Goal: Task Accomplishment & Management: Use online tool/utility

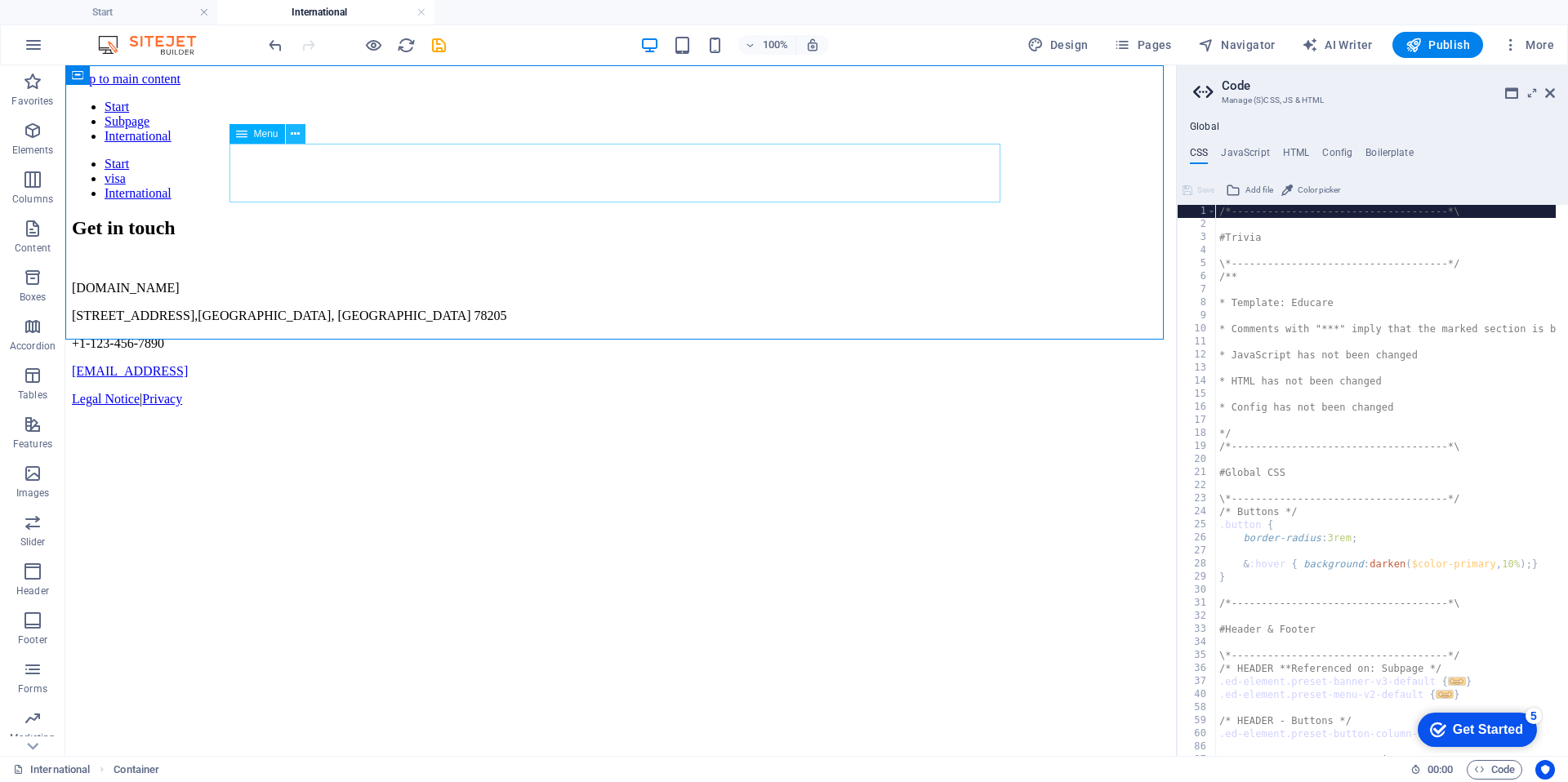
click at [297, 133] on icon at bounding box center [295, 134] width 9 height 17
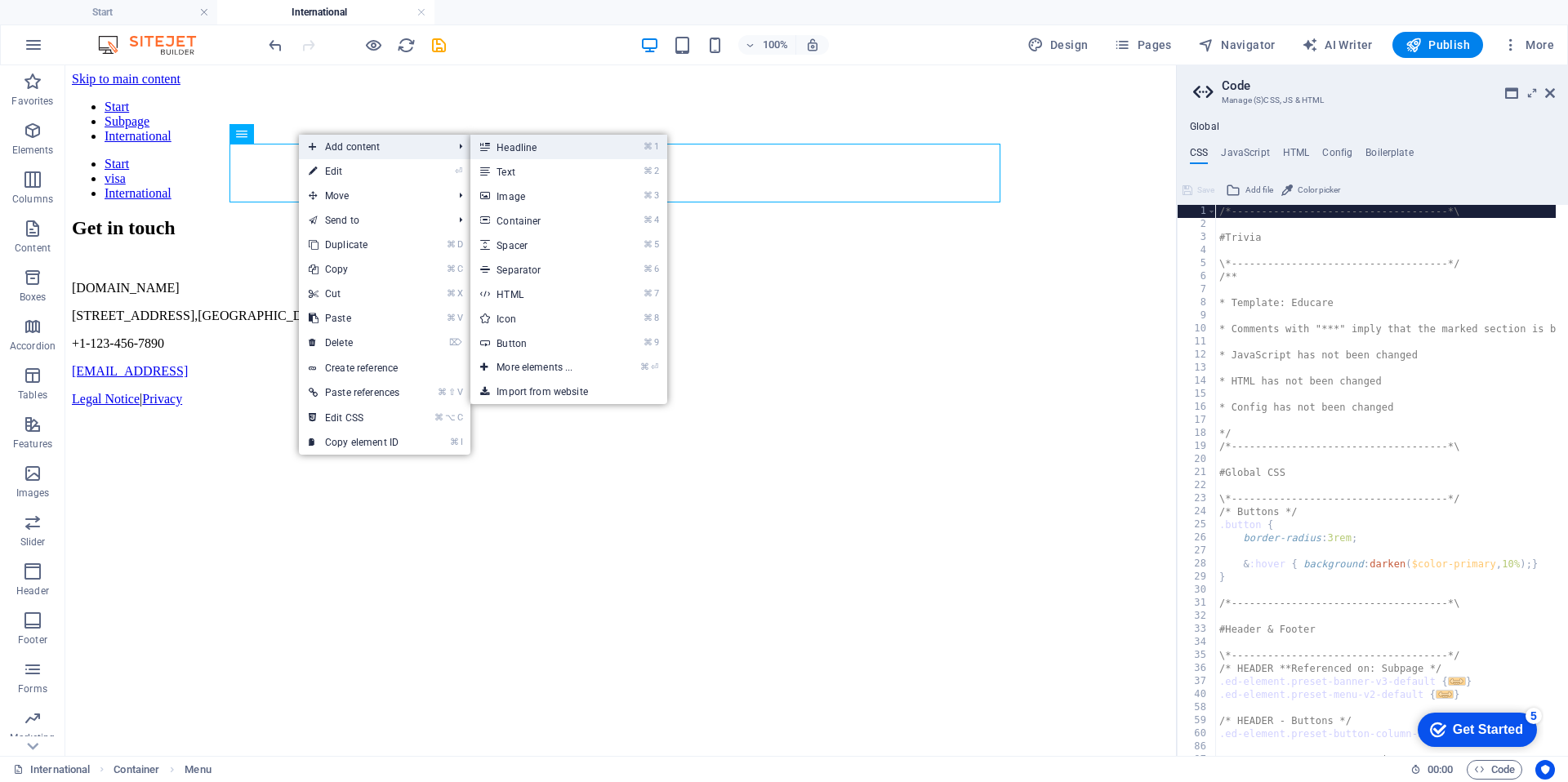
click at [582, 141] on link "⌘ 1 Headline" at bounding box center [537, 147] width 134 height 25
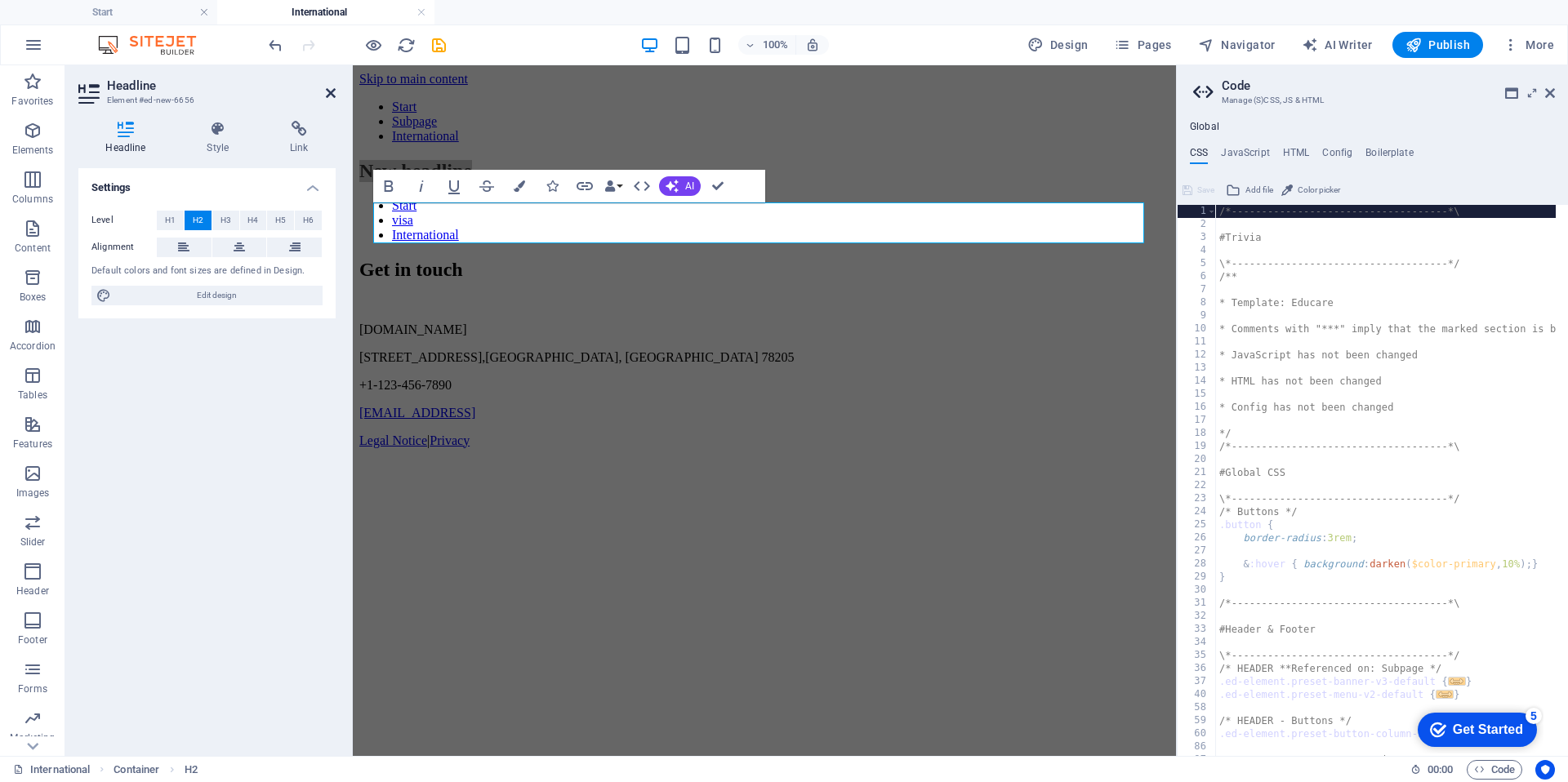
drag, startPoint x: 330, startPoint y: 90, endPoint x: 264, endPoint y: 25, distance: 92.6
click at [330, 90] on icon at bounding box center [331, 93] width 10 height 13
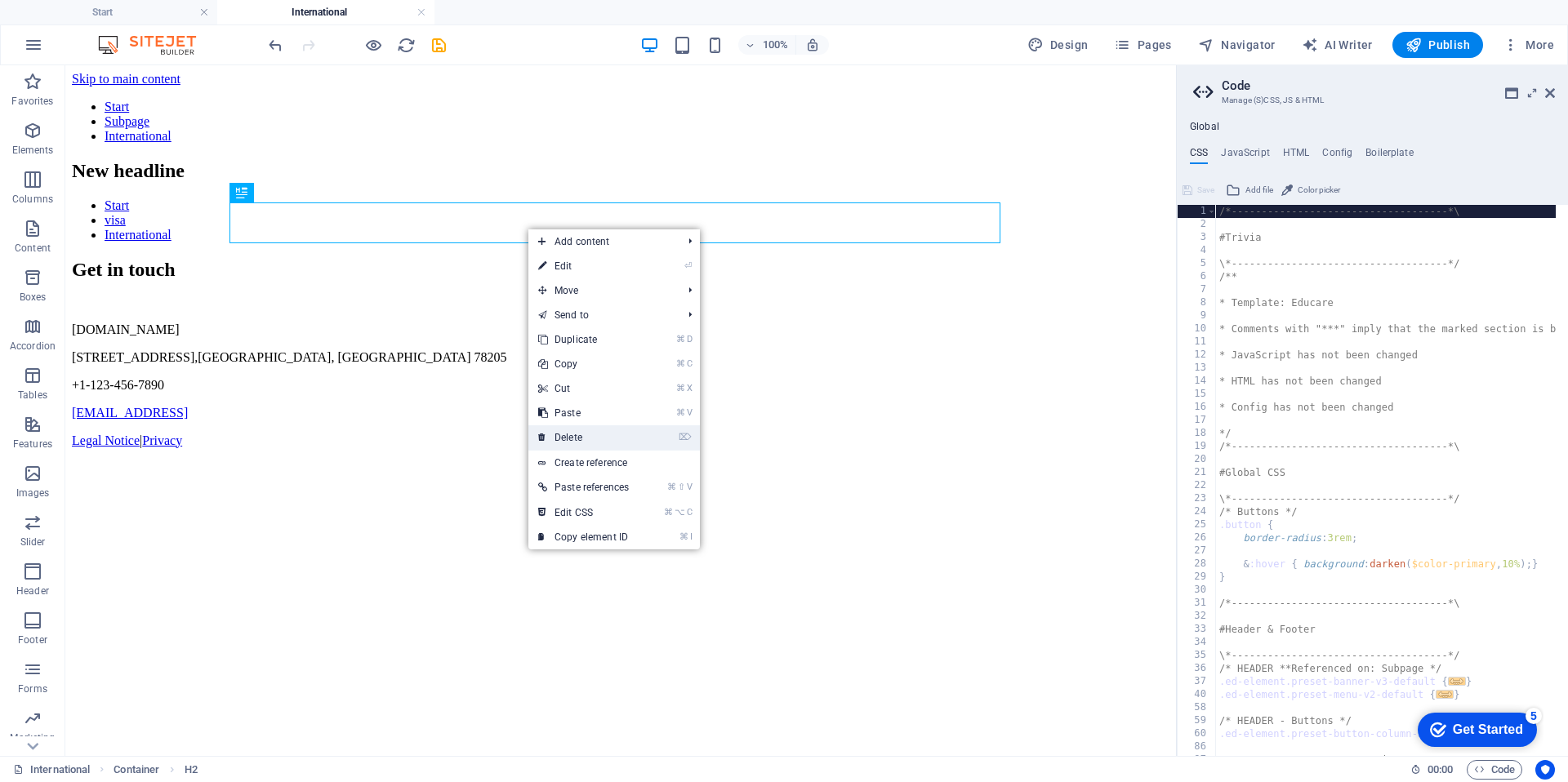
click at [605, 438] on link "⌦ Delete" at bounding box center [583, 438] width 110 height 25
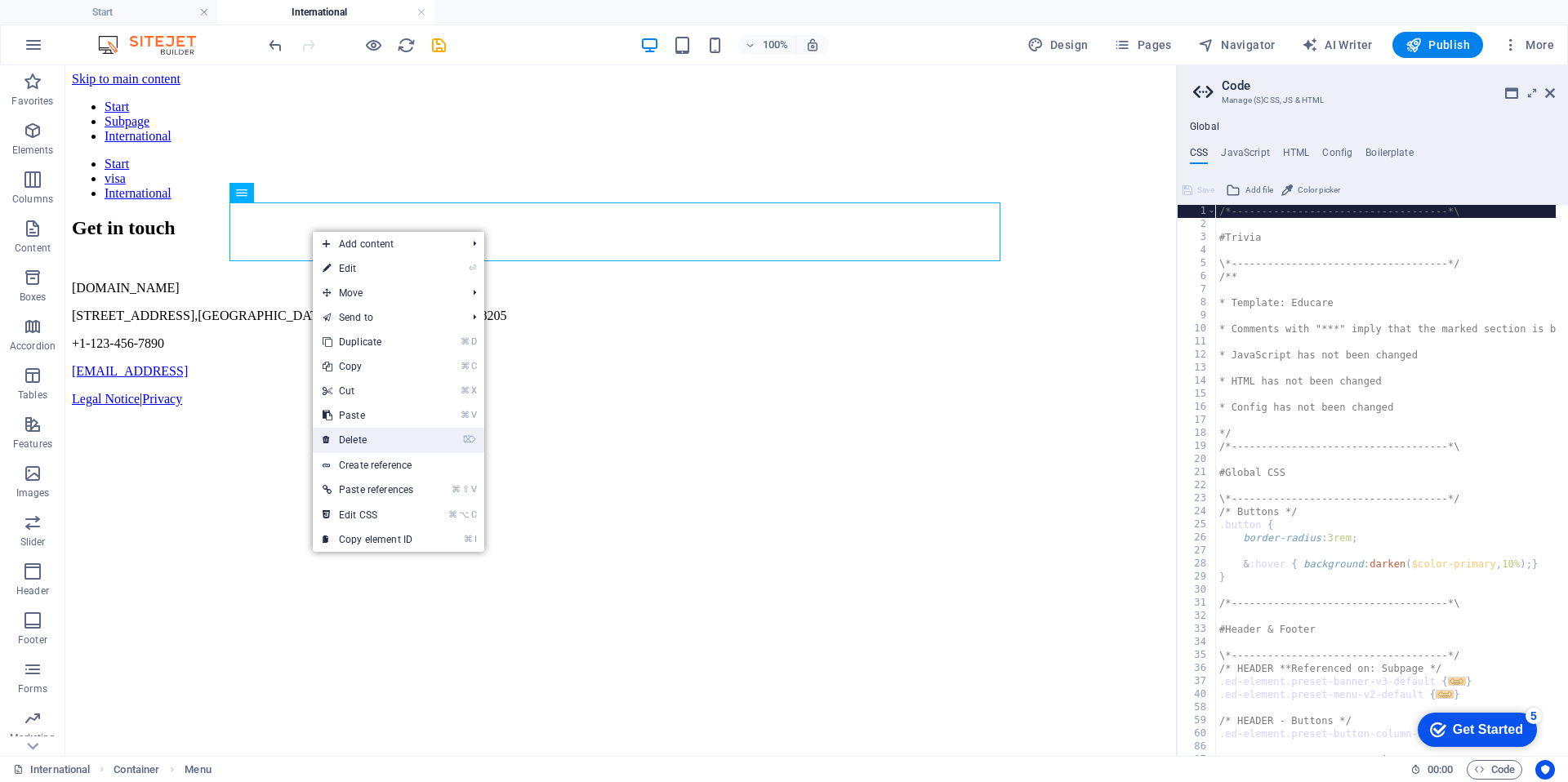
click at [368, 443] on link "⌦ Delete" at bounding box center [368, 440] width 110 height 25
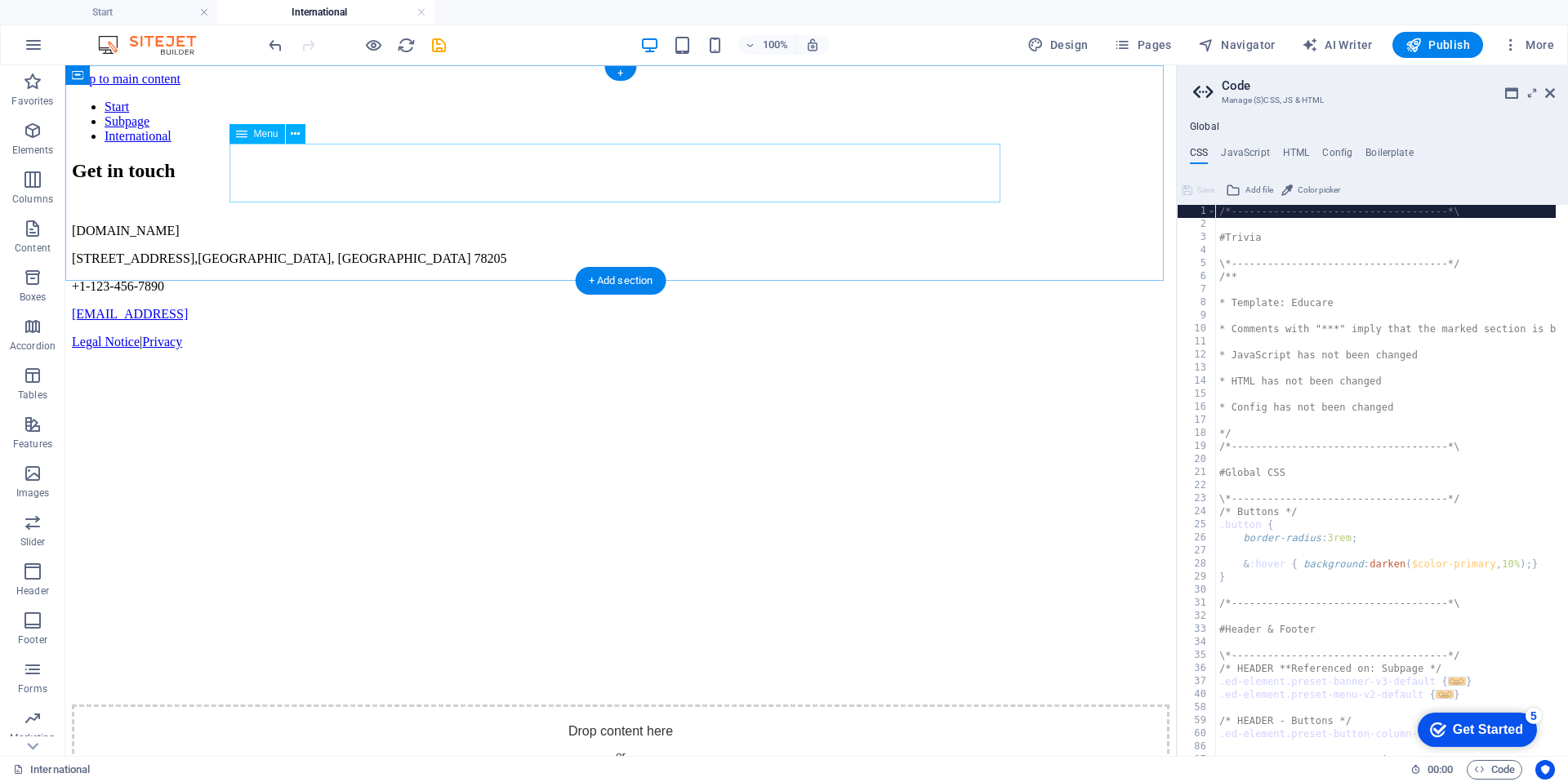
click at [312, 144] on nav "Start Subpage International" at bounding box center [621, 122] width 1098 height 44
click at [296, 131] on icon at bounding box center [295, 134] width 9 height 17
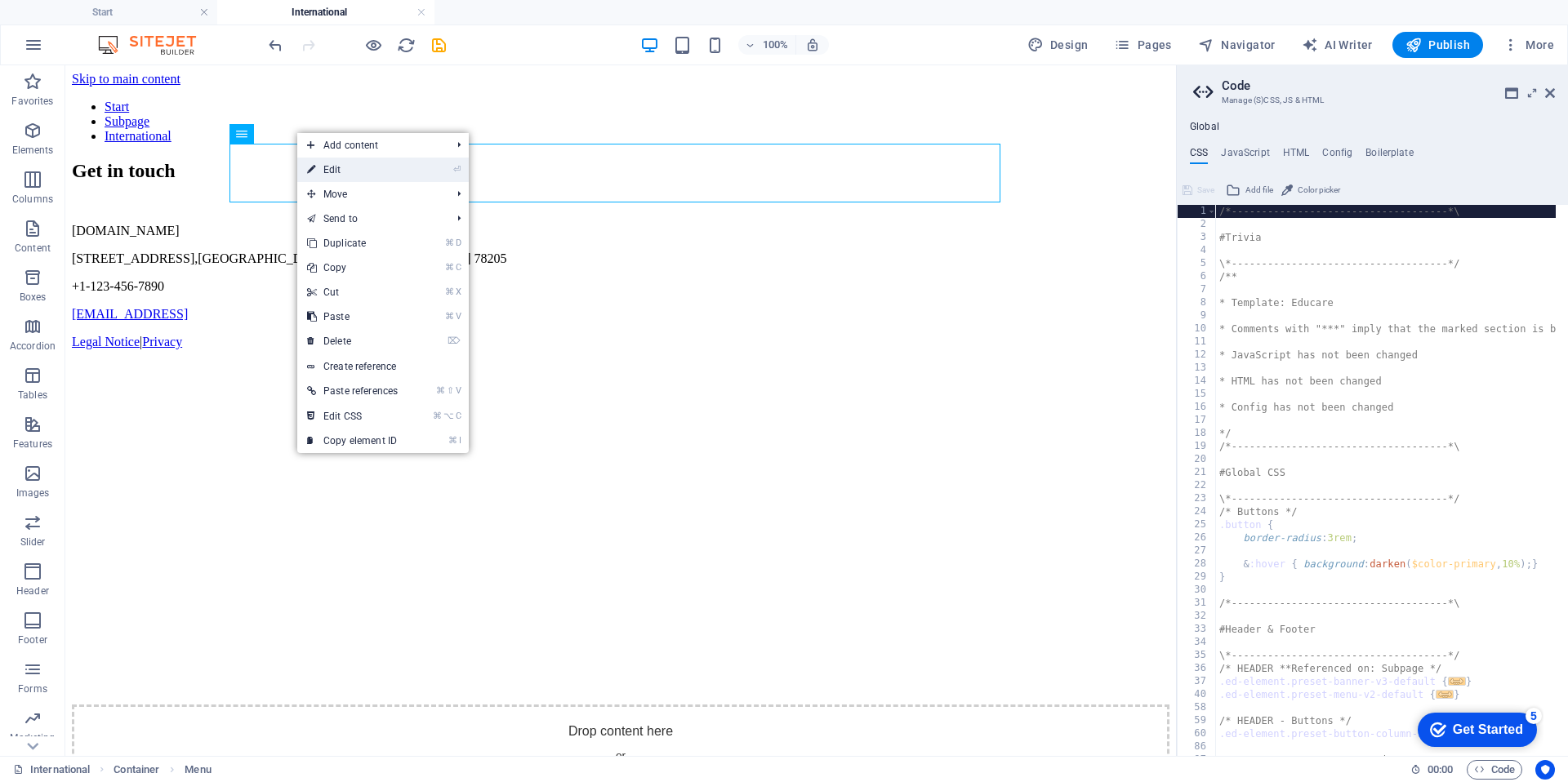
click at [348, 176] on link "⏎ Edit" at bounding box center [352, 170] width 110 height 25
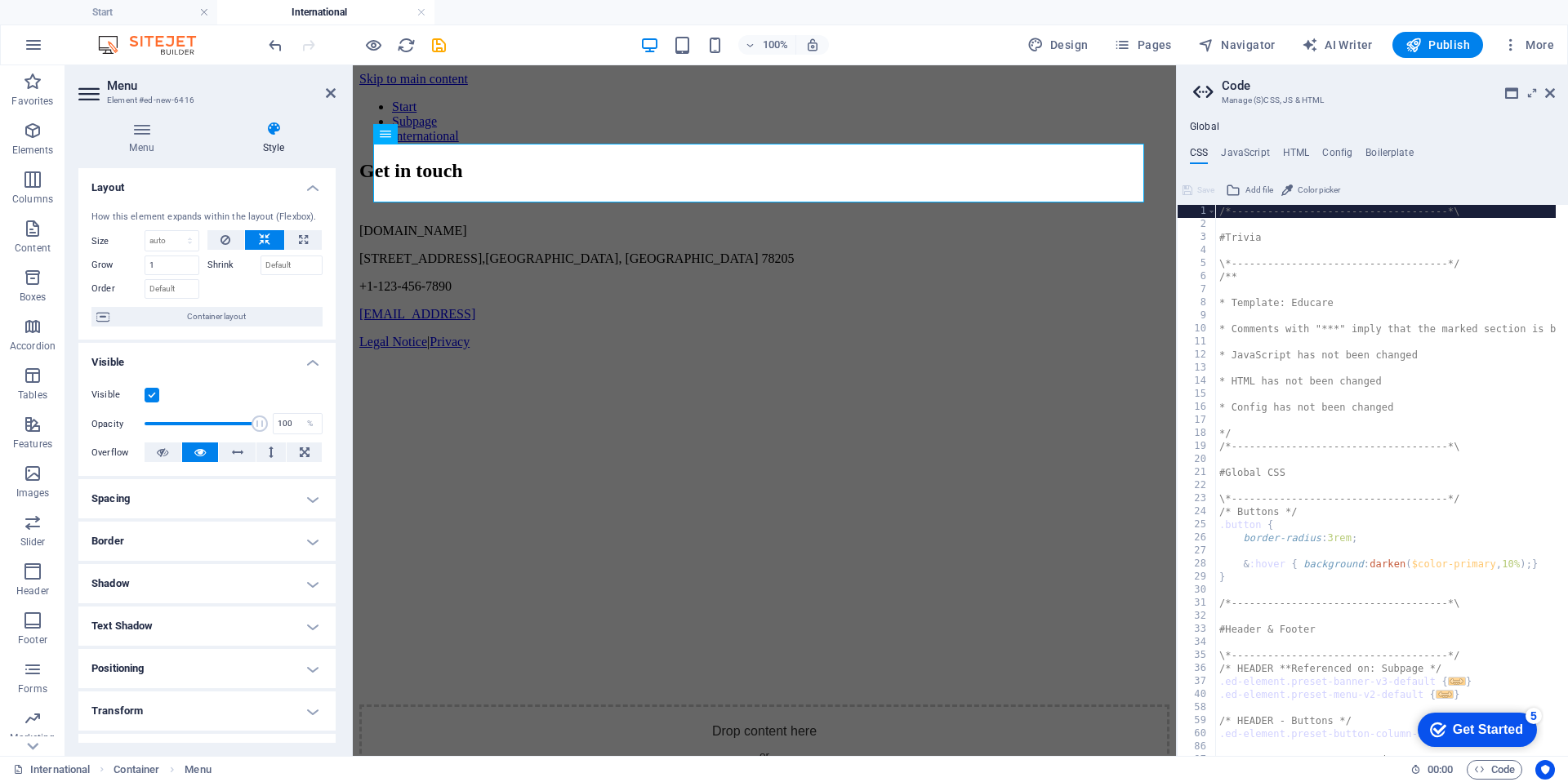
click at [274, 134] on icon at bounding box center [273, 129] width 124 height 16
click at [97, 321] on icon at bounding box center [103, 317] width 13 height 19
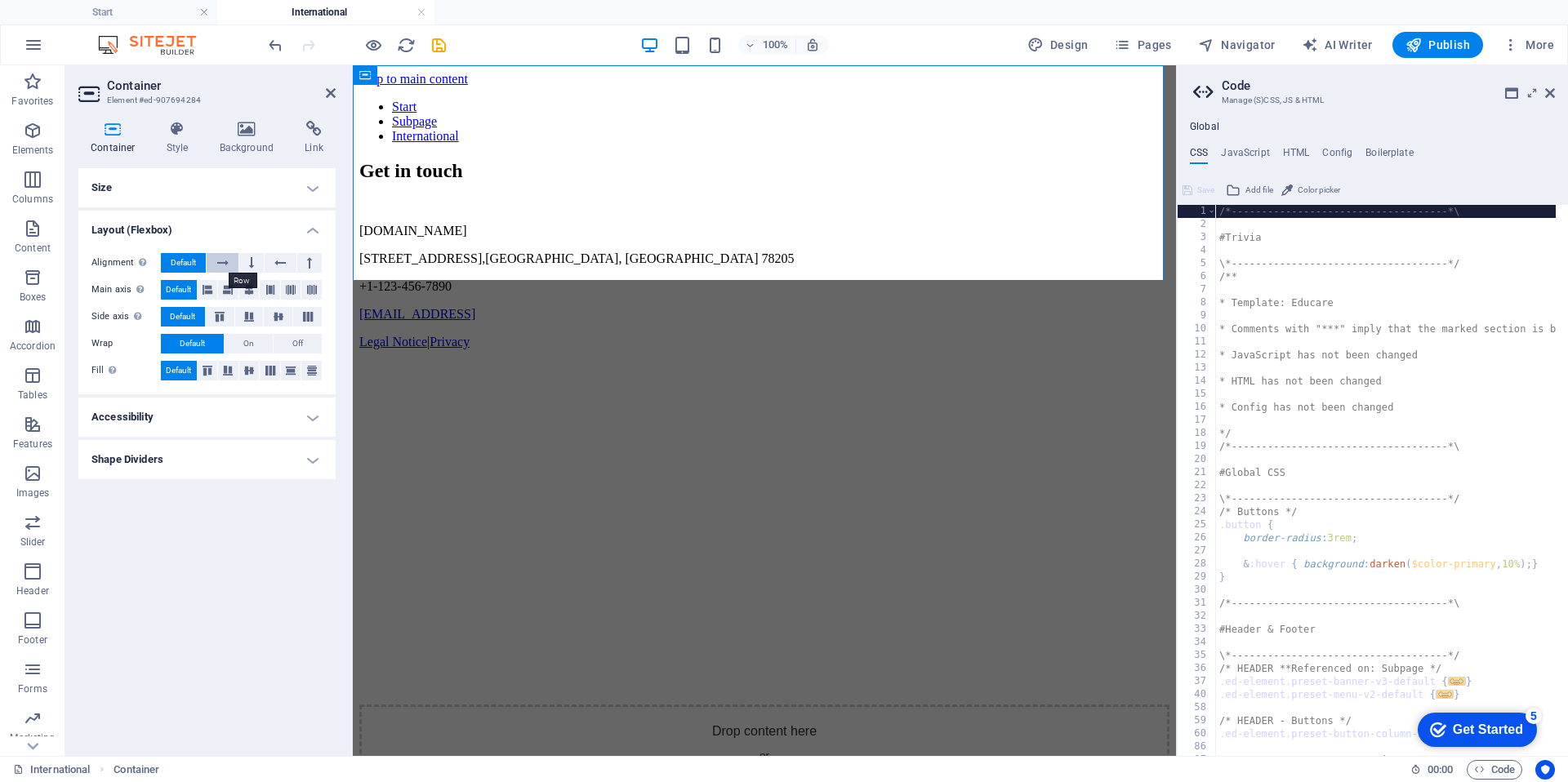
click at [217, 255] on icon at bounding box center [223, 263] width 12 height 19
click at [194, 261] on span "Default" at bounding box center [183, 263] width 25 height 19
click at [178, 417] on h4 "Accessibility" at bounding box center [207, 417] width 257 height 39
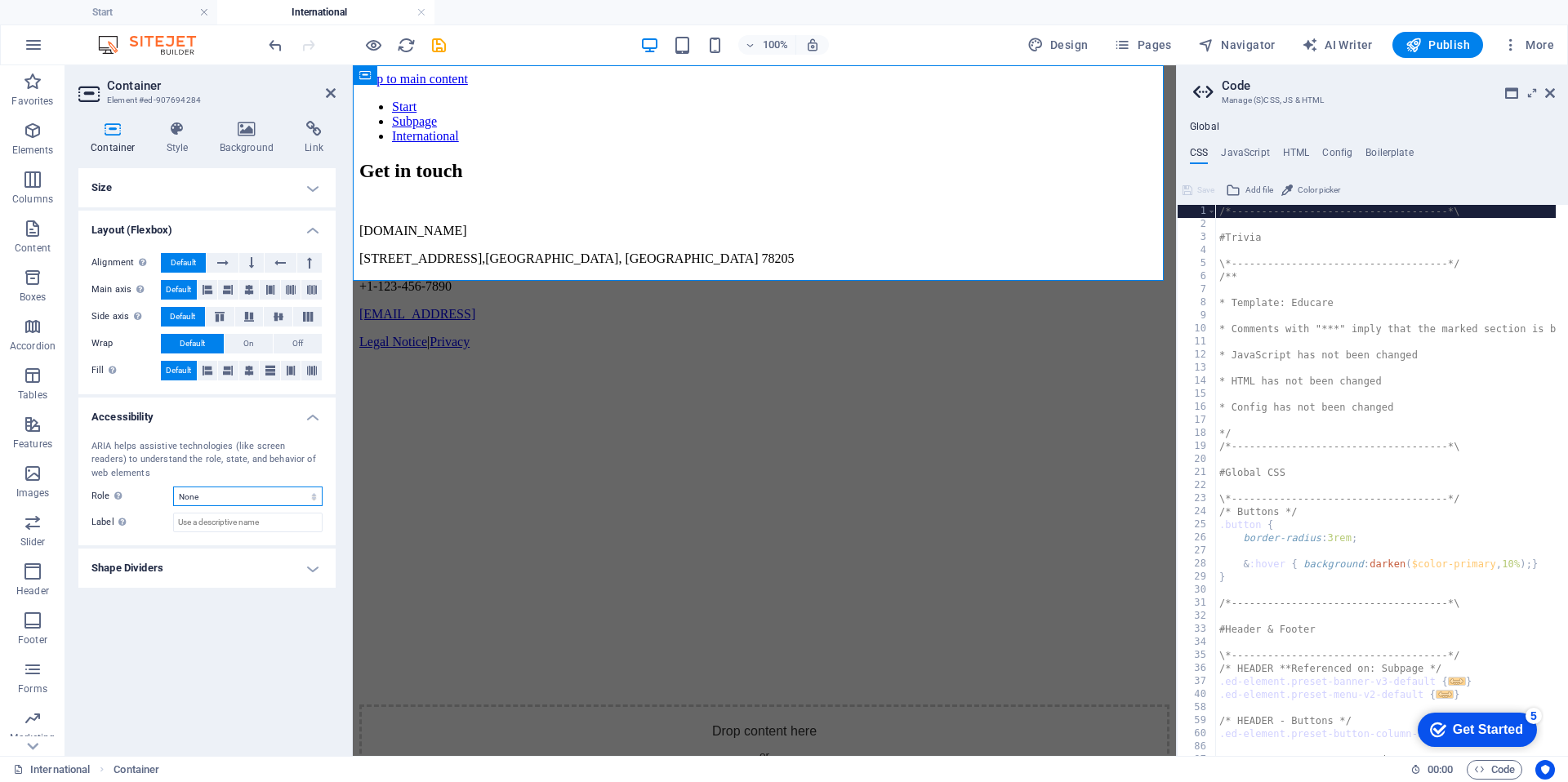
click at [253, 501] on select "None Alert Article Banner Comment Complementary Dialog Footer Header Marquee Pr…" at bounding box center [248, 496] width 150 height 19
select select "banner"
click at [173, 486] on select "None Alert Article Banner Comment Complementary Dialog Footer Header Marquee Pr…" at bounding box center [248, 496] width 150 height 19
click at [232, 520] on input "Label Use the ARIA label to provide a clear and descriptive name for elements t…" at bounding box center [248, 523] width 150 height 19
click at [233, 571] on h4 "Shape Dividers" at bounding box center [207, 568] width 257 height 39
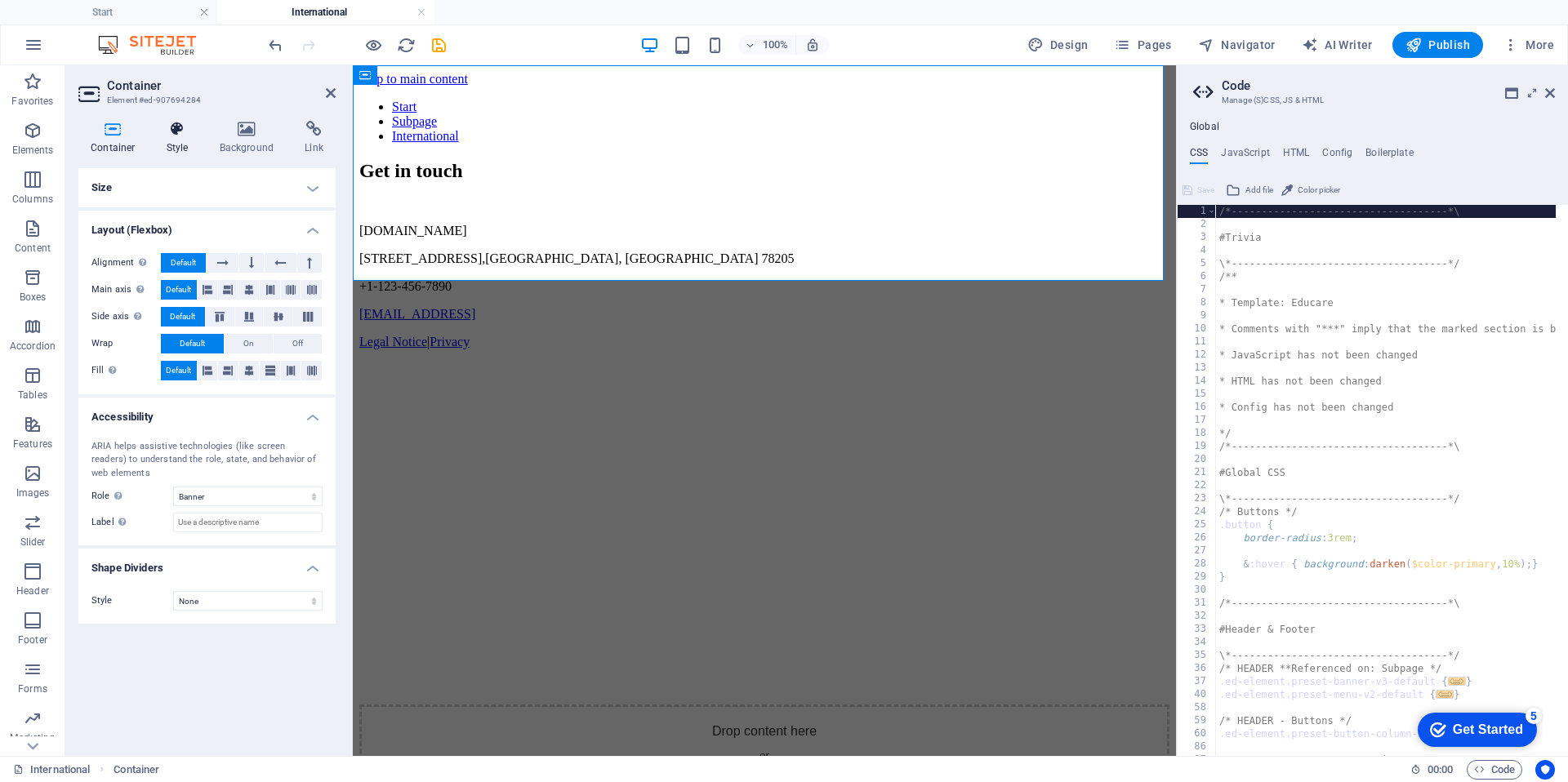
click at [190, 144] on h4 "Style" at bounding box center [180, 138] width 53 height 35
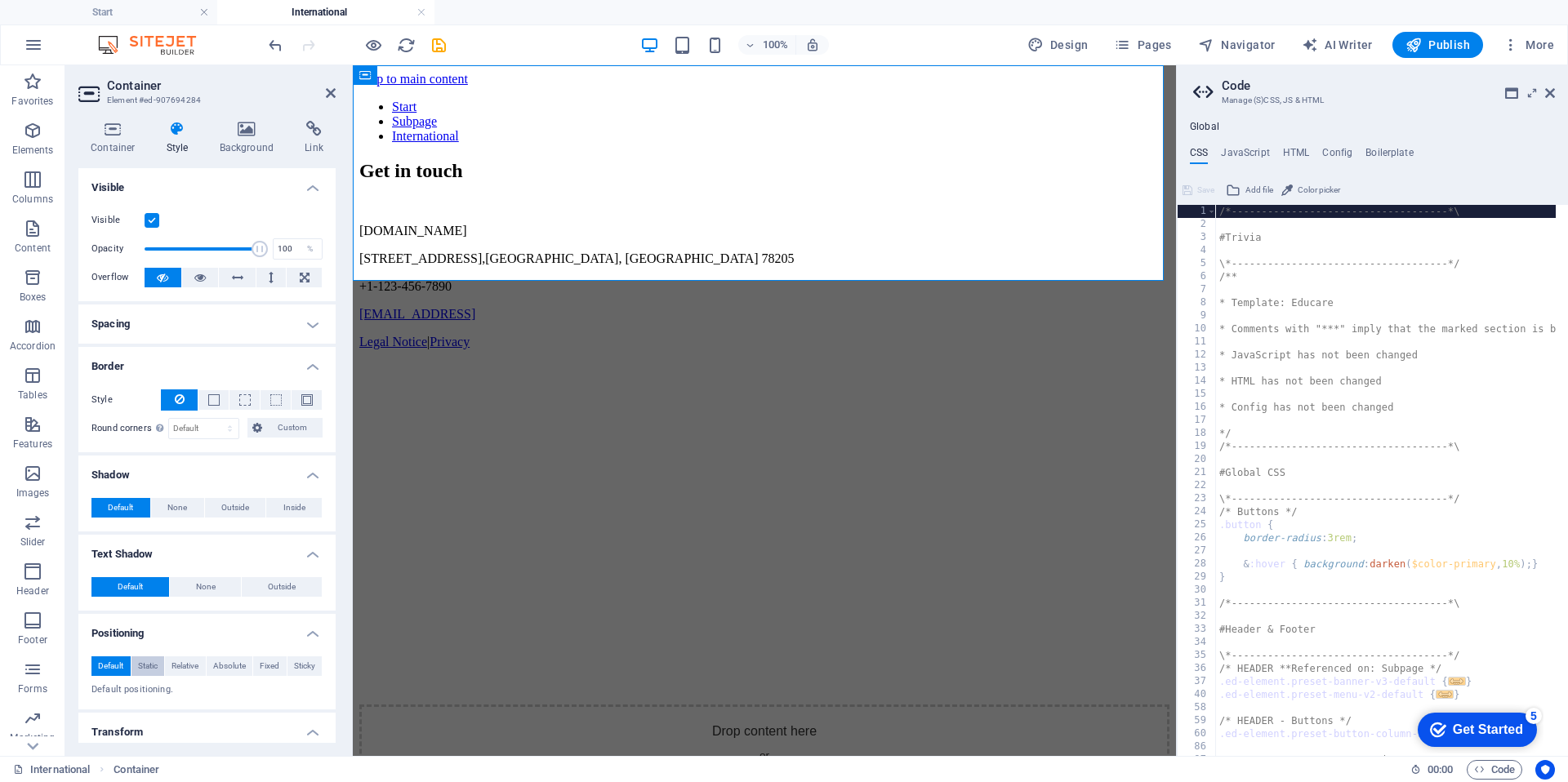
click at [151, 672] on span "Static" at bounding box center [148, 666] width 19 height 19
click at [183, 670] on span "Relative" at bounding box center [185, 666] width 27 height 19
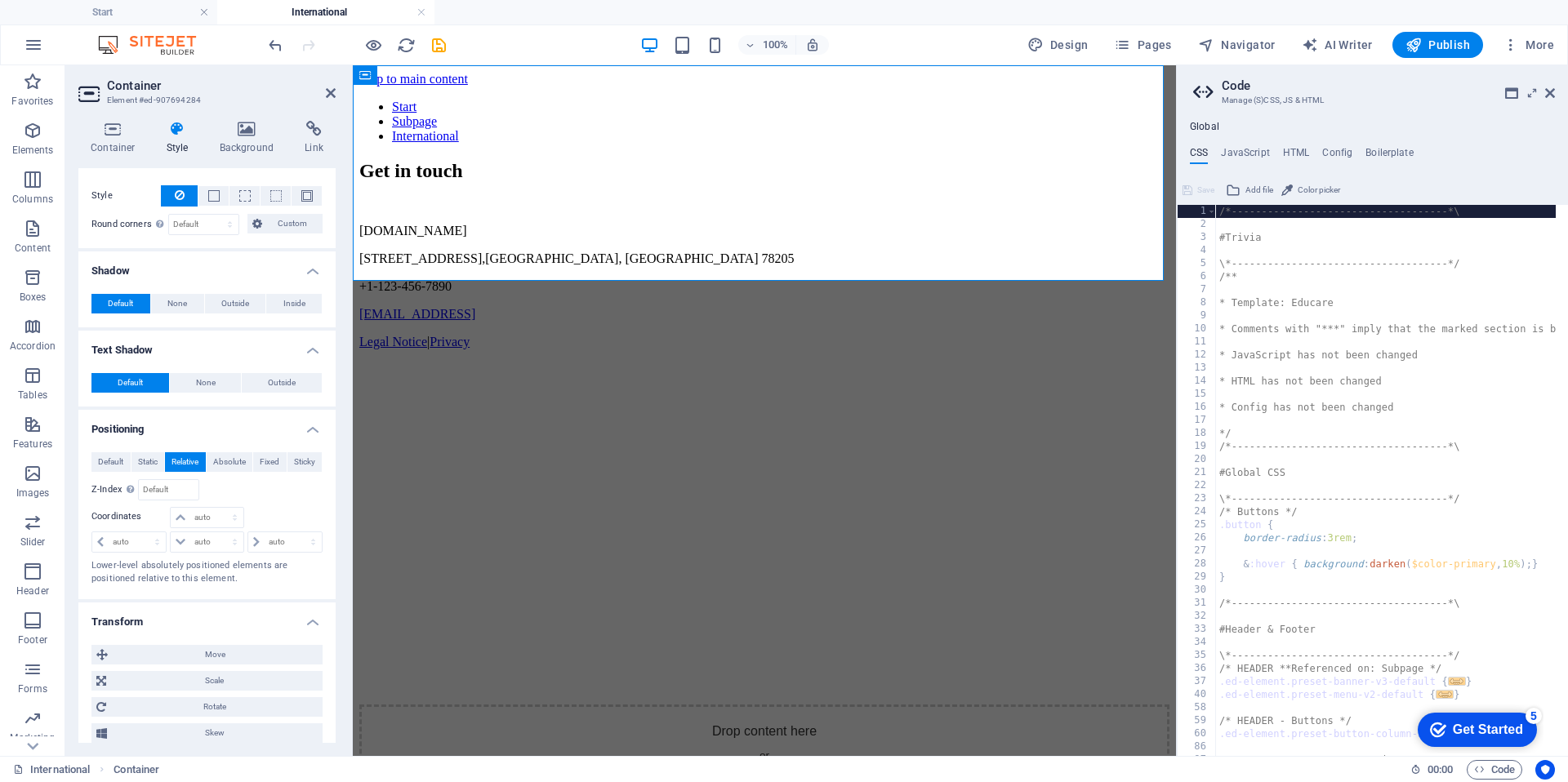
scroll to position [207, 0]
click at [197, 542] on select "auto px rem % em" at bounding box center [206, 539] width 72 height 19
click at [171, 530] on select "auto px rem % em" at bounding box center [206, 539] width 72 height 19
select select "DISABLED_OPTION_VALUE"
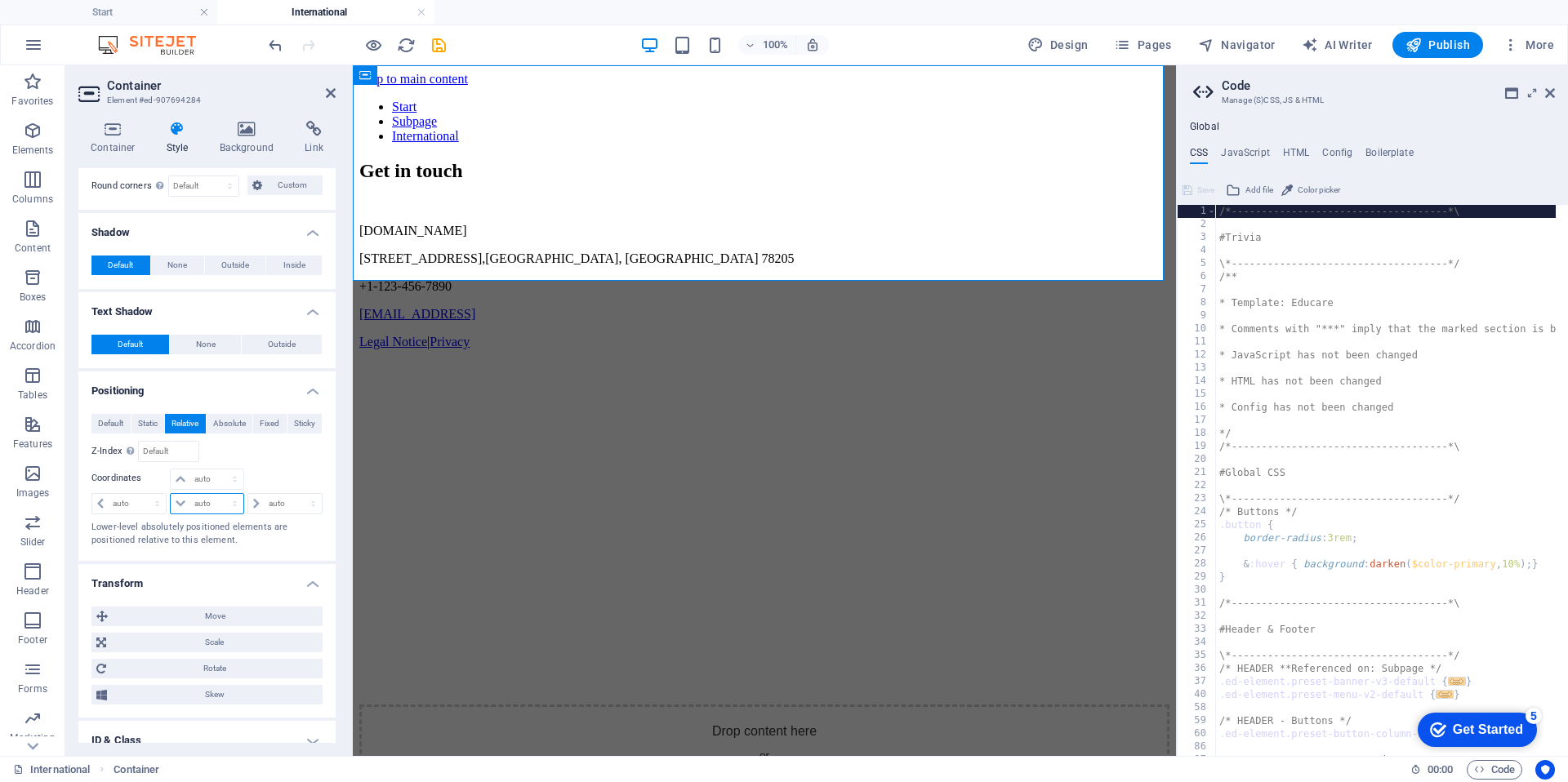
scroll to position [344, 0]
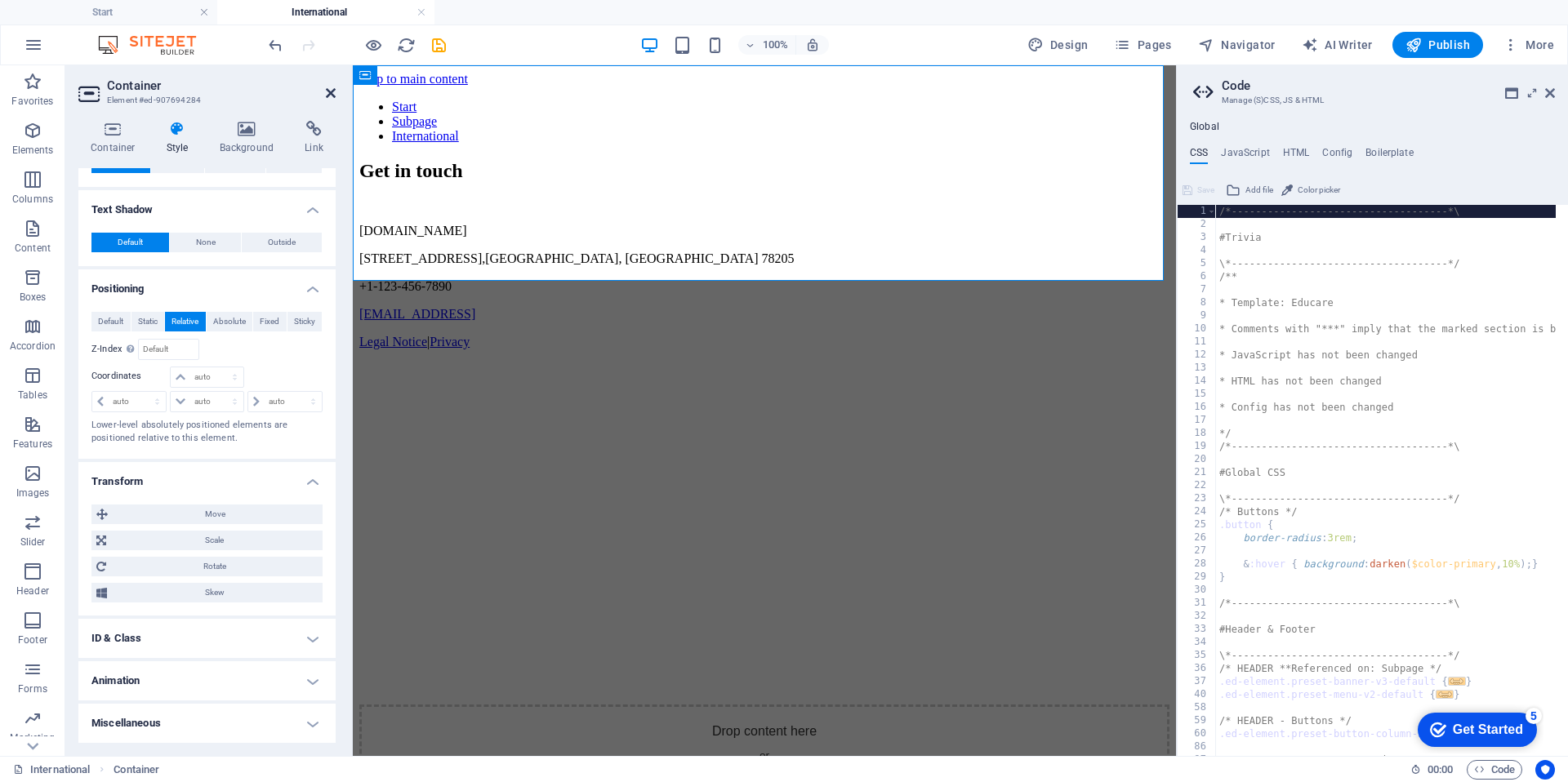
click at [332, 97] on icon at bounding box center [331, 93] width 10 height 13
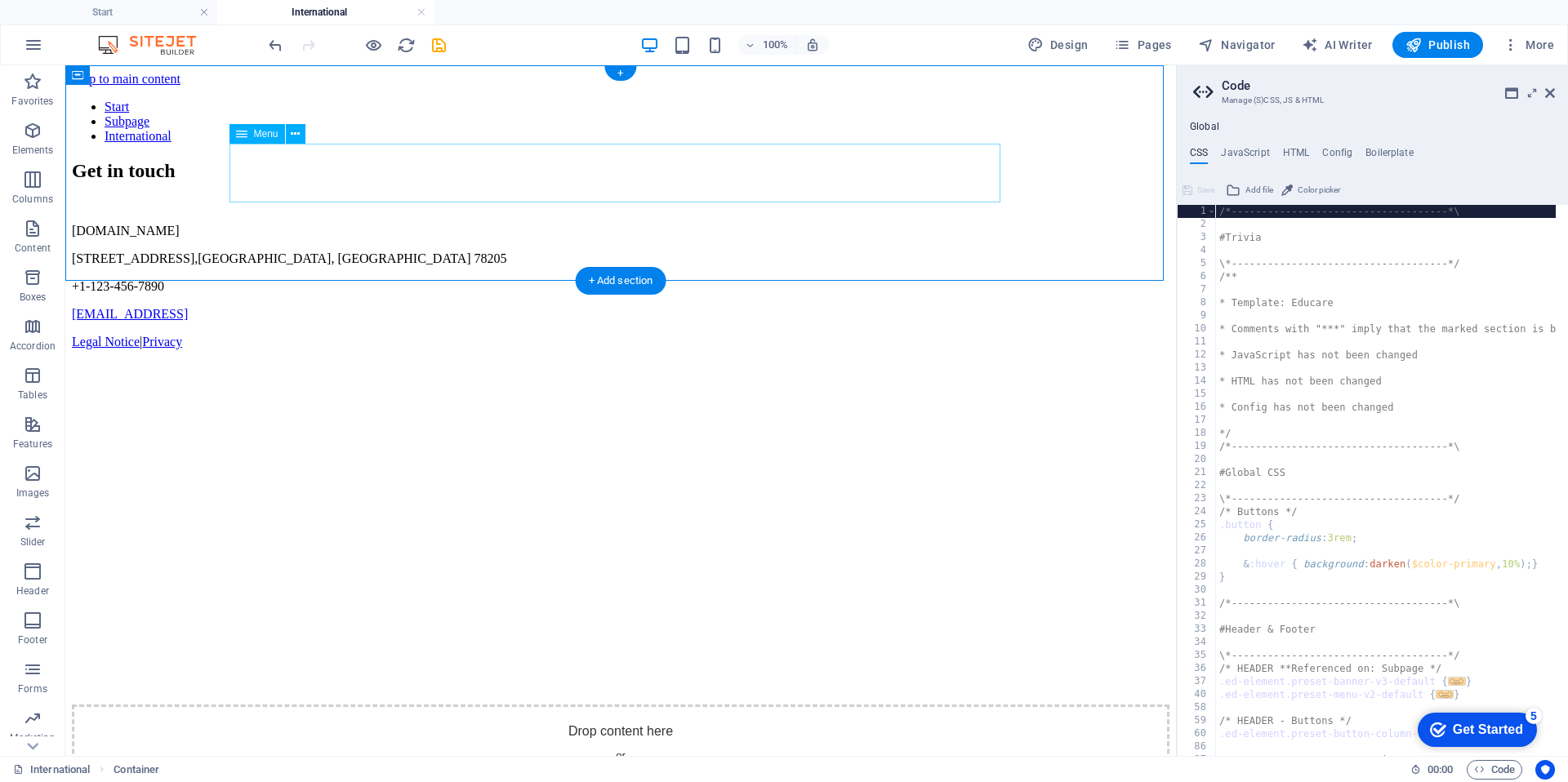
click at [271, 144] on nav "Start Subpage International" at bounding box center [621, 122] width 1098 height 44
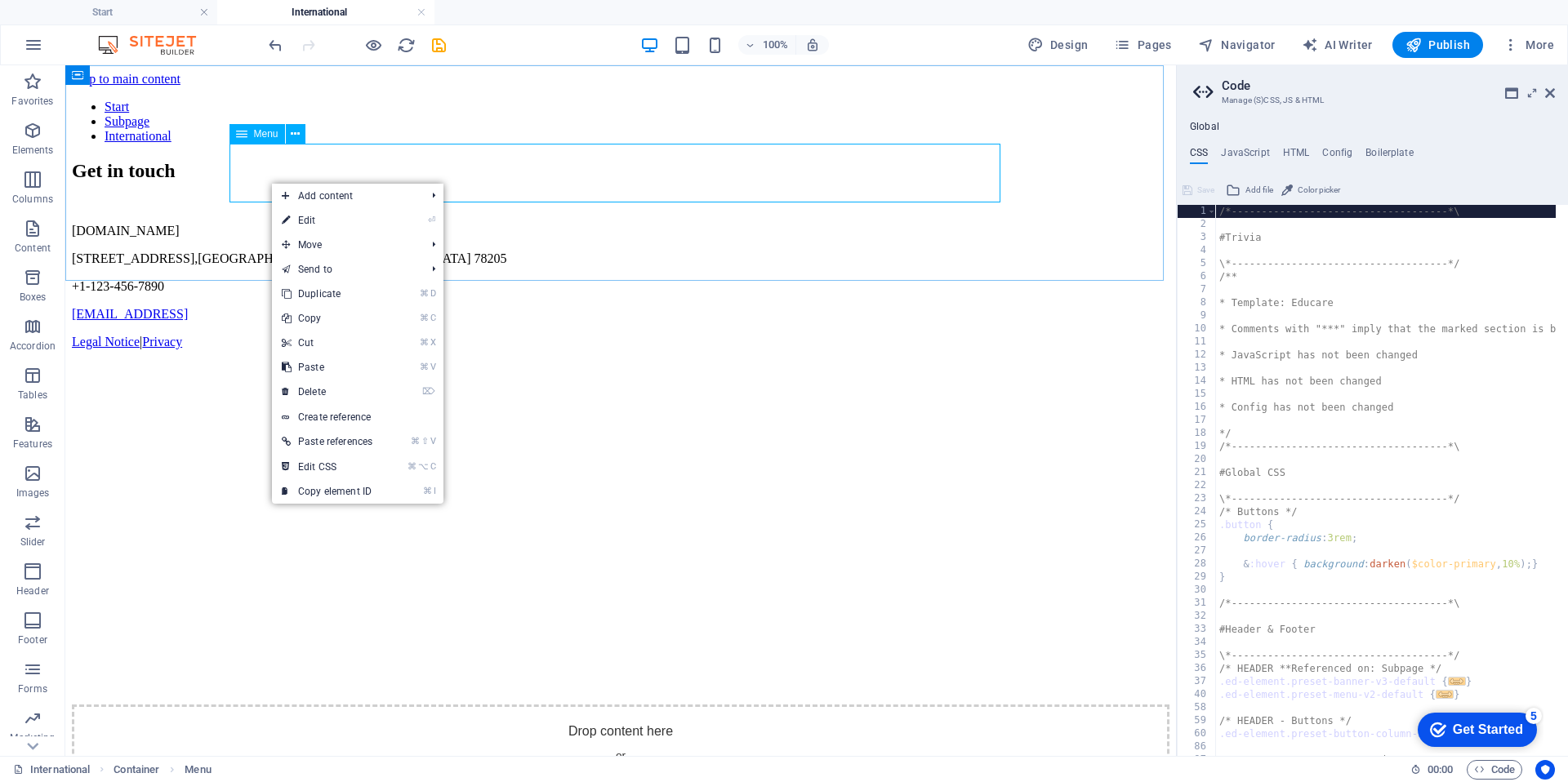
click at [257, 138] on span "Menu" at bounding box center [267, 133] width 25 height 10
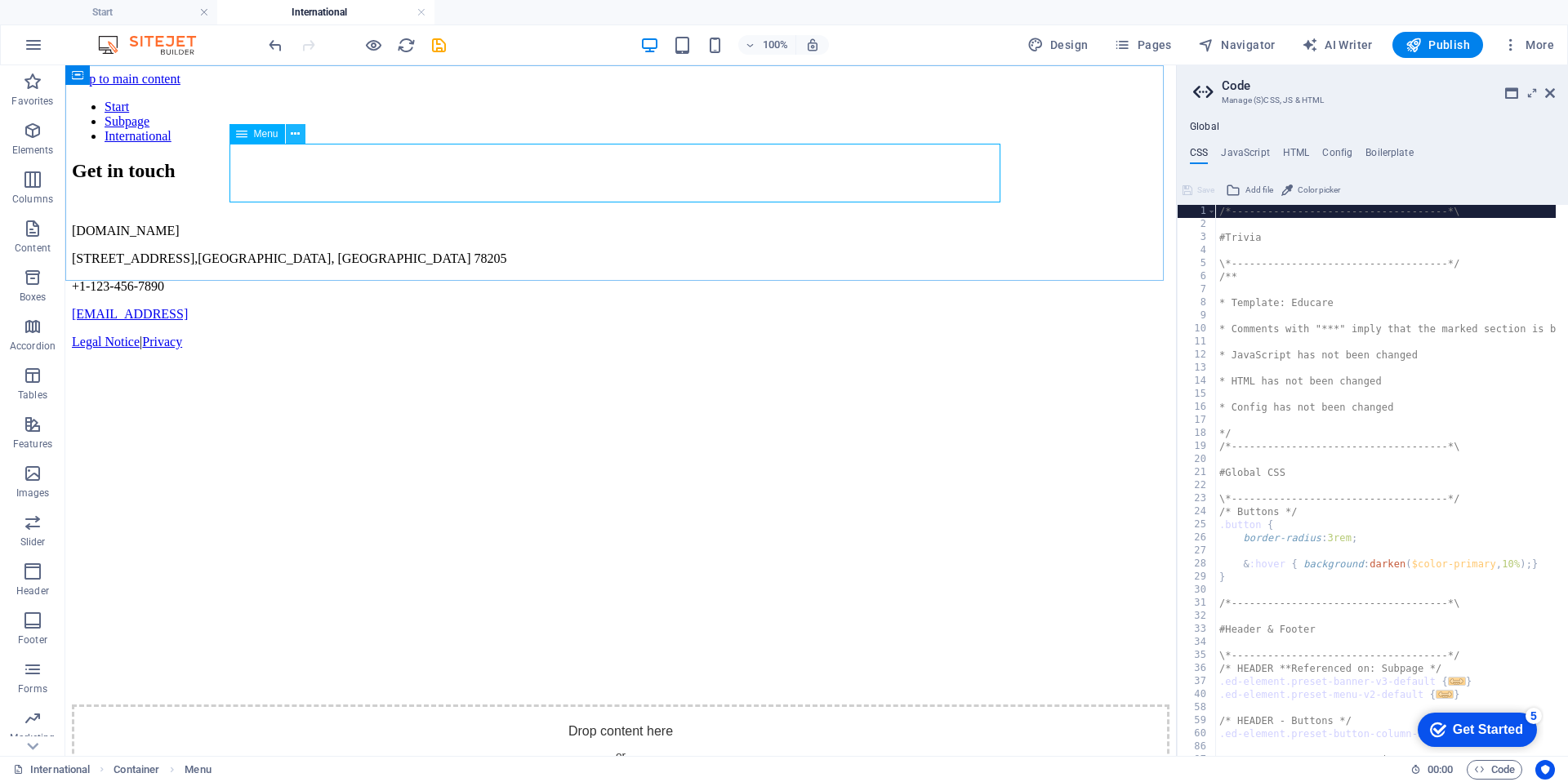
click at [297, 134] on icon at bounding box center [295, 134] width 9 height 17
click at [298, 134] on icon at bounding box center [295, 134] width 9 height 17
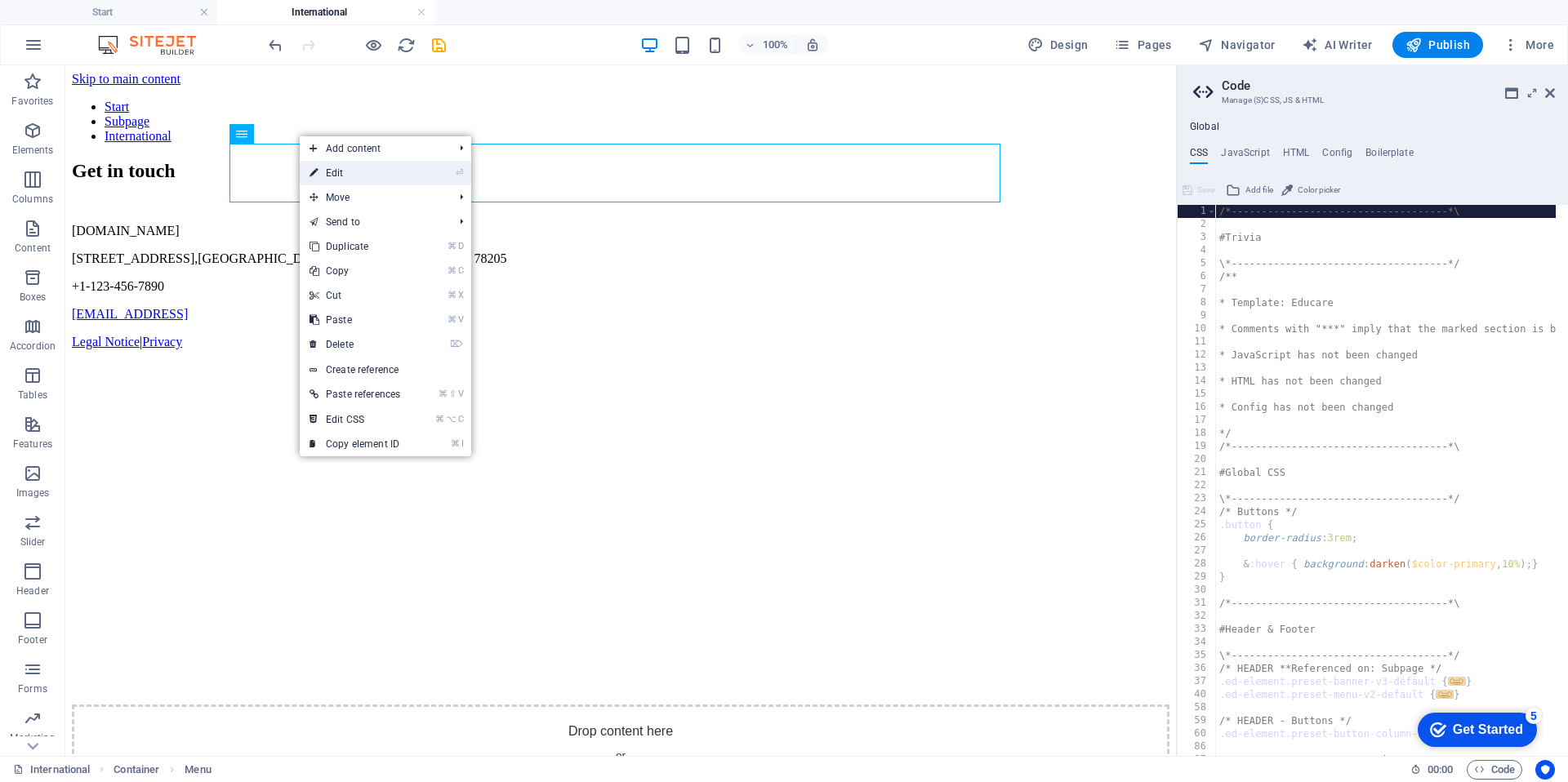
click at [344, 174] on link "⏎ Edit" at bounding box center [354, 174] width 110 height 25
select select
select select "1"
select select
select select "4"
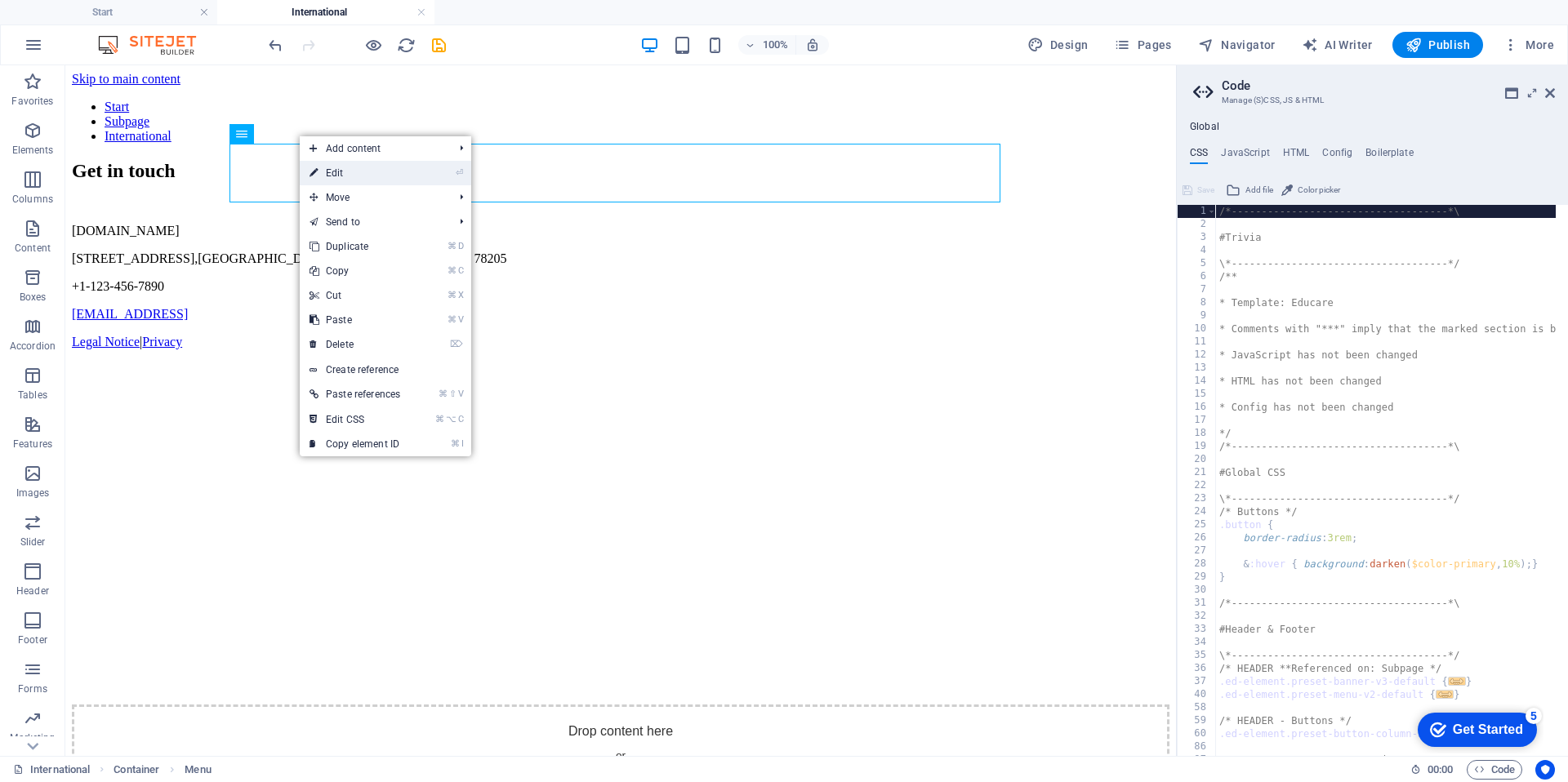
select select
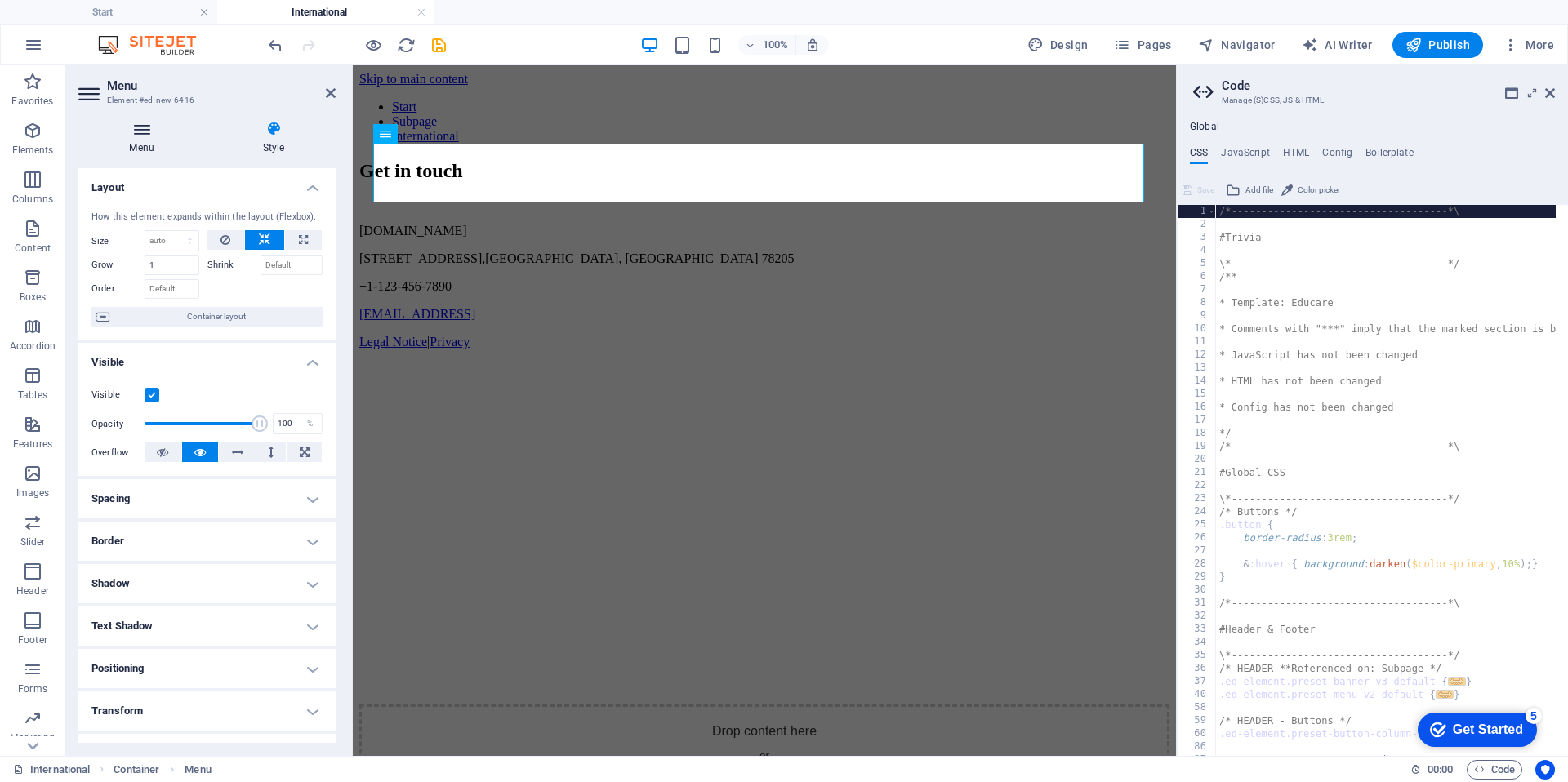
click at [140, 140] on h4 "Menu" at bounding box center [145, 138] width 133 height 35
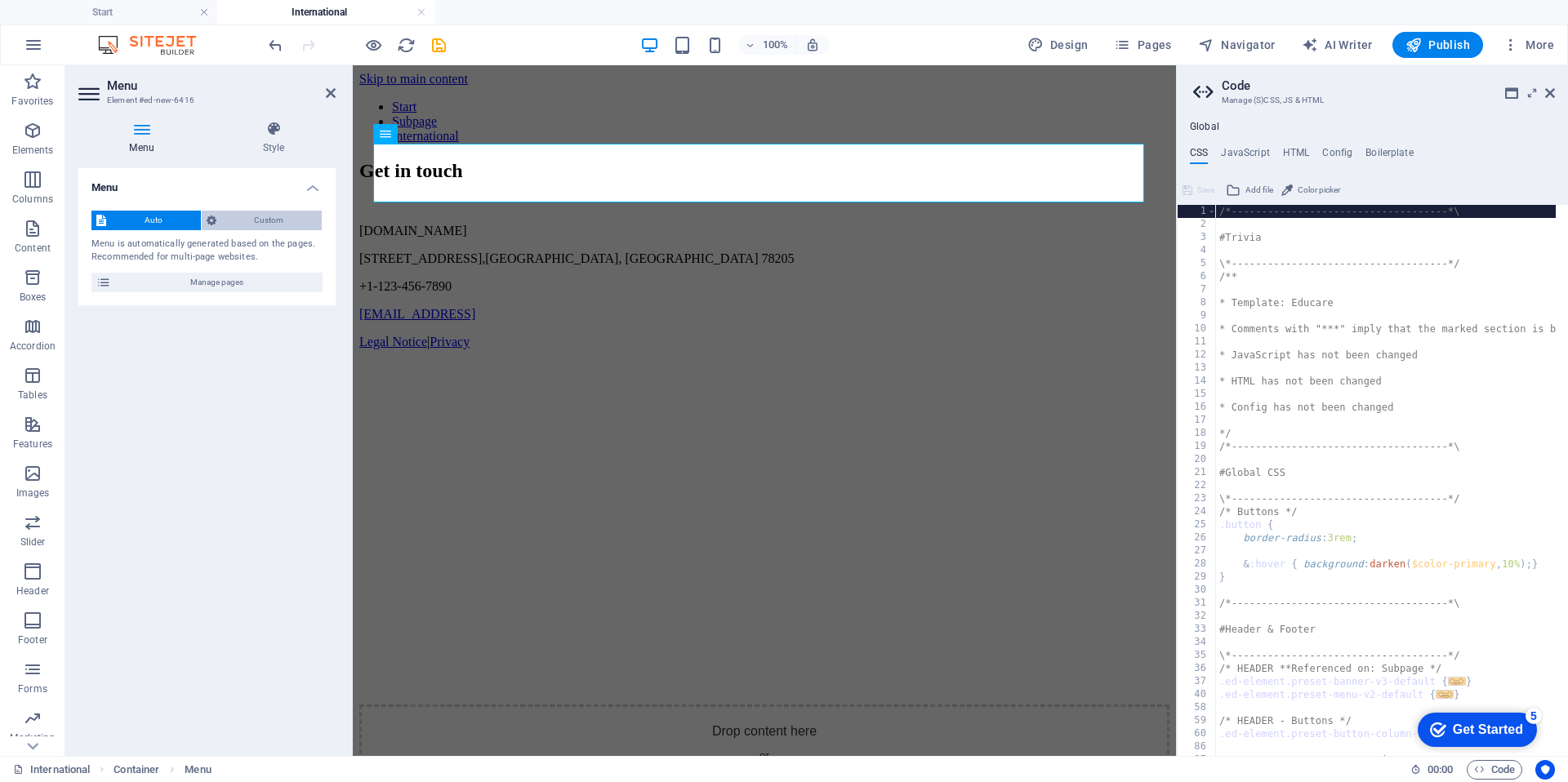
click at [254, 220] on span "Custom" at bounding box center [270, 221] width 96 height 19
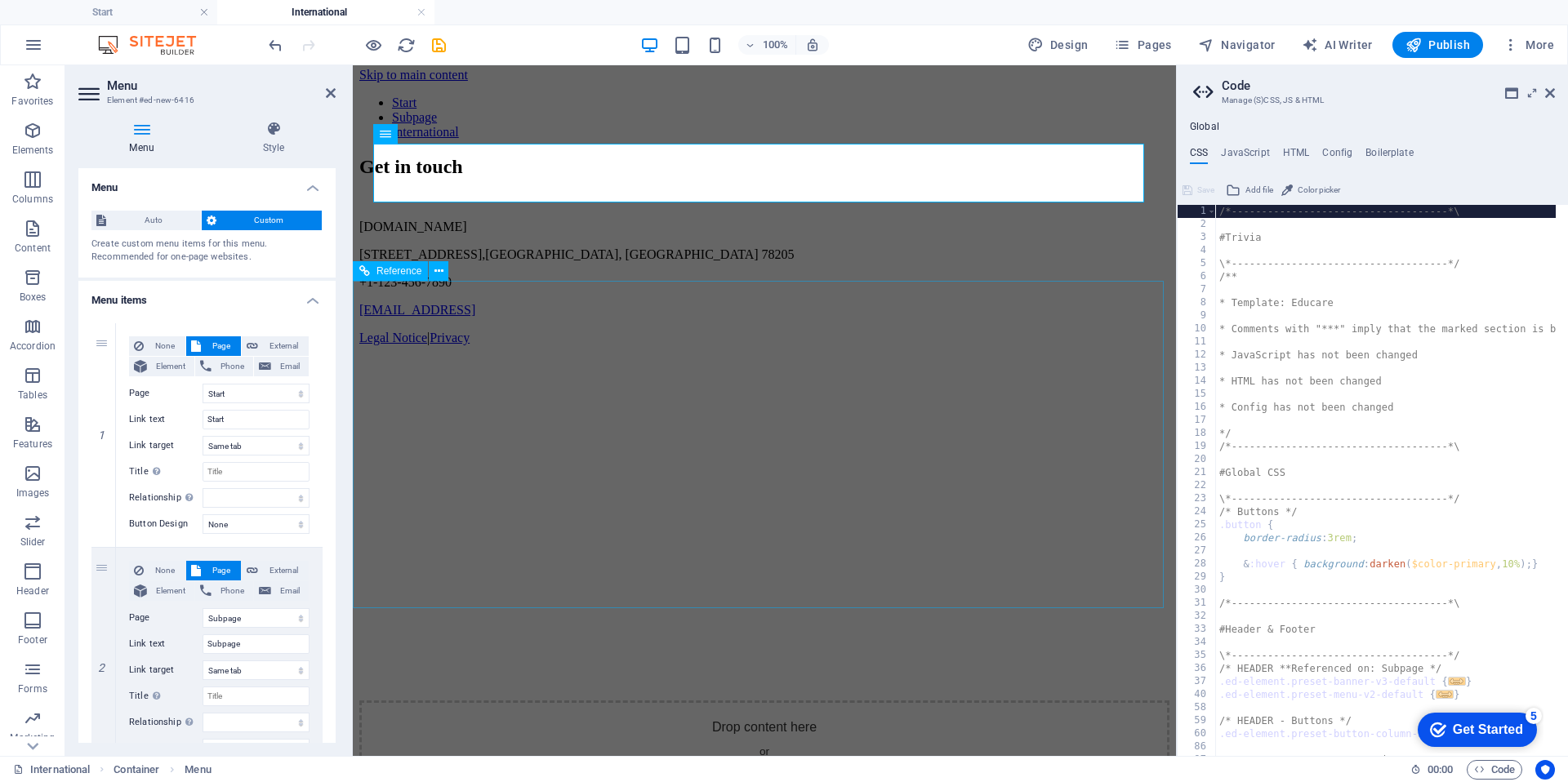
scroll to position [0, 0]
click at [144, 144] on h4 "Menu" at bounding box center [145, 138] width 133 height 35
click at [294, 143] on h4 "Style" at bounding box center [273, 138] width 124 height 35
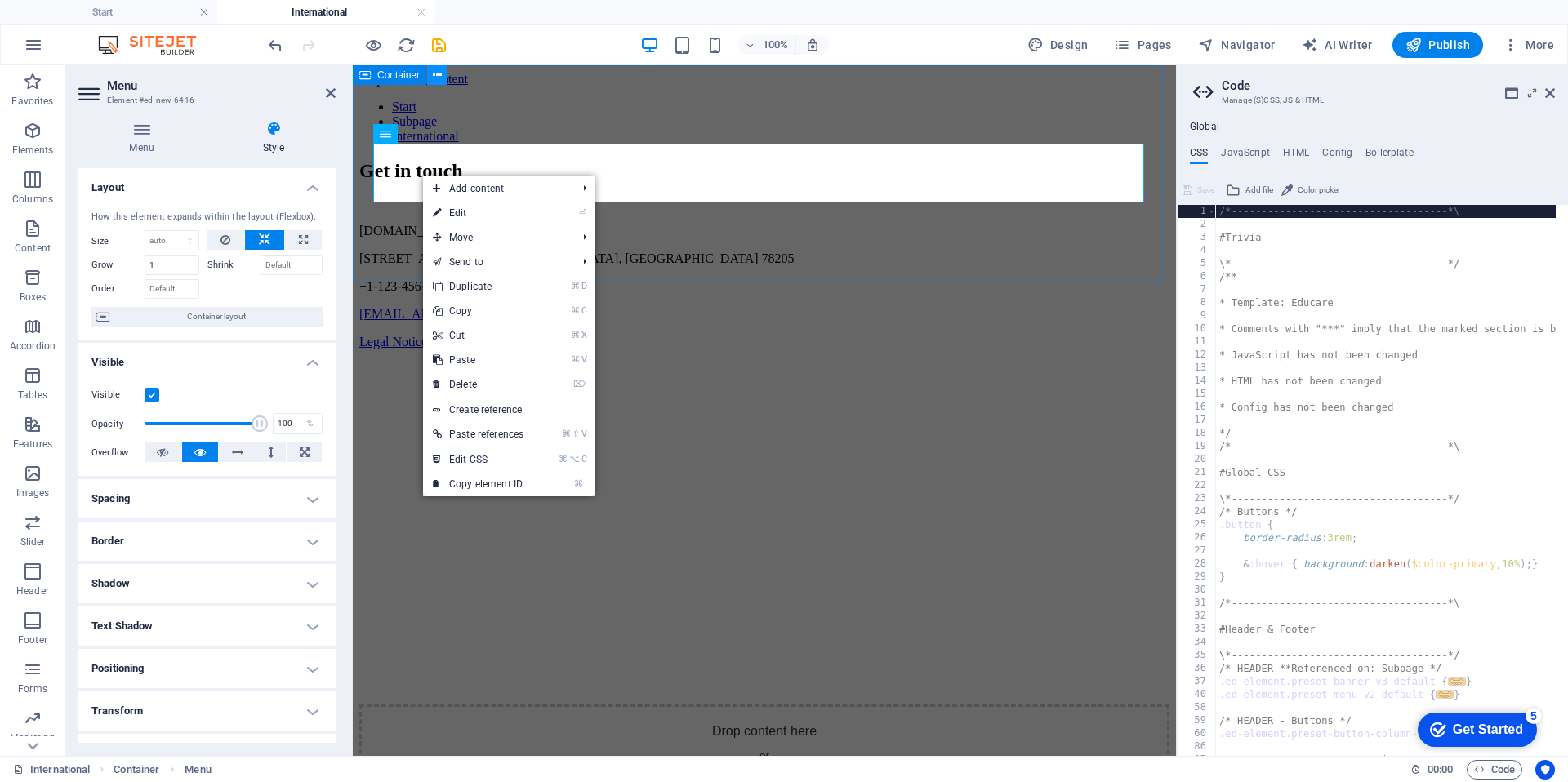
click at [439, 73] on icon at bounding box center [437, 76] width 9 height 17
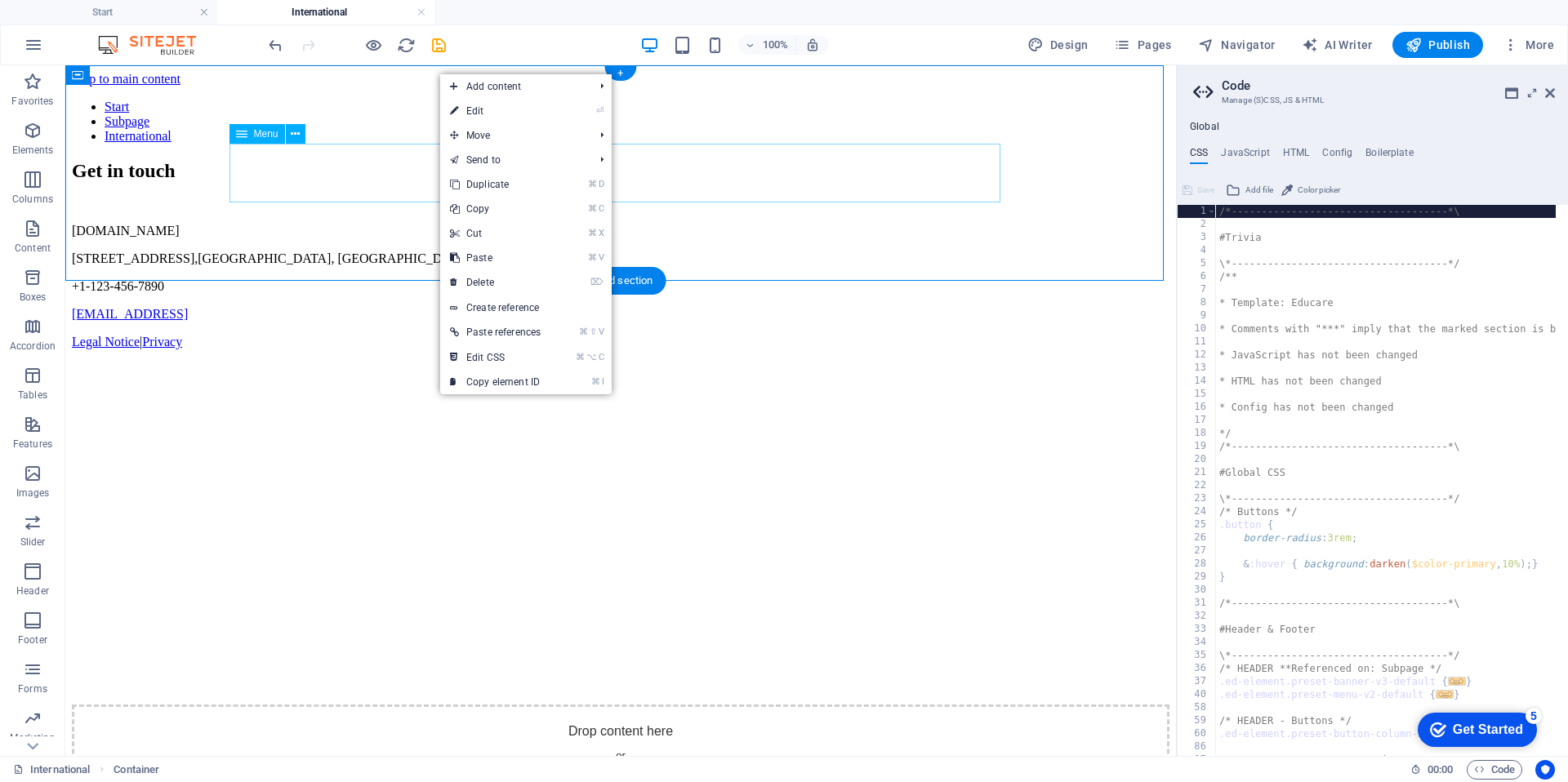
click at [261, 144] on nav "Start Subpage International" at bounding box center [621, 122] width 1098 height 44
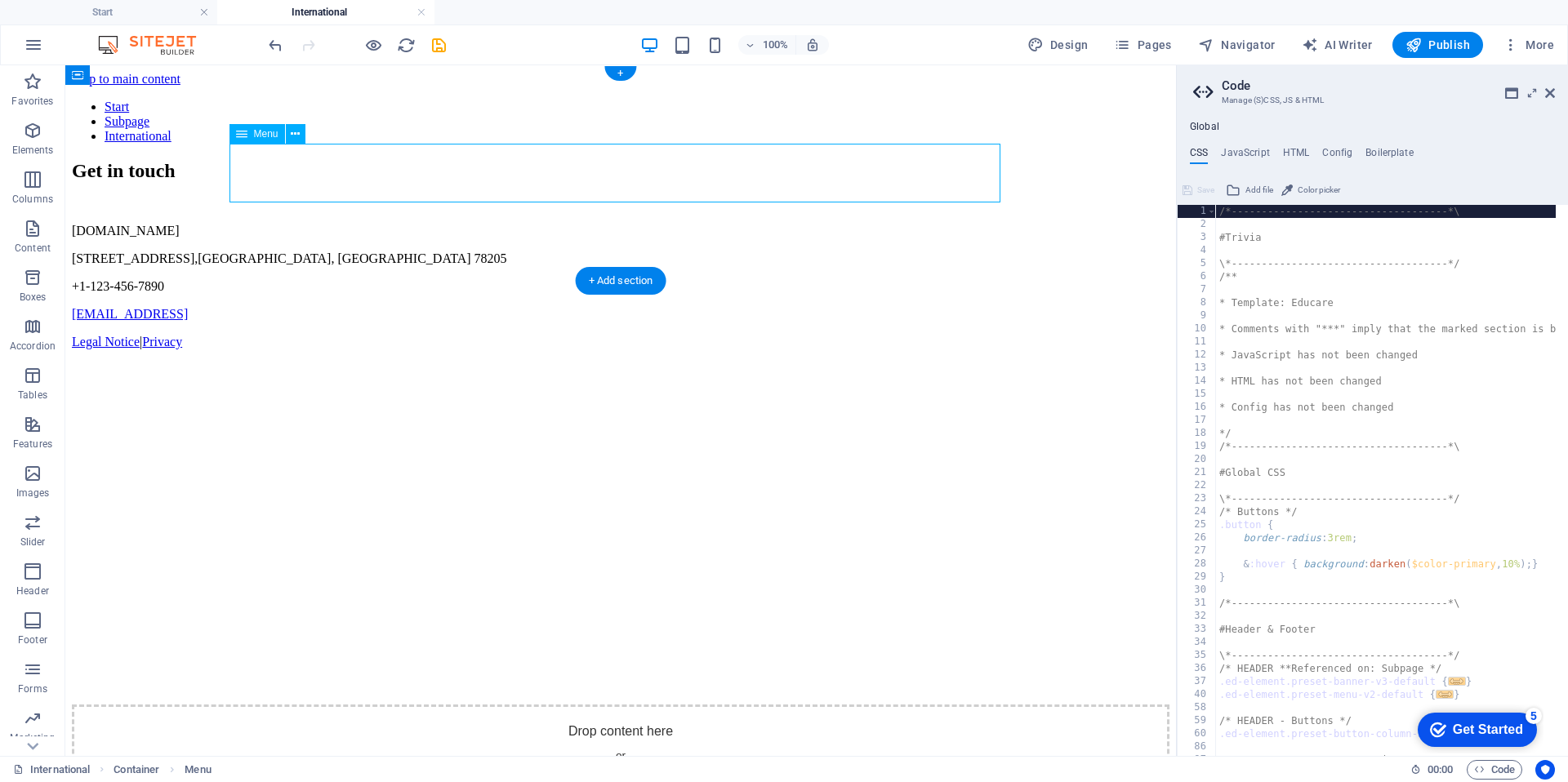
click at [275, 144] on nav "Start Subpage International" at bounding box center [621, 122] width 1098 height 44
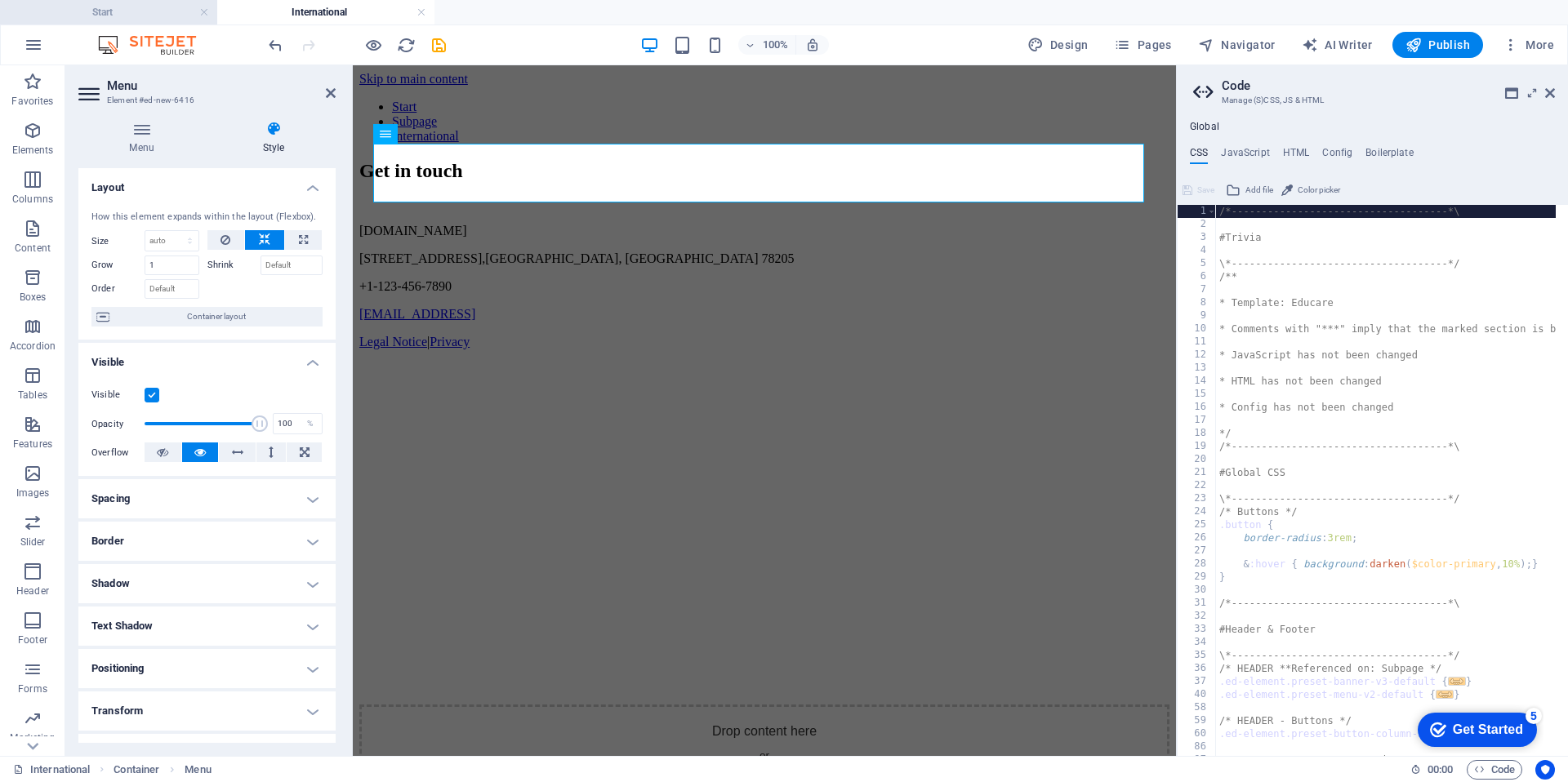
click at [121, 13] on h4 "Start" at bounding box center [108, 12] width 217 height 18
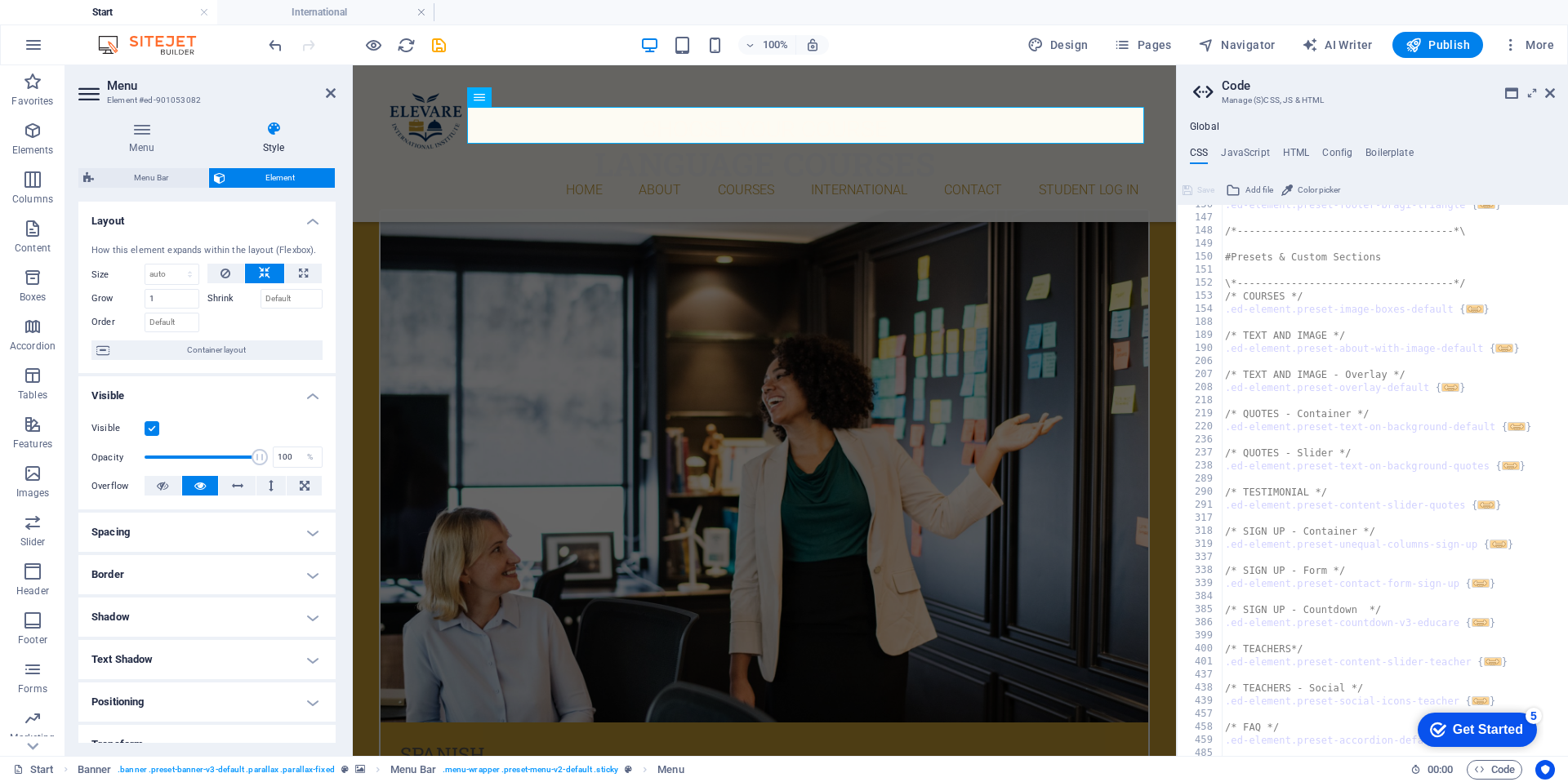
scroll to position [728, 0]
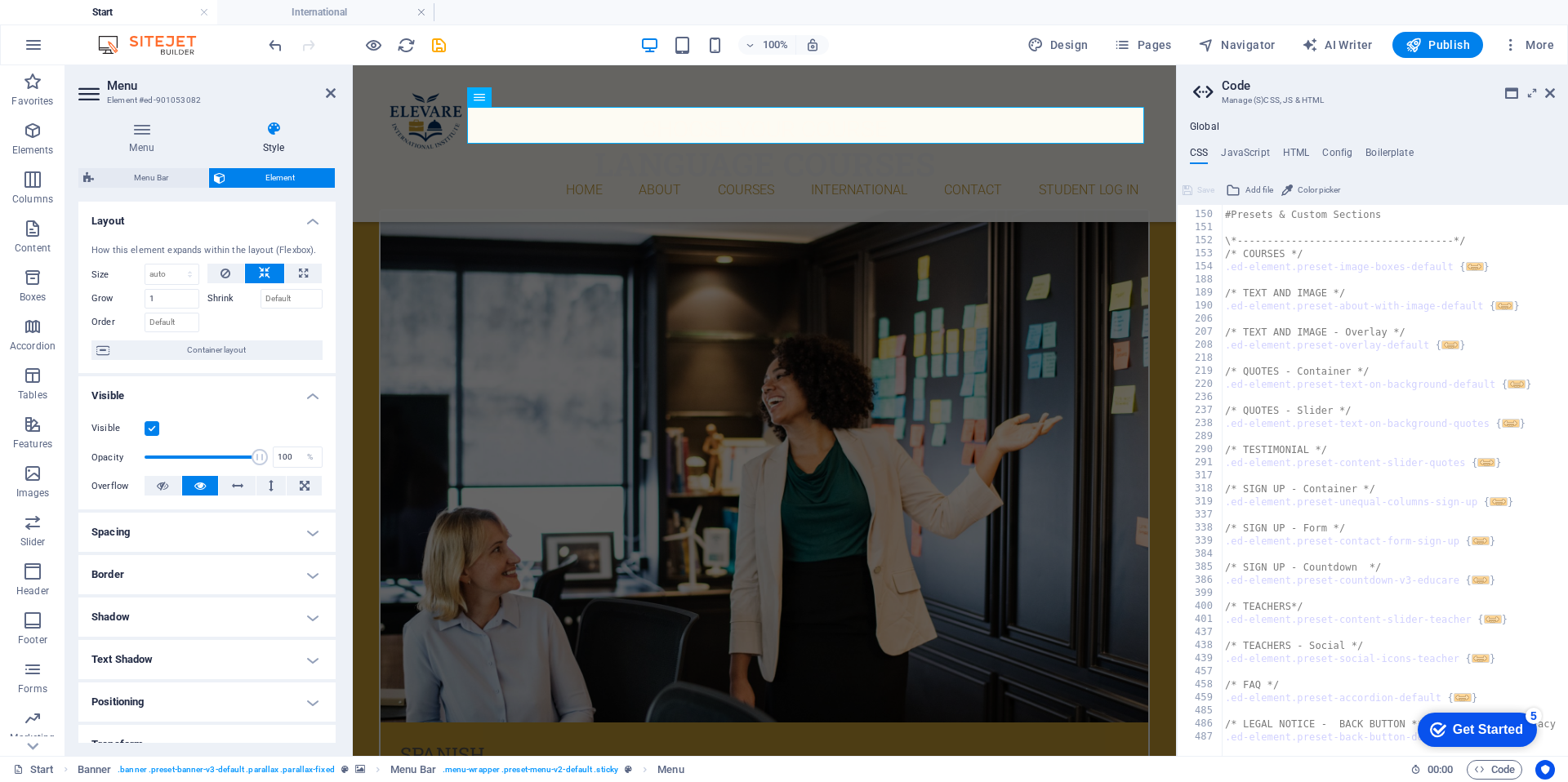
click at [433, 40] on icon "save" at bounding box center [440, 45] width 19 height 19
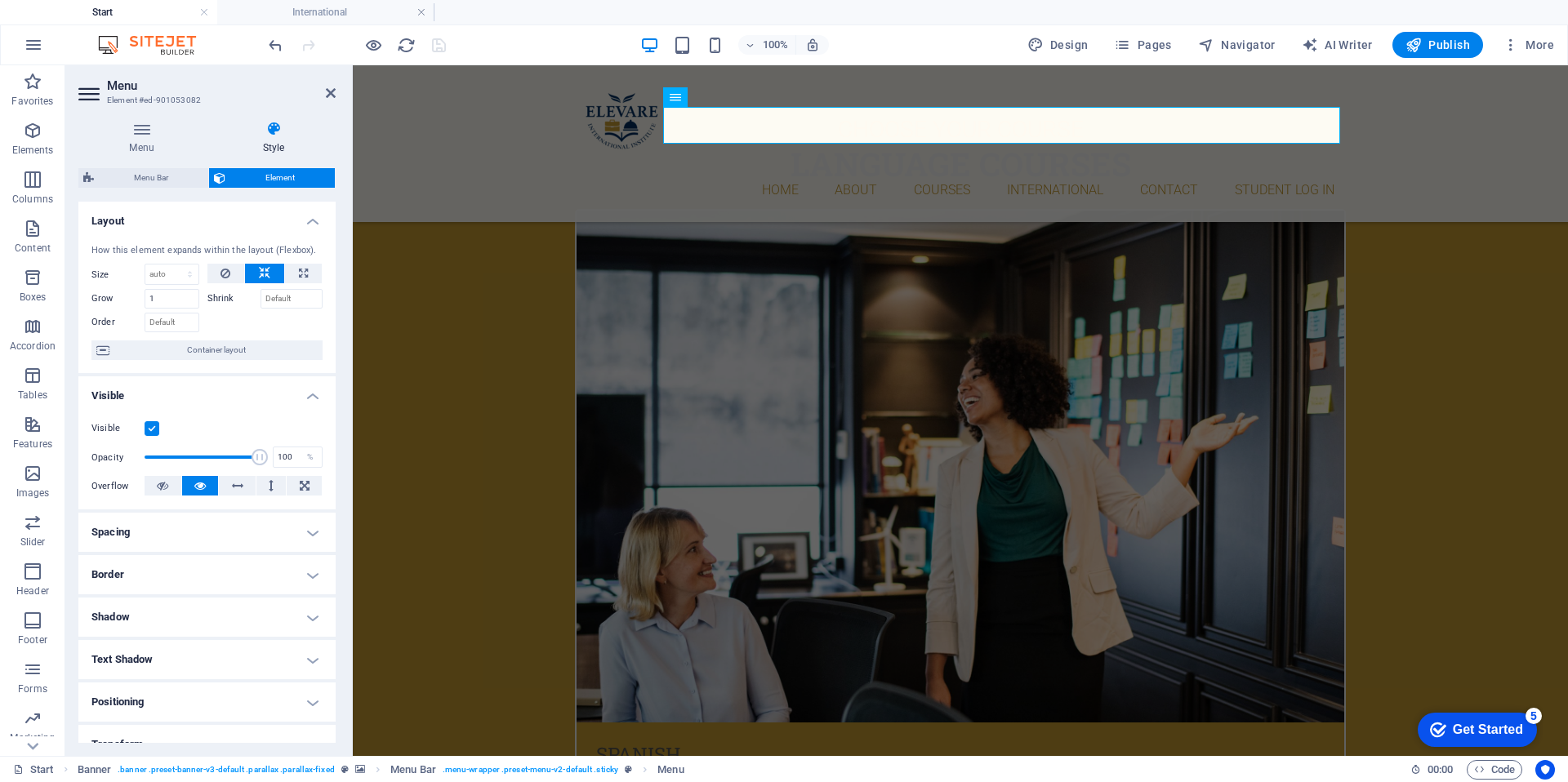
click at [276, 131] on icon at bounding box center [273, 129] width 124 height 16
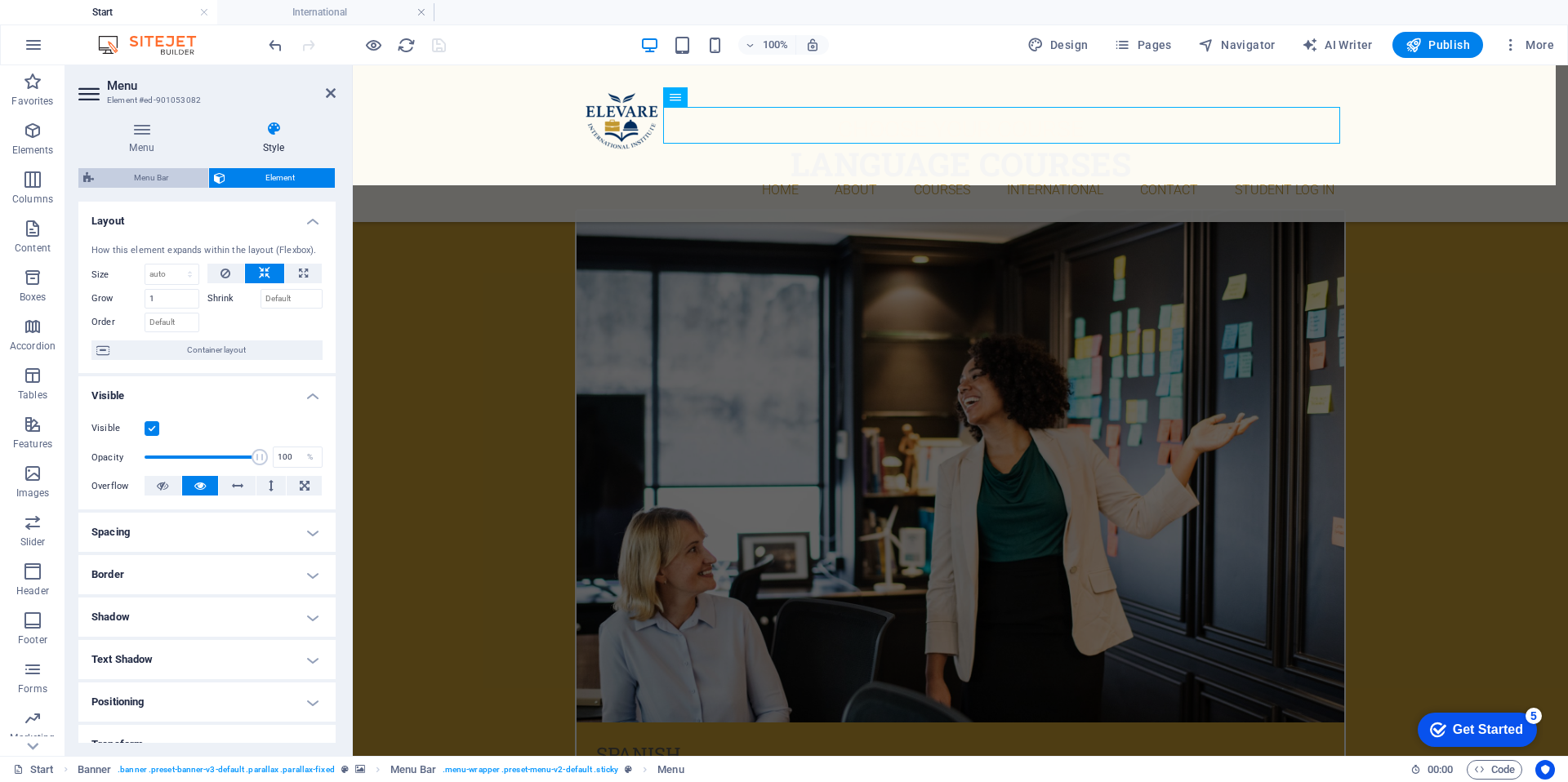
click at [163, 175] on span "Menu Bar" at bounding box center [151, 178] width 105 height 19
select select "%"
select select "rem"
select select "px"
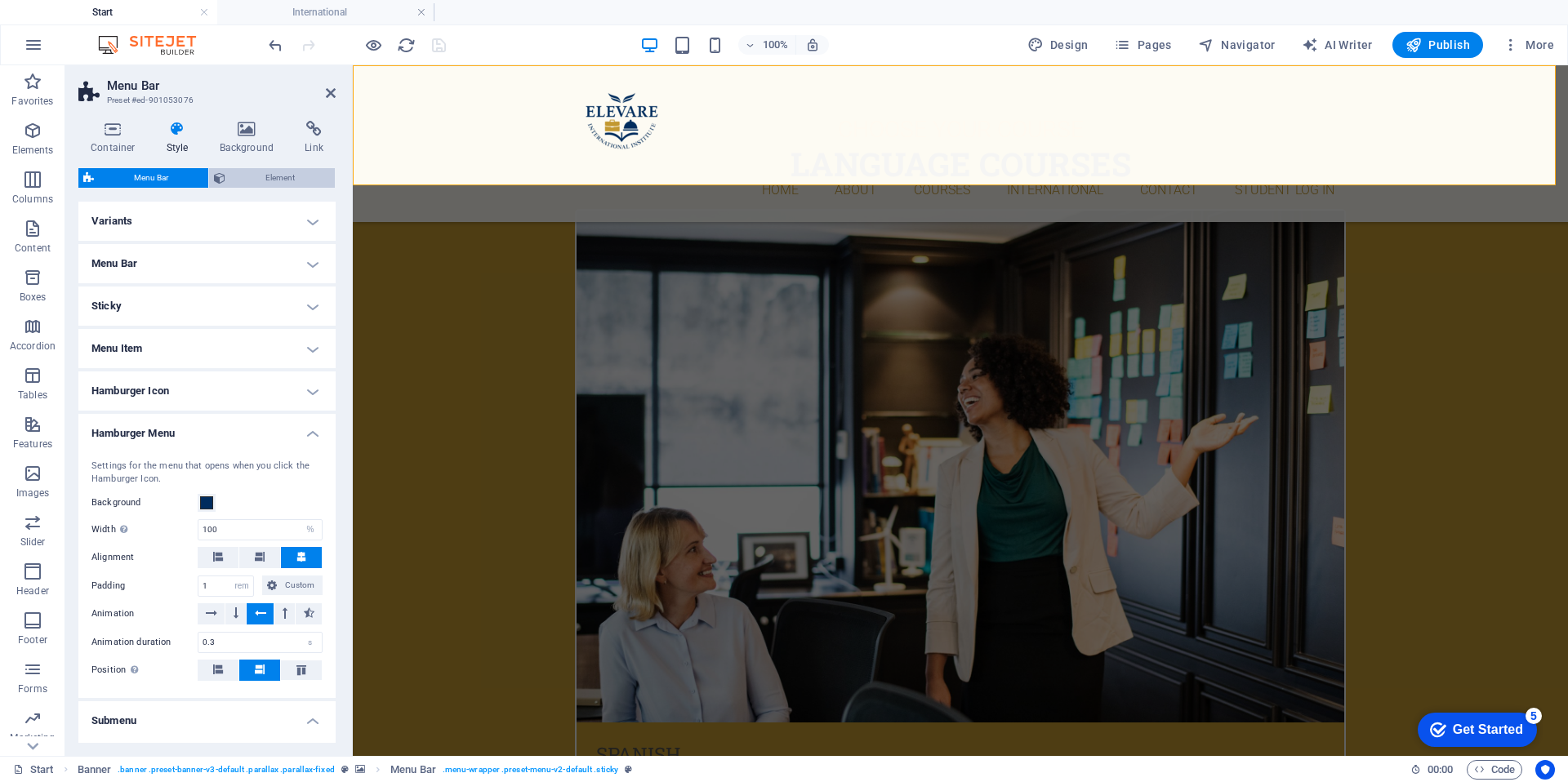
click at [269, 176] on span "Element" at bounding box center [280, 178] width 100 height 19
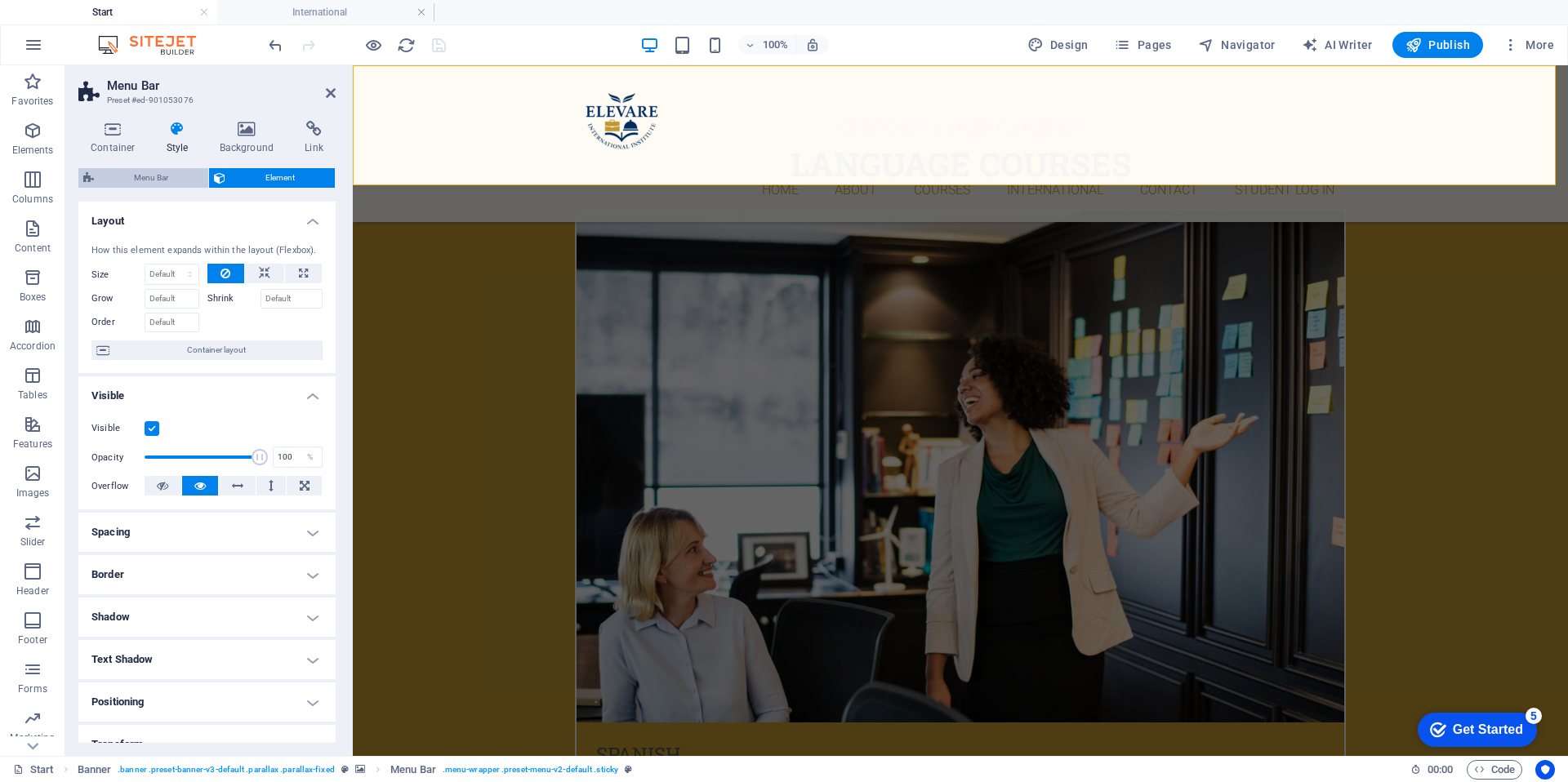
click at [151, 181] on span "Menu Bar" at bounding box center [151, 178] width 105 height 19
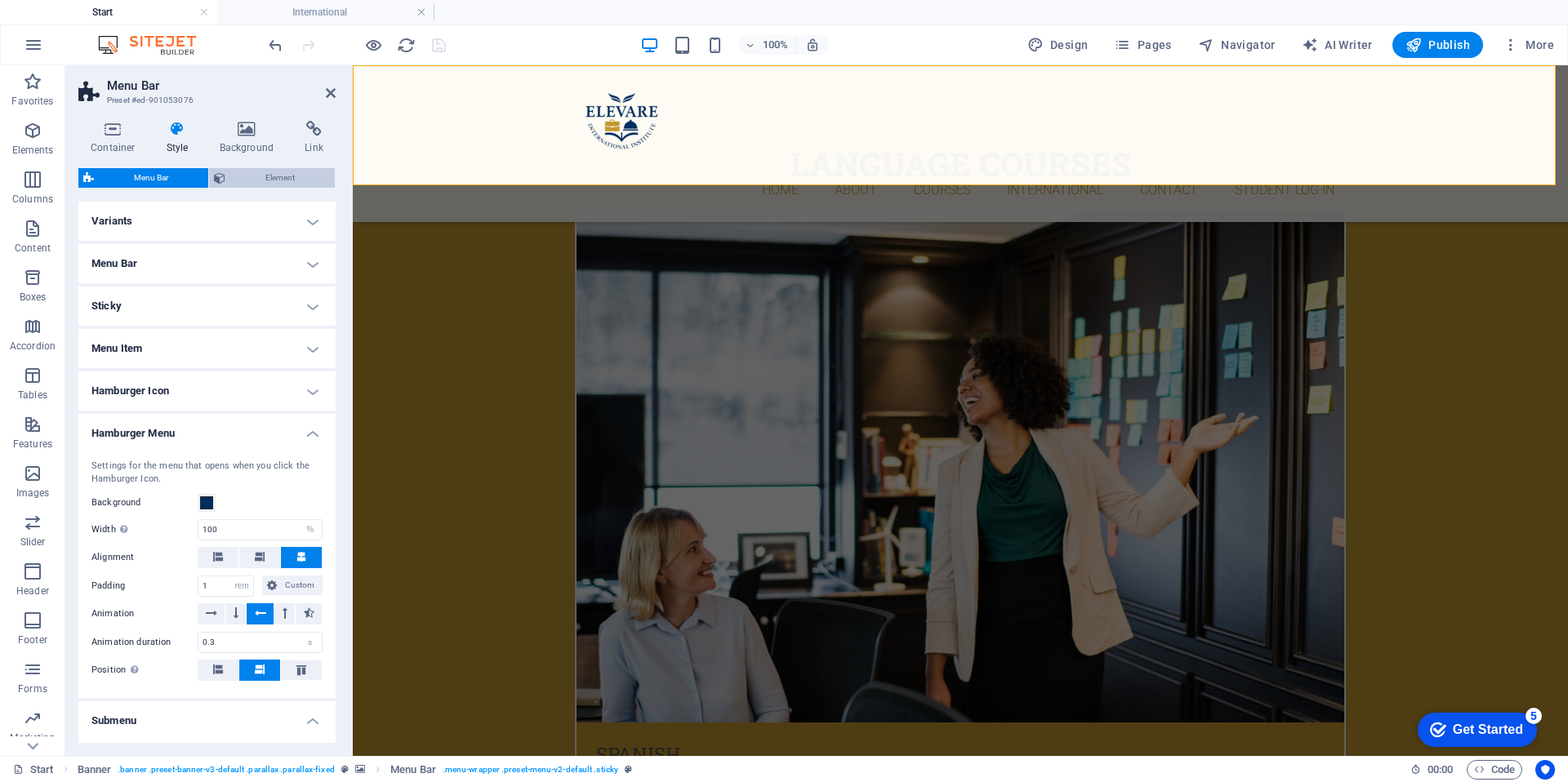
click at [262, 182] on span "Element" at bounding box center [280, 178] width 100 height 19
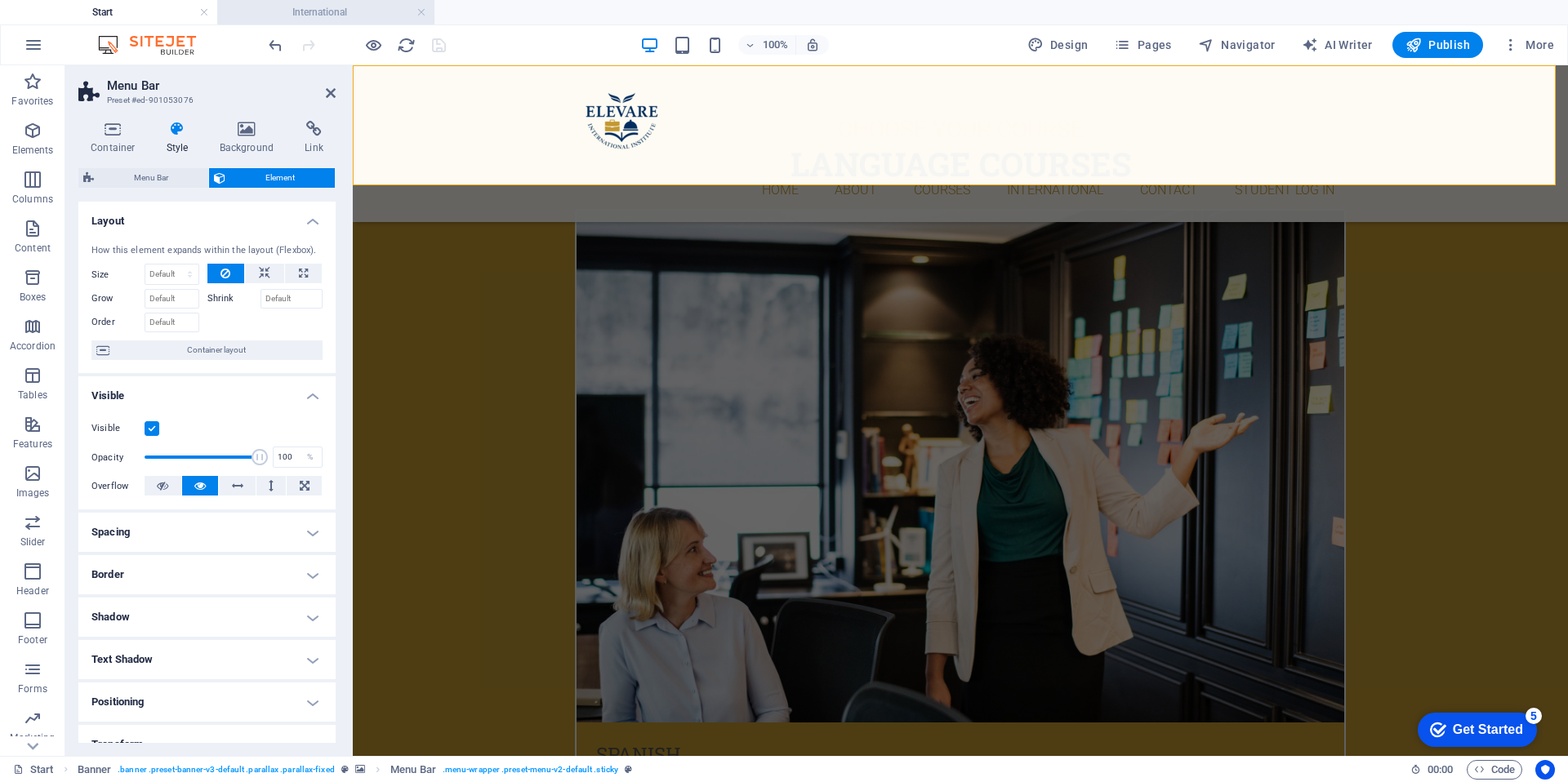
click at [307, 19] on h4 "International" at bounding box center [325, 12] width 217 height 18
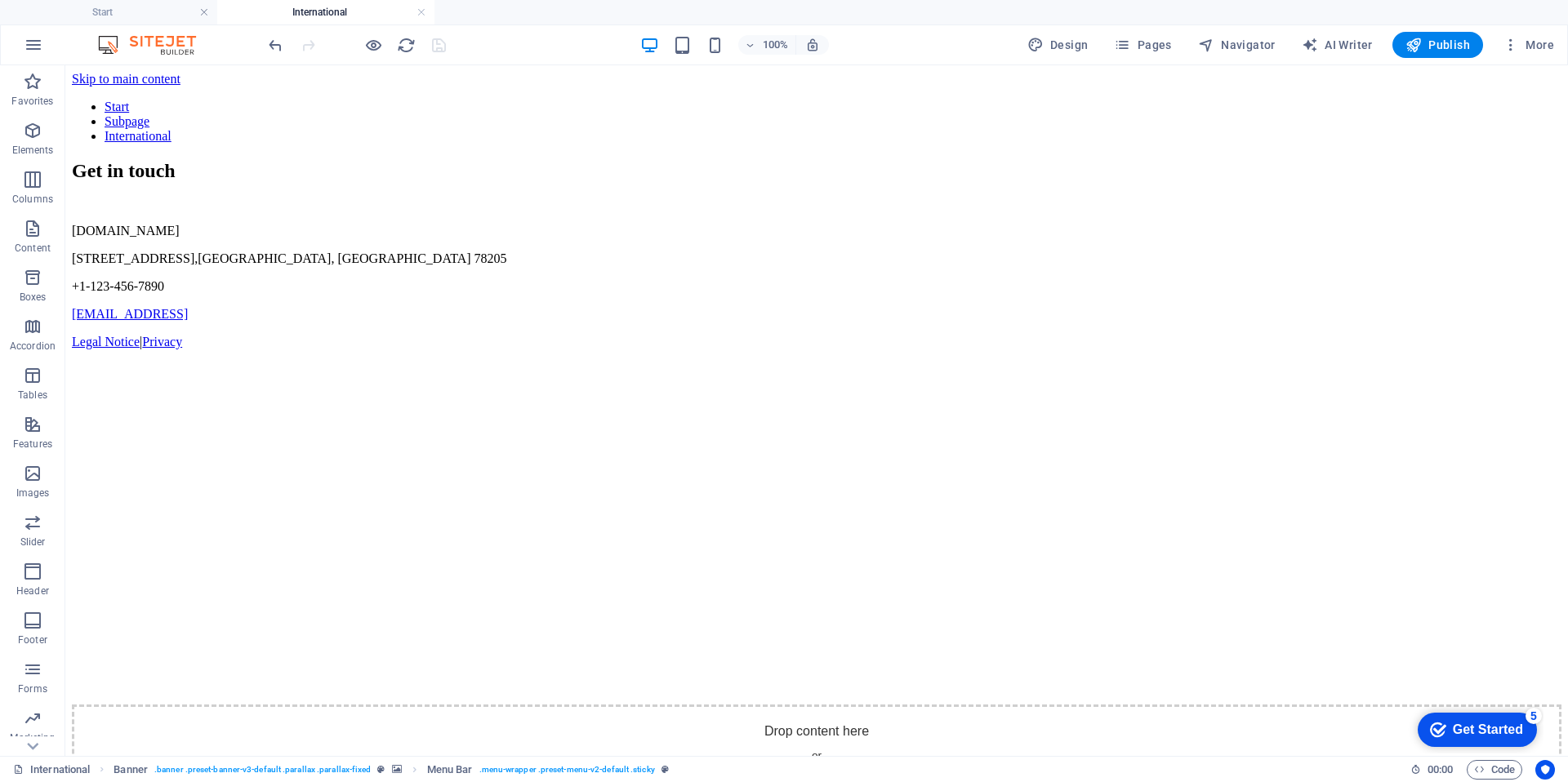
scroll to position [0, 0]
click at [493, 144] on nav "Start Subpage International" at bounding box center [817, 122] width 1490 height 44
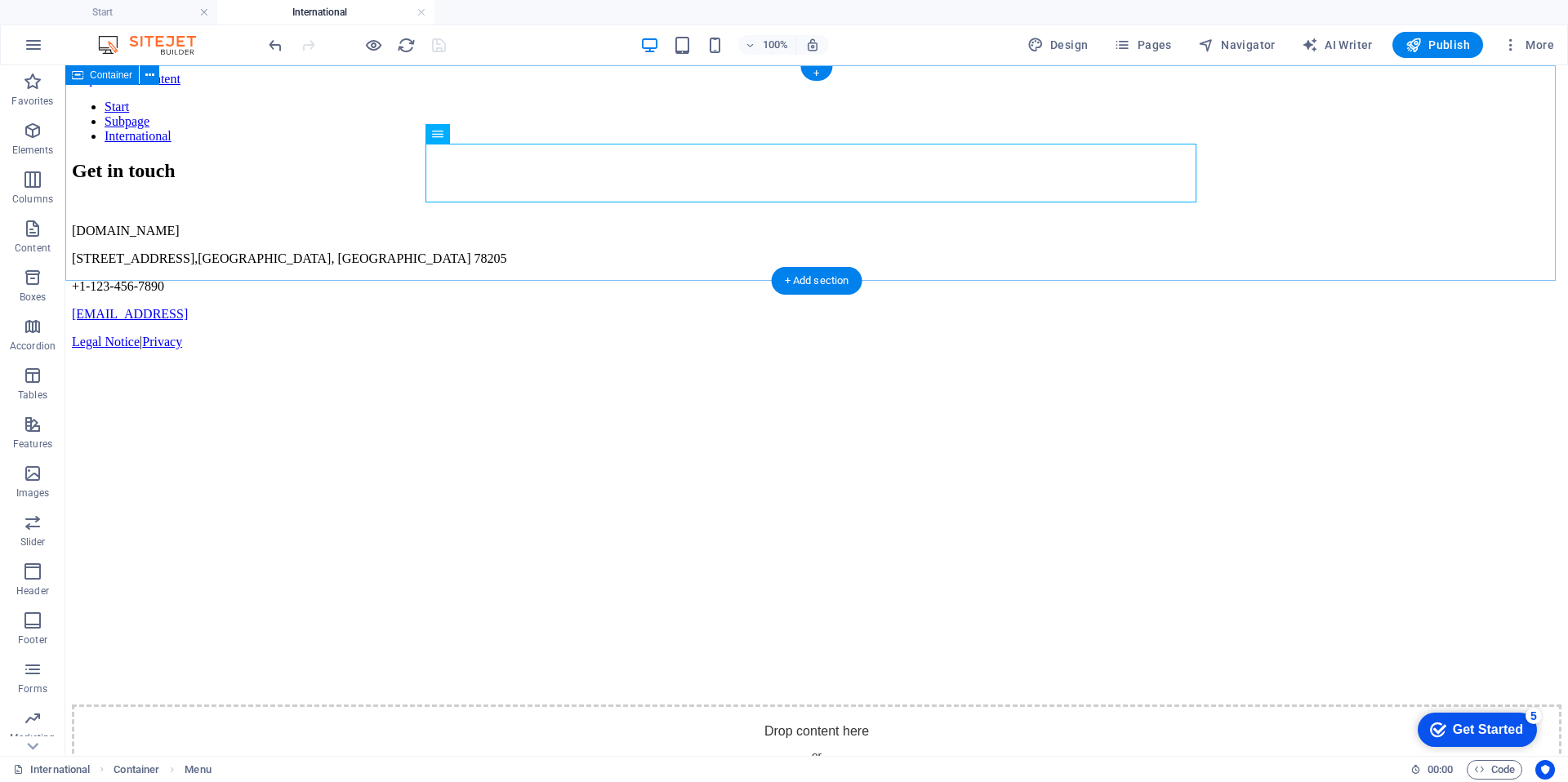
click at [488, 135] on div "Start Subpage International" at bounding box center [817, 122] width 1490 height 44
click at [476, 144] on nav "Start Subpage International" at bounding box center [817, 122] width 1490 height 44
click at [494, 135] on icon at bounding box center [490, 134] width 9 height 17
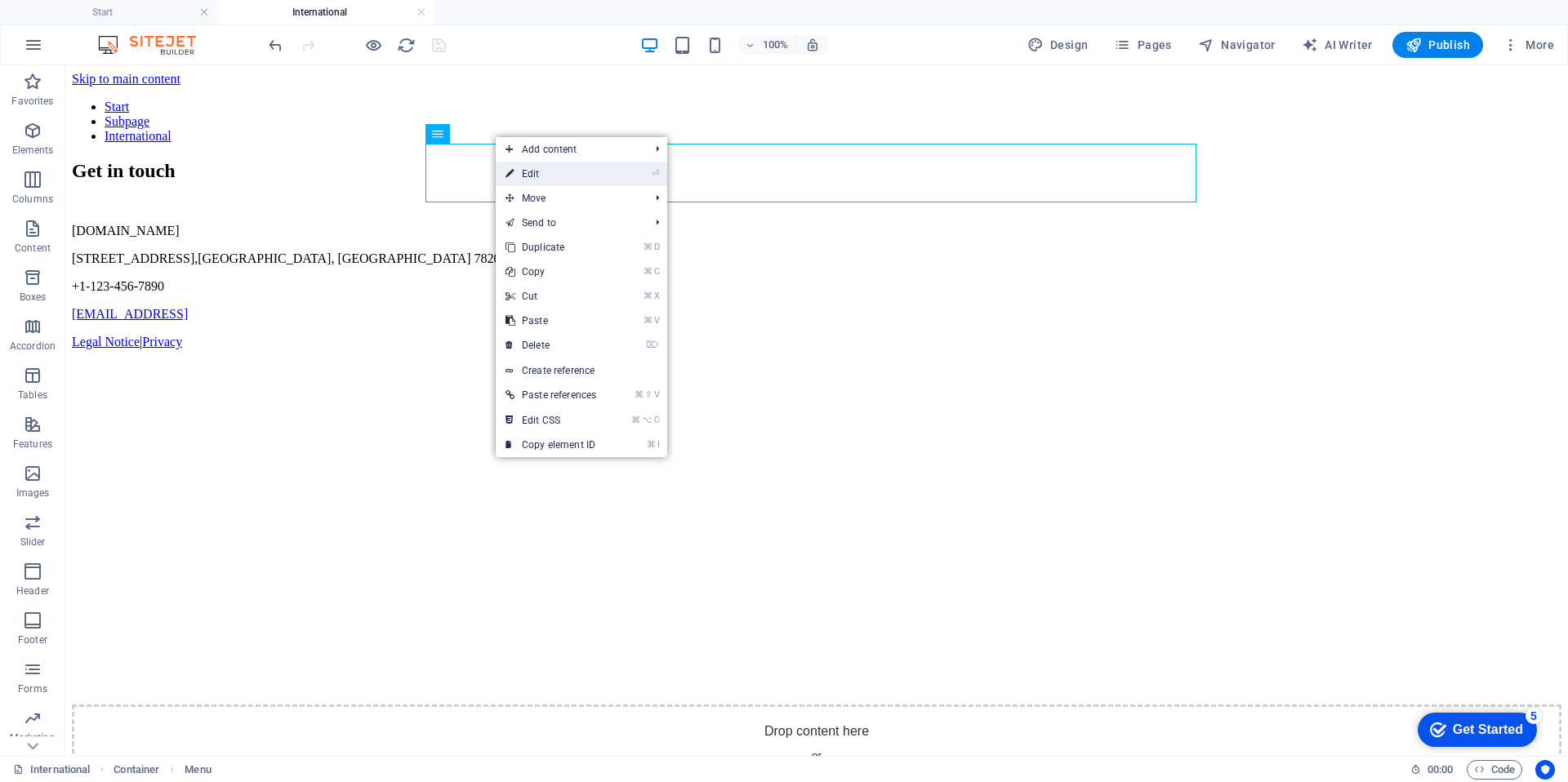
click at [522, 167] on link "⏎ Edit" at bounding box center [551, 175] width 110 height 25
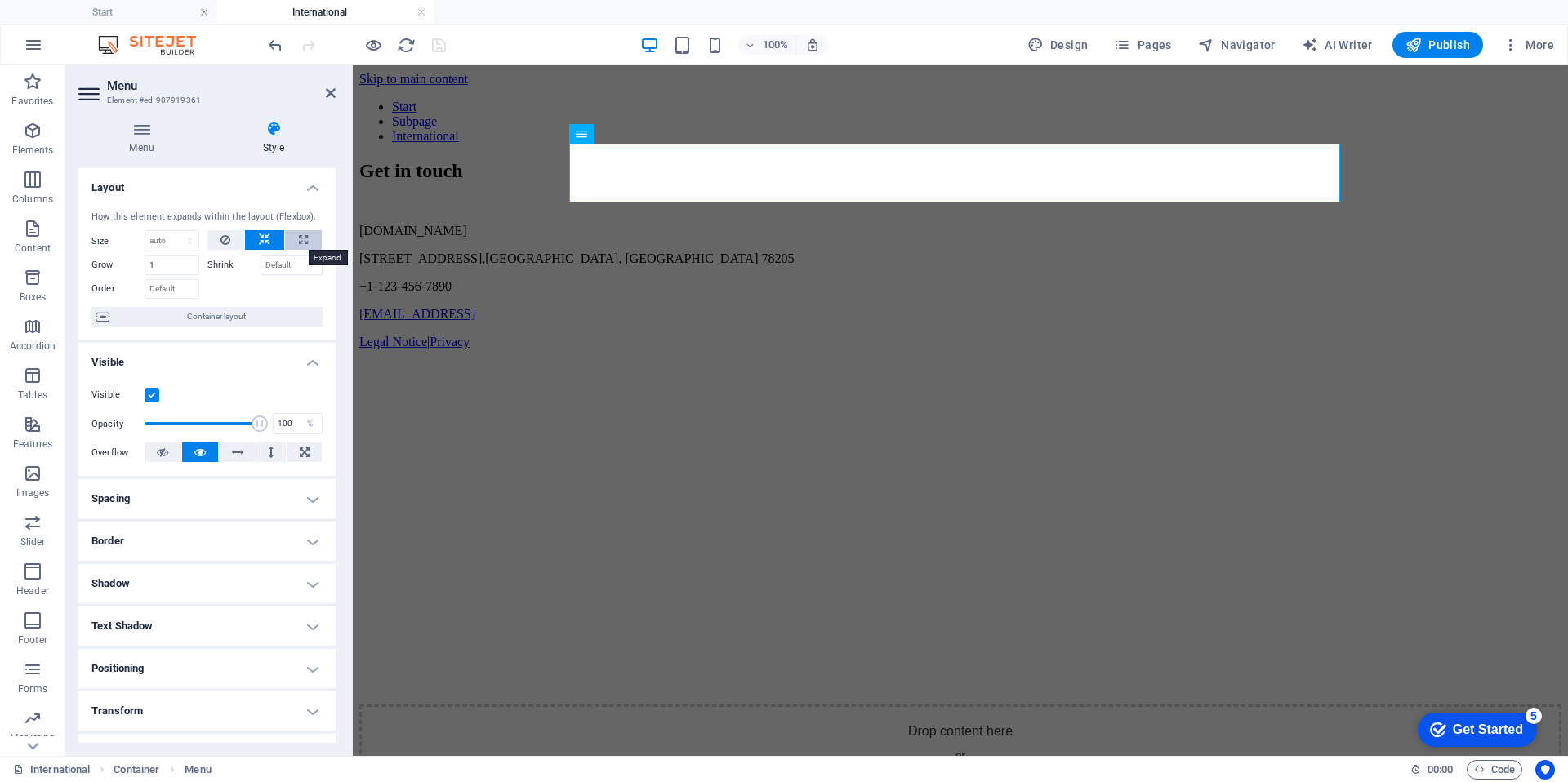
click at [310, 240] on button at bounding box center [303, 240] width 36 height 19
click at [272, 240] on button at bounding box center [264, 240] width 39 height 19
click at [310, 243] on button at bounding box center [303, 240] width 36 height 19
click at [270, 239] on button at bounding box center [264, 240] width 39 height 19
select select "DISABLED_OPTION_VALUE"
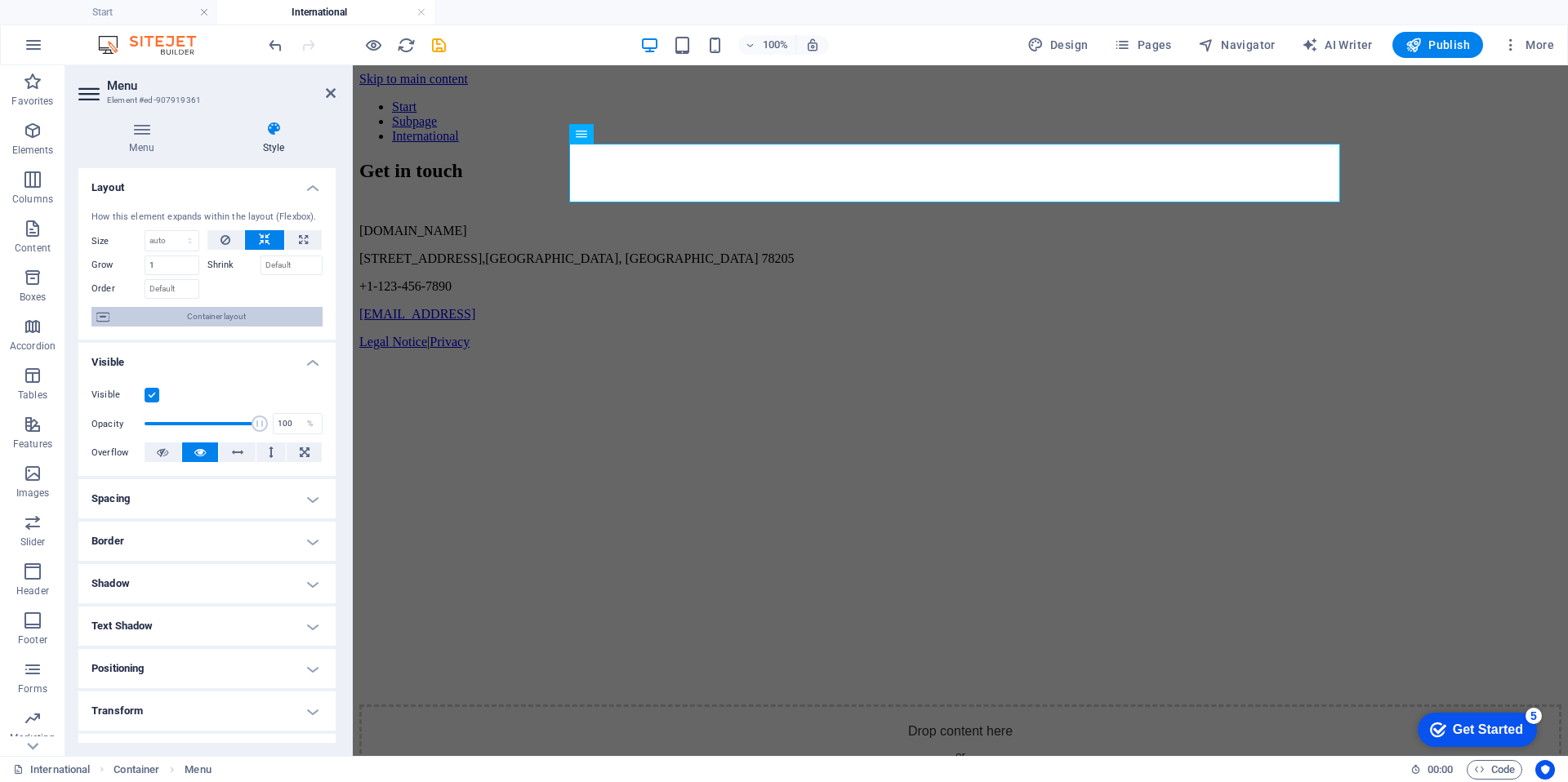
click at [255, 309] on span "Container layout" at bounding box center [216, 317] width 203 height 19
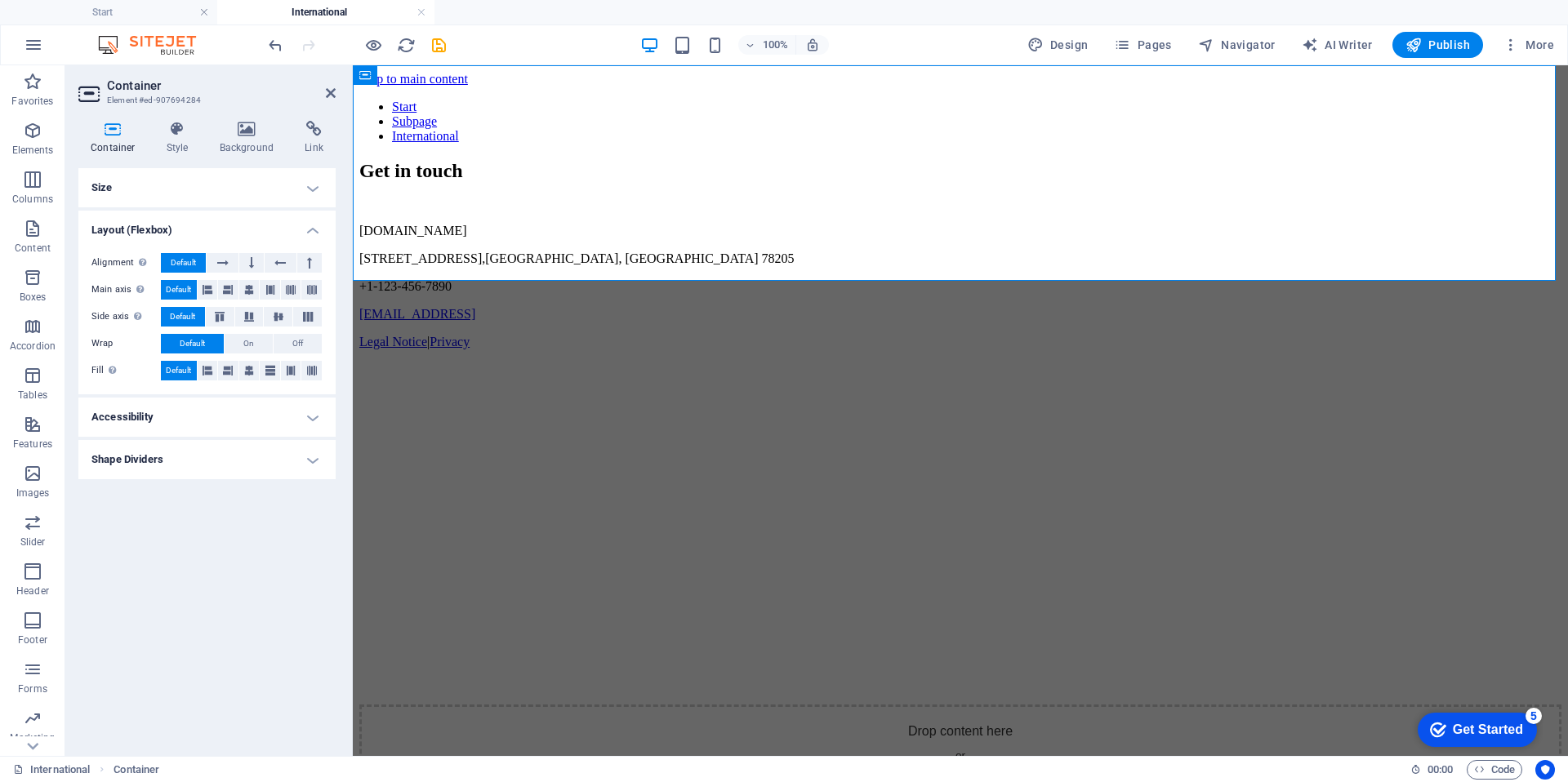
click at [270, 469] on h4 "Shape Dividers" at bounding box center [207, 460] width 257 height 39
click at [287, 491] on select "None Triangle Square Diagonal Polygon 1 Polygon 2 Zigzag Multiple Zigzags Waves…" at bounding box center [248, 492] width 150 height 19
click at [173, 483] on select "None Triangle Square Diagonal Polygon 1 Polygon 2 Zigzag Multiple Zigzags Waves…" at bounding box center [248, 492] width 150 height 19
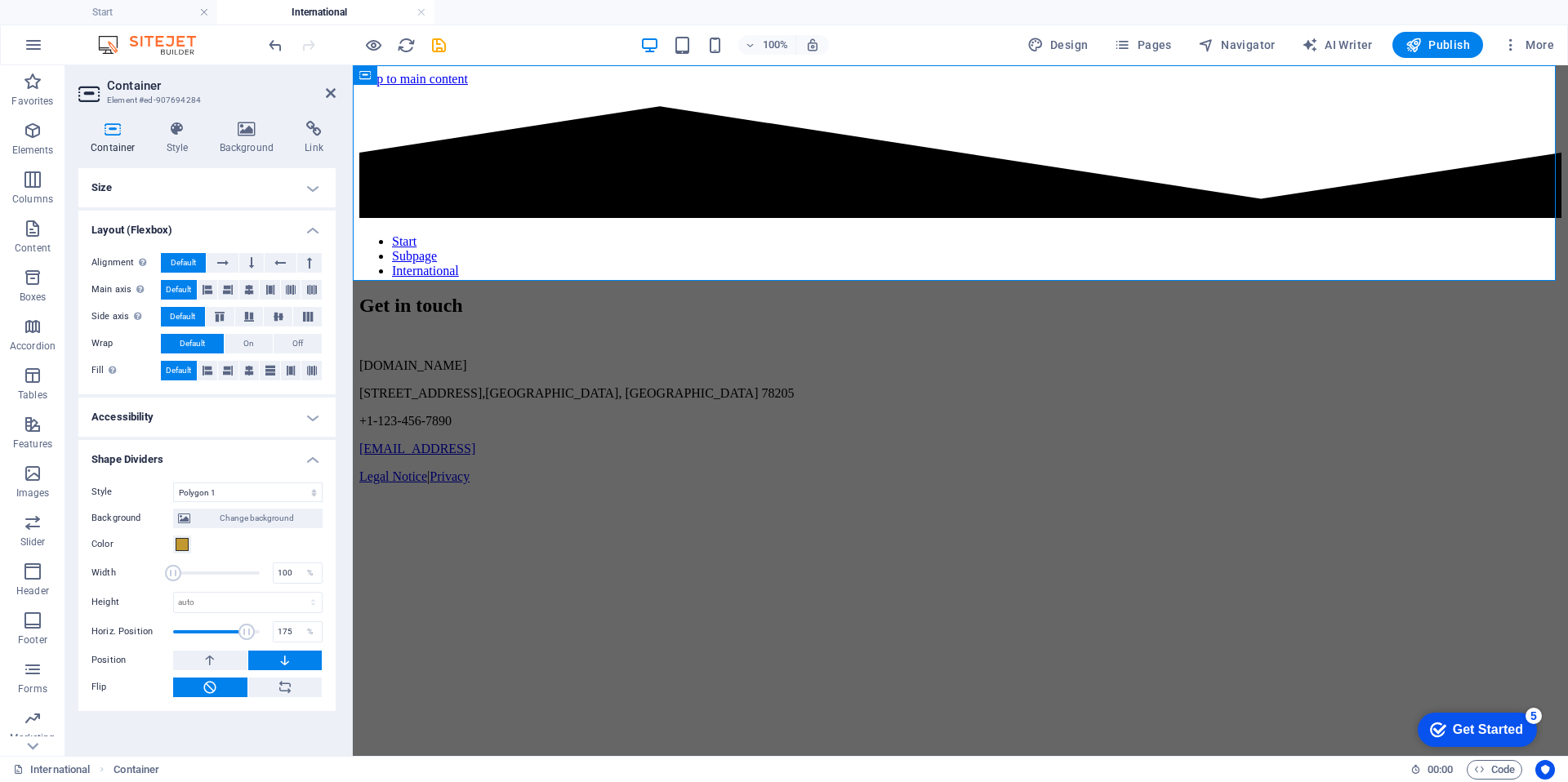
drag, startPoint x: 220, startPoint y: 634, endPoint x: 249, endPoint y: 631, distance: 29.2
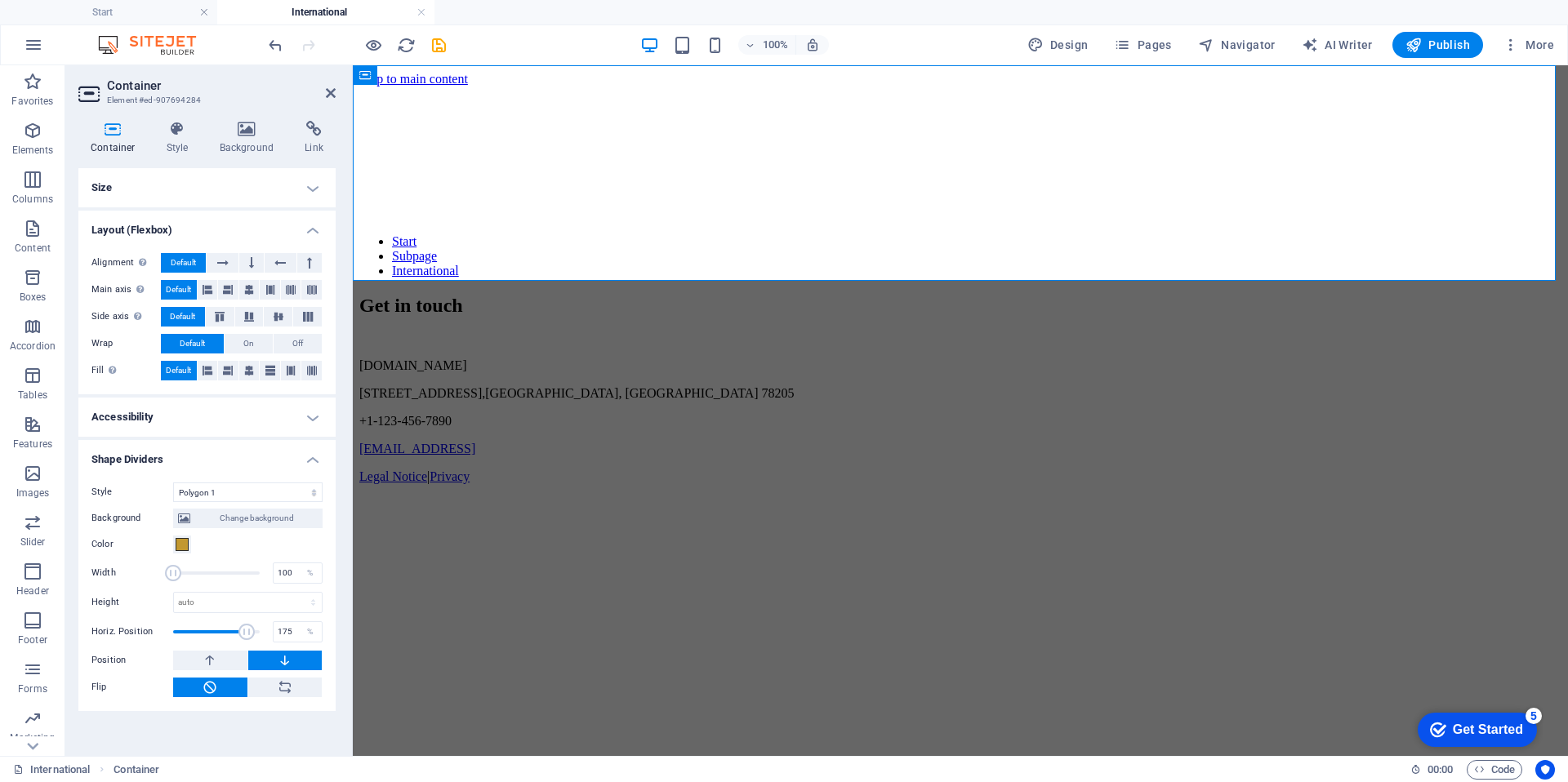
click at [249, 631] on span at bounding box center [247, 631] width 16 height 16
click at [223, 662] on button at bounding box center [209, 660] width 74 height 19
click at [277, 687] on icon at bounding box center [284, 687] width 14 height 19
click at [224, 684] on button at bounding box center [209, 687] width 74 height 19
click at [271, 476] on div "Style None Triangle Square Diagonal Polygon 1 Polygon 2 Zigzag Multiple Zigzags…" at bounding box center [207, 590] width 257 height 242
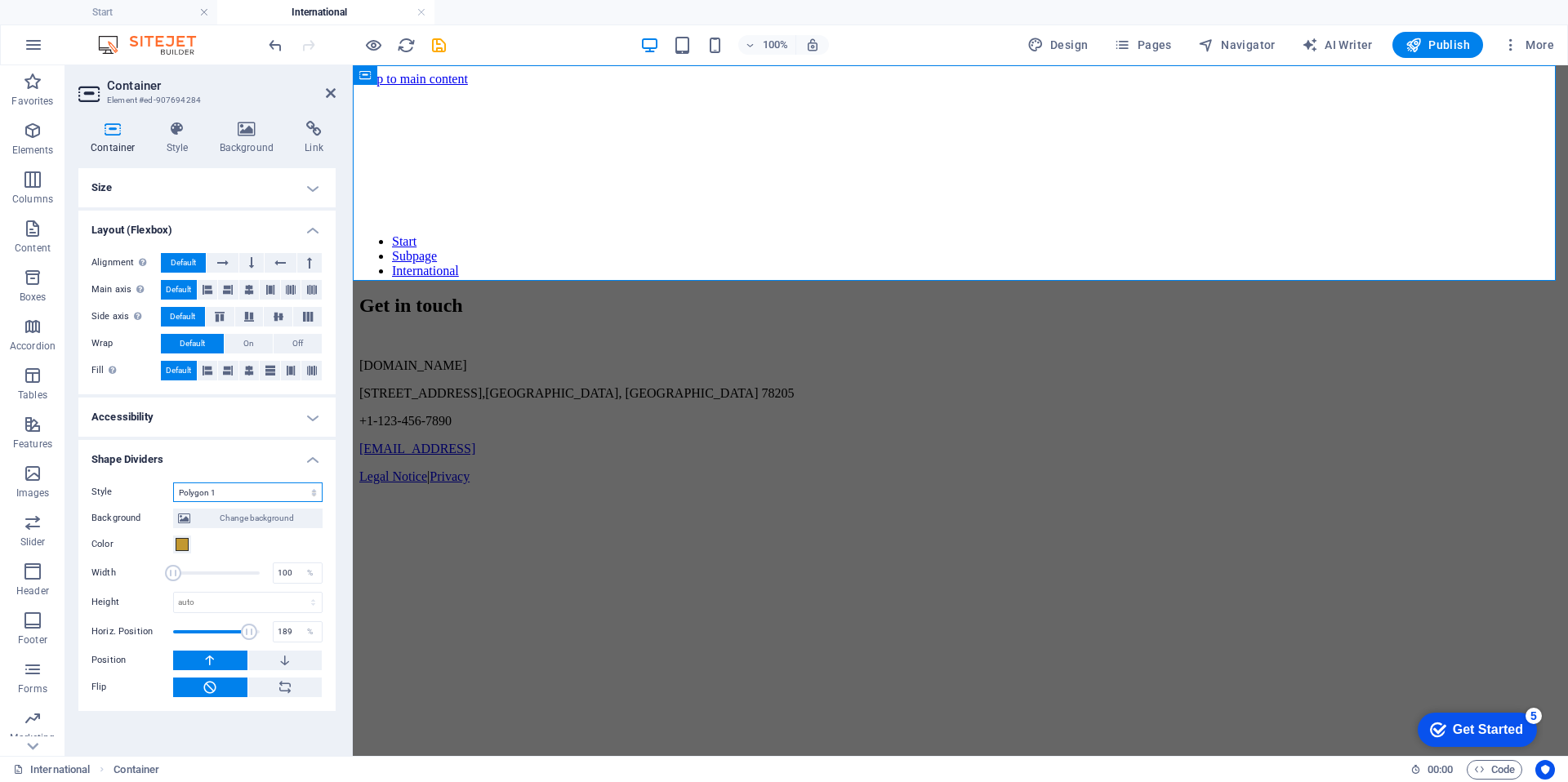
click at [264, 491] on select "None Triangle Square Diagonal Polygon 1 Polygon 2 Zigzag Multiple Zigzags Waves…" at bounding box center [248, 492] width 150 height 19
select select "polygon-2"
click at [173, 483] on select "None Triangle Square Diagonal Polygon 1 Polygon 2 Zigzag Multiple Zigzags Waves…" at bounding box center [248, 492] width 150 height 19
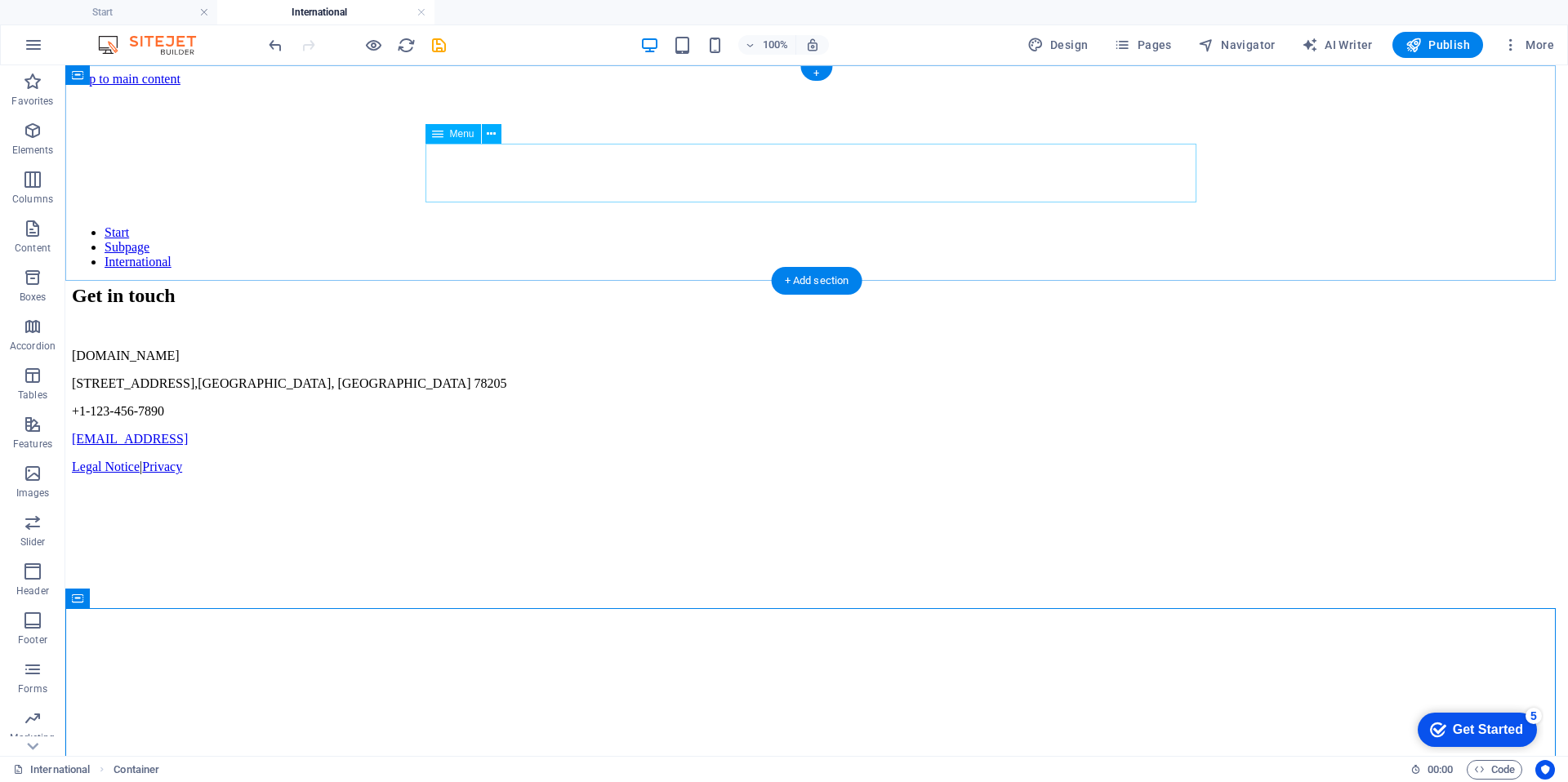
click at [471, 225] on nav "Start Subpage International" at bounding box center [817, 248] width 1490 height 44
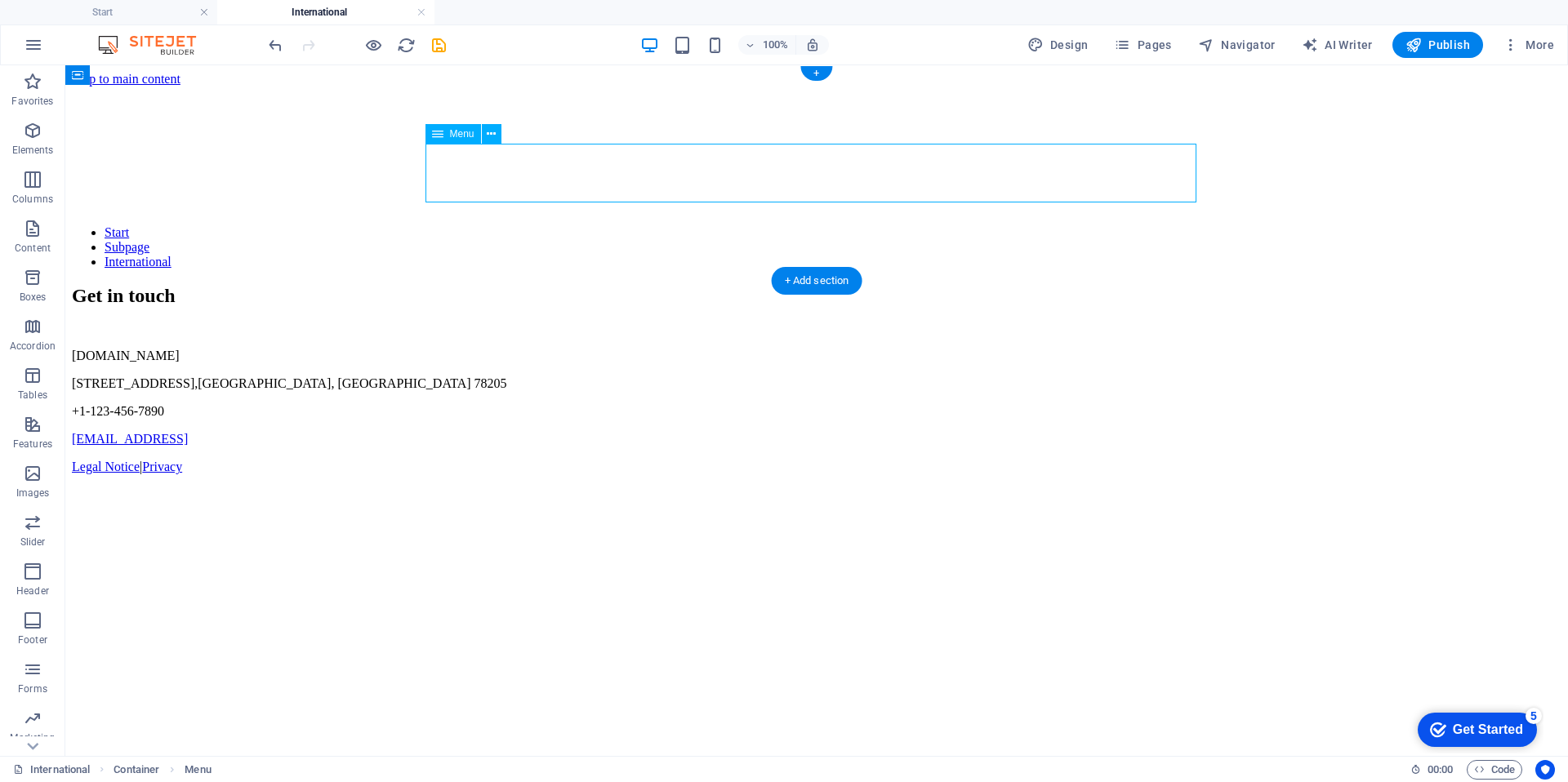
click at [471, 225] on nav "Start Subpage International" at bounding box center [817, 248] width 1490 height 44
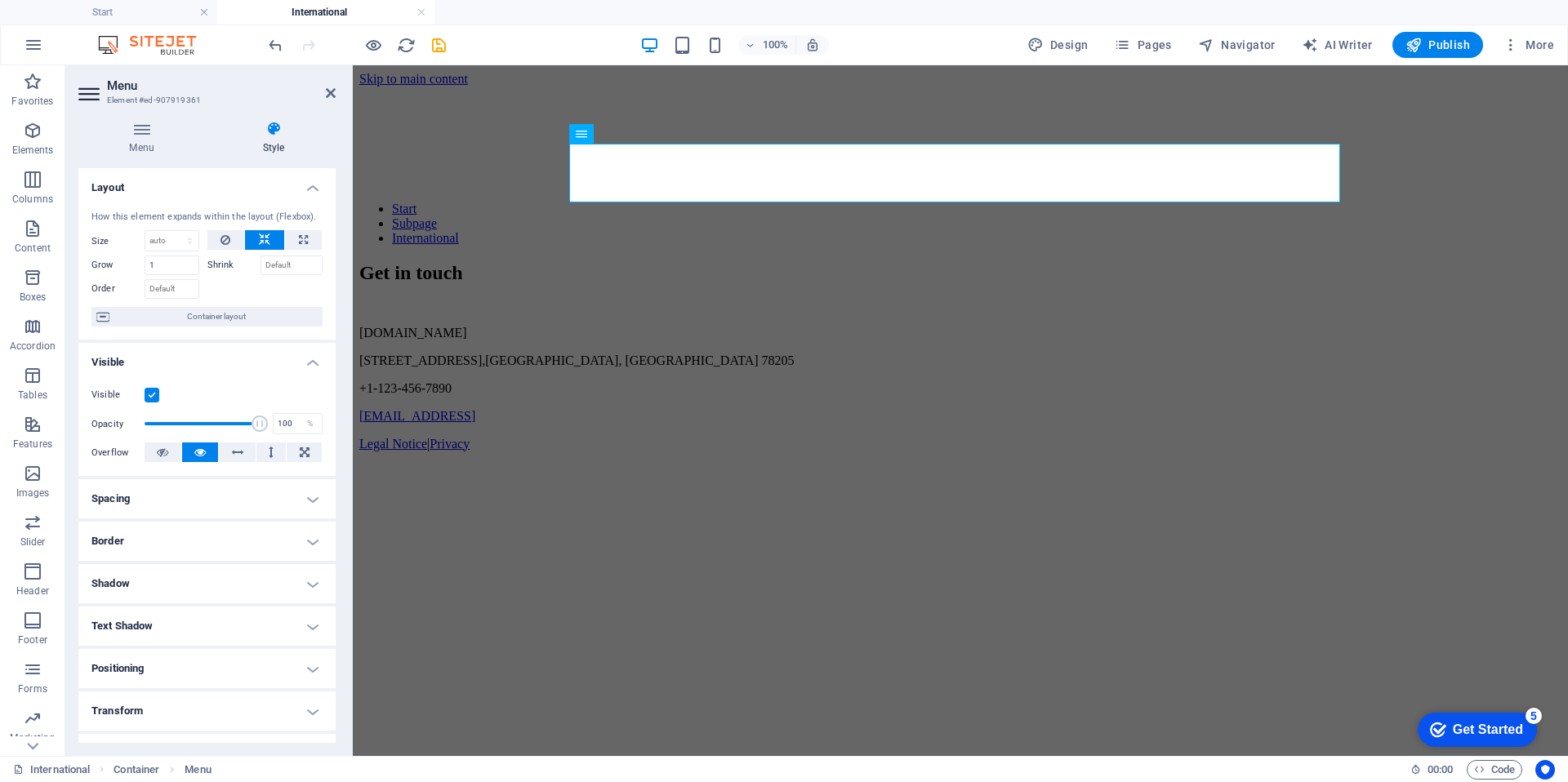
click at [237, 484] on h4 "Spacing" at bounding box center [207, 499] width 257 height 39
click at [237, 484] on h4 "Spacing" at bounding box center [207, 494] width 257 height 30
click at [271, 134] on icon at bounding box center [273, 129] width 124 height 16
click at [214, 314] on span "Container layout" at bounding box center [216, 317] width 203 height 19
select select "polygon-2"
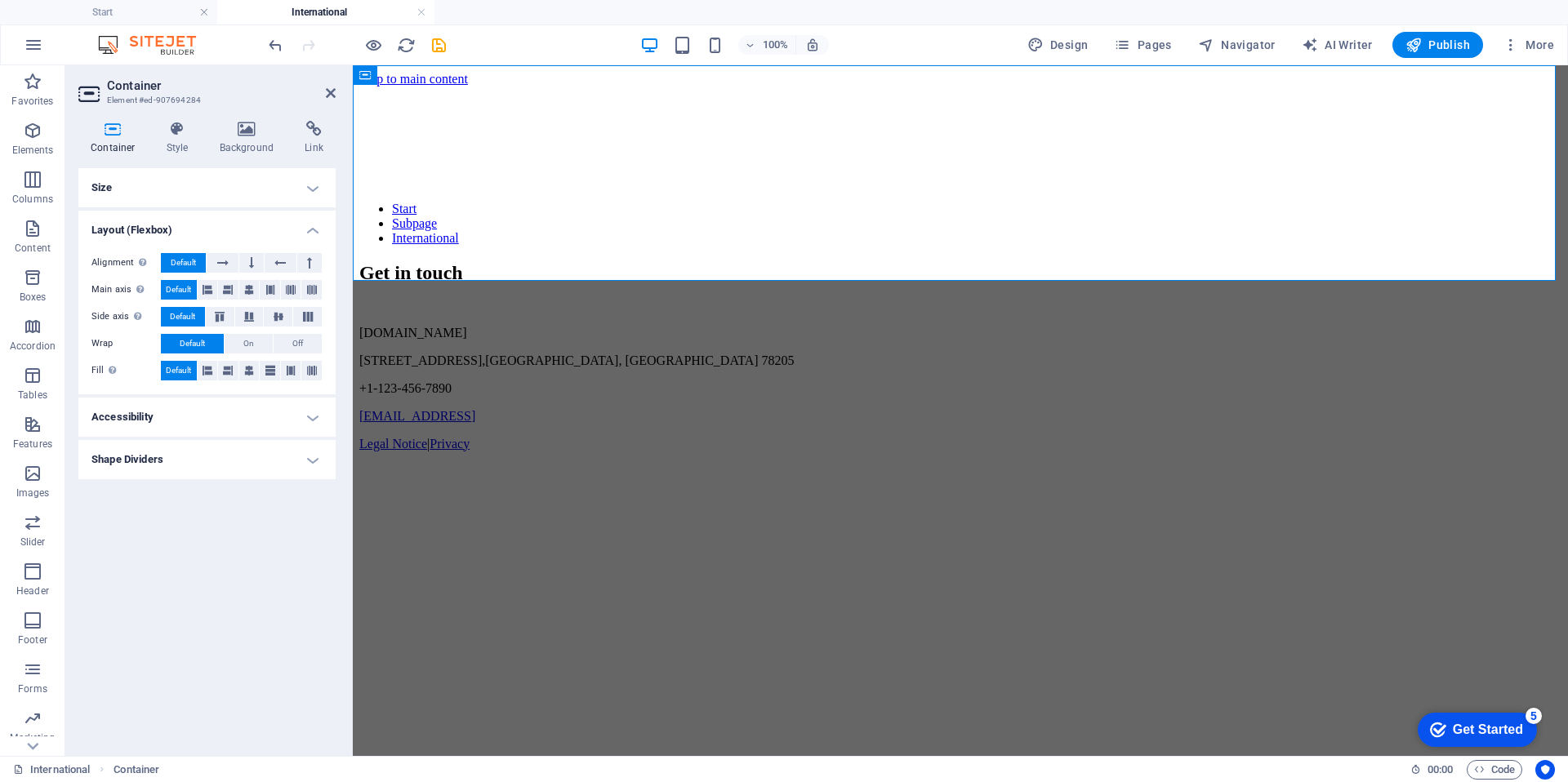
click at [205, 474] on h4 "Shape Dividers" at bounding box center [207, 460] width 257 height 39
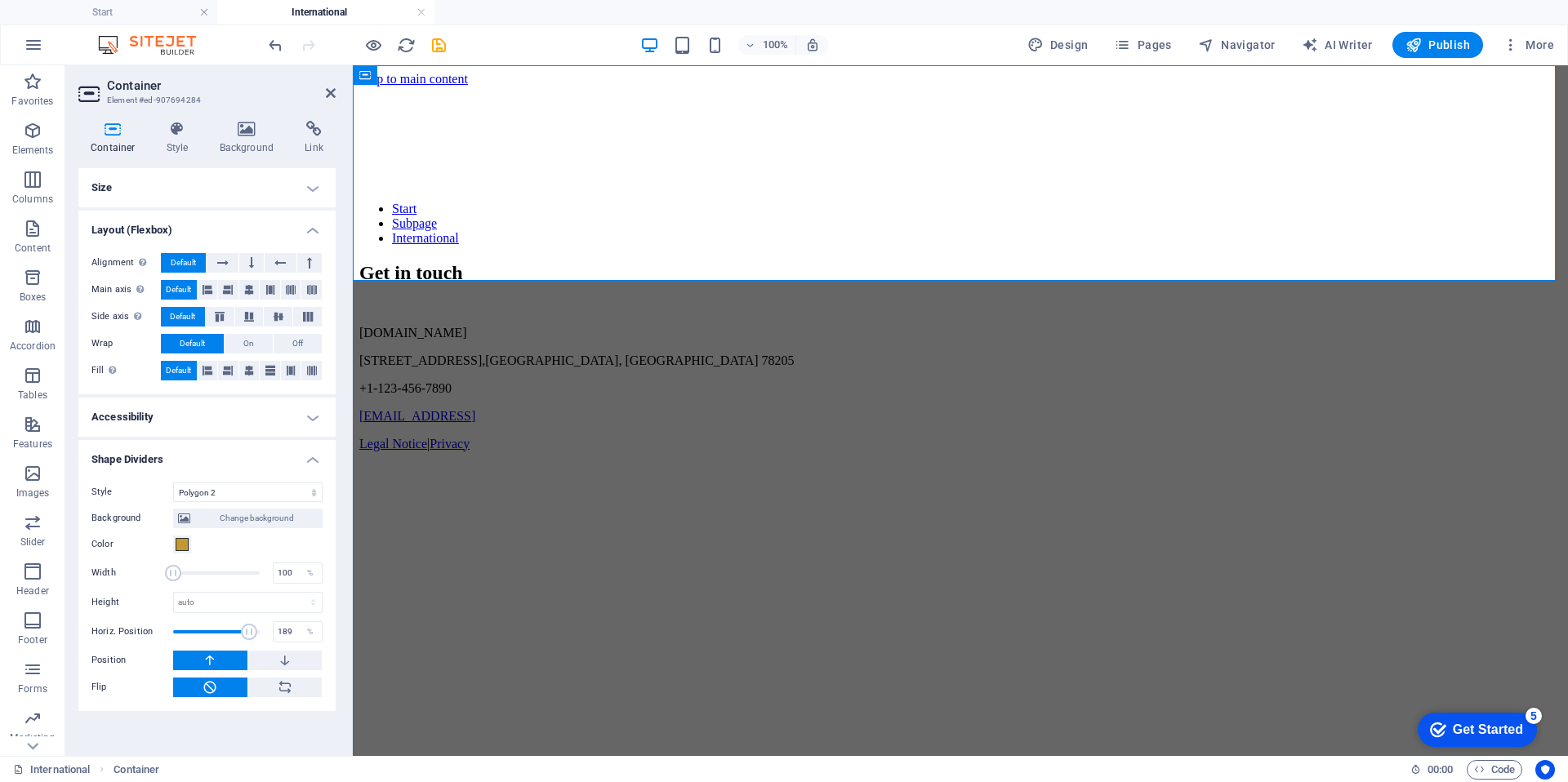
click at [206, 473] on div "Style None Triangle Square Diagonal Polygon 1 Polygon 2 Zigzag Multiple Zigzags…" at bounding box center [207, 590] width 257 height 242
click at [179, 461] on h4 "Shape Dividers" at bounding box center [207, 455] width 257 height 30
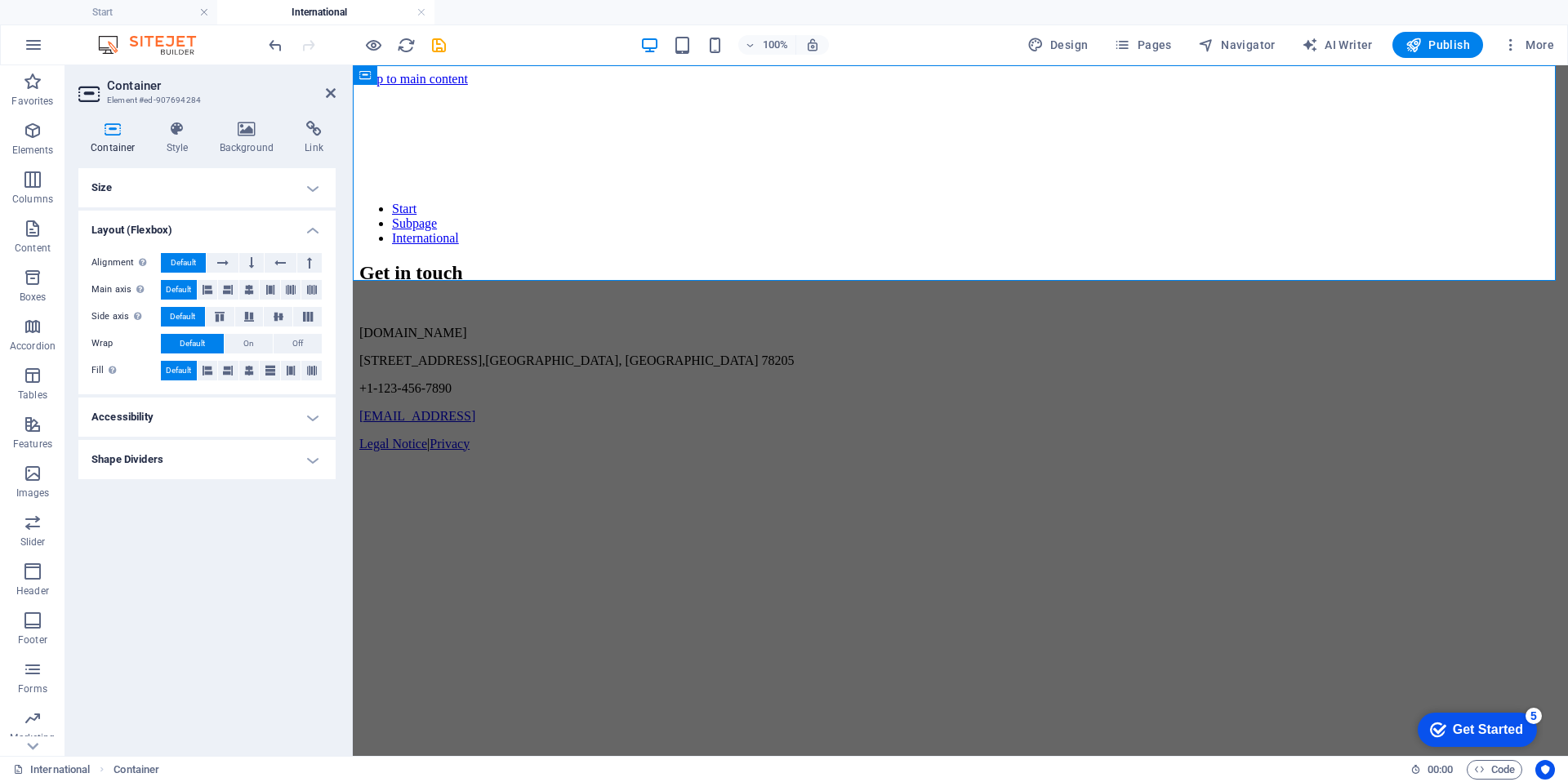
click at [178, 413] on h4 "Accessibility" at bounding box center [207, 417] width 257 height 39
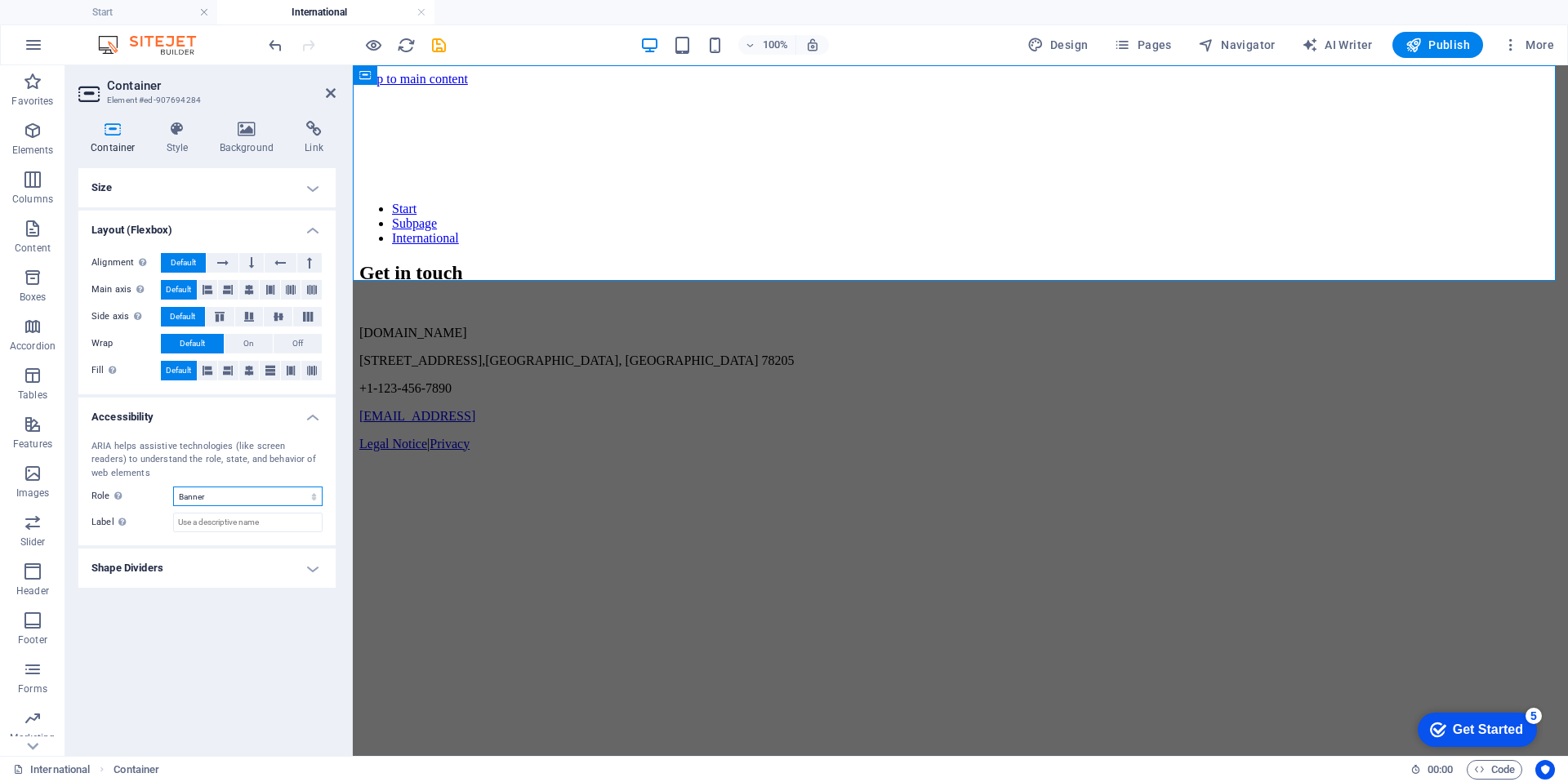
click at [258, 502] on select "None Alert Article Banner Comment Complementary Dialog Footer Header Marquee Pr…" at bounding box center [248, 496] width 150 height 19
select select "complementary"
click at [173, 486] on select "None Alert Article Banner Comment Complementary Dialog Footer Header Marquee Pr…" at bounding box center [248, 496] width 150 height 19
click at [222, 541] on div "ARIA helps assistive technologies (like screen readers) to understand the role,…" at bounding box center [207, 486] width 257 height 119
click at [212, 195] on h4 "Size" at bounding box center [207, 187] width 257 height 39
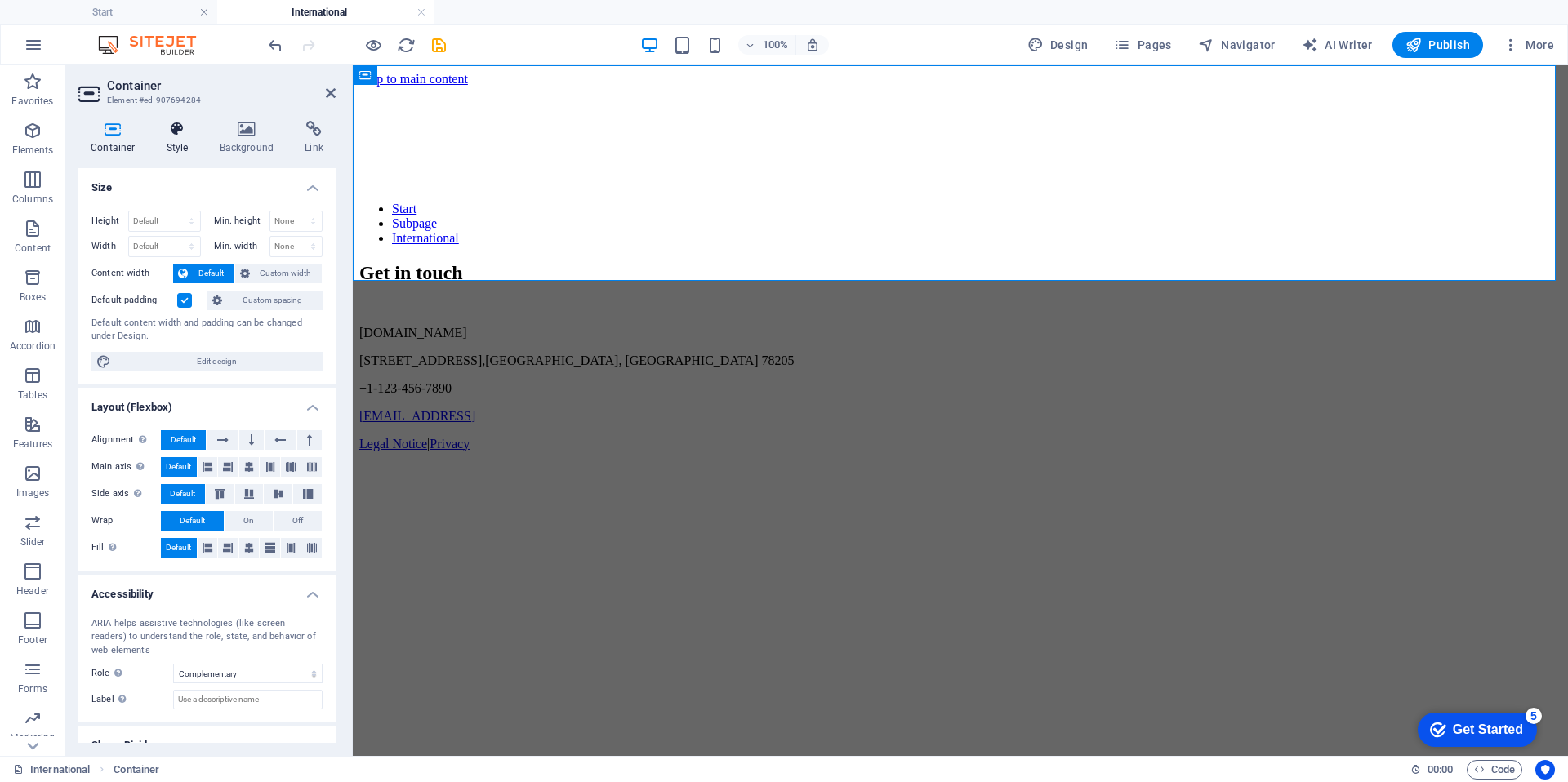
click at [178, 152] on h4 "Style" at bounding box center [180, 138] width 53 height 35
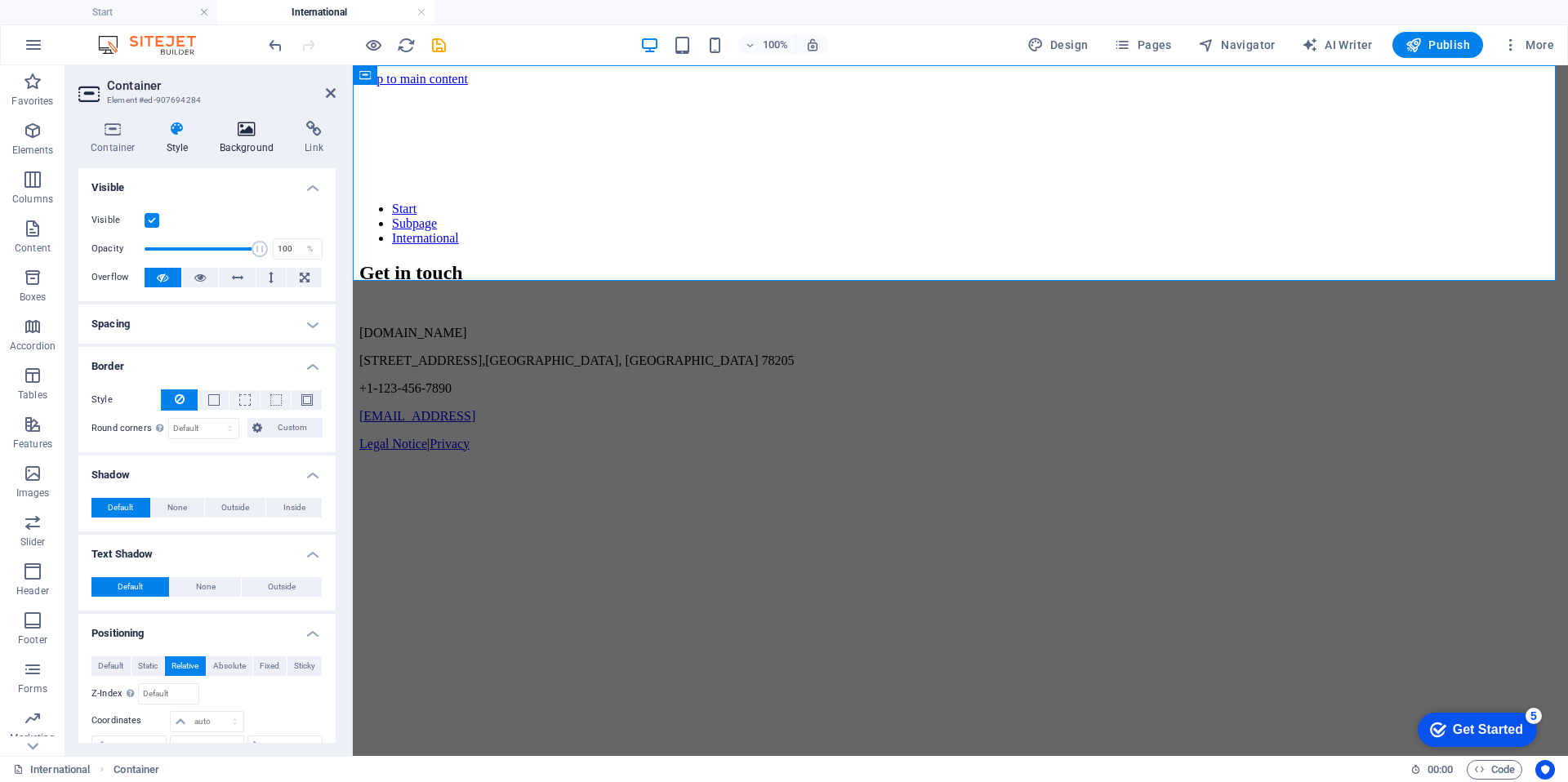
click at [234, 148] on h4 "Background" at bounding box center [249, 138] width 85 height 35
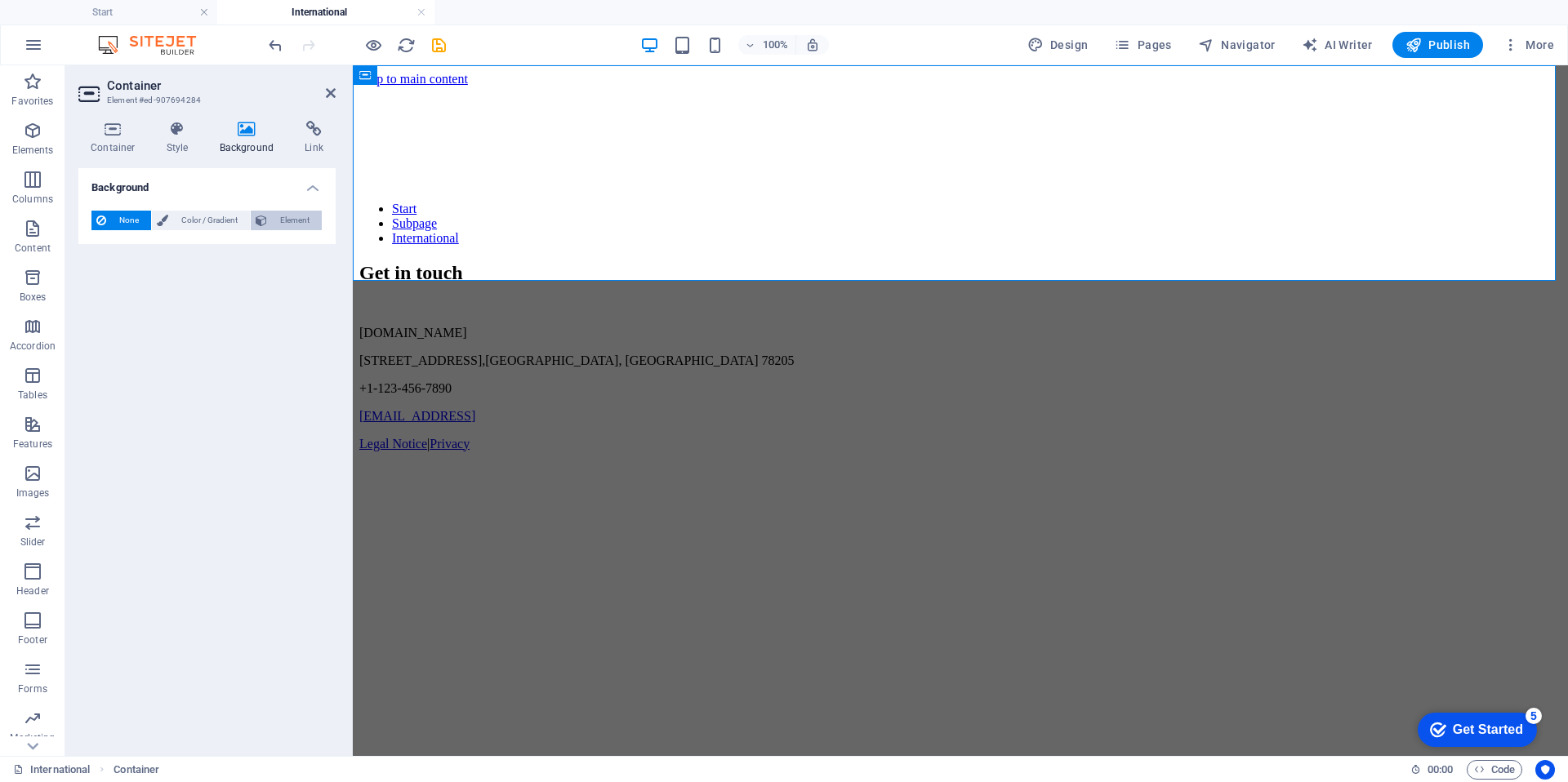
click at [295, 220] on span "Element" at bounding box center [294, 221] width 45 height 19
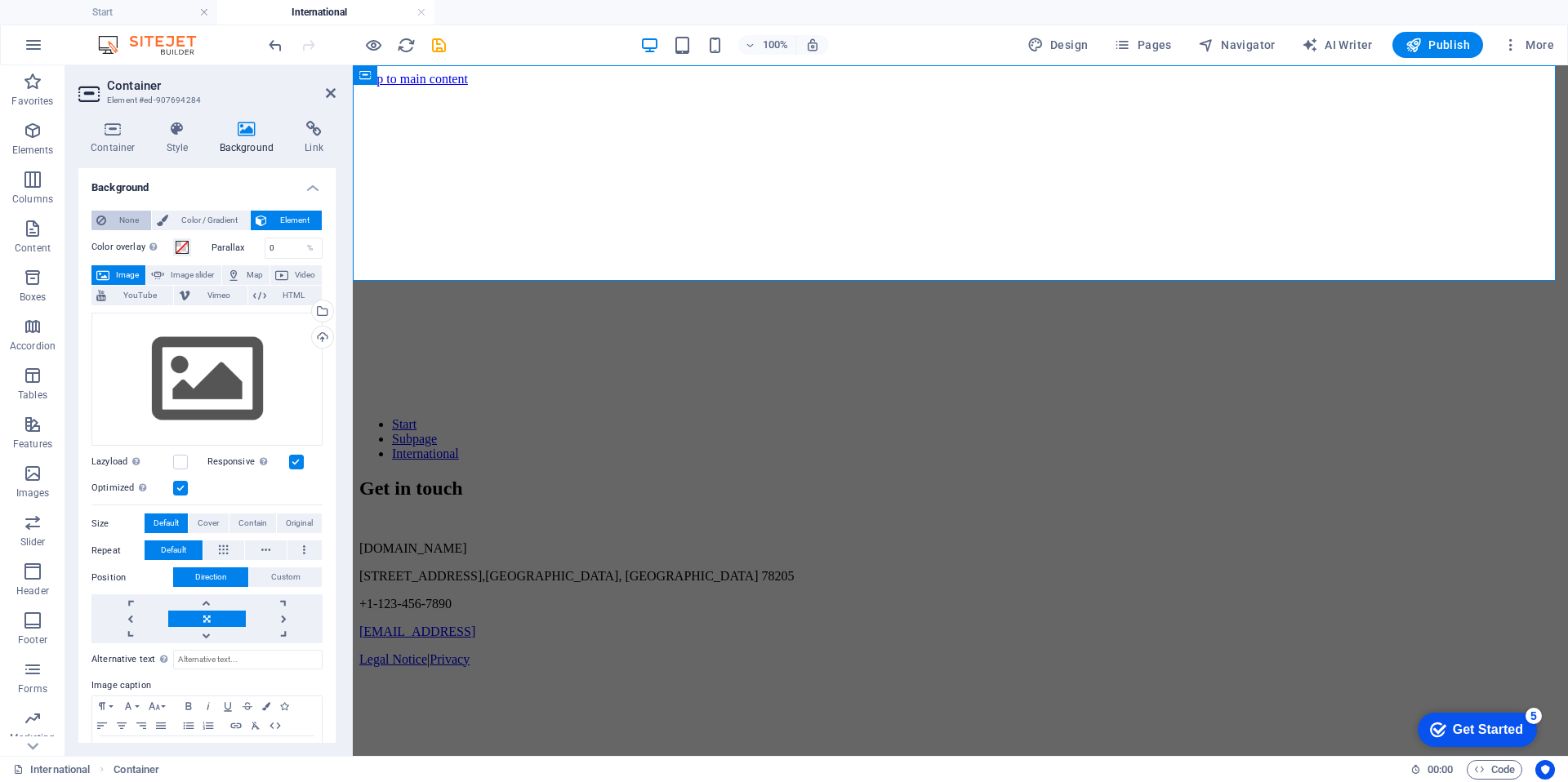
click at [102, 213] on icon at bounding box center [101, 221] width 10 height 19
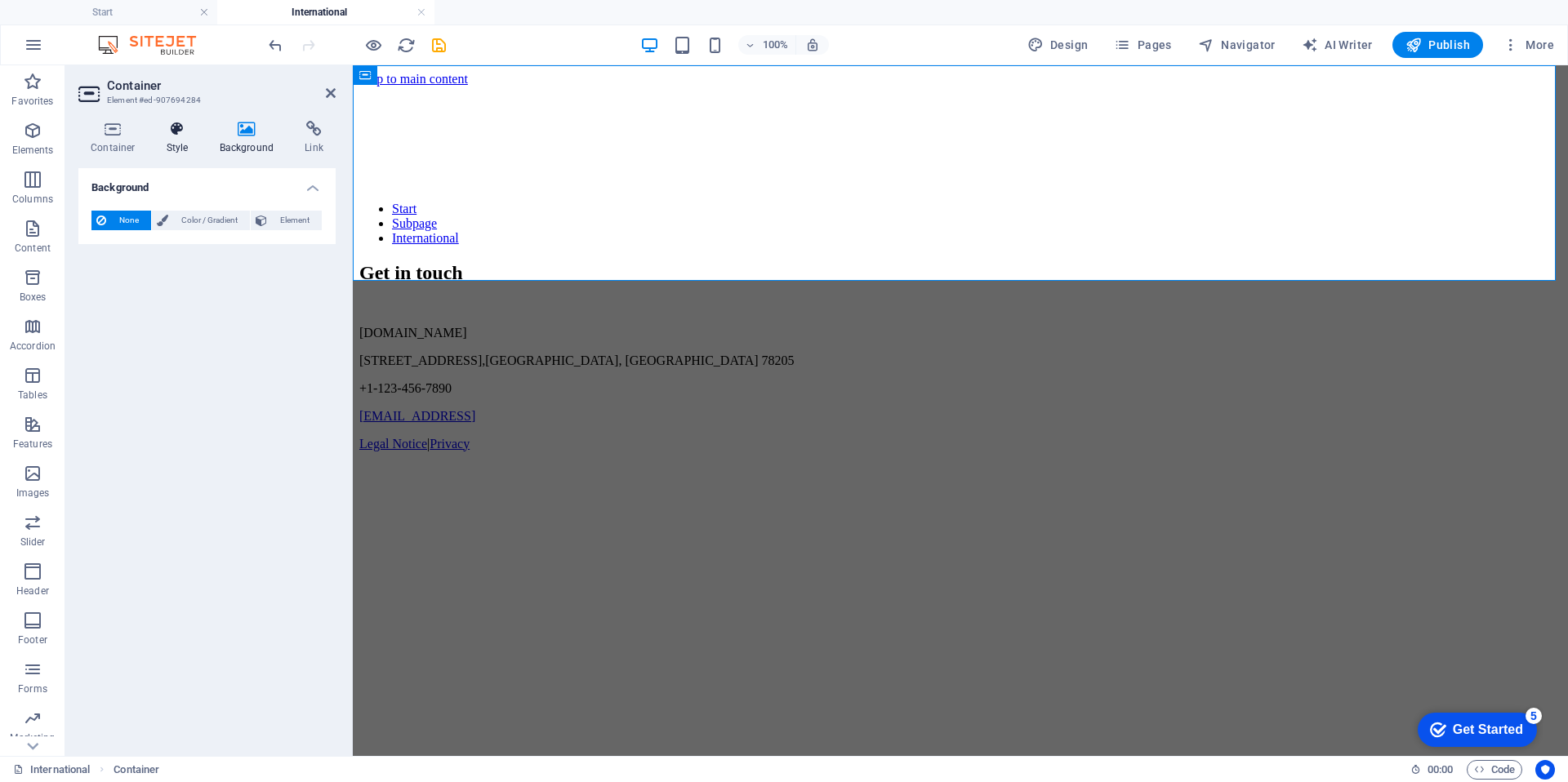
click at [162, 146] on h4 "Style" at bounding box center [180, 138] width 53 height 35
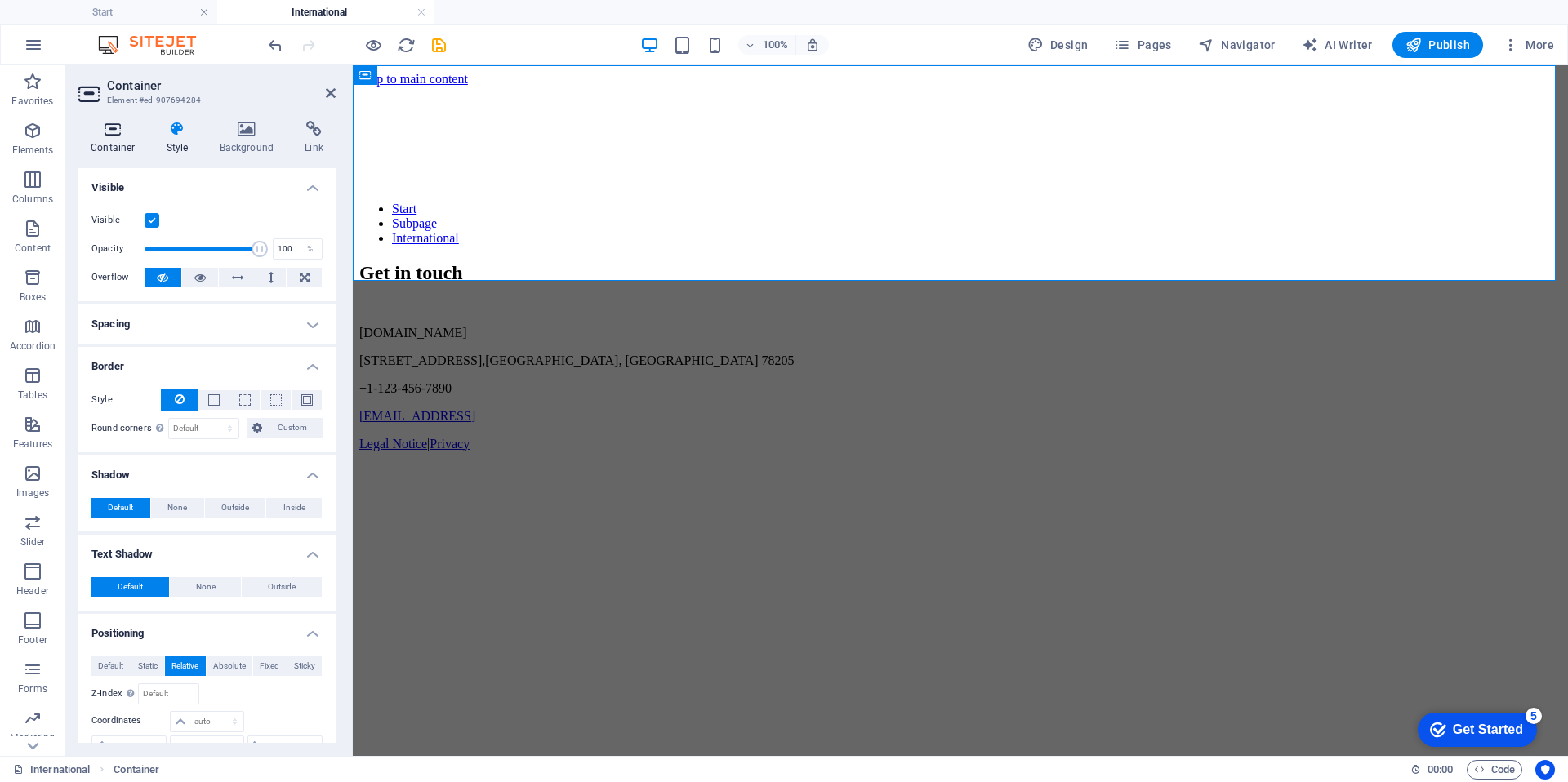
click at [111, 126] on icon at bounding box center [113, 129] width 69 height 16
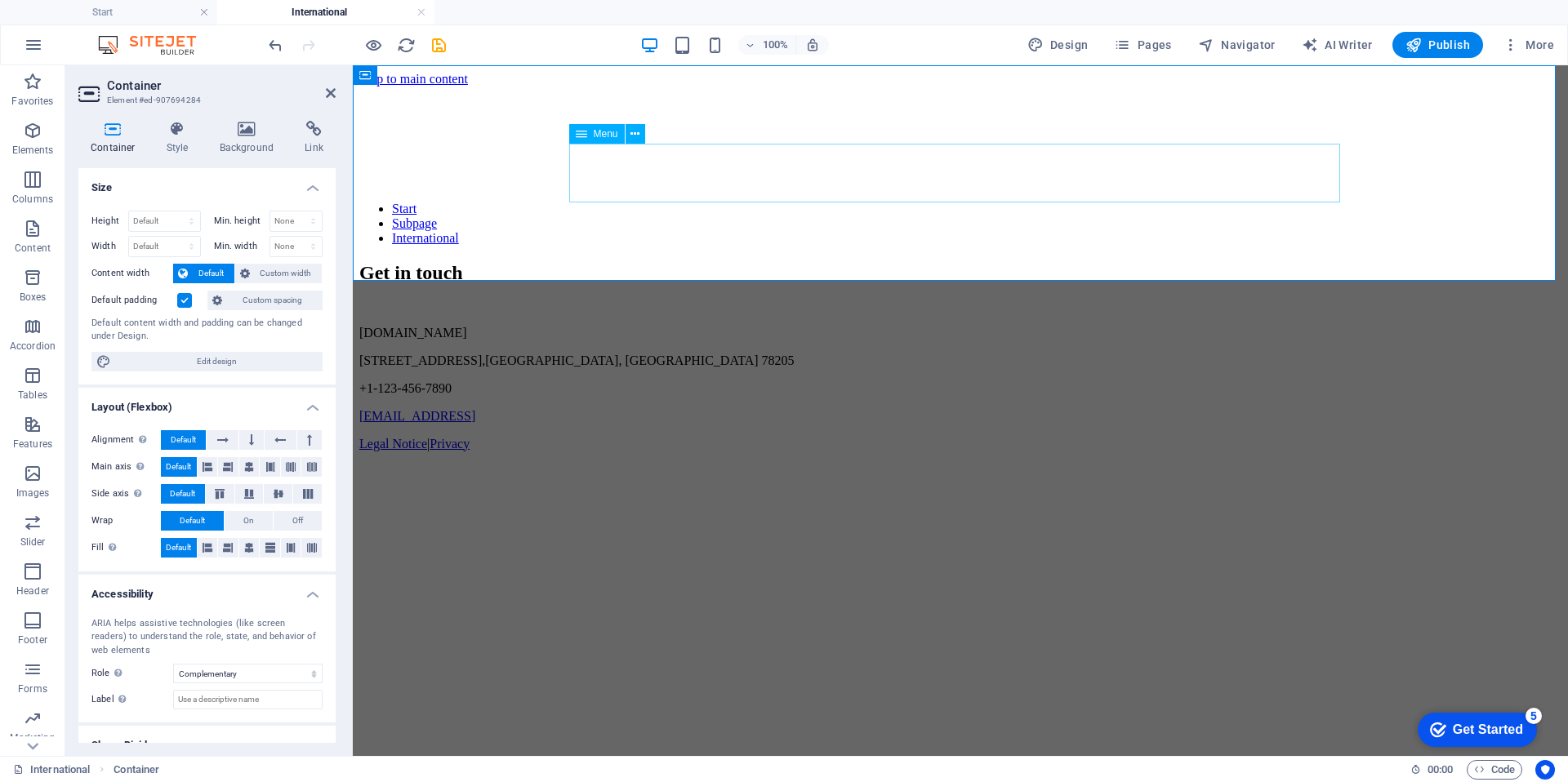
click at [716, 201] on nav "Start Subpage International" at bounding box center [961, 224] width 1202 height 44
select select
select select "1"
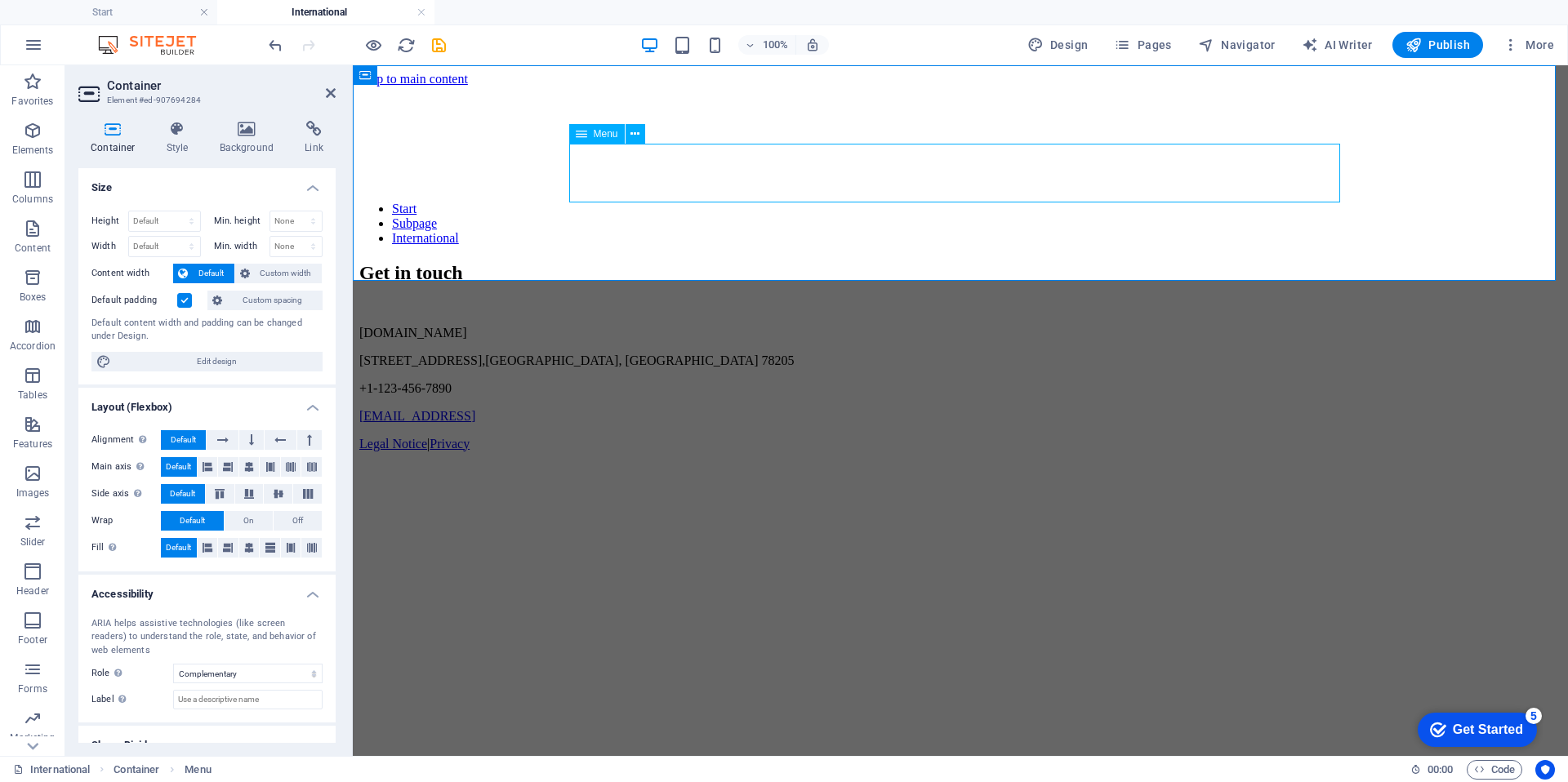
select select
select select "4"
select select
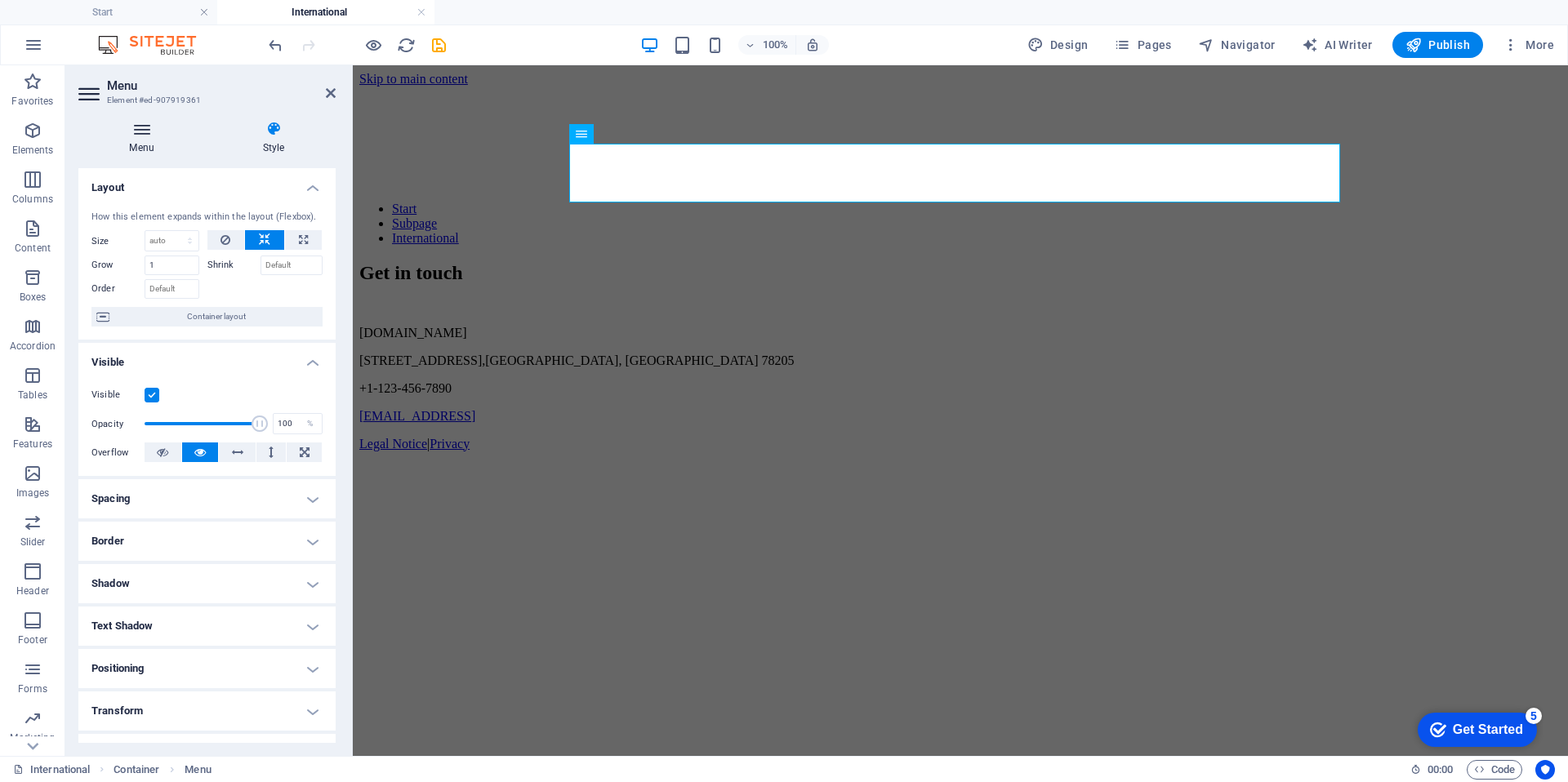
click at [141, 130] on icon at bounding box center [142, 129] width 127 height 16
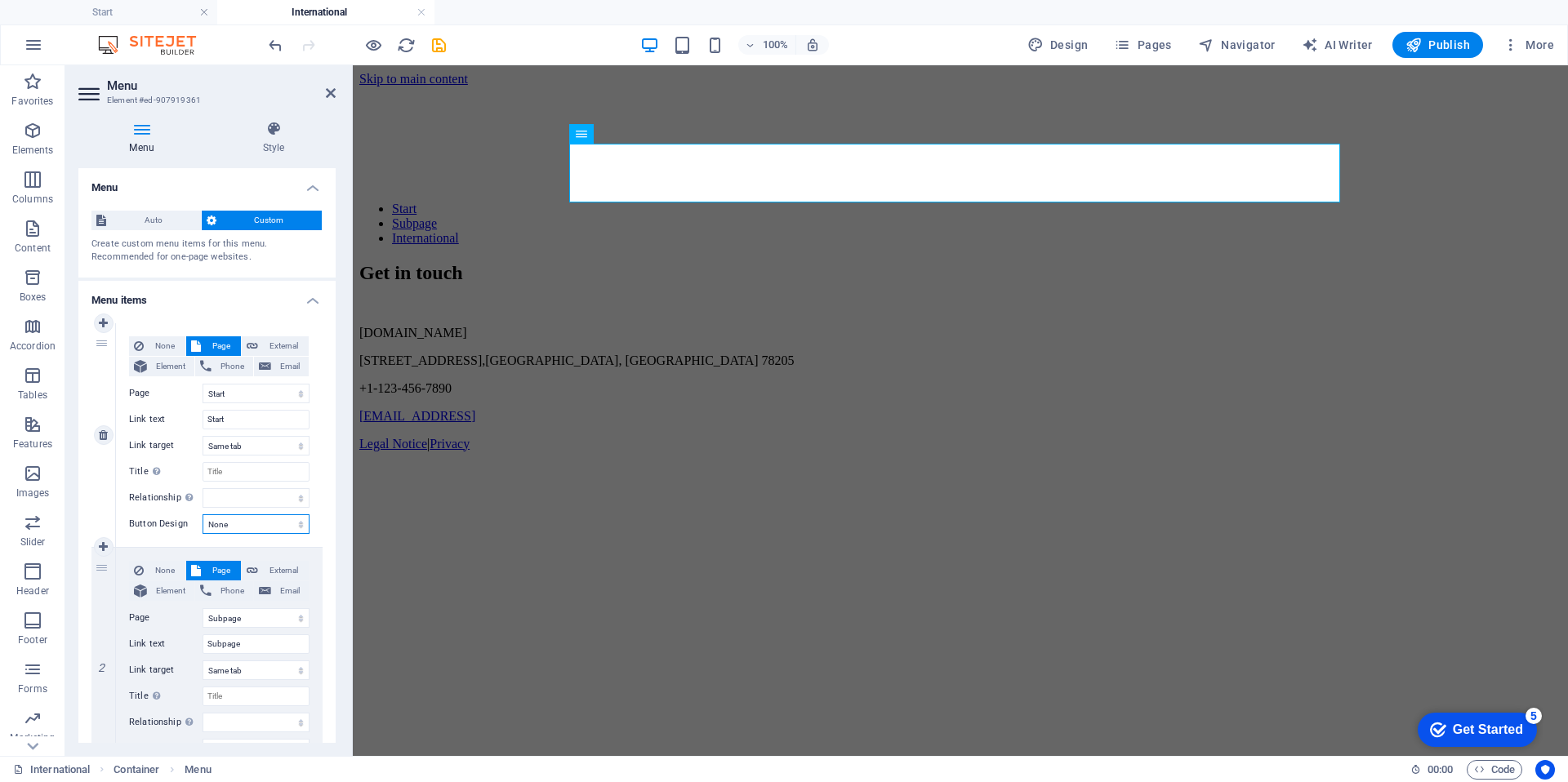
click at [282, 527] on select "None Default Primary Secondary" at bounding box center [256, 524] width 107 height 19
select select "default"
click at [202, 514] on select "None Default Primary Secondary" at bounding box center [256, 524] width 107 height 19
select select
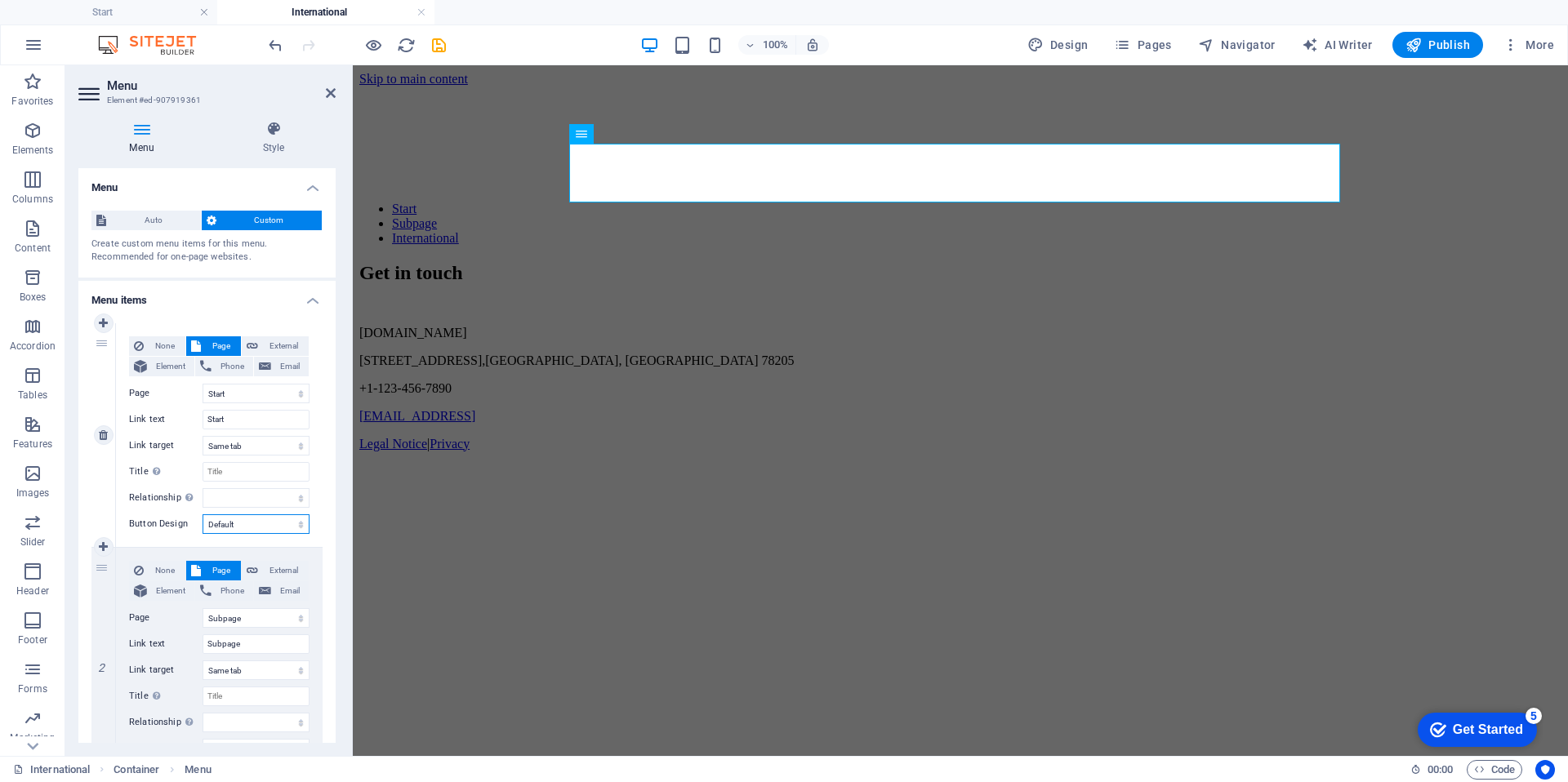
select select
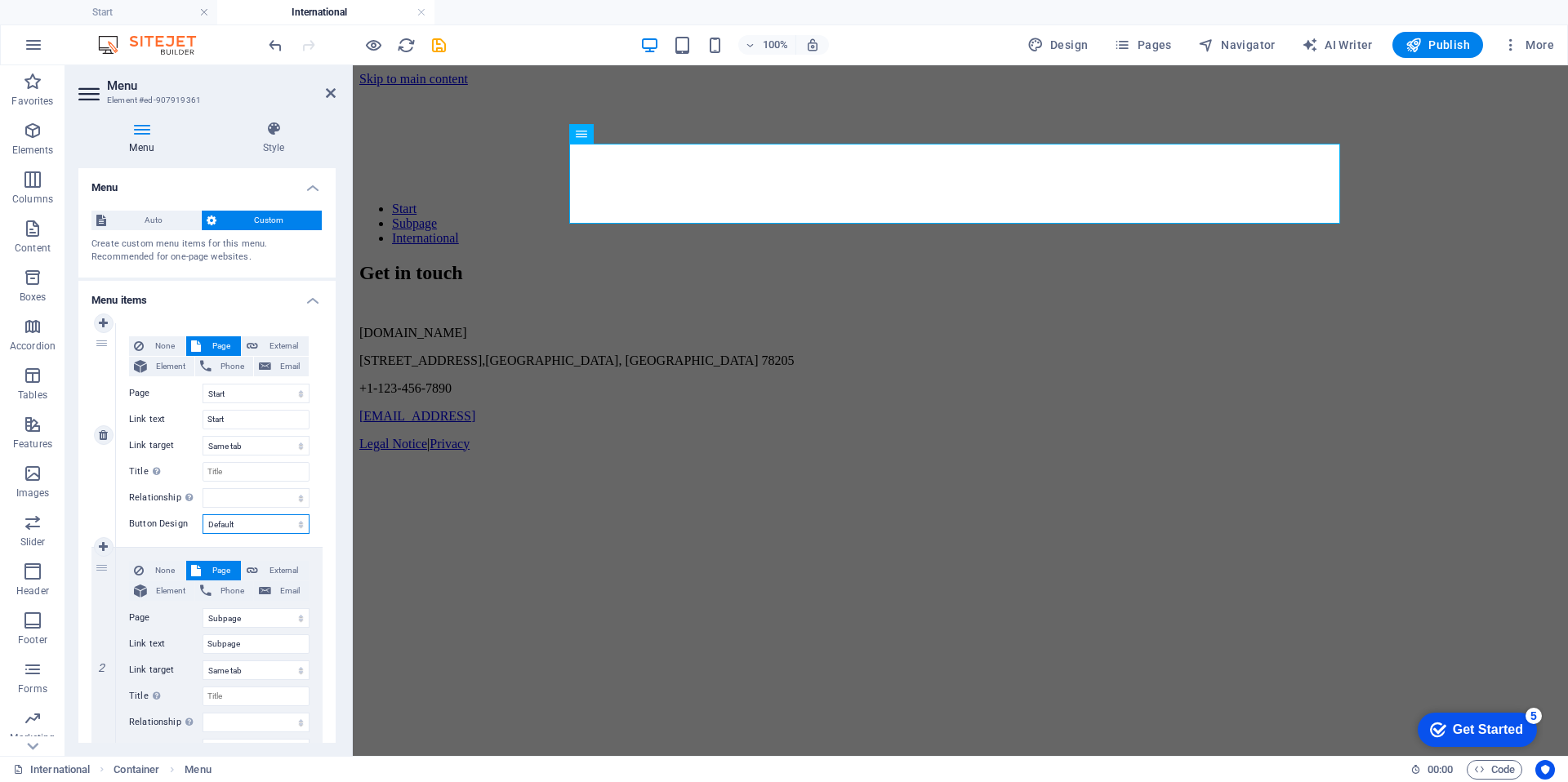
click at [273, 520] on select "None Default Primary Secondary" at bounding box center [256, 524] width 107 height 19
select select "primary"
click at [202, 514] on select "None Default Primary Secondary" at bounding box center [256, 524] width 107 height 19
select select
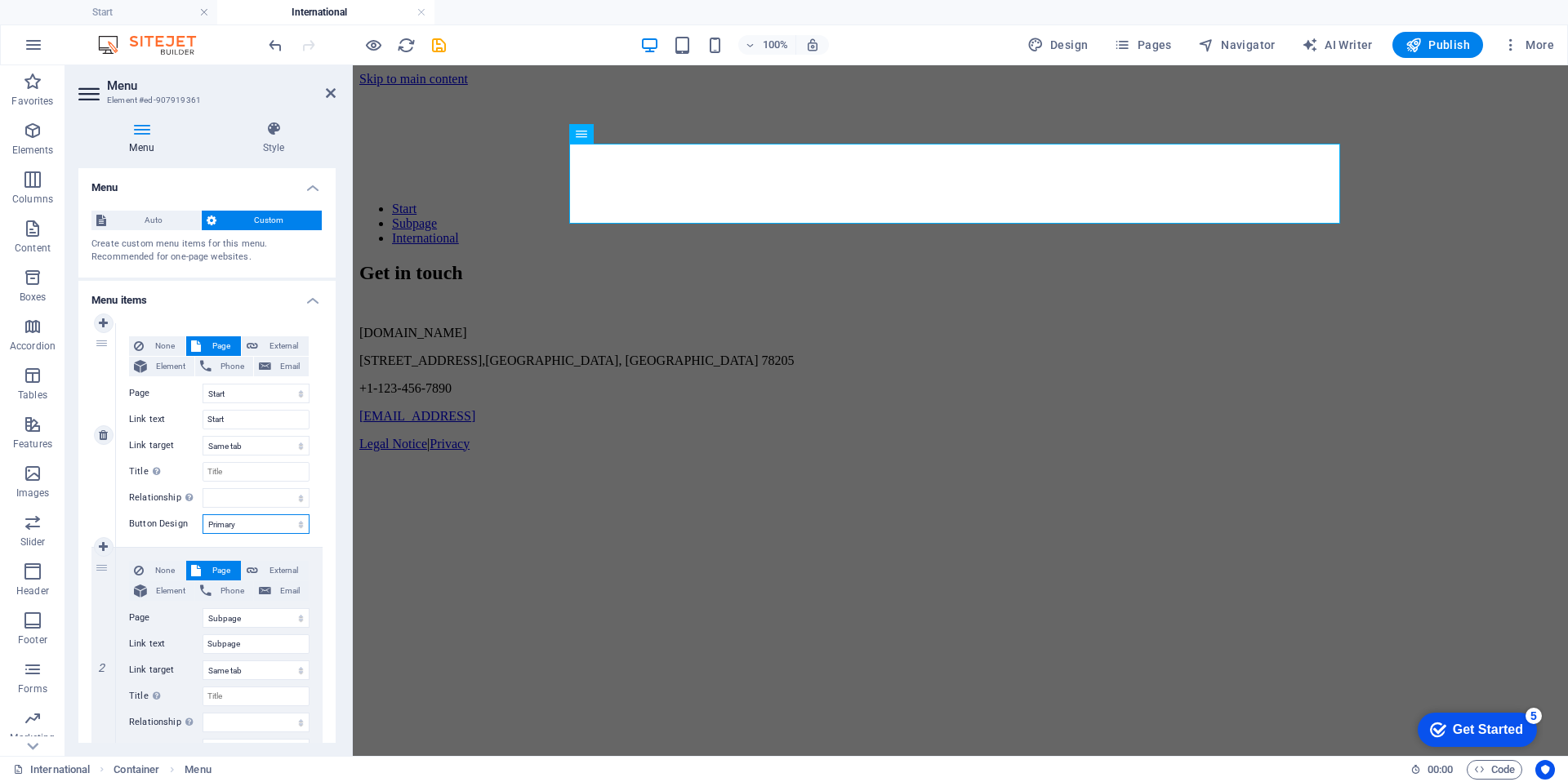
select select
click at [273, 527] on select "None Default Primary Secondary" at bounding box center [256, 524] width 107 height 19
select select "secondary"
click at [202, 514] on select "None Default Primary Secondary" at bounding box center [256, 524] width 107 height 19
select select
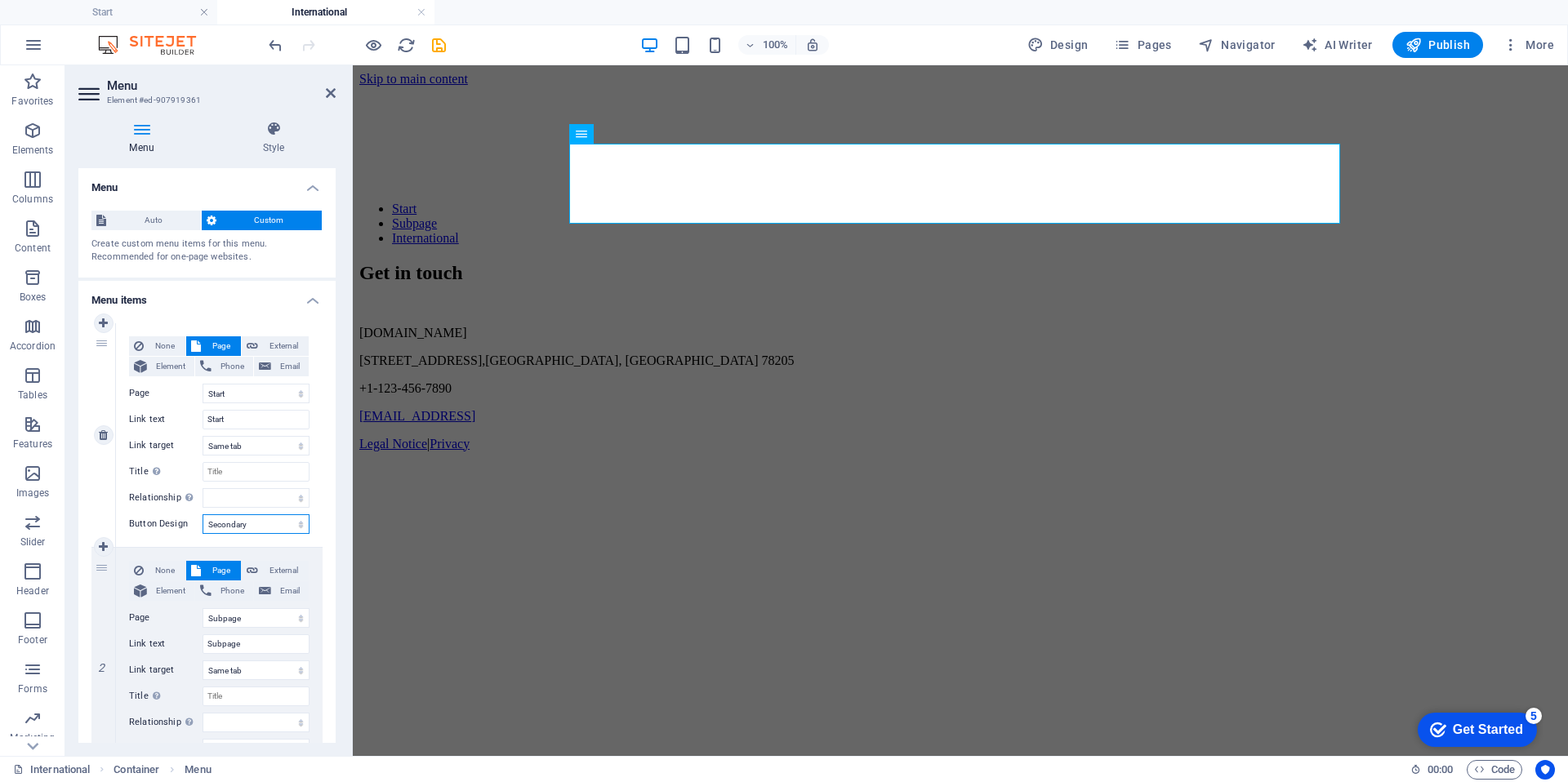
select select
click at [266, 519] on select "None Default Primary Secondary" at bounding box center [256, 524] width 107 height 19
select select
click at [202, 514] on select "None Default Primary Secondary" at bounding box center [256, 524] width 107 height 19
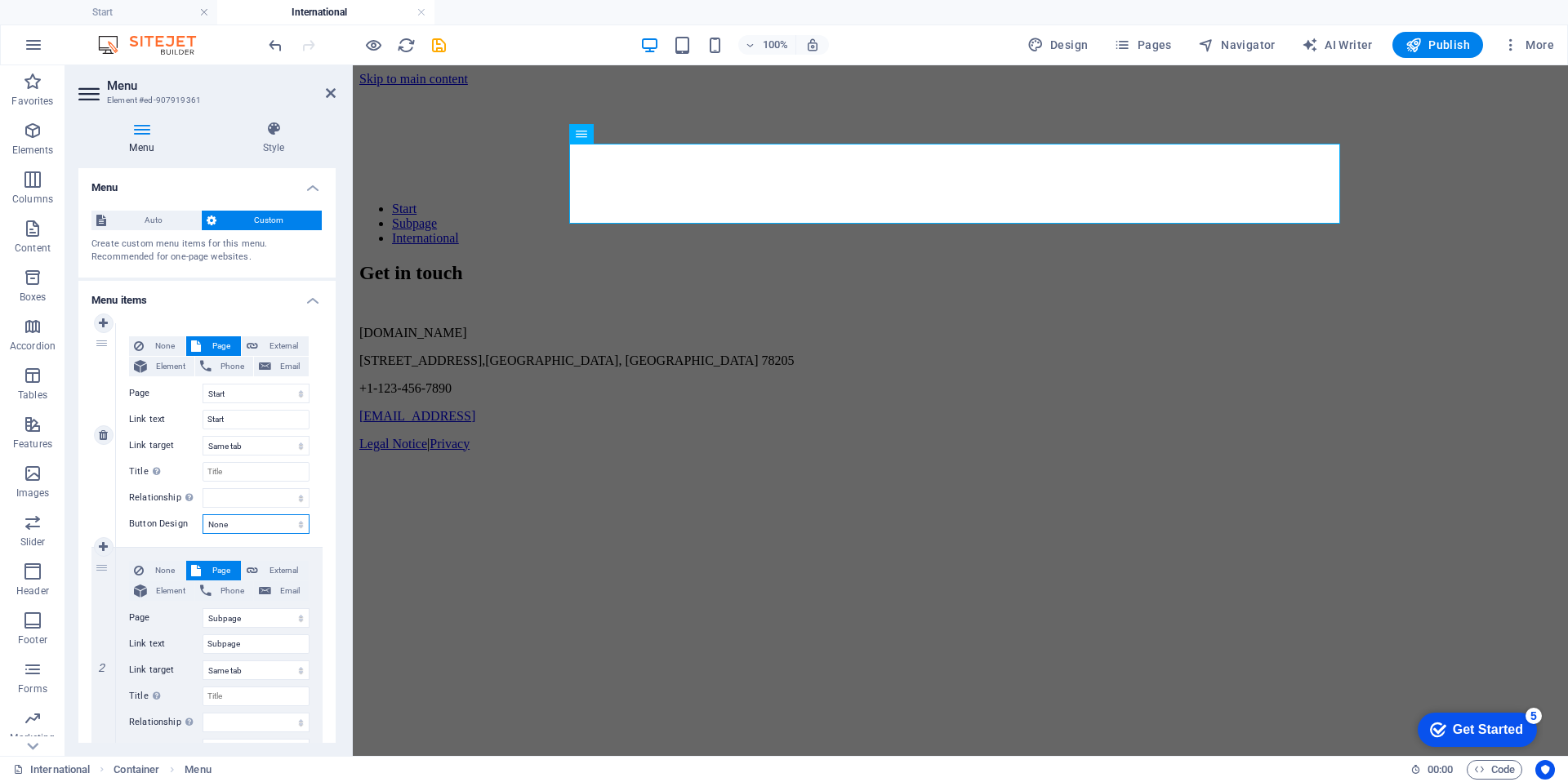
select select
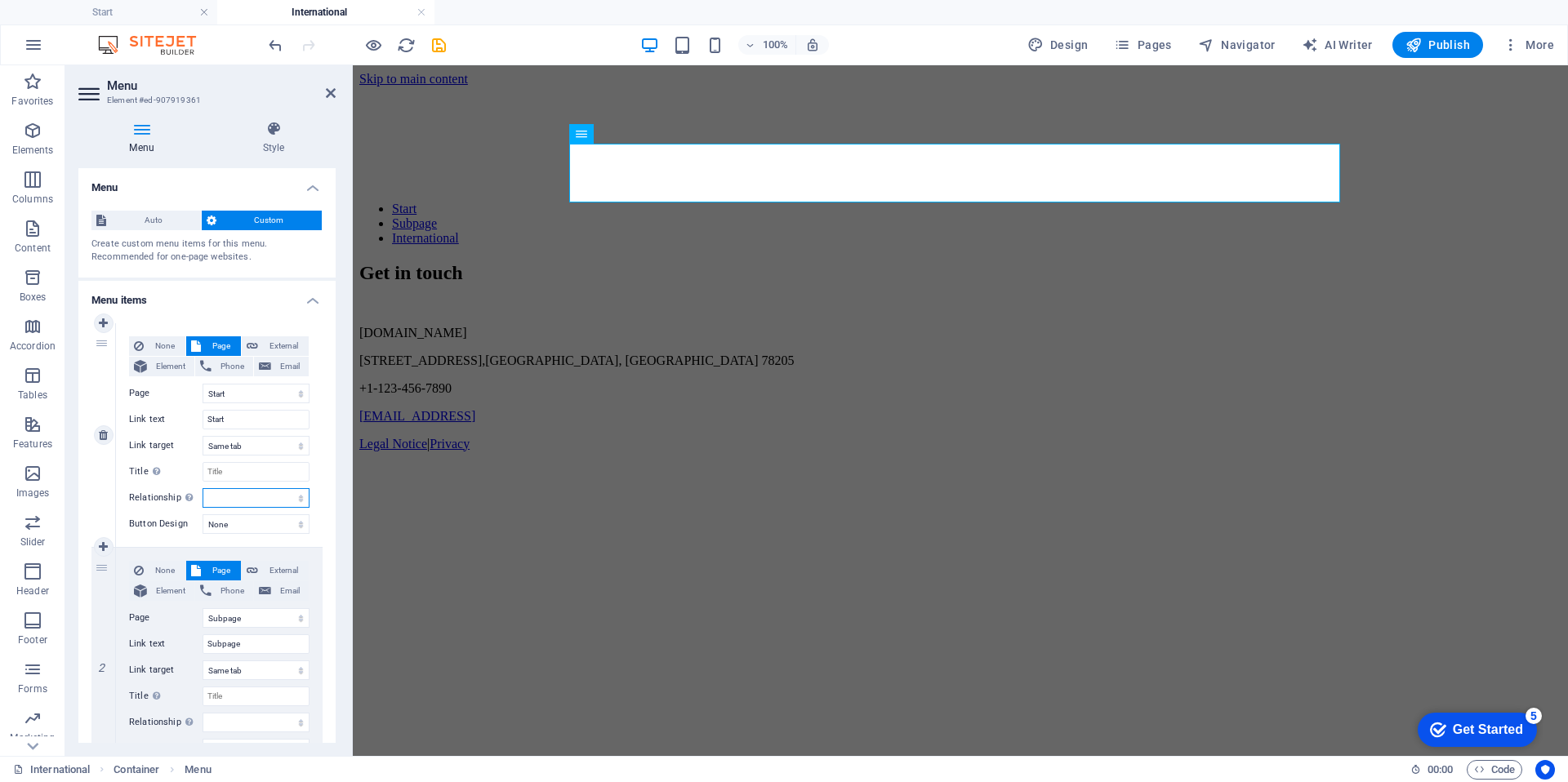
click at [276, 502] on select "alternate author bookmark external help license next nofollow noreferrer noopen…" at bounding box center [256, 498] width 107 height 19
select select "alternate"
click at [202, 488] on select "alternate author bookmark external help license next nofollow noreferrer noopen…" at bounding box center [256, 498] width 107 height 19
select select
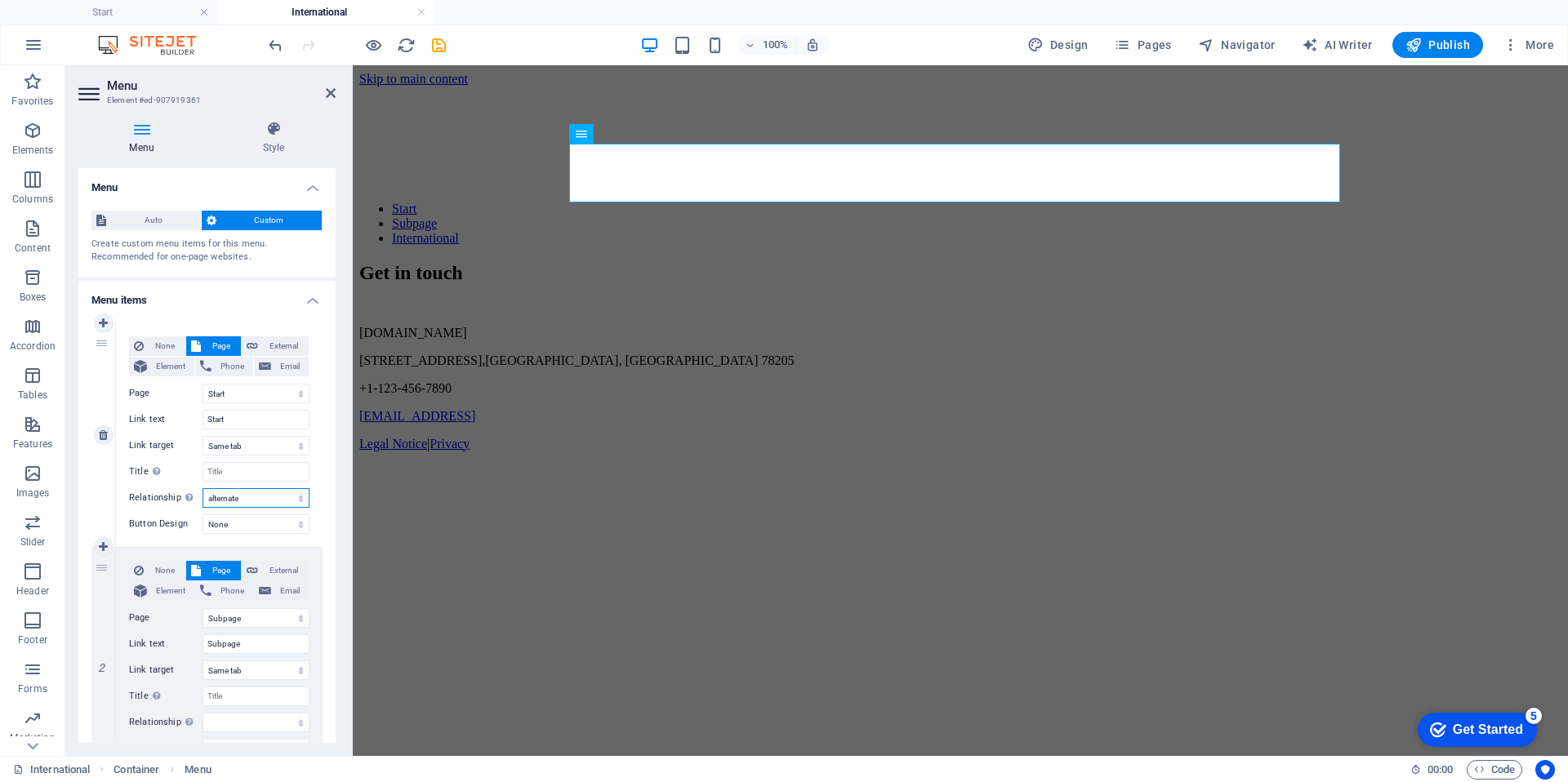
click at [260, 497] on select "alternate author bookmark external help license next nofollow noreferrer noopen…" at bounding box center [256, 498] width 107 height 19
select select
click at [202, 488] on select "alternate author bookmark external help license next nofollow noreferrer noopen…" at bounding box center [256, 498] width 107 height 19
select select
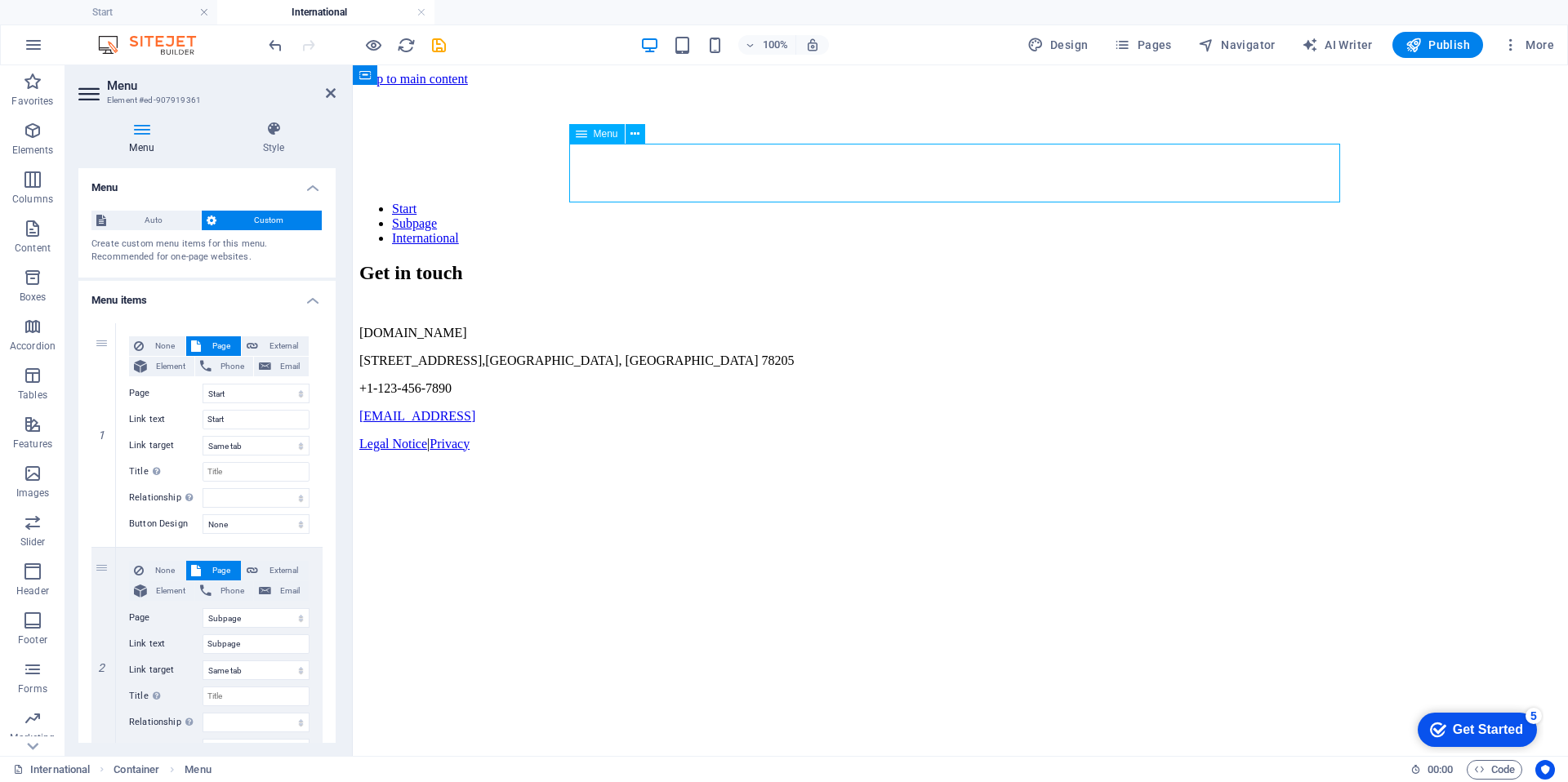
drag, startPoint x: 601, startPoint y: 180, endPoint x: 696, endPoint y: 163, distance: 96.5
click at [696, 201] on nav "Start Subpage International" at bounding box center [961, 224] width 1202 height 44
click at [619, 201] on nav "Start Subpage International" at bounding box center [961, 224] width 1202 height 44
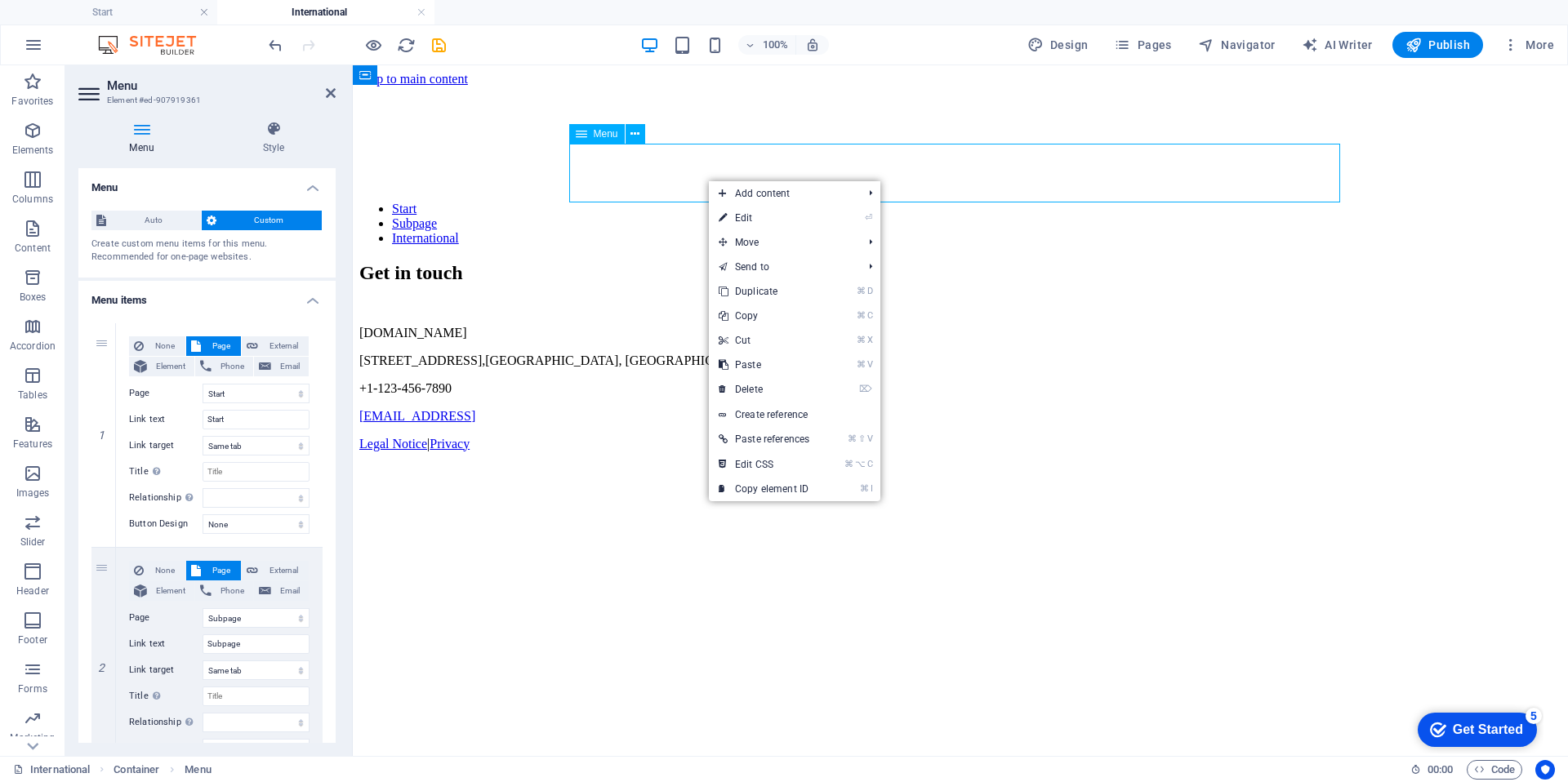
click at [634, 201] on nav "Start Subpage International" at bounding box center [961, 224] width 1202 height 44
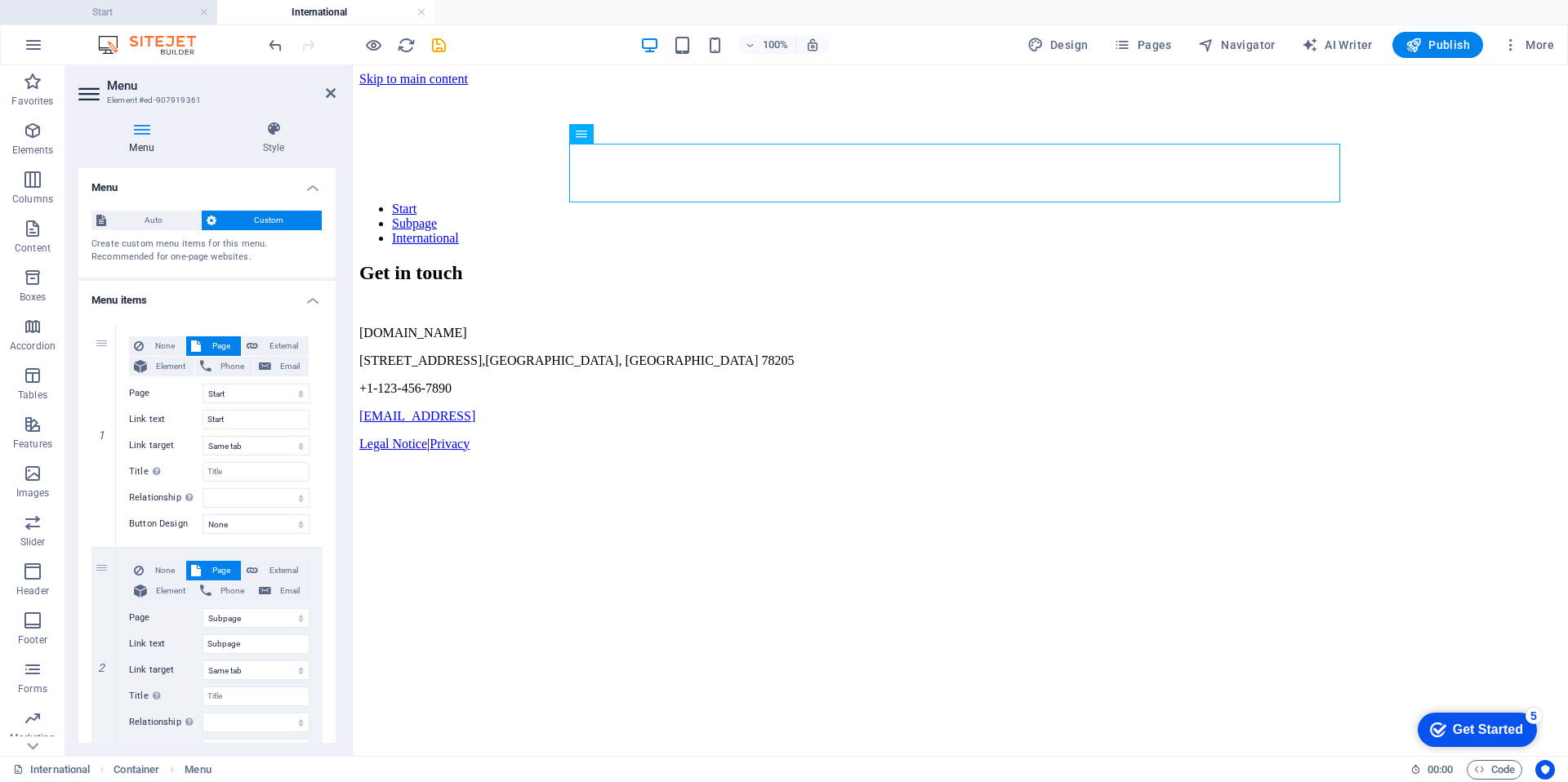
click at [112, 15] on h4 "Start" at bounding box center [108, 12] width 217 height 18
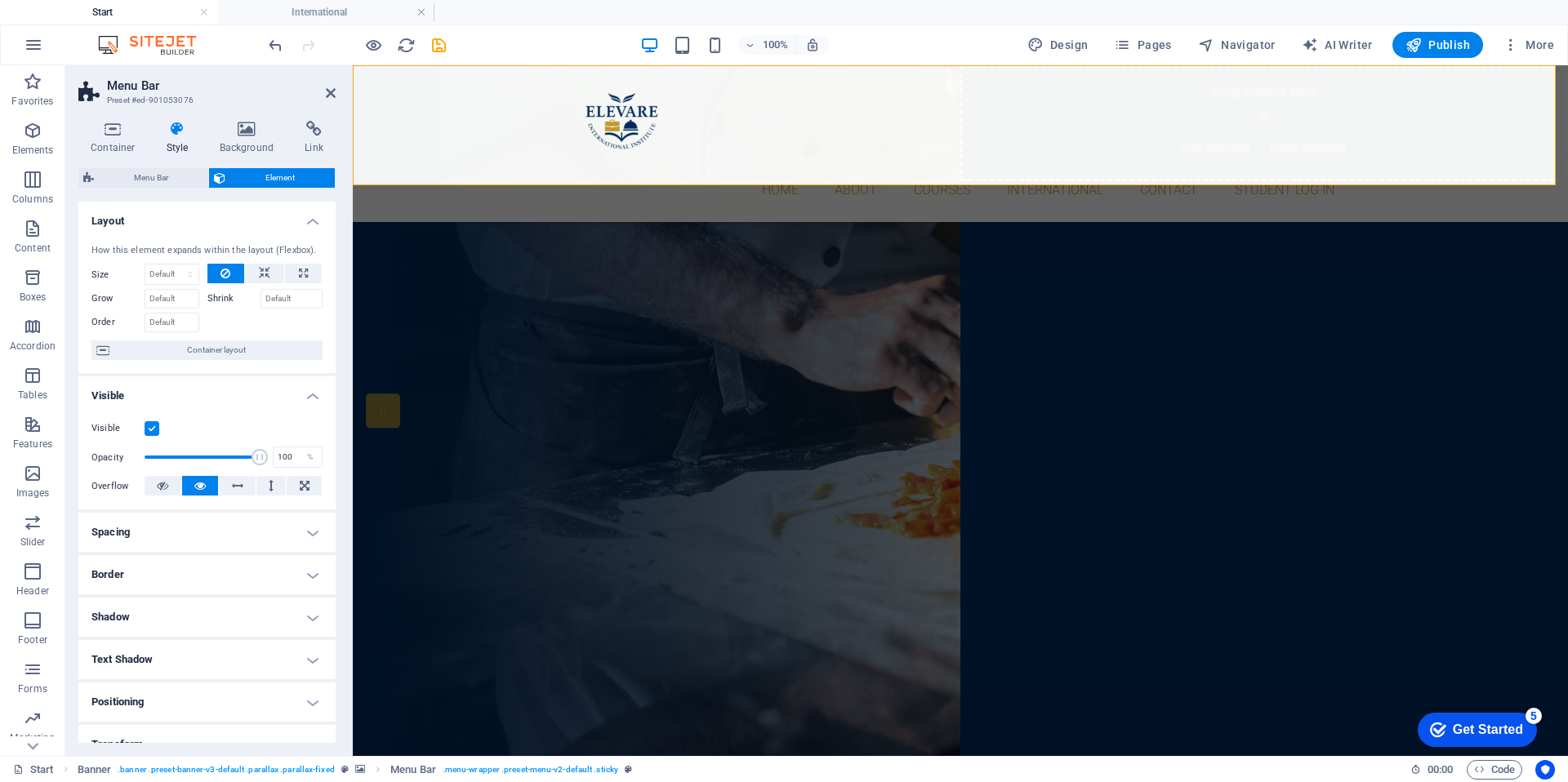
scroll to position [1177, 0]
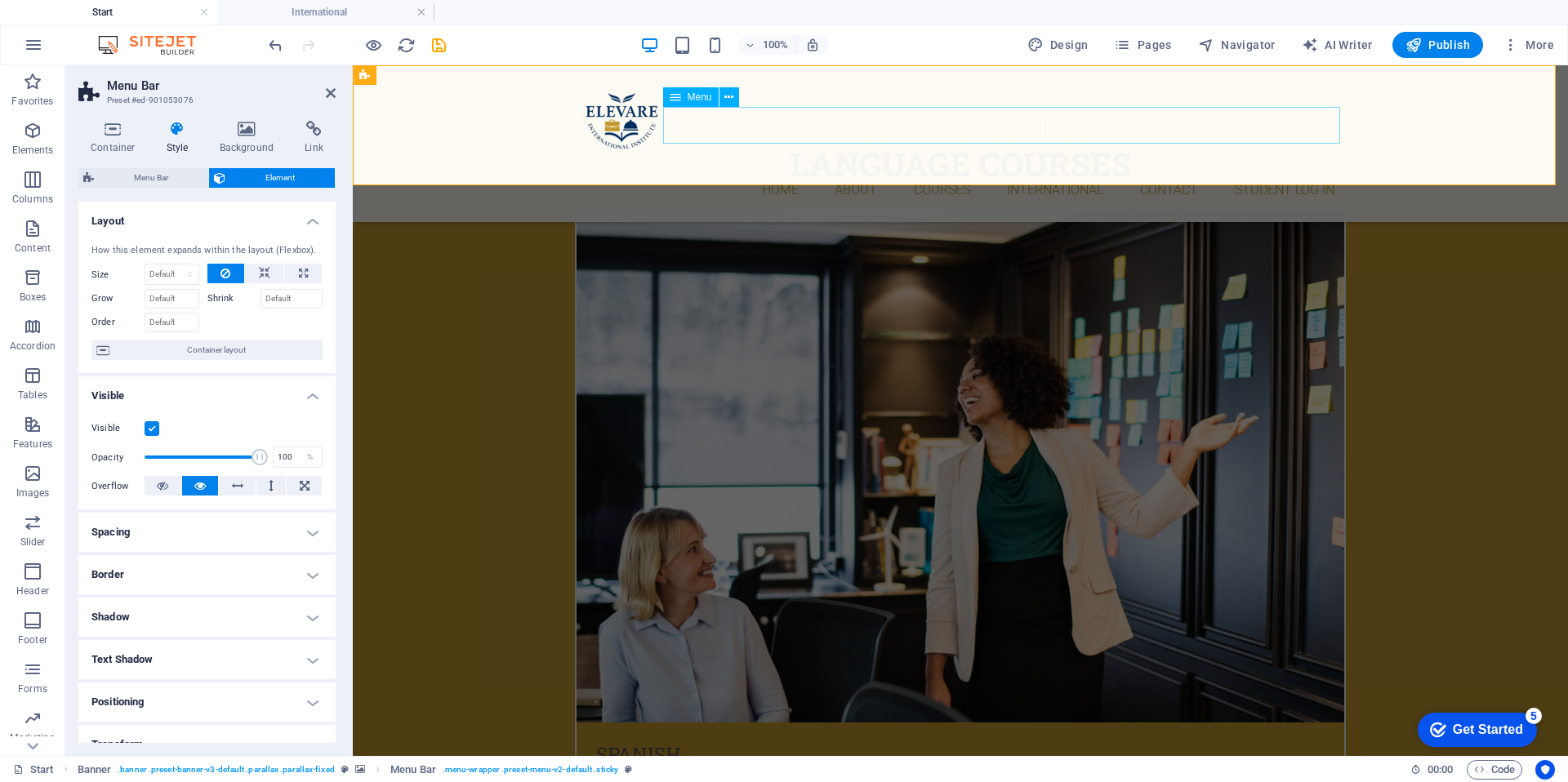
click at [821, 173] on nav "Home About Courses International Contact Student Log In" at bounding box center [961, 191] width 772 height 36
click at [321, 11] on h4 "International" at bounding box center [325, 12] width 217 height 18
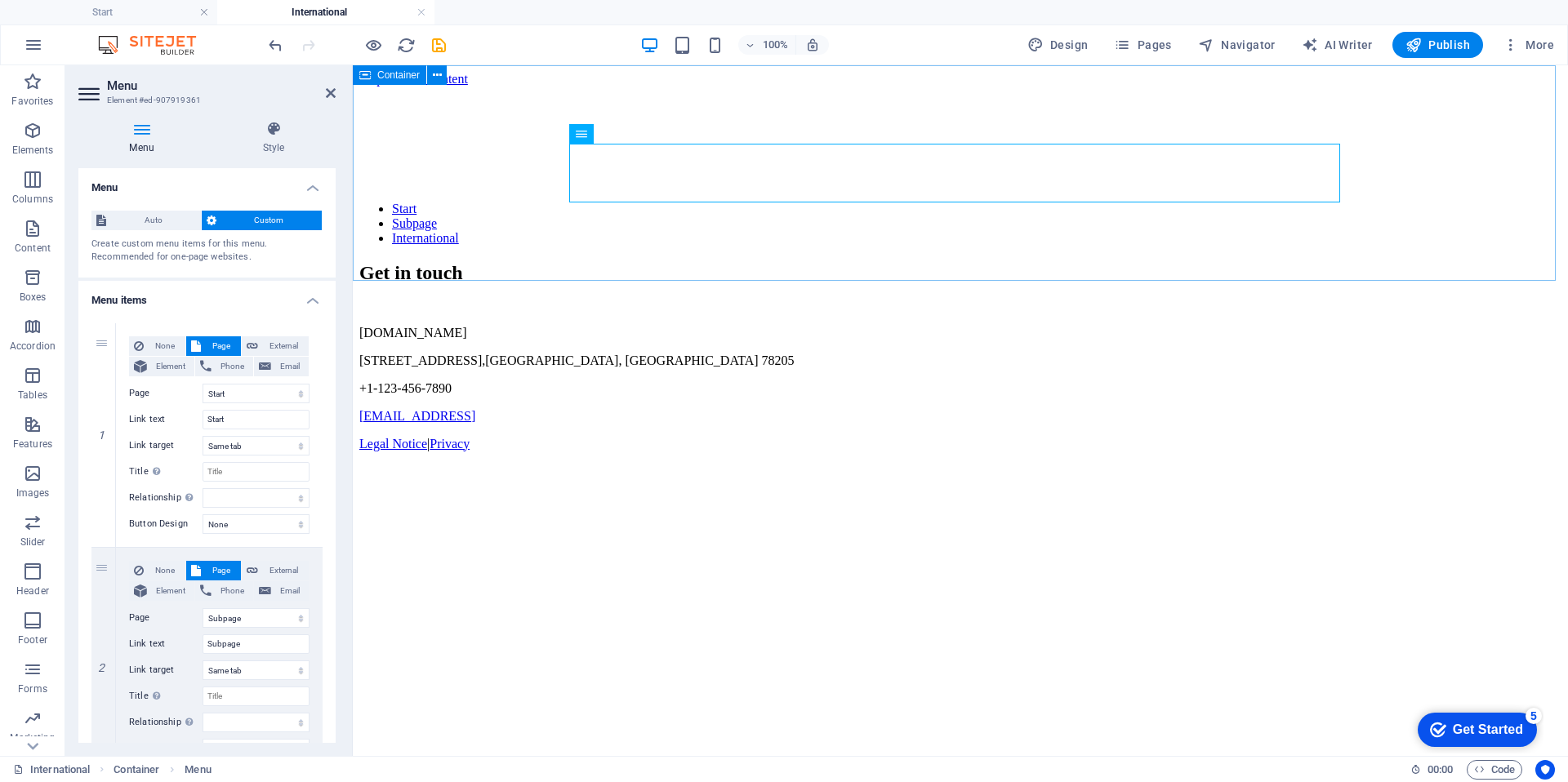
click at [654, 201] on nav "Start Subpage International" at bounding box center [961, 224] width 1202 height 44
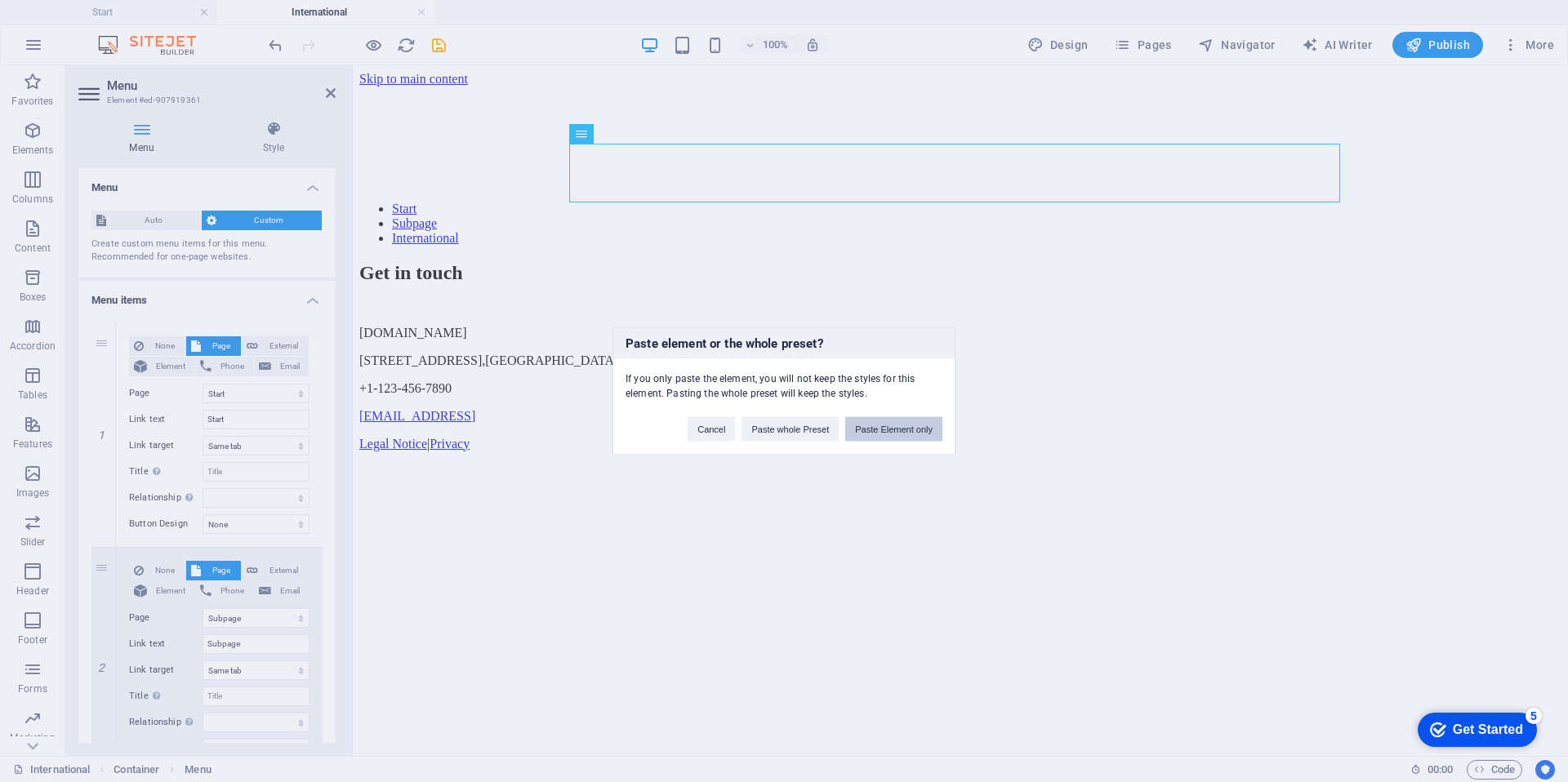
click at [909, 431] on button "Paste Element only" at bounding box center [893, 430] width 97 height 25
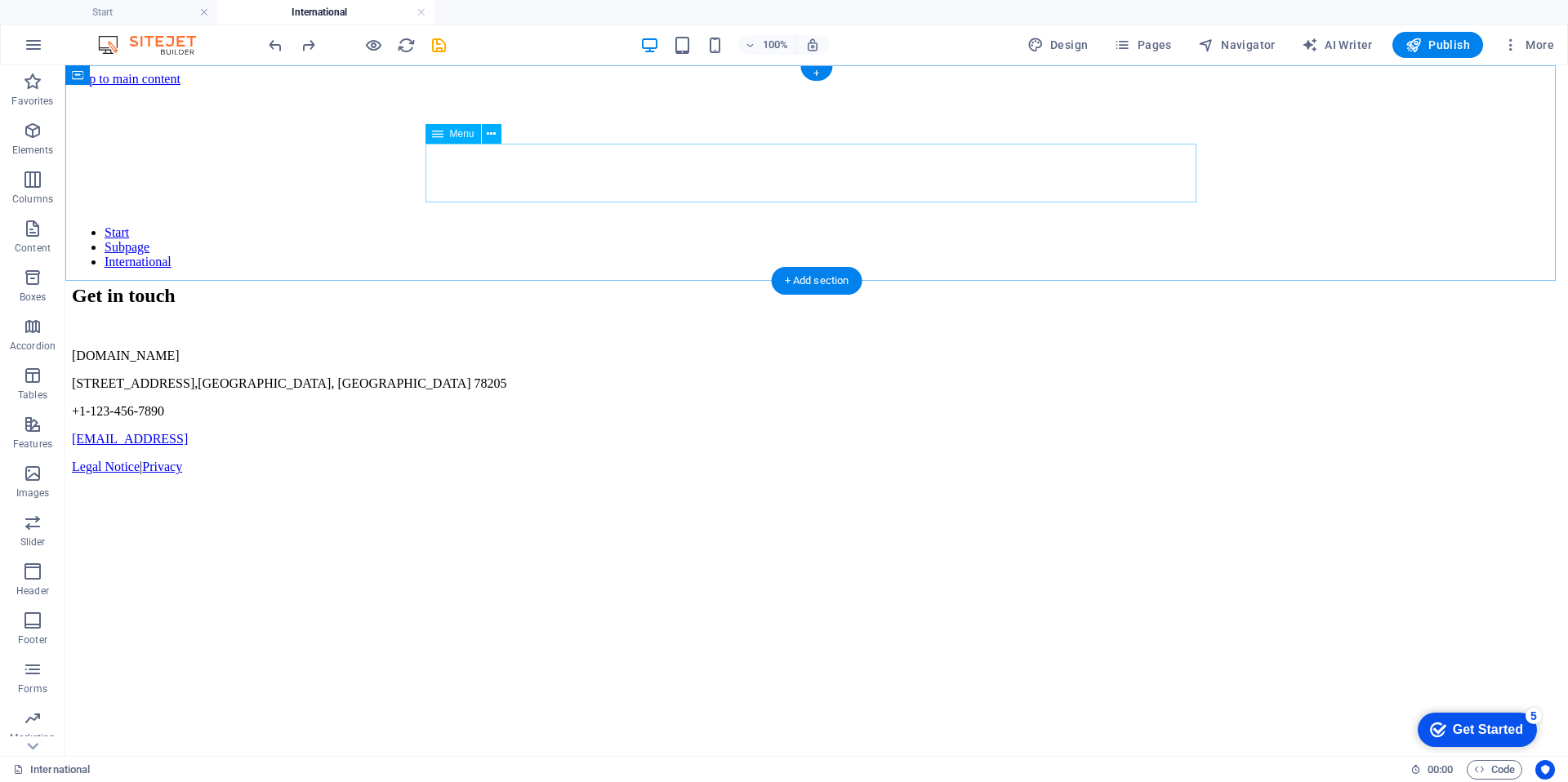
click at [449, 225] on nav "Start Subpage International" at bounding box center [817, 248] width 1490 height 44
click at [497, 225] on nav "Start Subpage International" at bounding box center [817, 248] width 1490 height 44
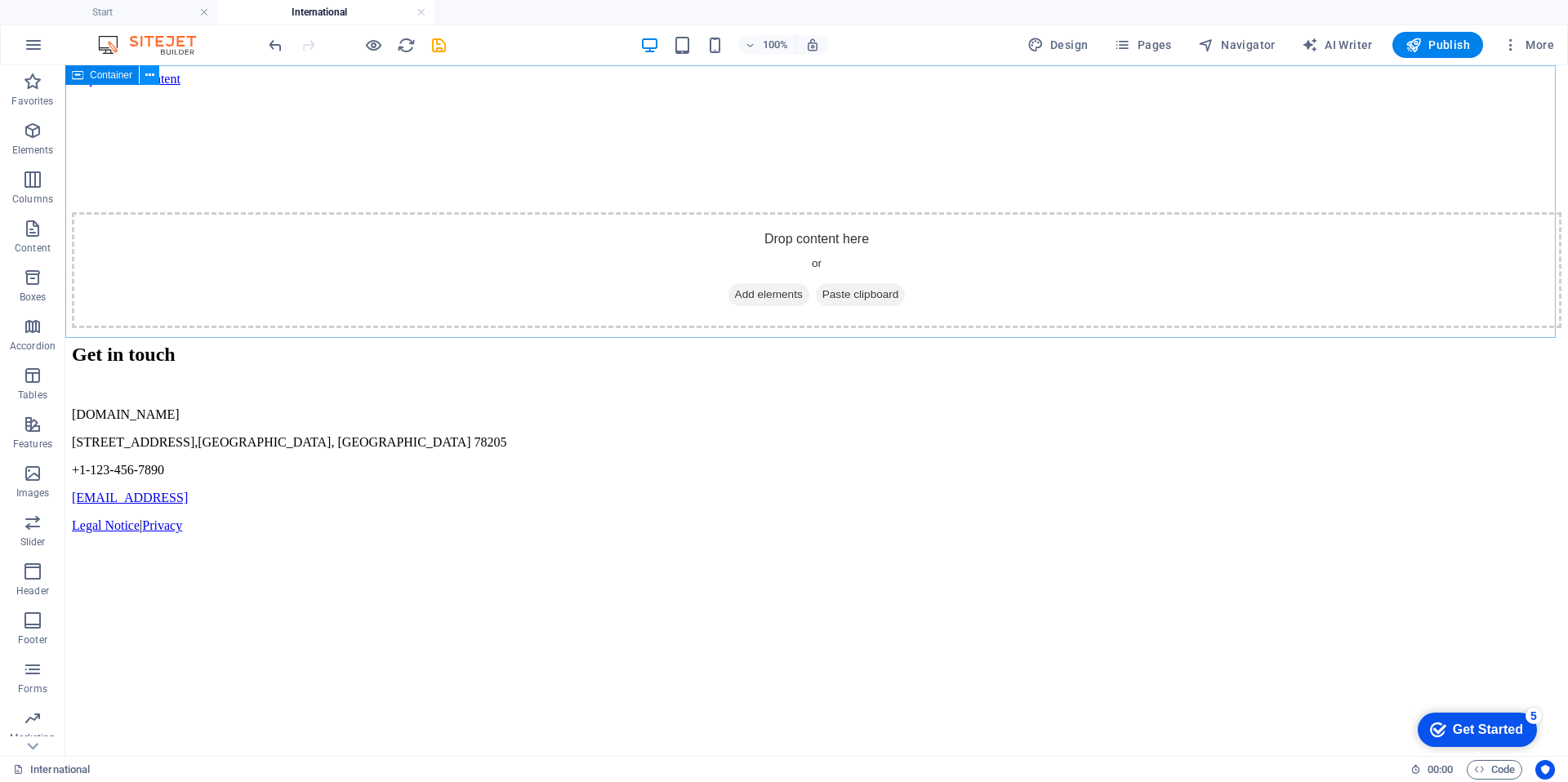
click at [154, 78] on button at bounding box center [150, 75] width 19 height 19
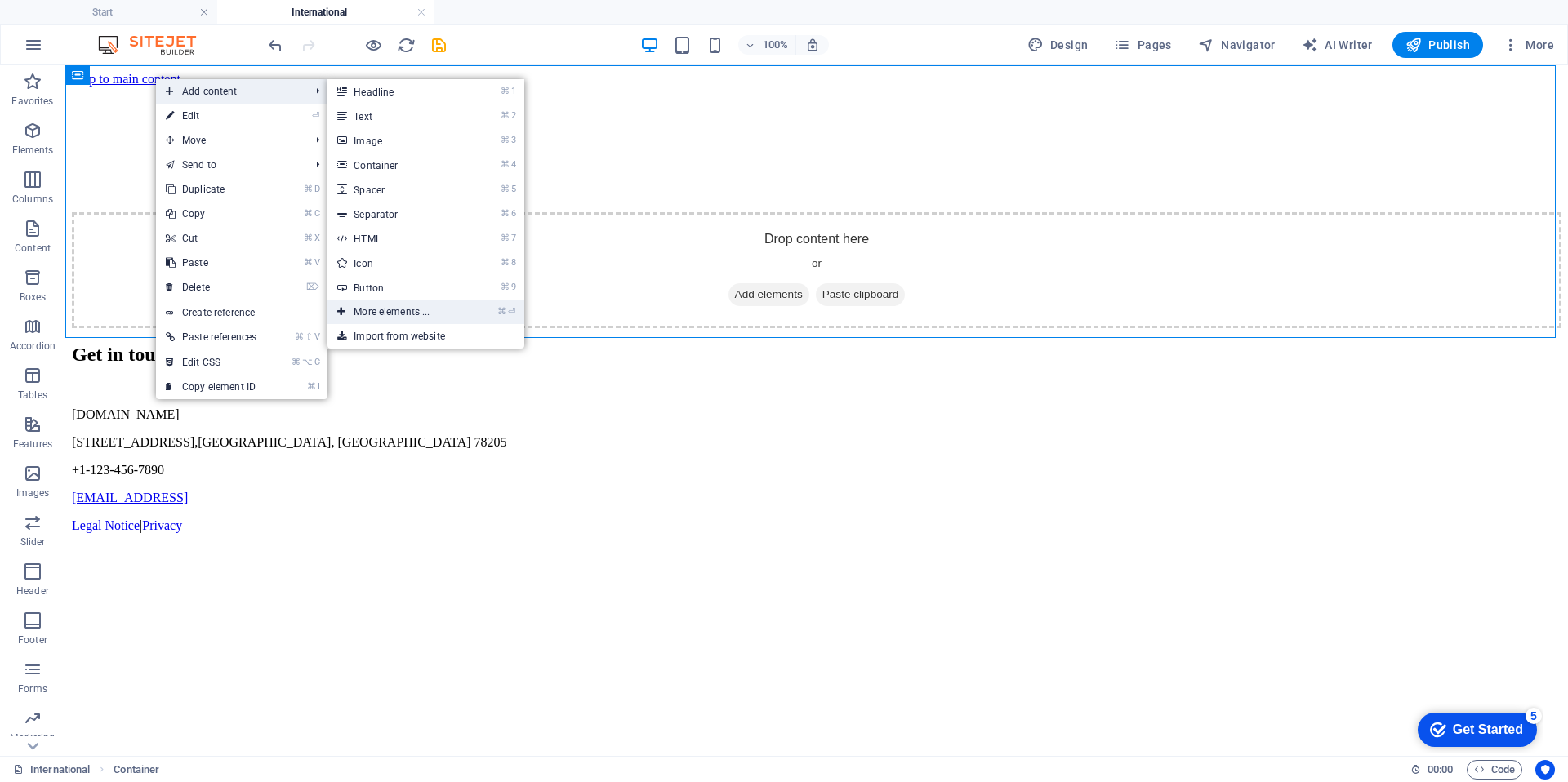
drag, startPoint x: 421, startPoint y: 307, endPoint x: 75, endPoint y: 242, distance: 352.1
click at [421, 307] on link "⌘ ⏎ More elements ..." at bounding box center [394, 312] width 134 height 25
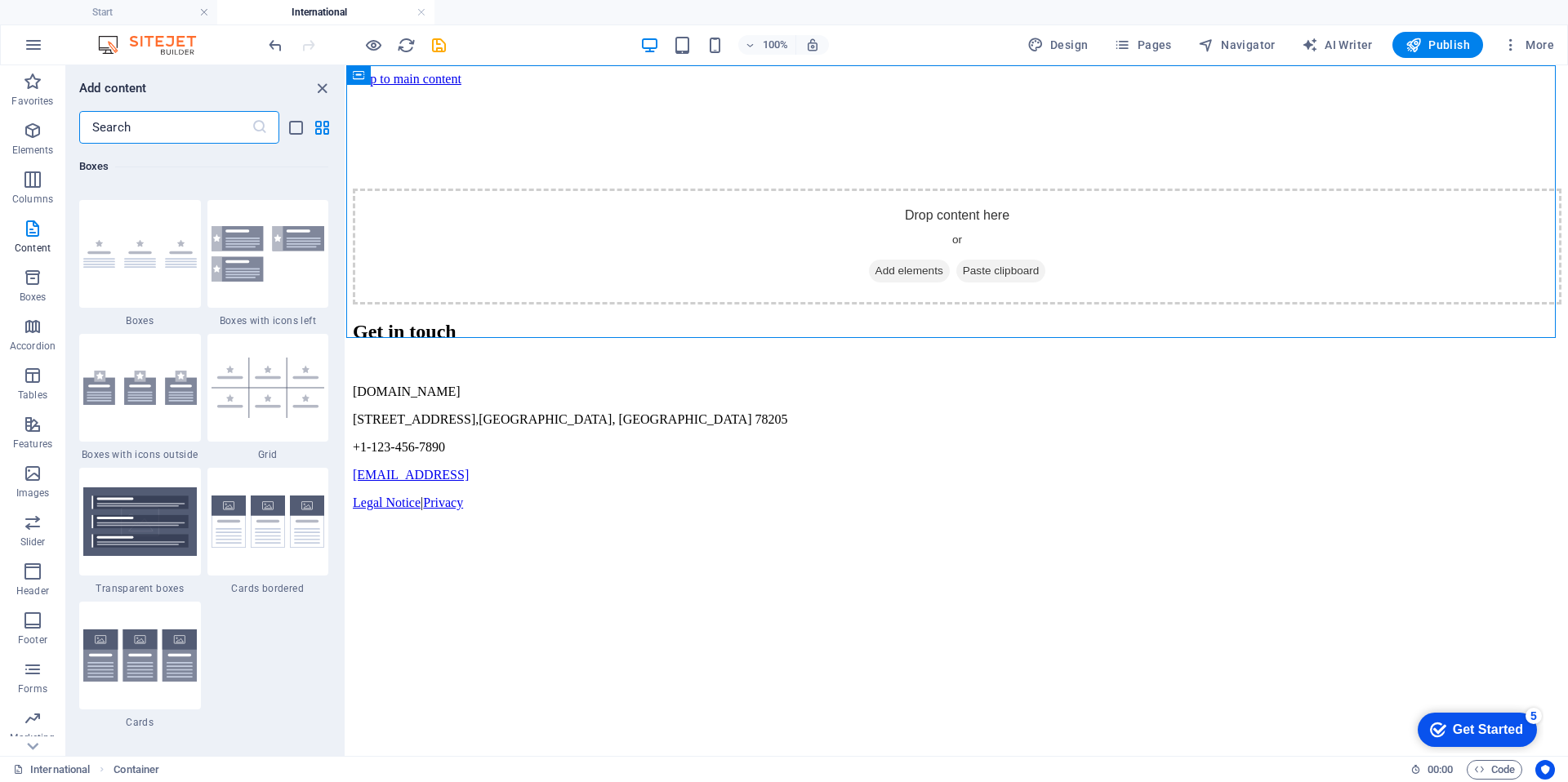
scroll to position [4686, 0]
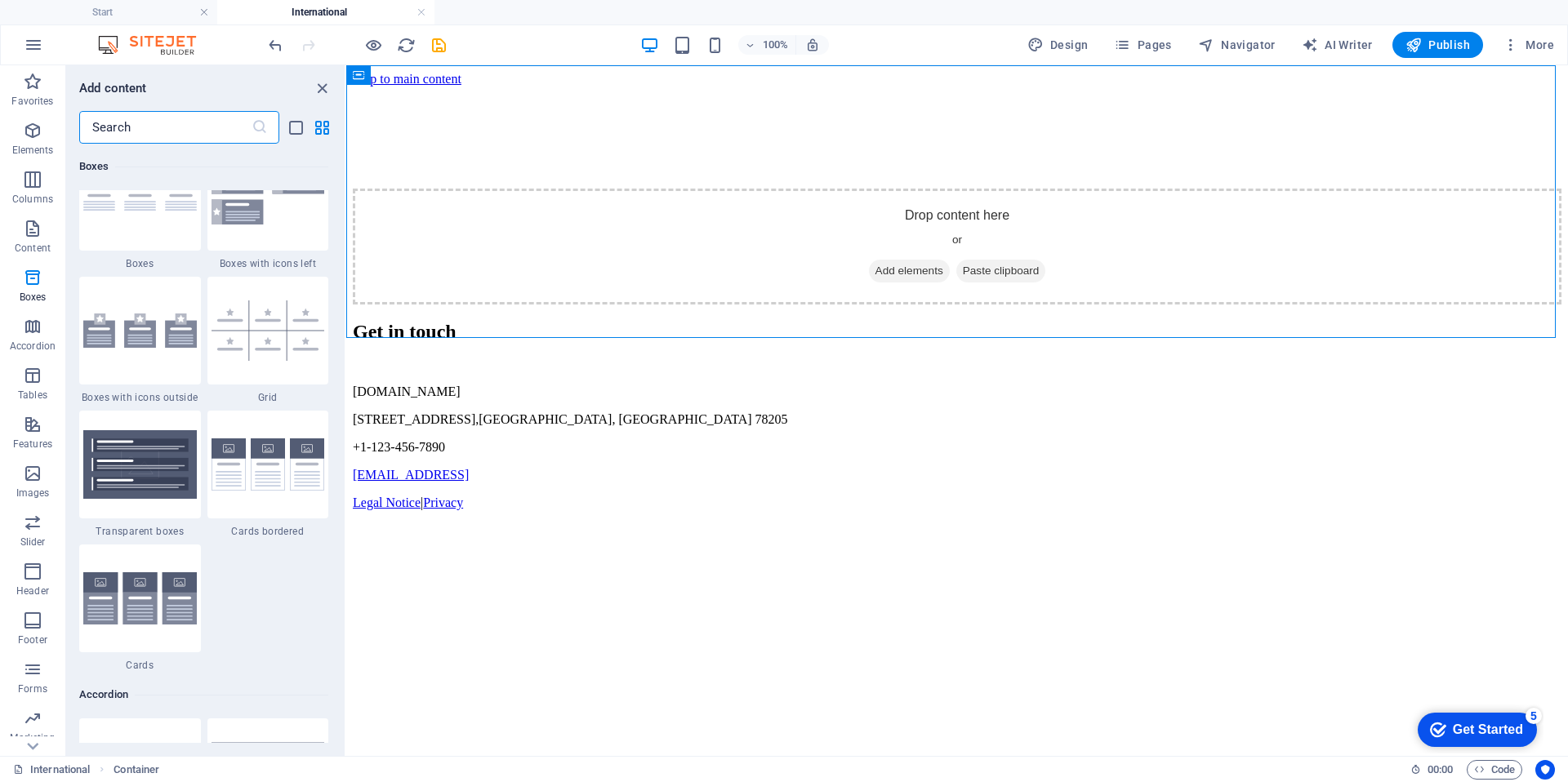
click at [141, 128] on input "text" at bounding box center [166, 128] width 173 height 33
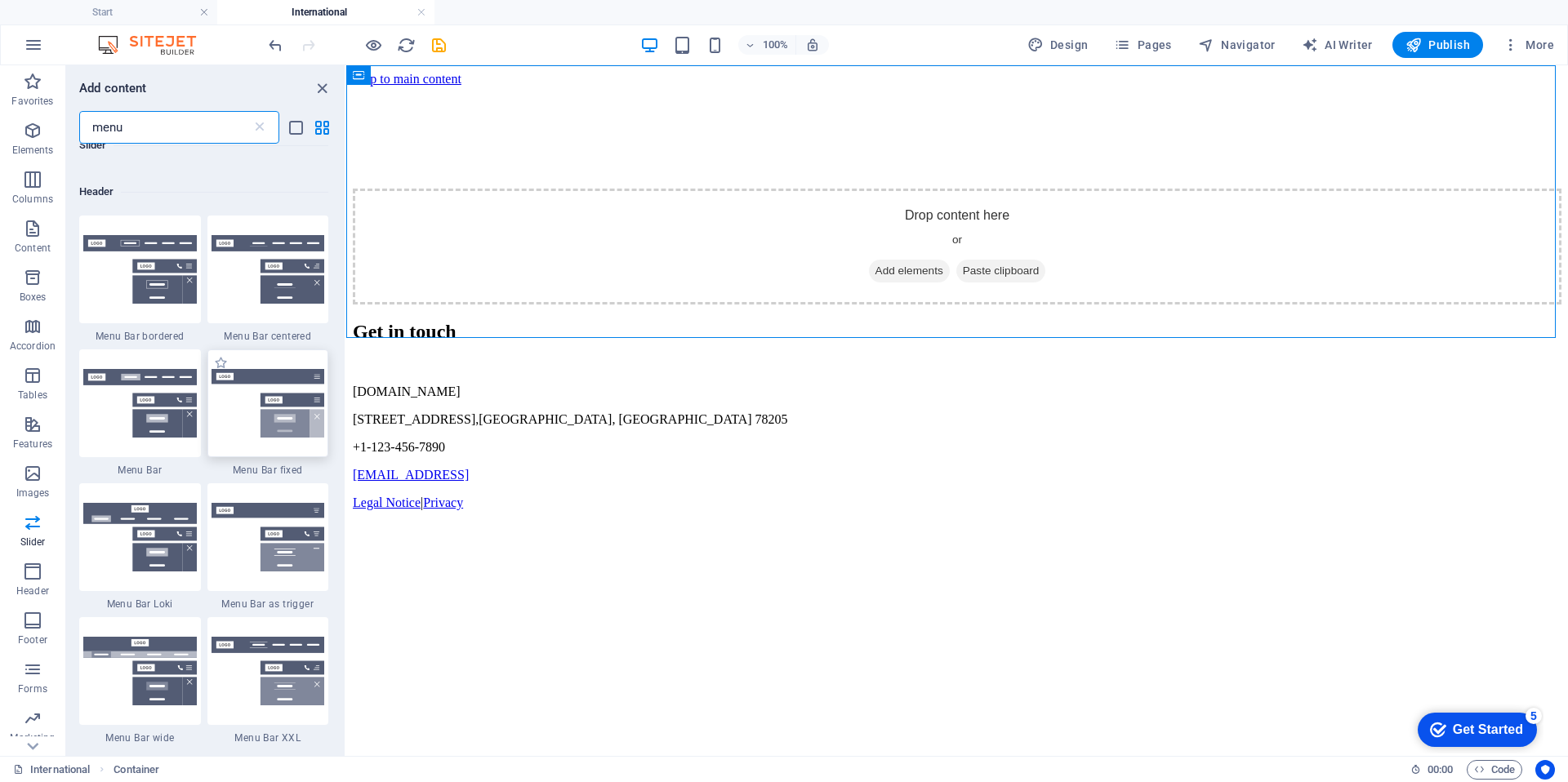
scroll to position [320, 0]
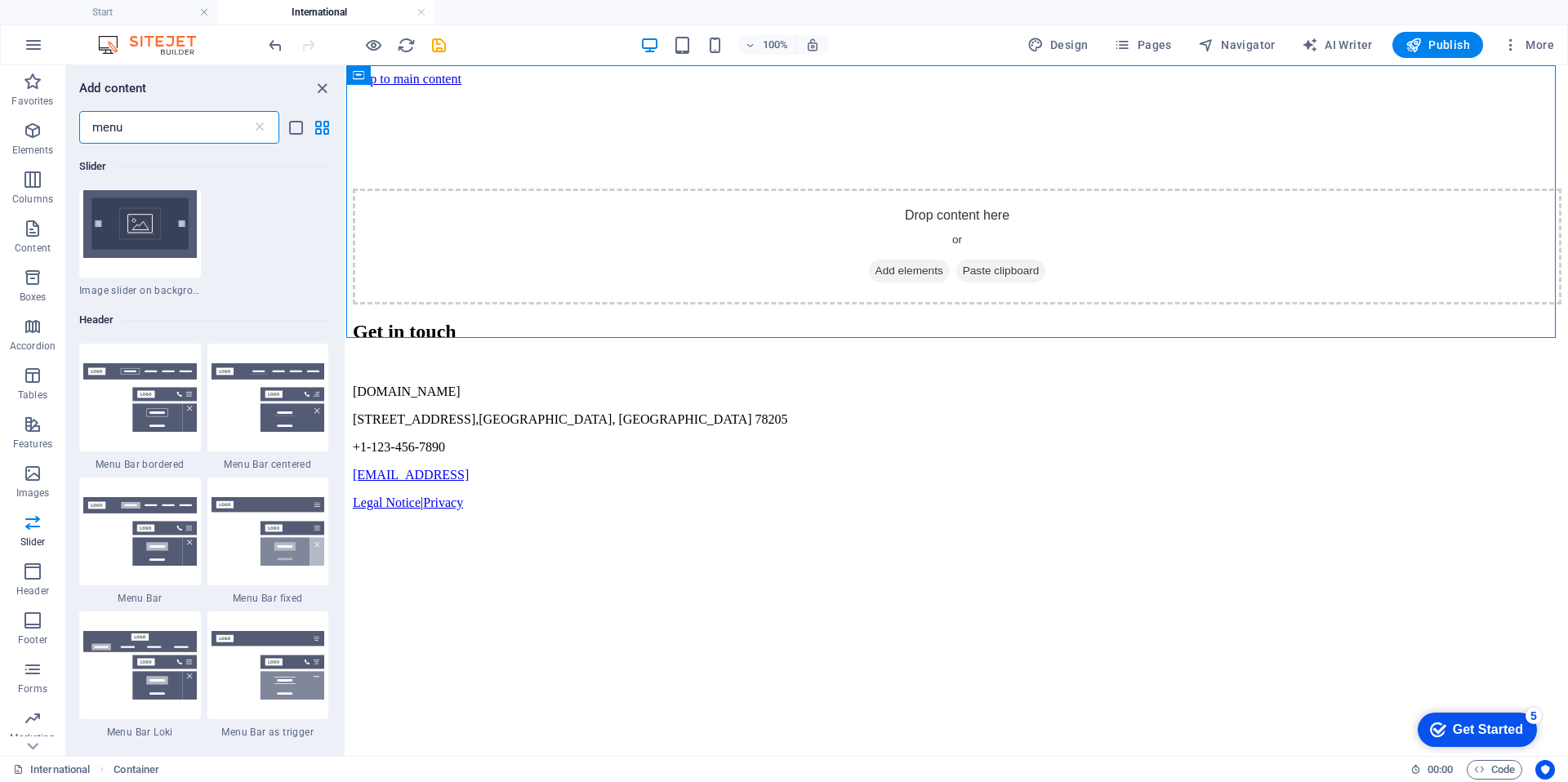
type input "menu"
click at [261, 401] on img at bounding box center [268, 398] width 113 height 69
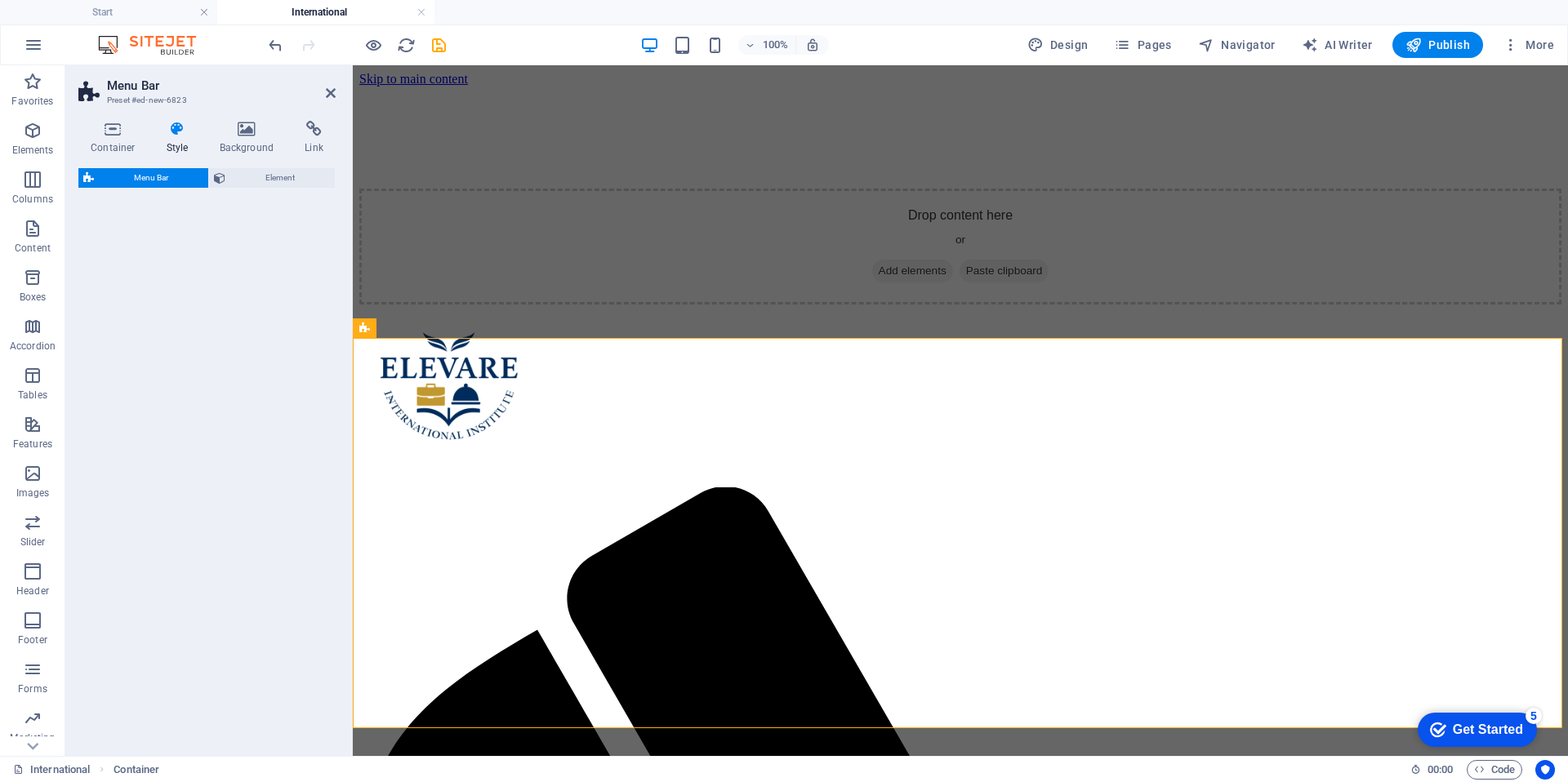
select select "rem"
select select "preset-menu-v2-centered"
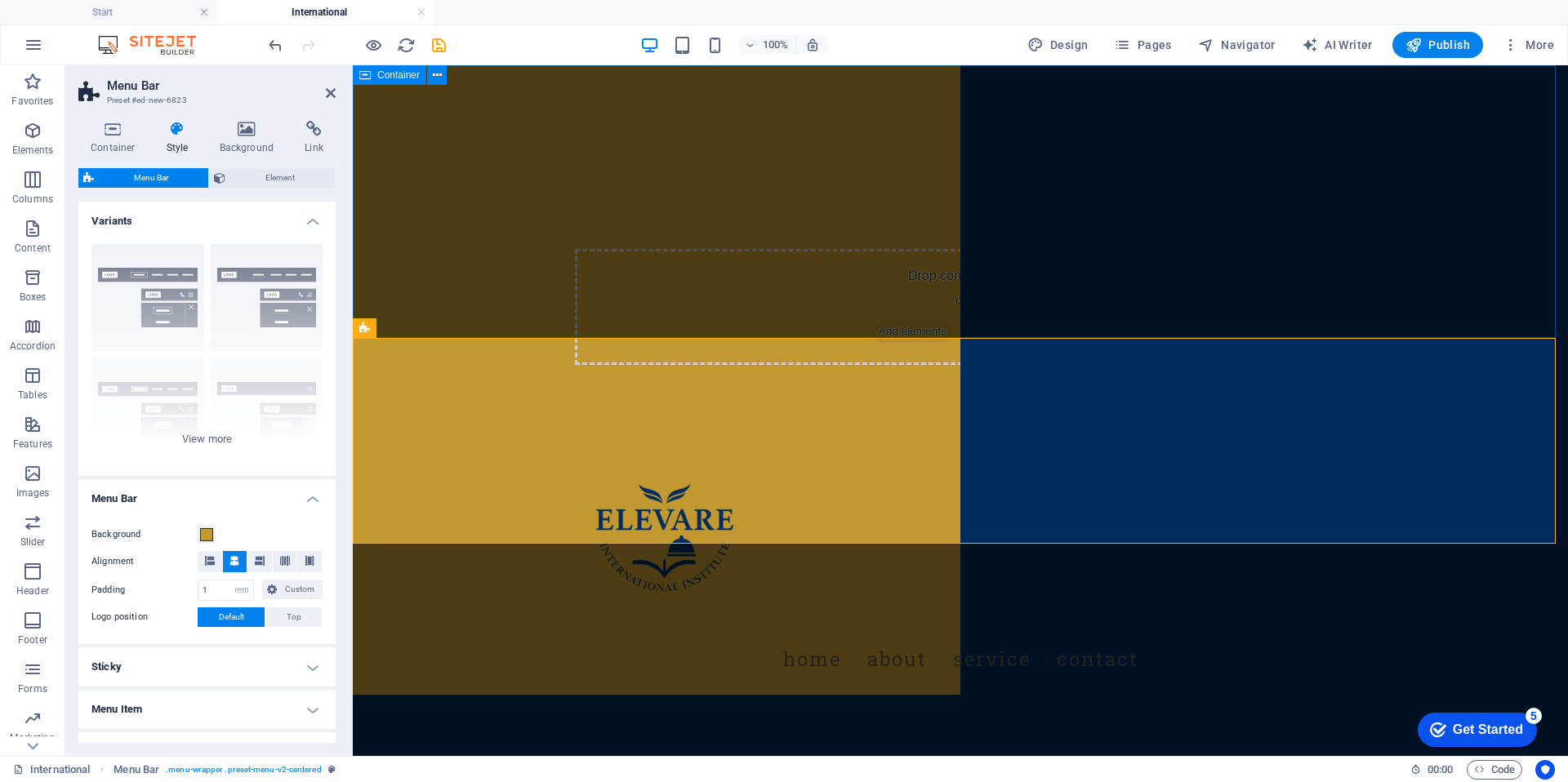
click at [461, 162] on div "Drop content here or Add elements Paste clipboard" at bounding box center [961, 254] width 1216 height 378
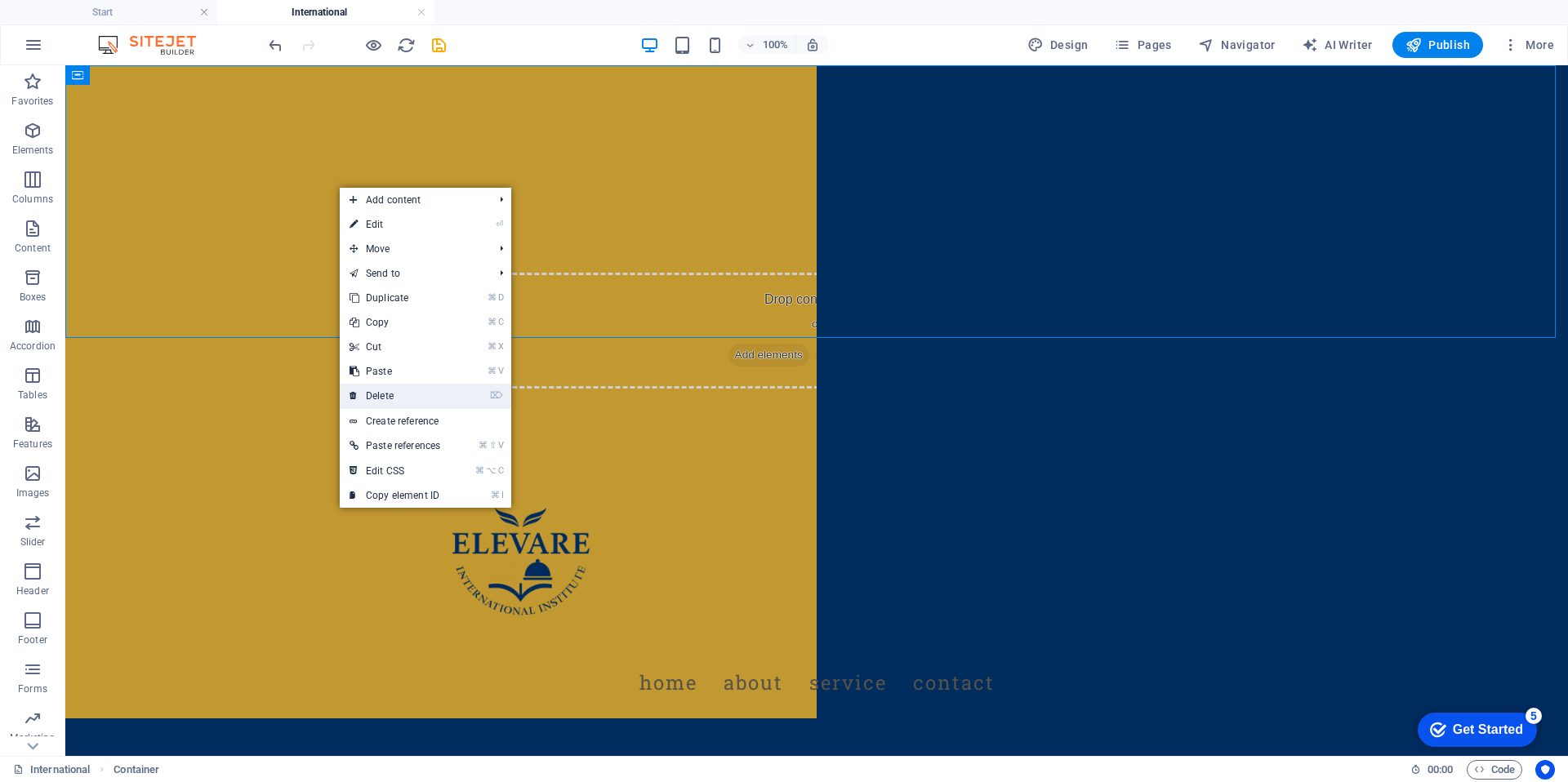
click at [441, 387] on link "⌦ Delete" at bounding box center [394, 396] width 110 height 25
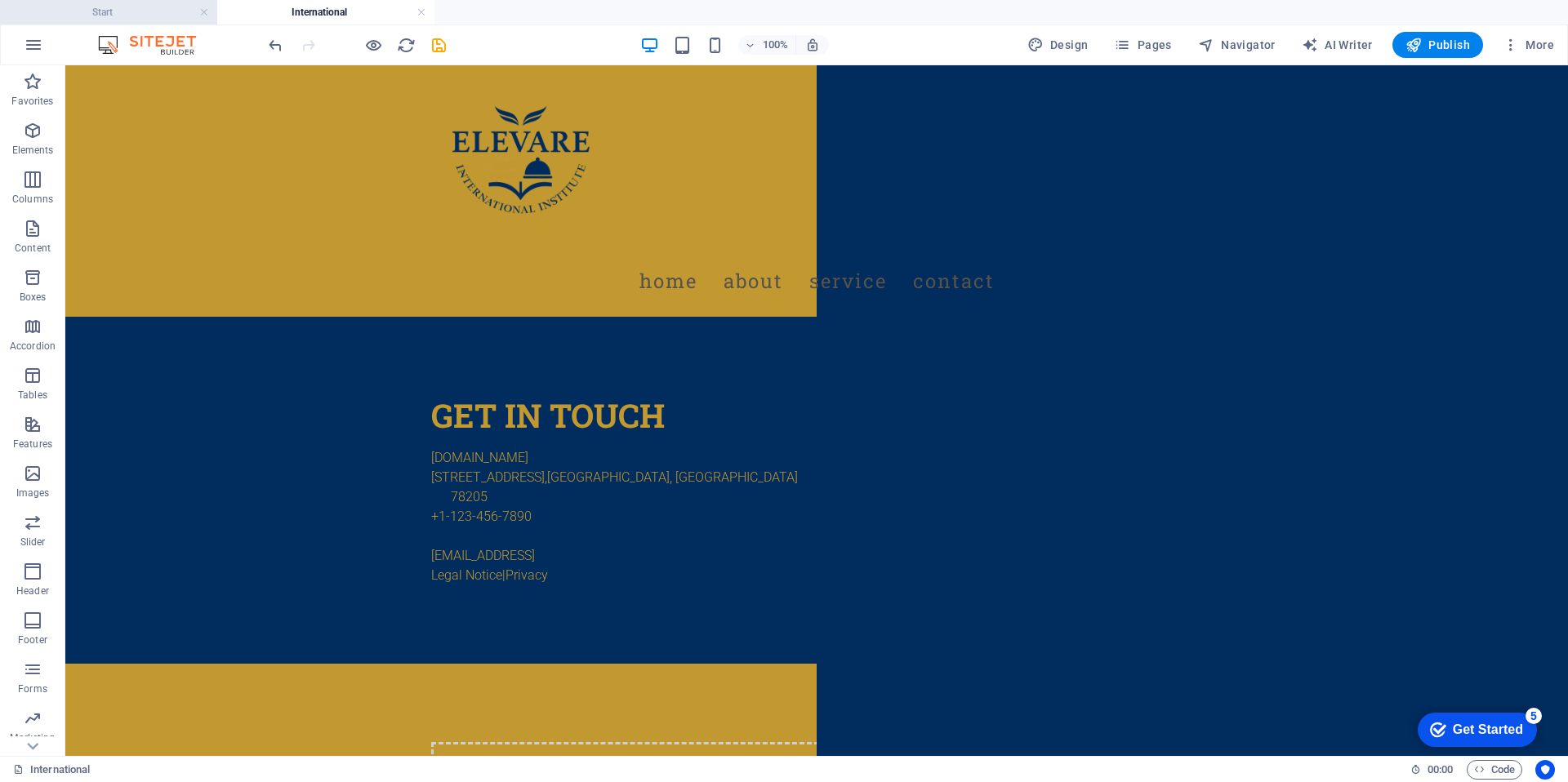
click at [116, 13] on h4 "Start" at bounding box center [108, 12] width 217 height 18
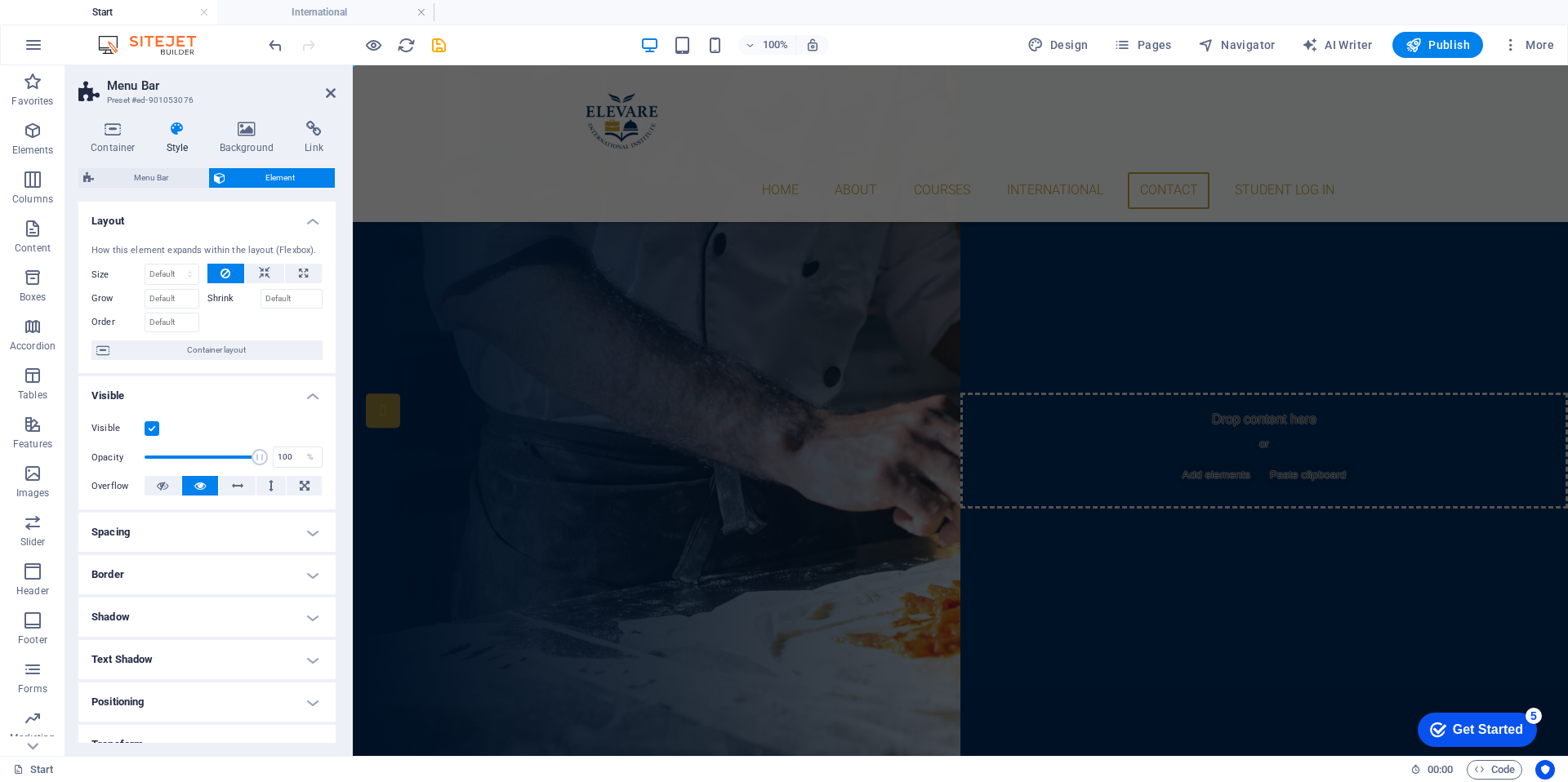
scroll to position [1177, 0]
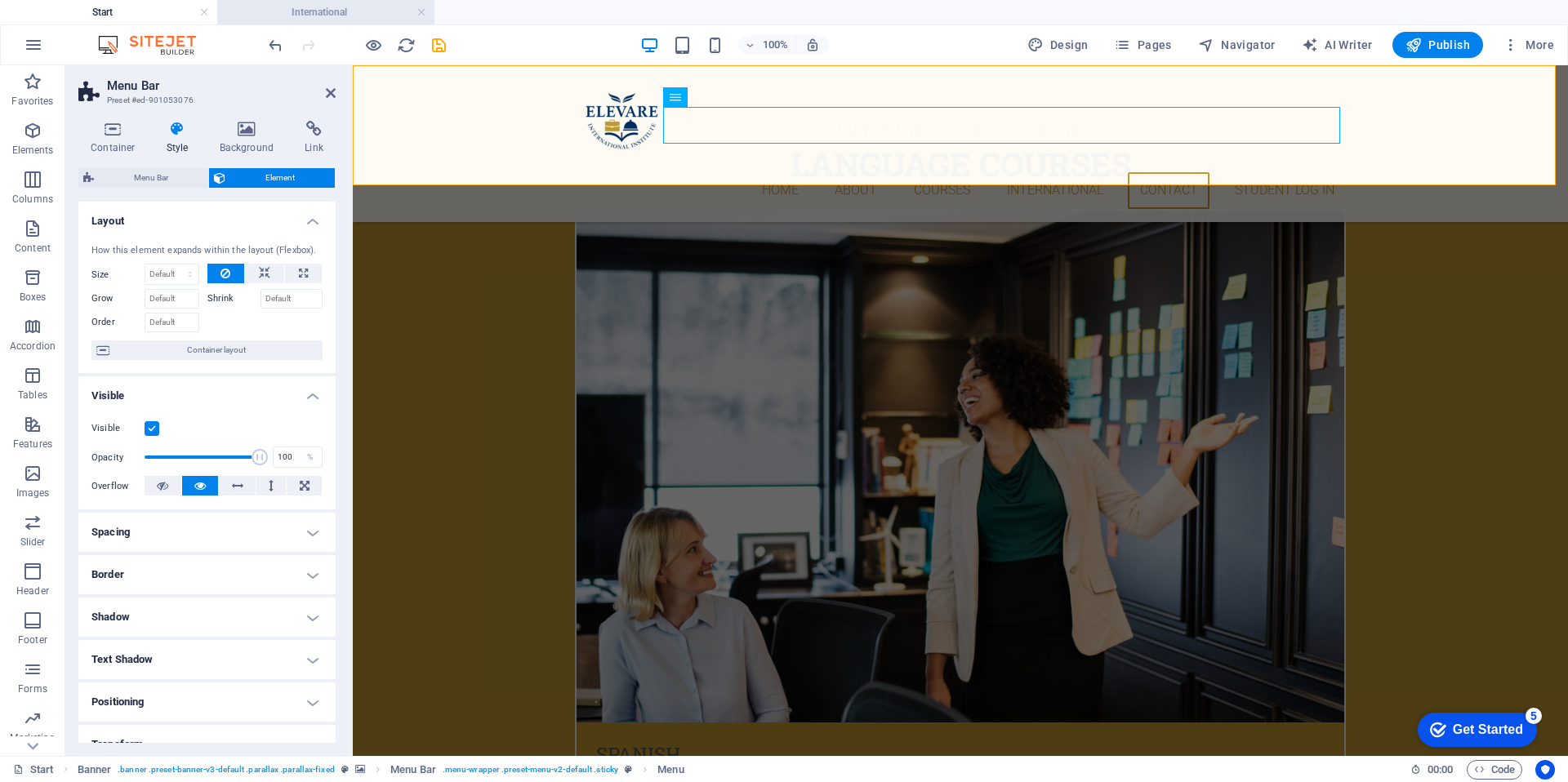
click at [299, 14] on h4 "International" at bounding box center [325, 12] width 217 height 18
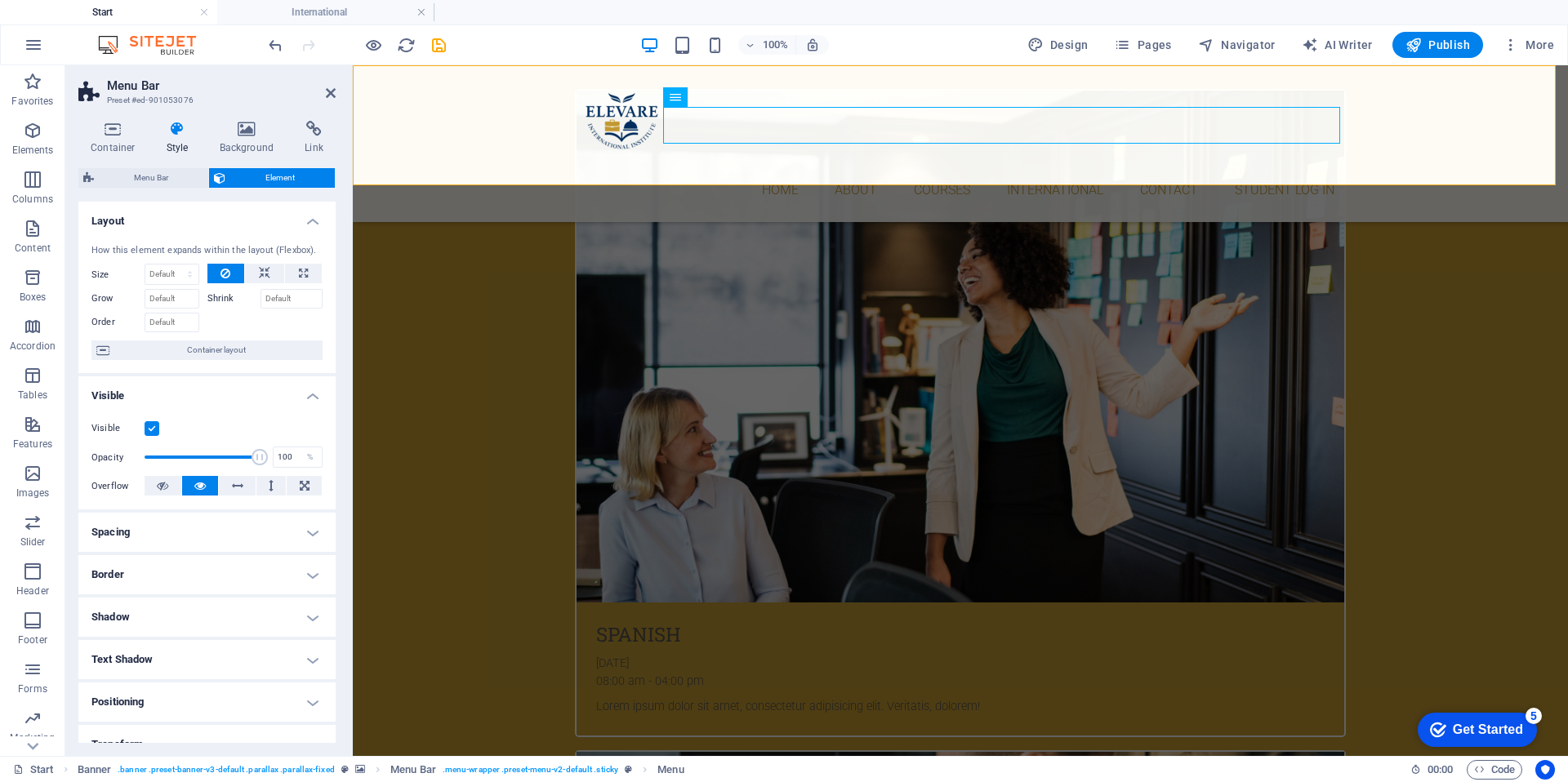
scroll to position [0, 0]
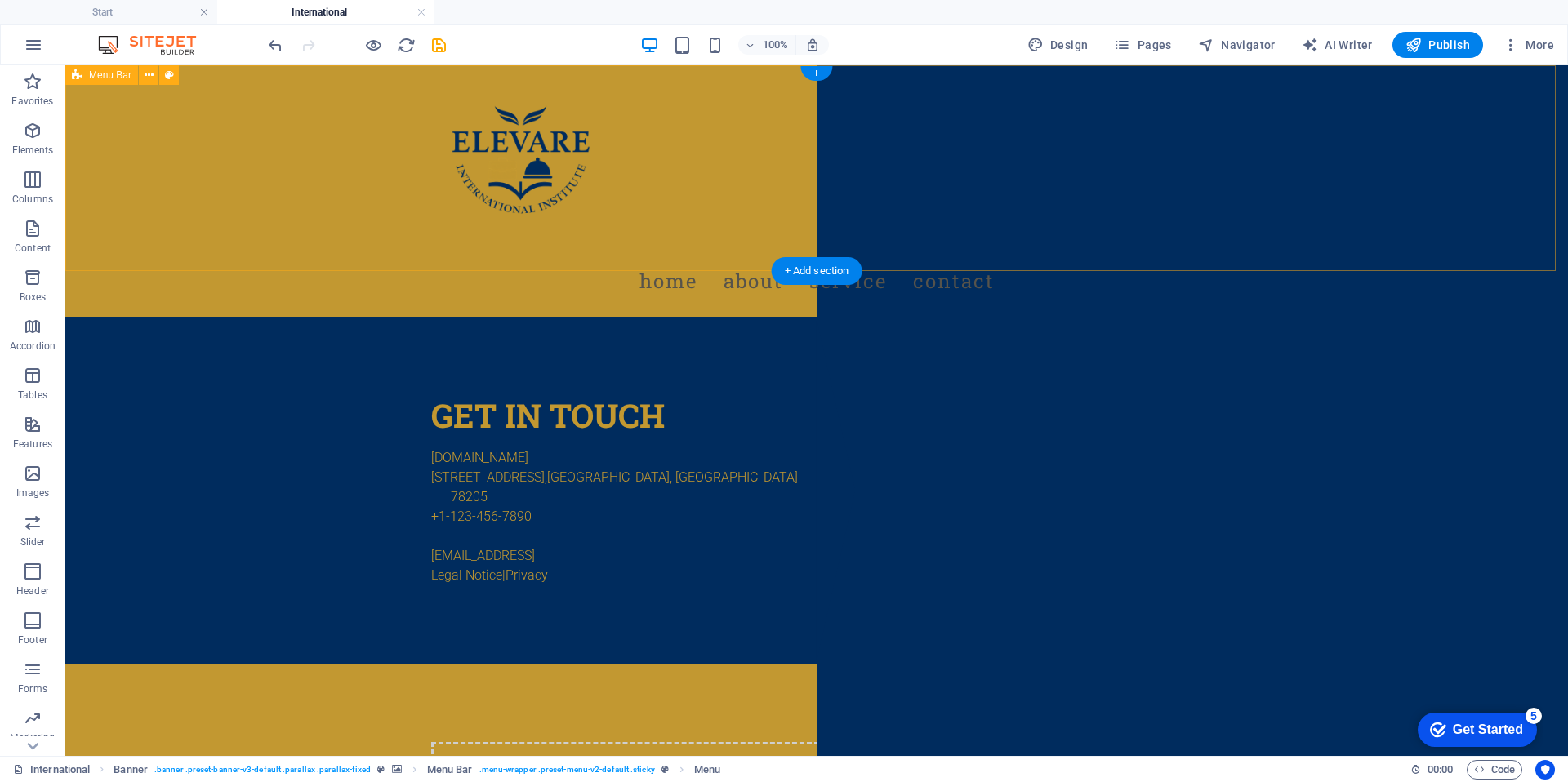
click at [736, 219] on div "Menu Home About Service Contact" at bounding box center [817, 191] width 1503 height 251
click at [743, 258] on nav "Home About Service Contact" at bounding box center [817, 281] width 772 height 46
select select
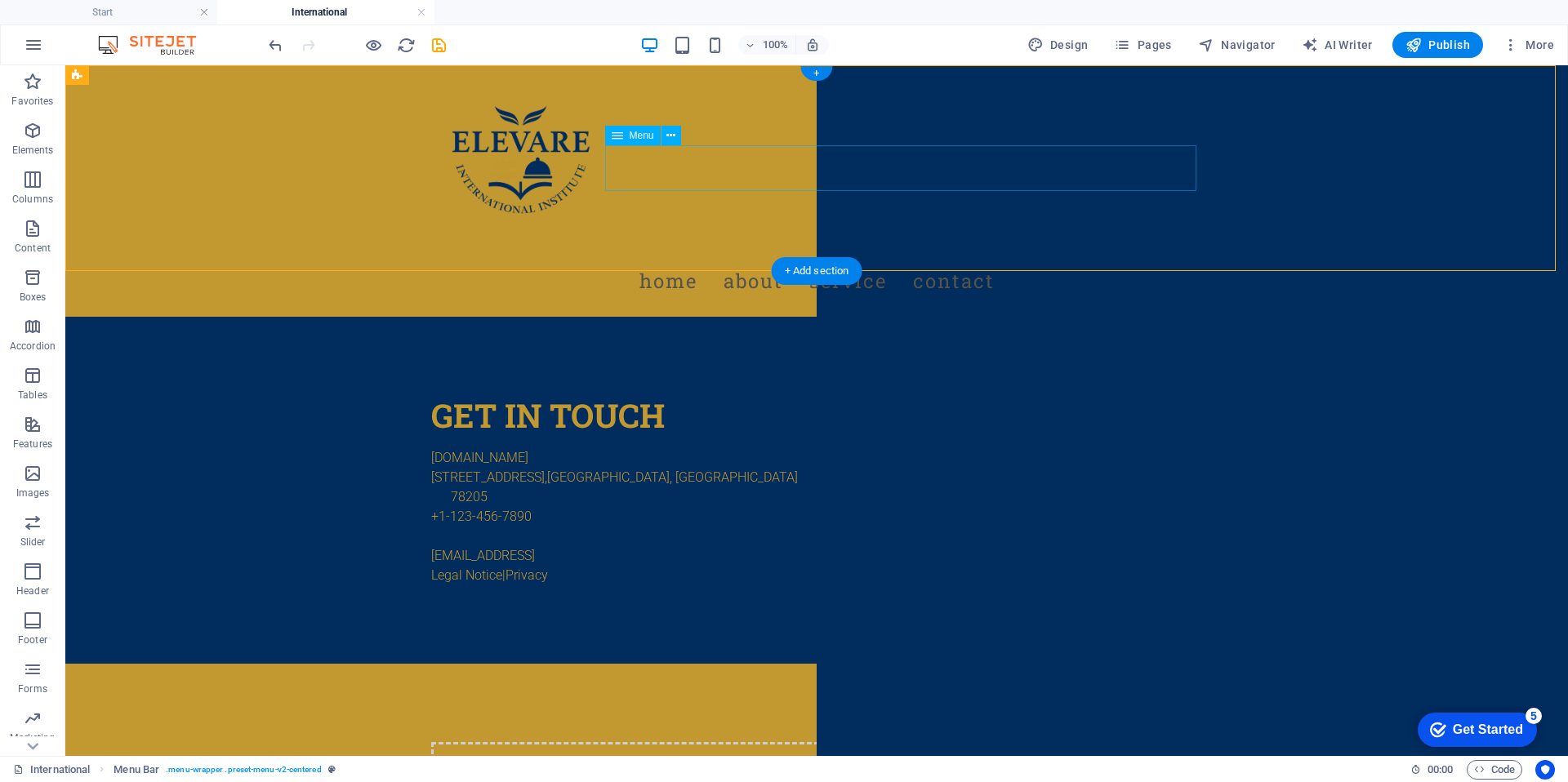
select select
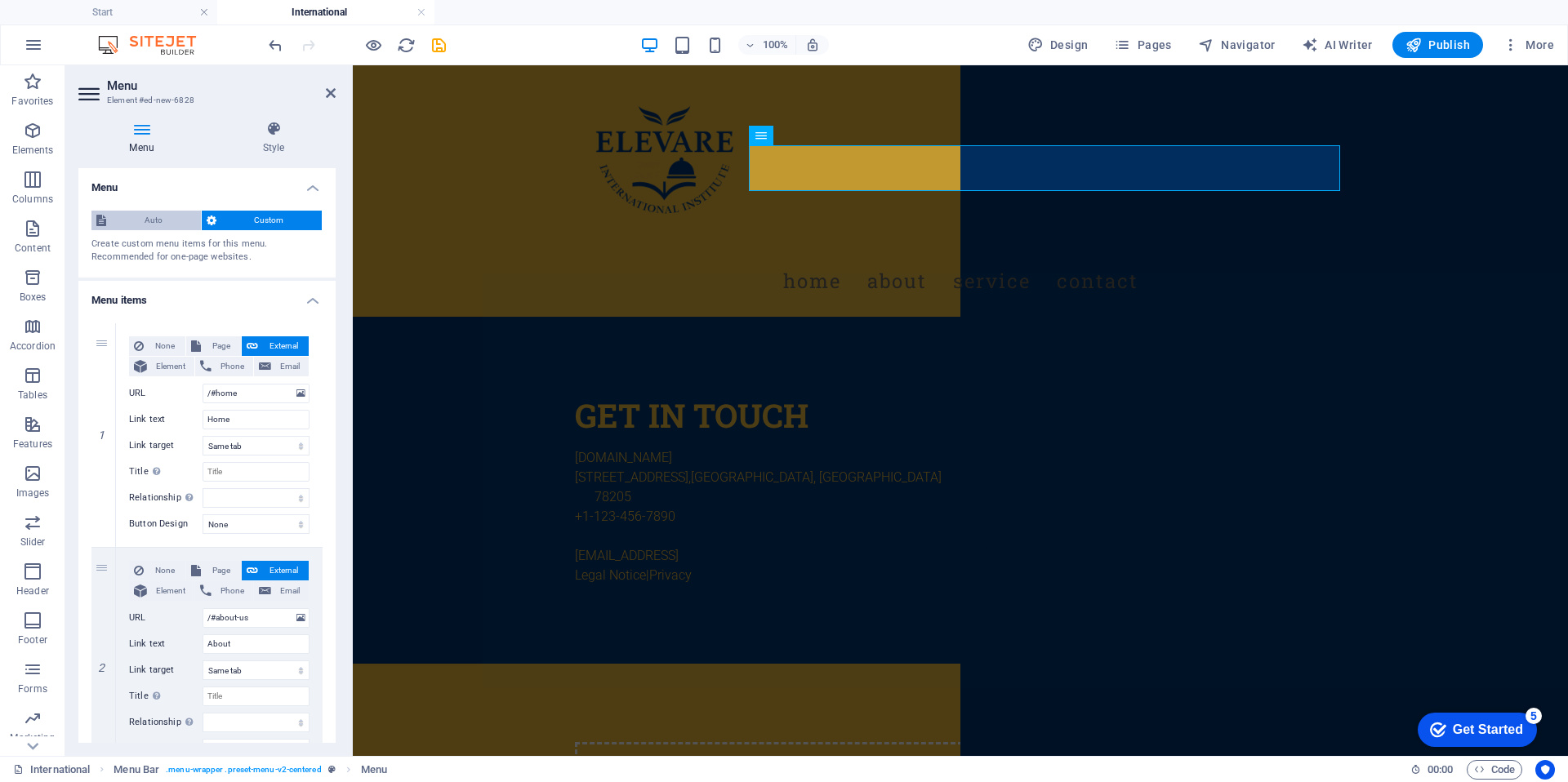
click at [129, 221] on span "Auto" at bounding box center [154, 221] width 85 height 19
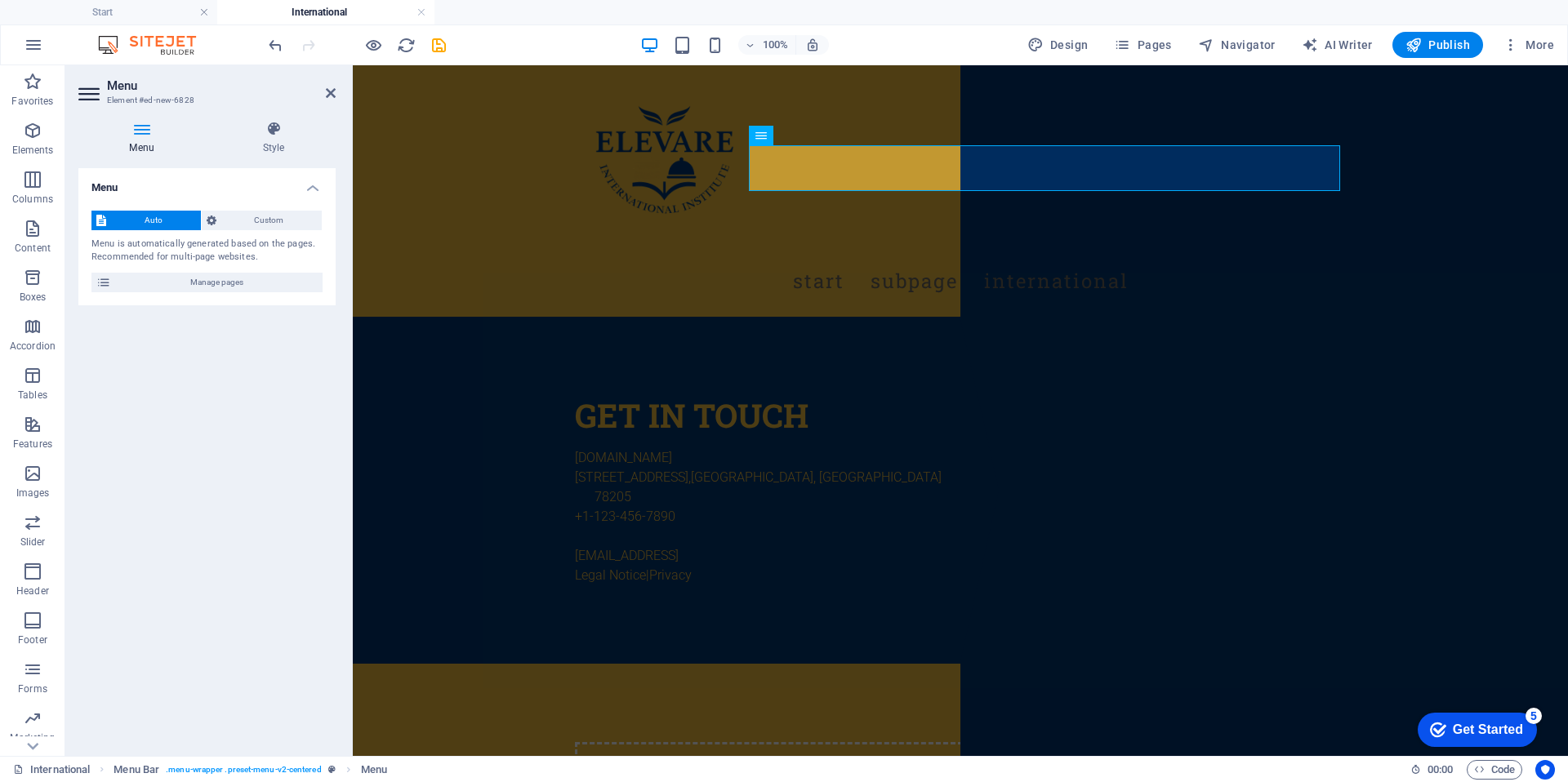
click at [271, 230] on div "Auto Custom" at bounding box center [206, 221] width 231 height 20
click at [261, 217] on span "Custom" at bounding box center [270, 221] width 96 height 19
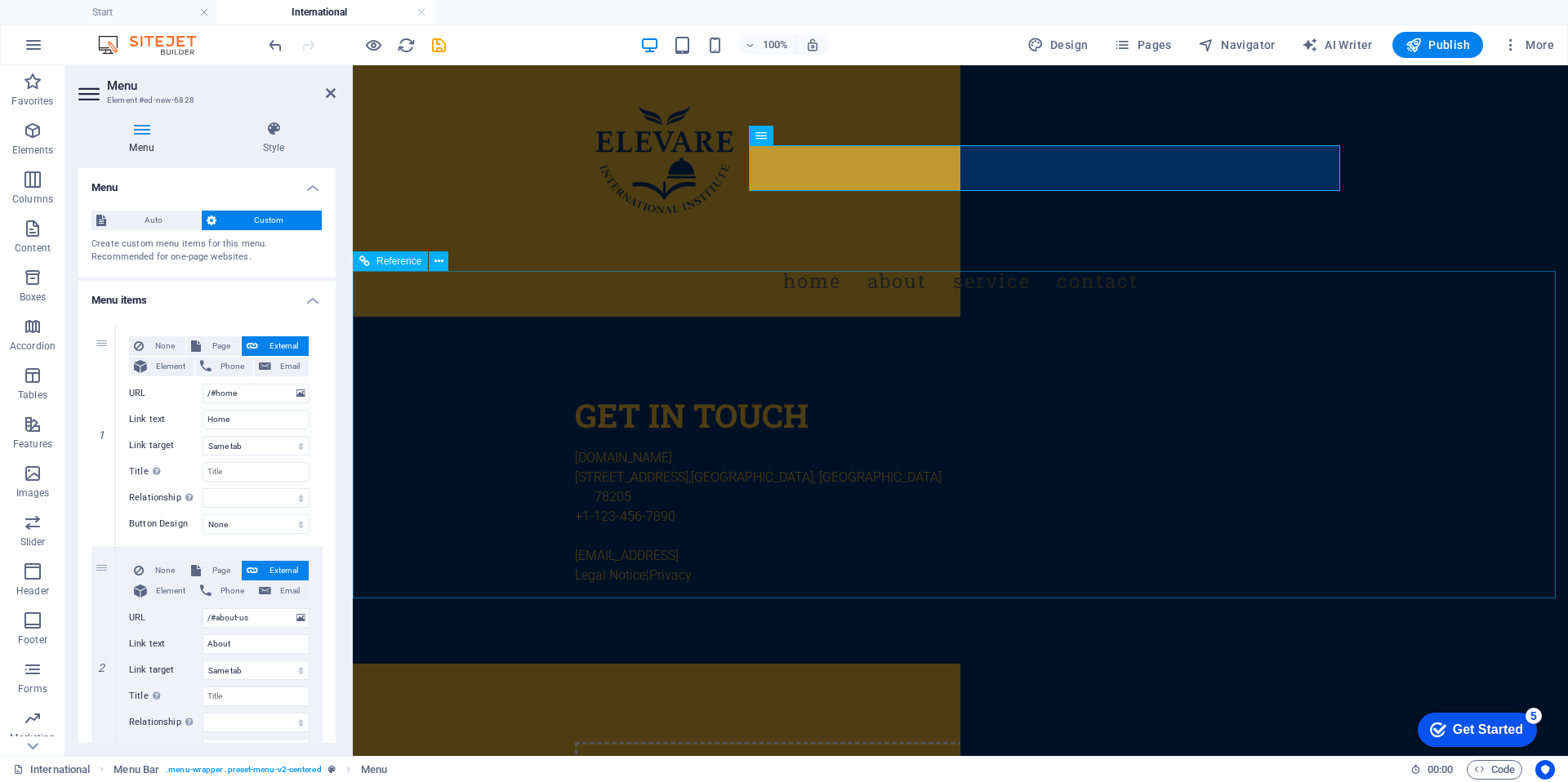
click at [732, 326] on div "Get in touch [DOMAIN_NAME] [STREET_ADDRESS] +1-123-456-7890 [EMAIL_ADDRESS] Leg…" at bounding box center [761, 490] width 398 height 347
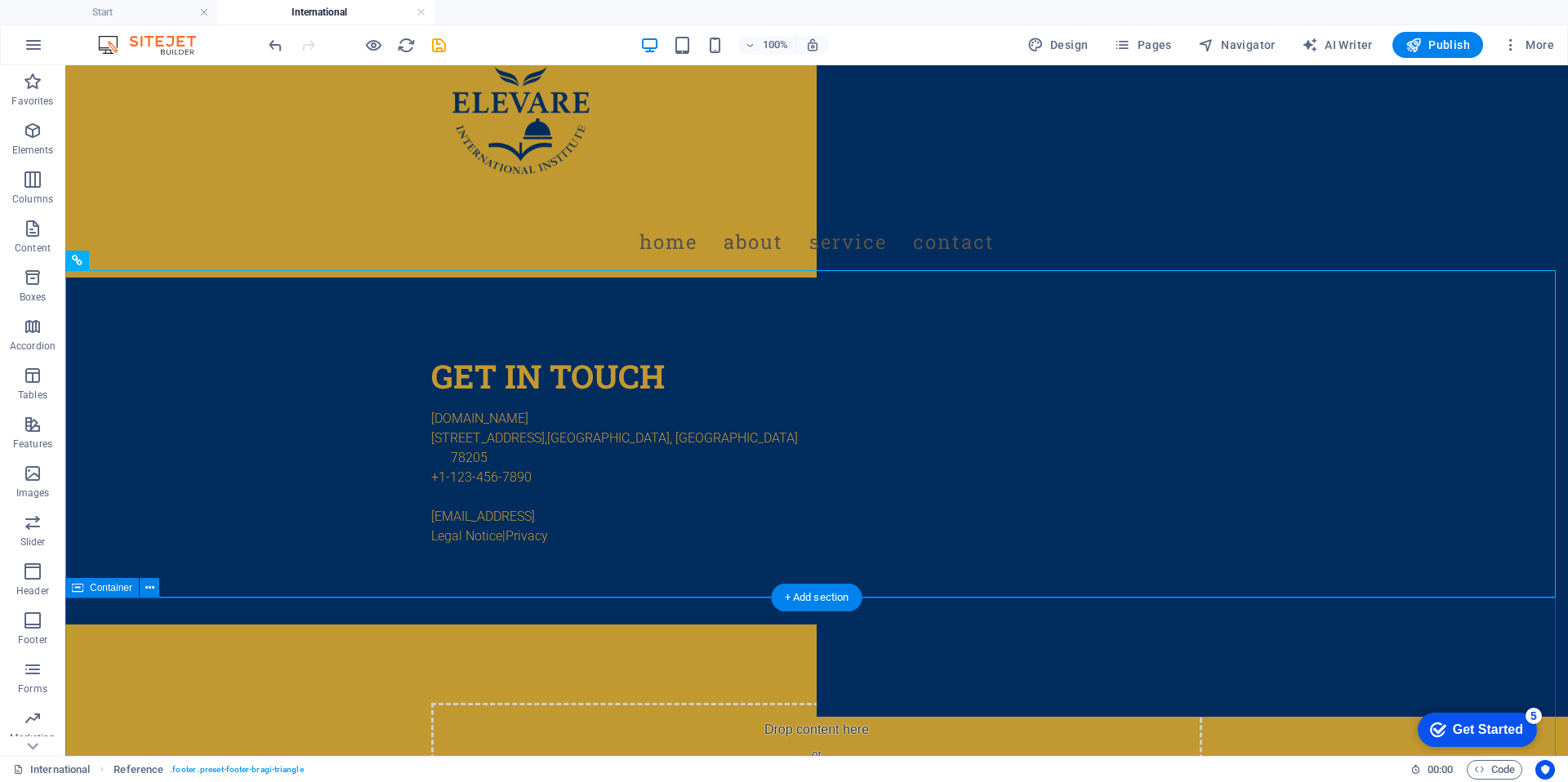
scroll to position [115, 0]
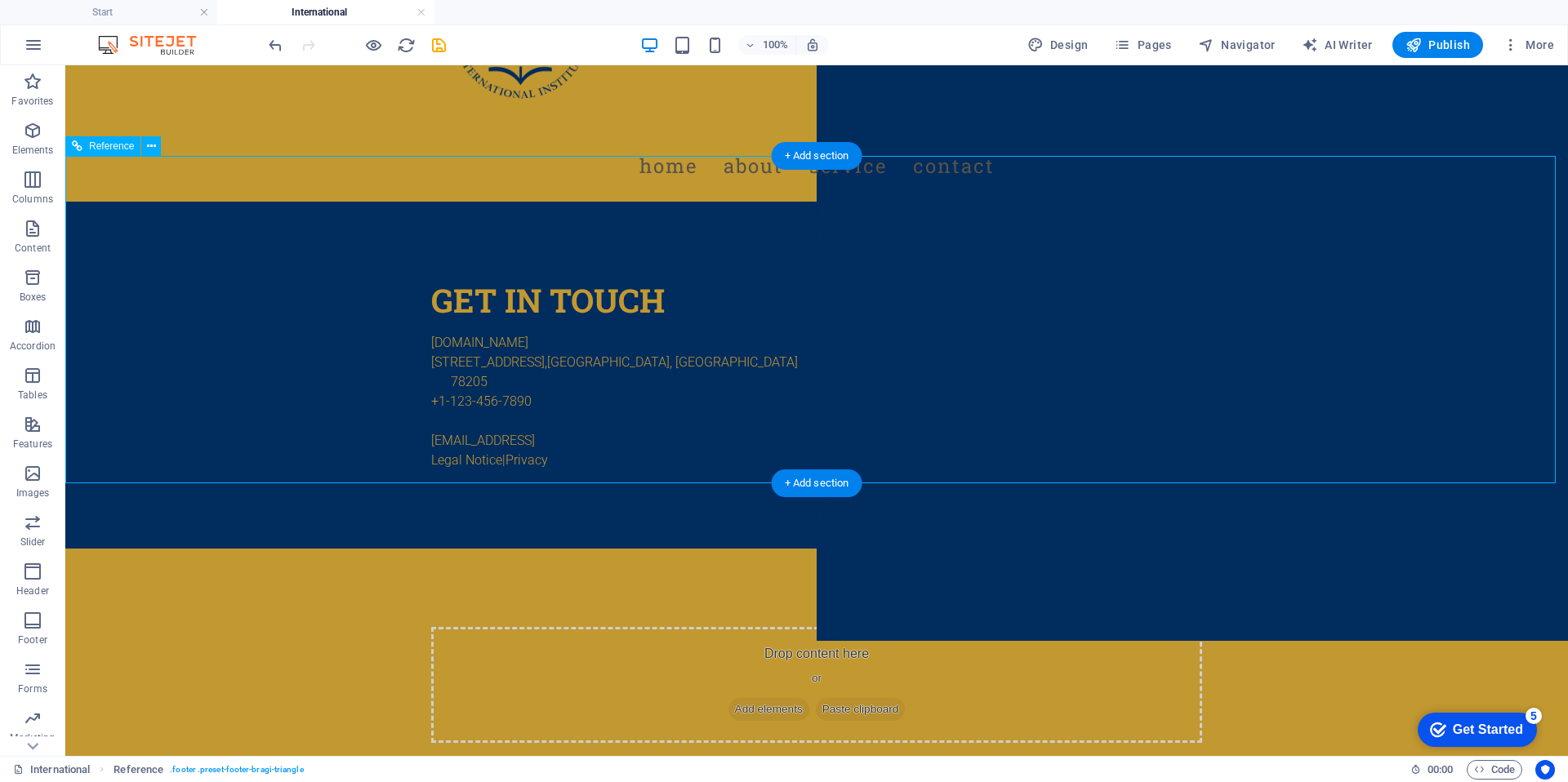
click at [195, 349] on div "Get in touch [DOMAIN_NAME] [STREET_ADDRESS] +1-123-456-7890 [EMAIL_ADDRESS] Leg…" at bounding box center [817, 375] width 1503 height 347
click at [154, 154] on icon at bounding box center [151, 147] width 9 height 17
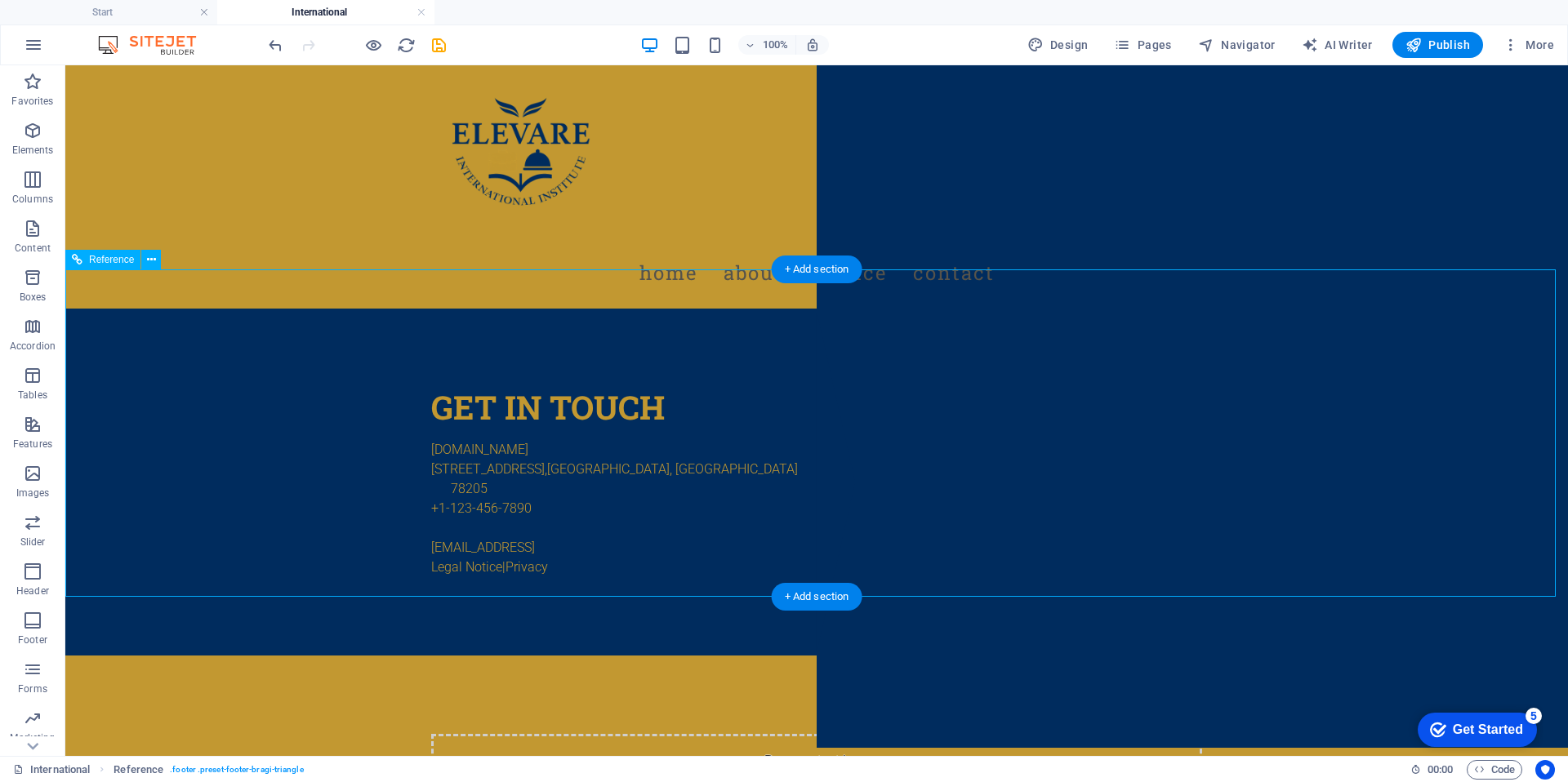
scroll to position [0, 0]
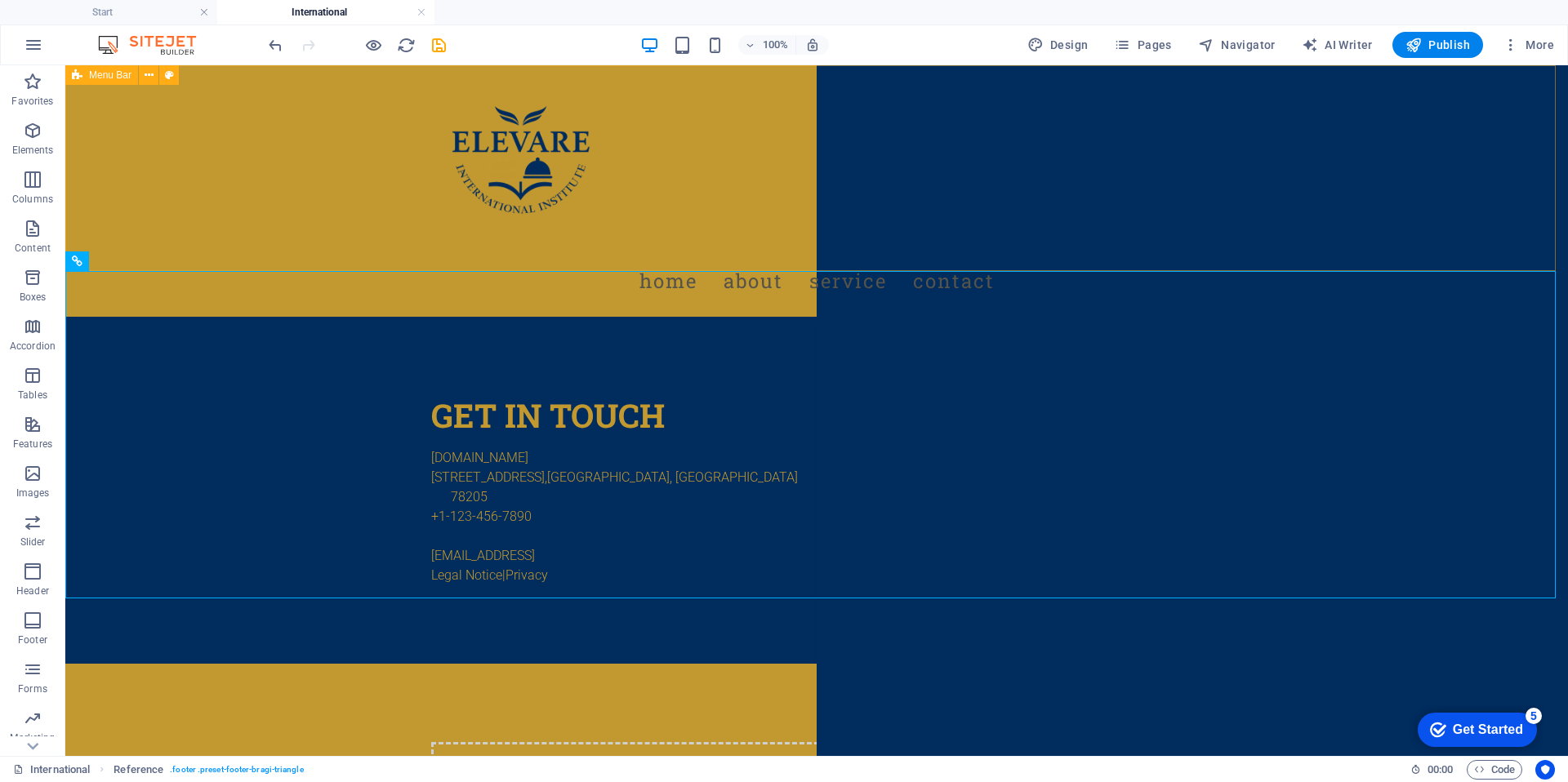
click at [112, 75] on span "Menu Bar" at bounding box center [110, 75] width 42 height 10
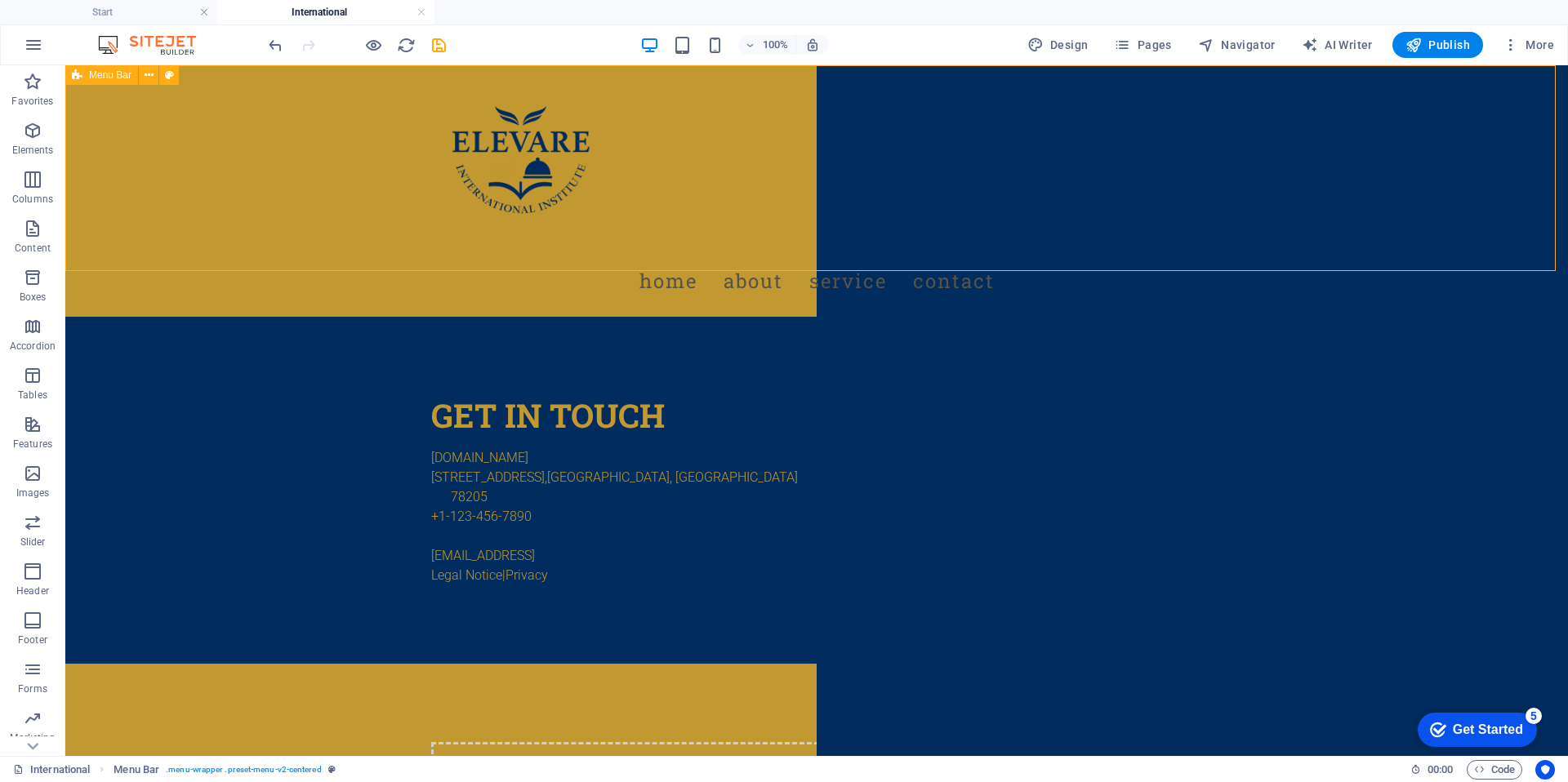
click at [84, 74] on div "Menu Bar" at bounding box center [102, 75] width 73 height 19
click at [156, 76] on button at bounding box center [149, 75] width 19 height 19
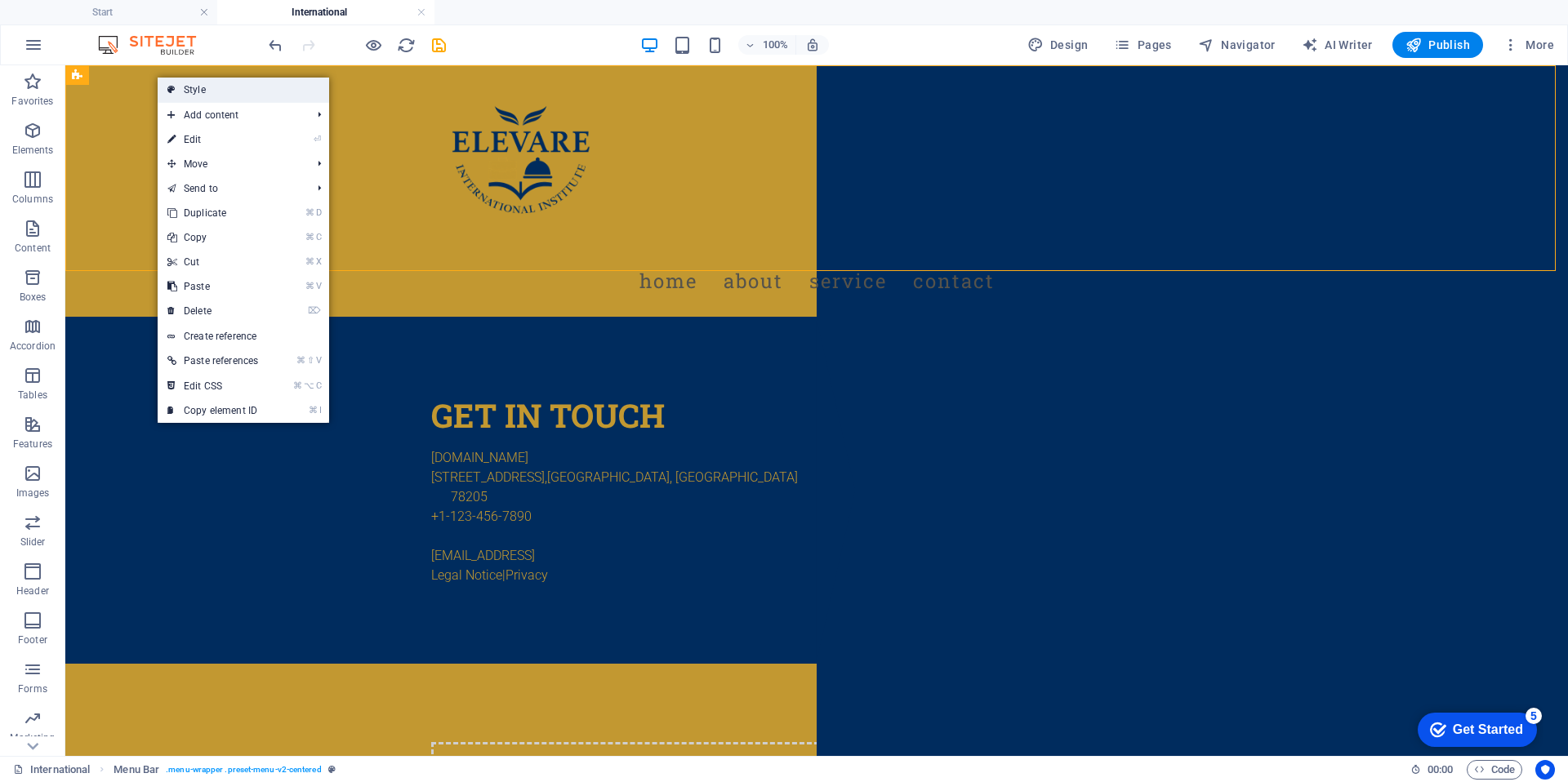
click at [184, 83] on link "Style" at bounding box center [243, 90] width 172 height 25
select select "rem"
select select "preset-menu-v2-centered"
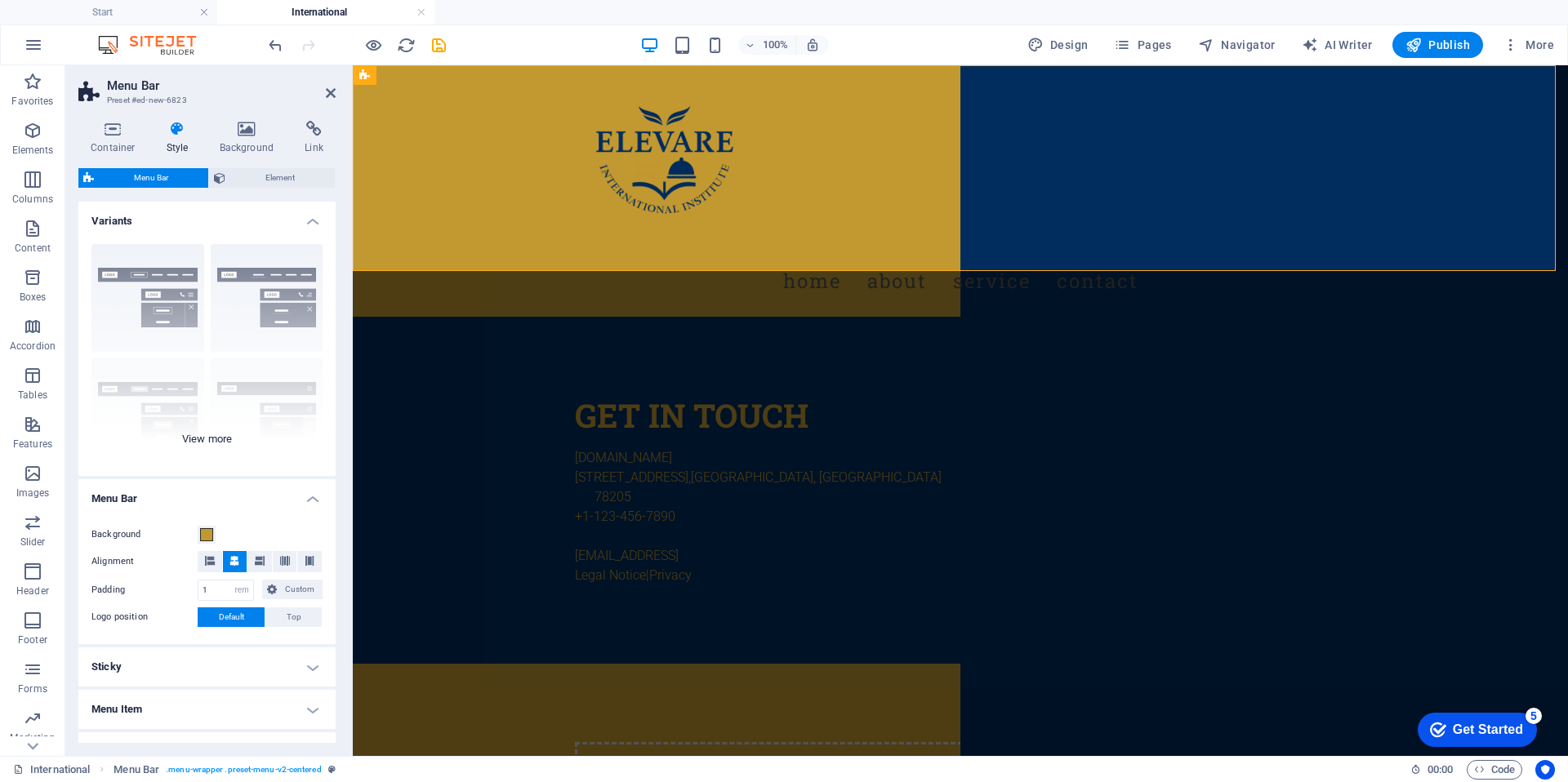
click at [202, 431] on div "Border Centered Default Fixed Loki Trigger Wide XXL" at bounding box center [207, 353] width 257 height 245
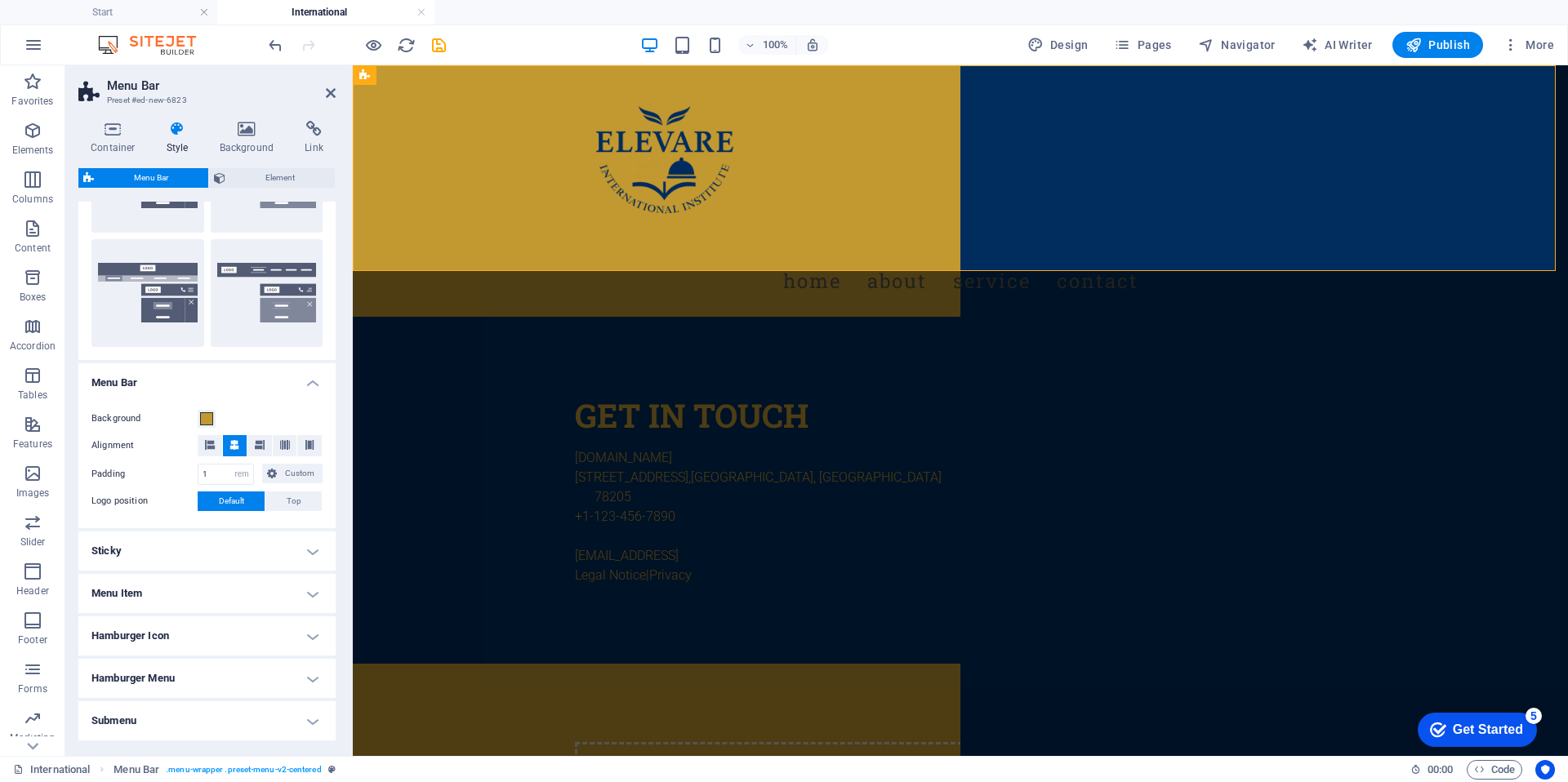
scroll to position [27, 0]
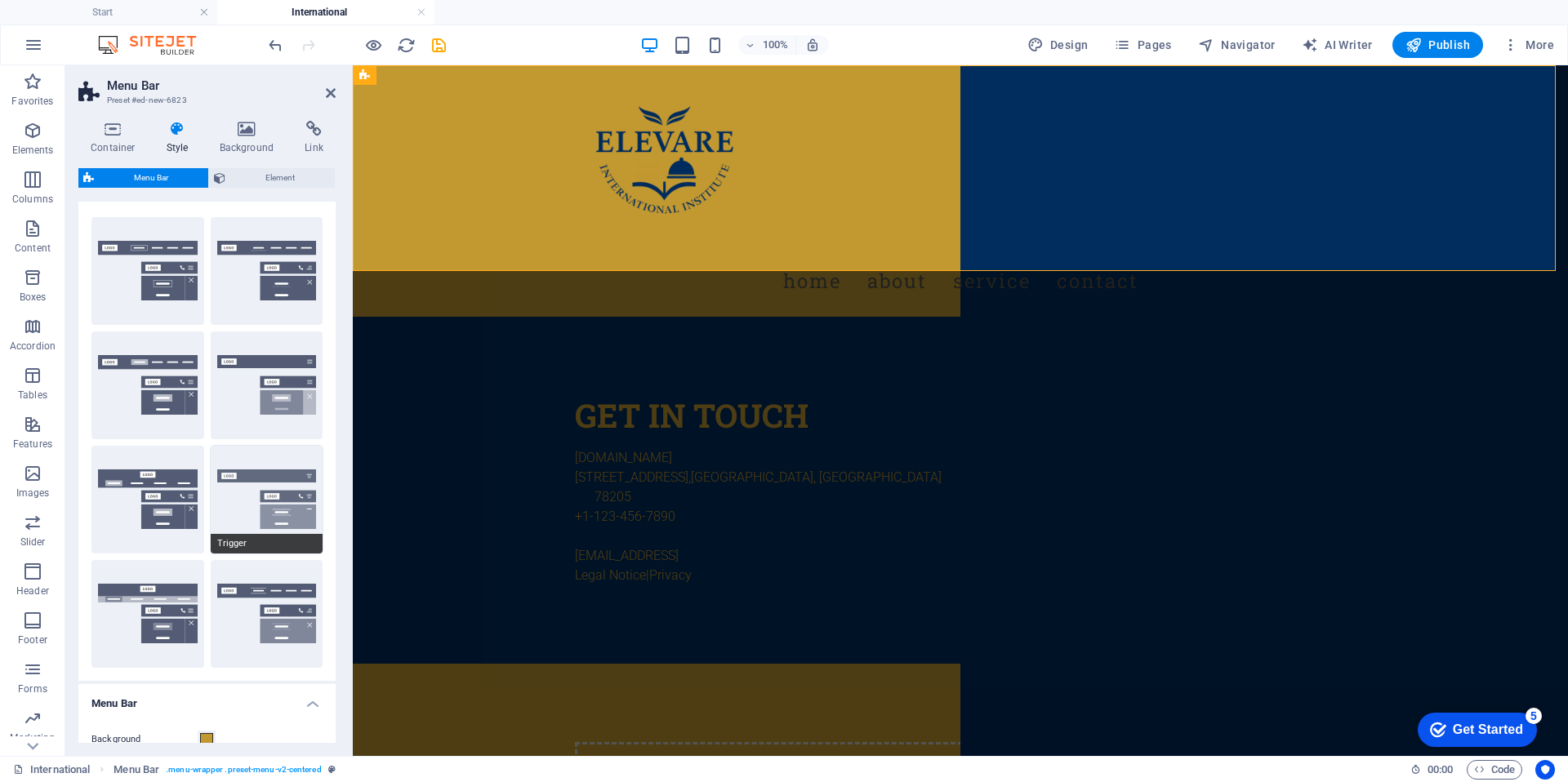
click at [223, 504] on button "Trigger" at bounding box center [267, 500] width 112 height 107
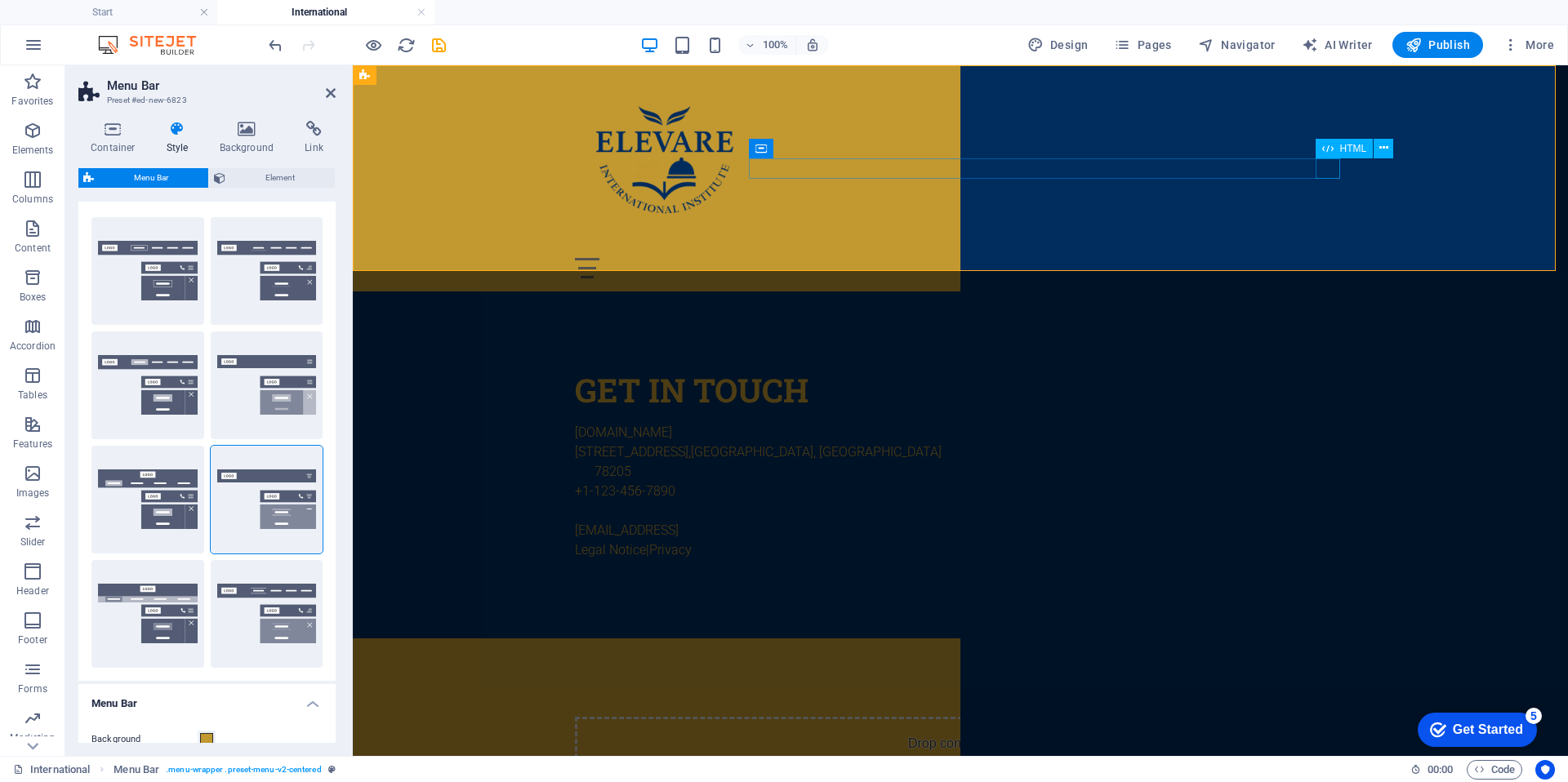
click at [1323, 258] on div "Menu" at bounding box center [961, 268] width 772 height 20
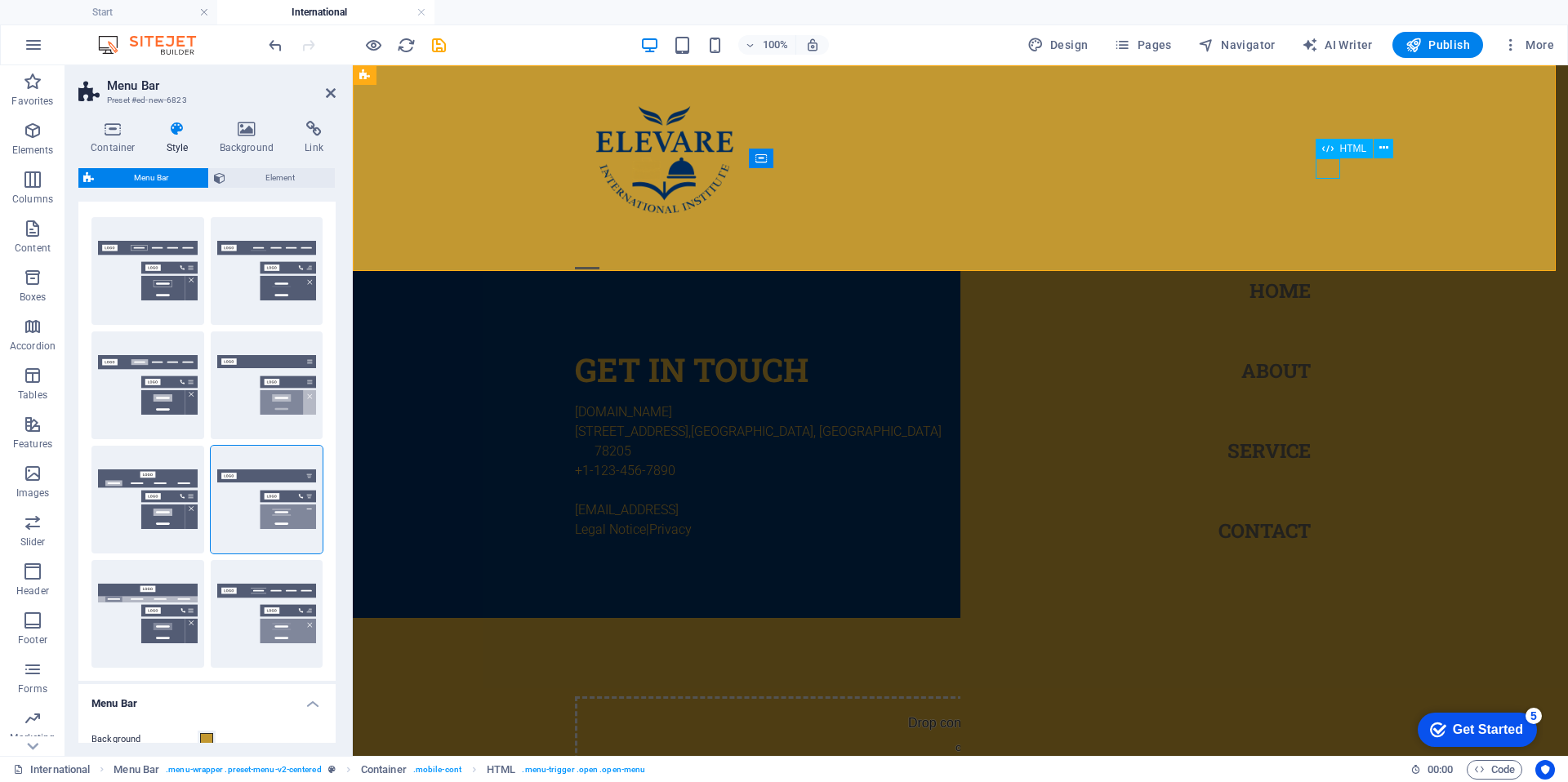
click at [600, 258] on div "Menu" at bounding box center [587, 268] width 25 height 20
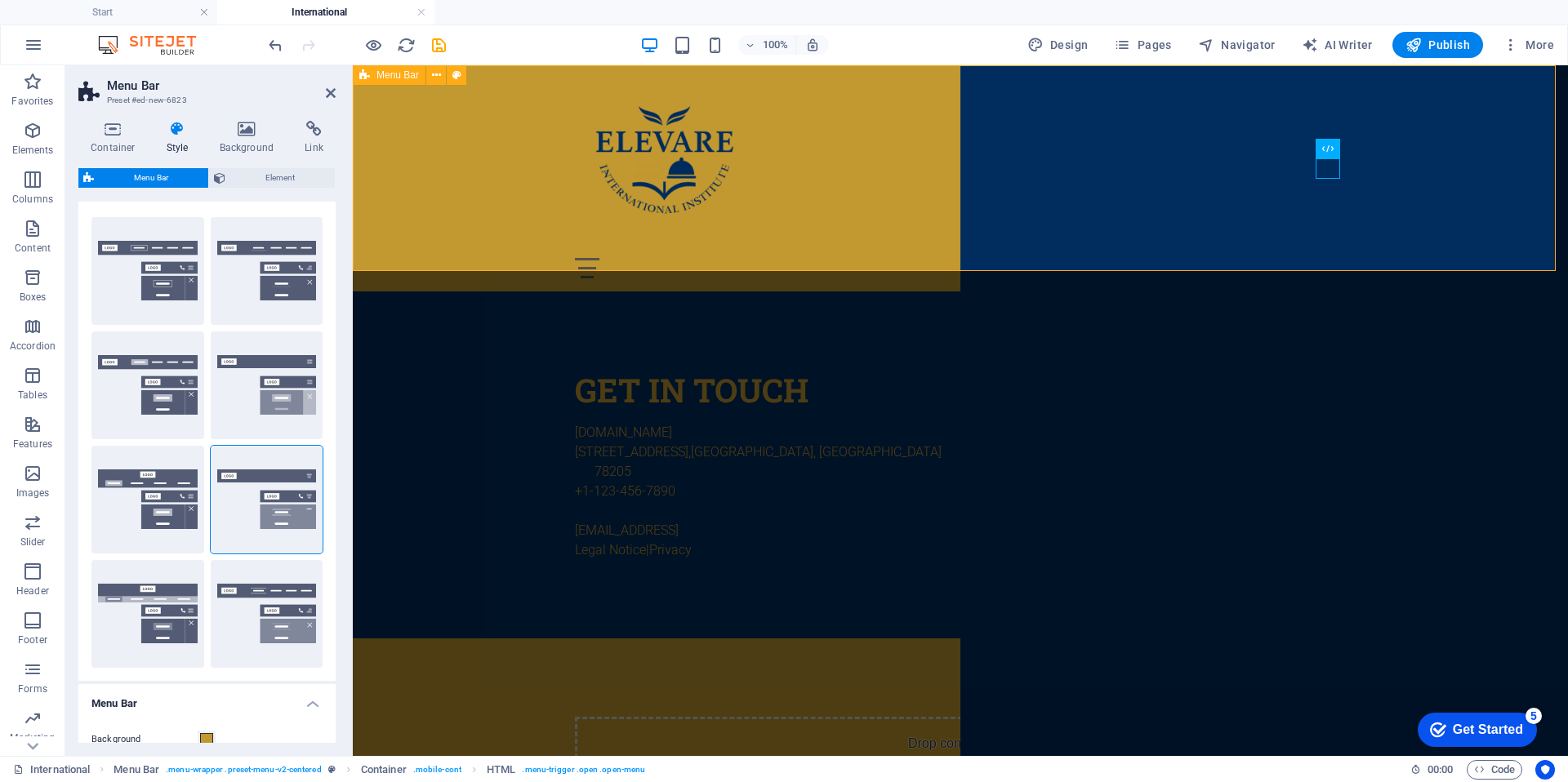
click at [851, 105] on div "Menu Home About Service Contact" at bounding box center [961, 178] width 1216 height 226
click at [436, 72] on icon at bounding box center [436, 76] width 9 height 17
click at [441, 79] on button at bounding box center [436, 75] width 19 height 19
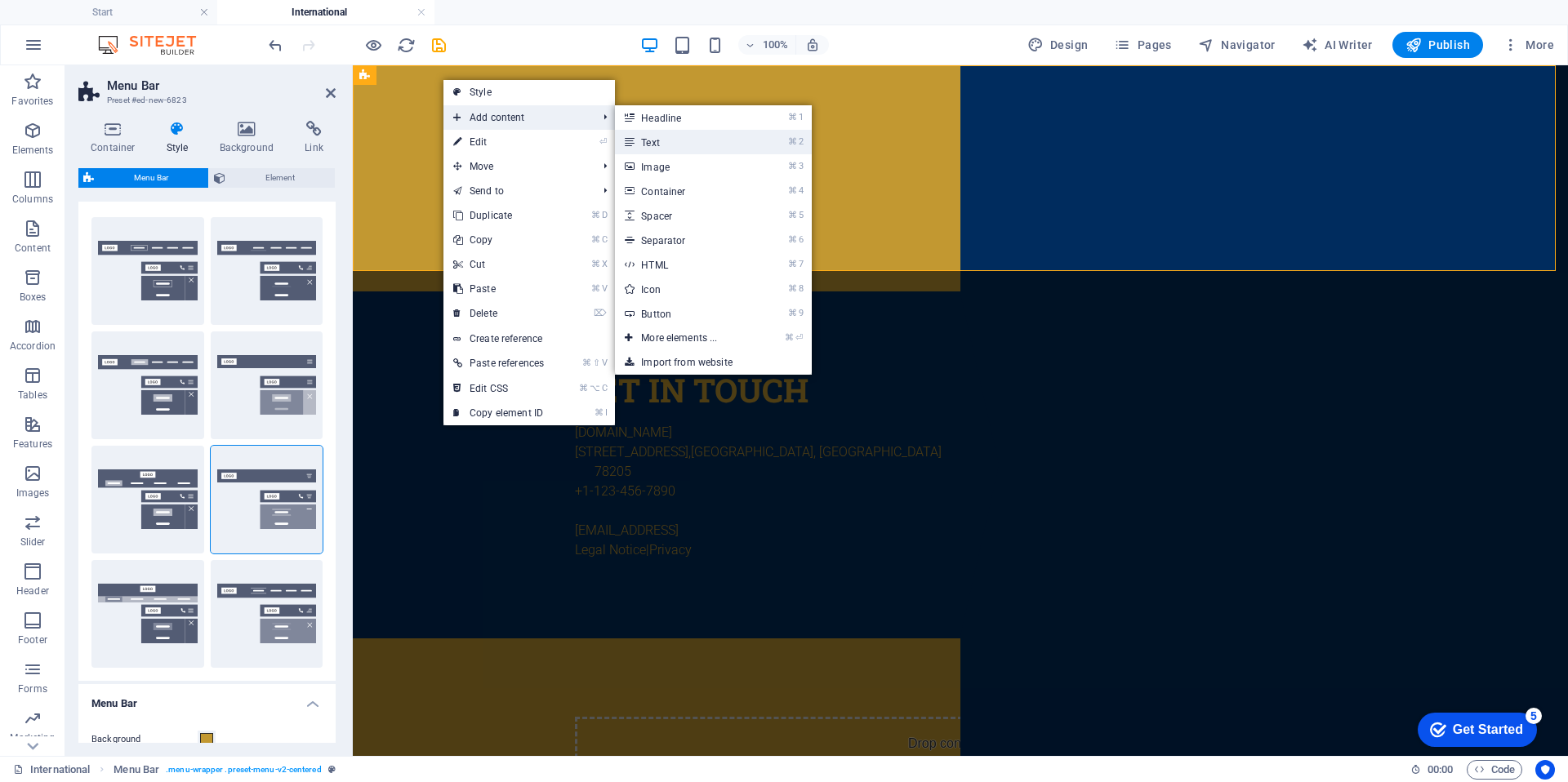
click at [685, 147] on link "⌘ 2 Text" at bounding box center [682, 142] width 134 height 25
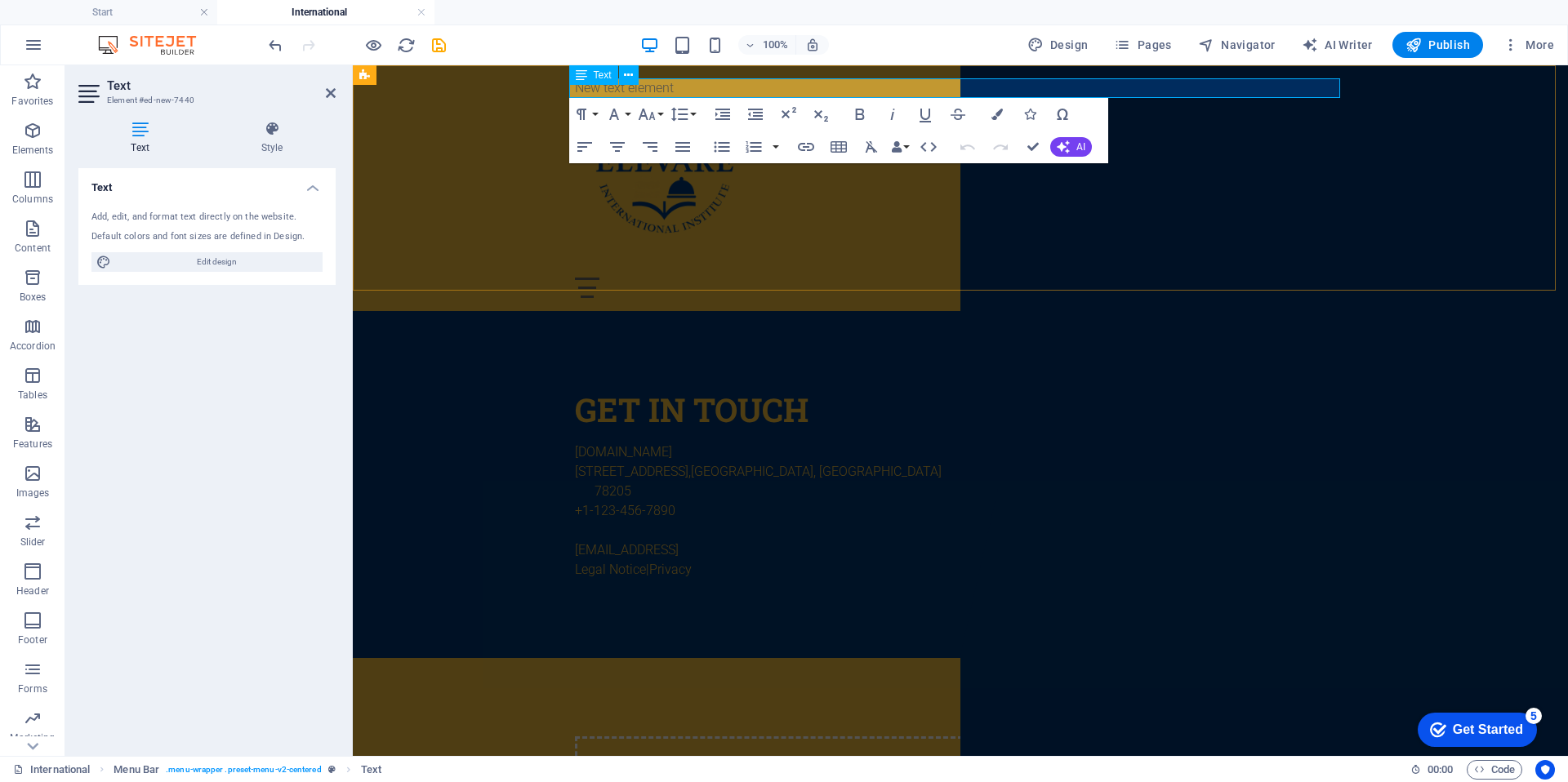
click at [703, 90] on p "New text element" at bounding box center [961, 88] width 772 height 19
drag, startPoint x: 694, startPoint y: 87, endPoint x: 561, endPoint y: 90, distance: 133.0
click at [562, 90] on div "New text element Menu Home About Service Contact" at bounding box center [961, 188] width 1216 height 246
drag, startPoint x: 798, startPoint y: 87, endPoint x: 568, endPoint y: 85, distance: 230.0
click at [575, 85] on p "Information for International Students" at bounding box center [961, 88] width 772 height 19
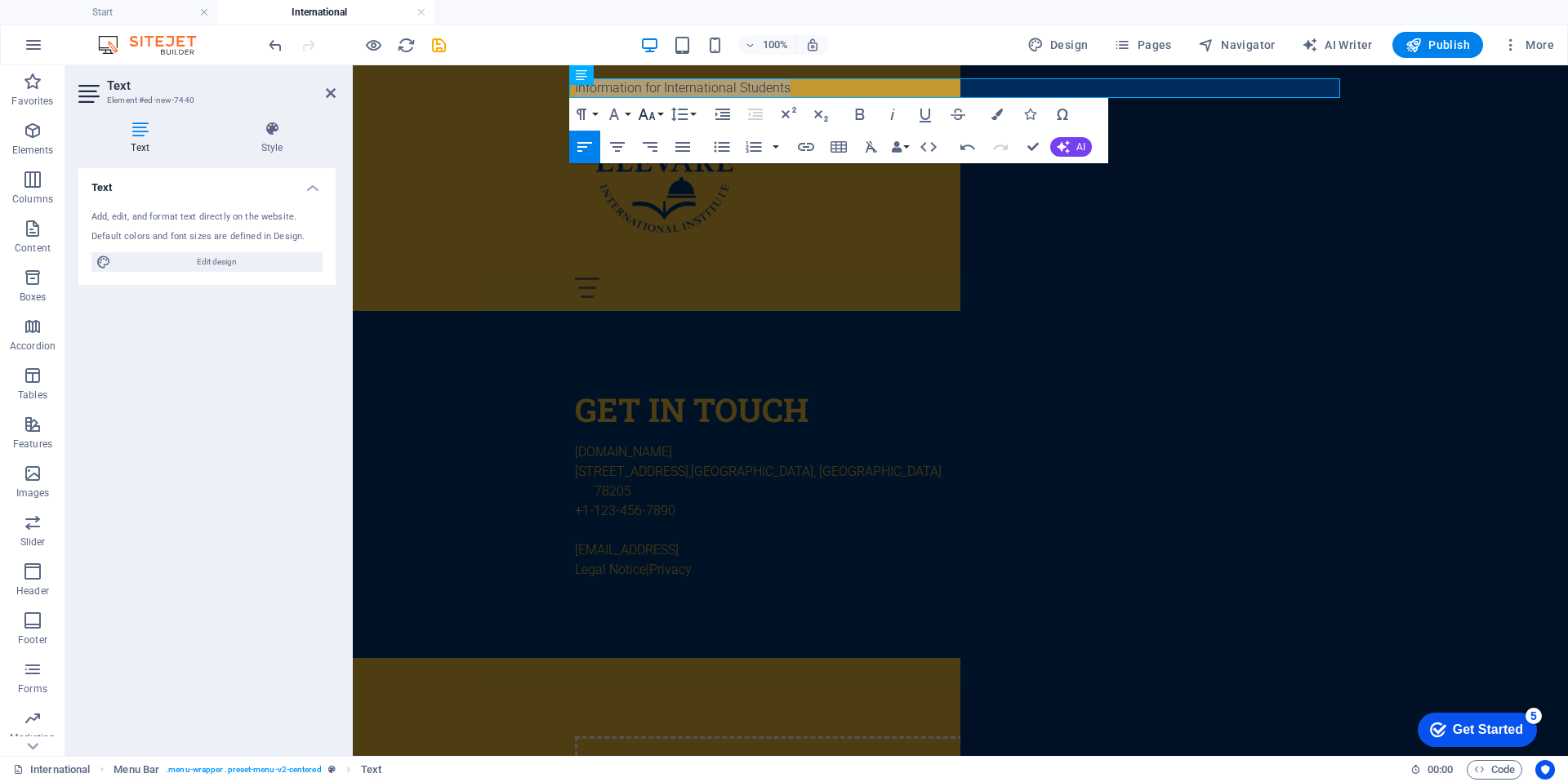
click at [651, 112] on icon "button" at bounding box center [647, 114] width 17 height 12
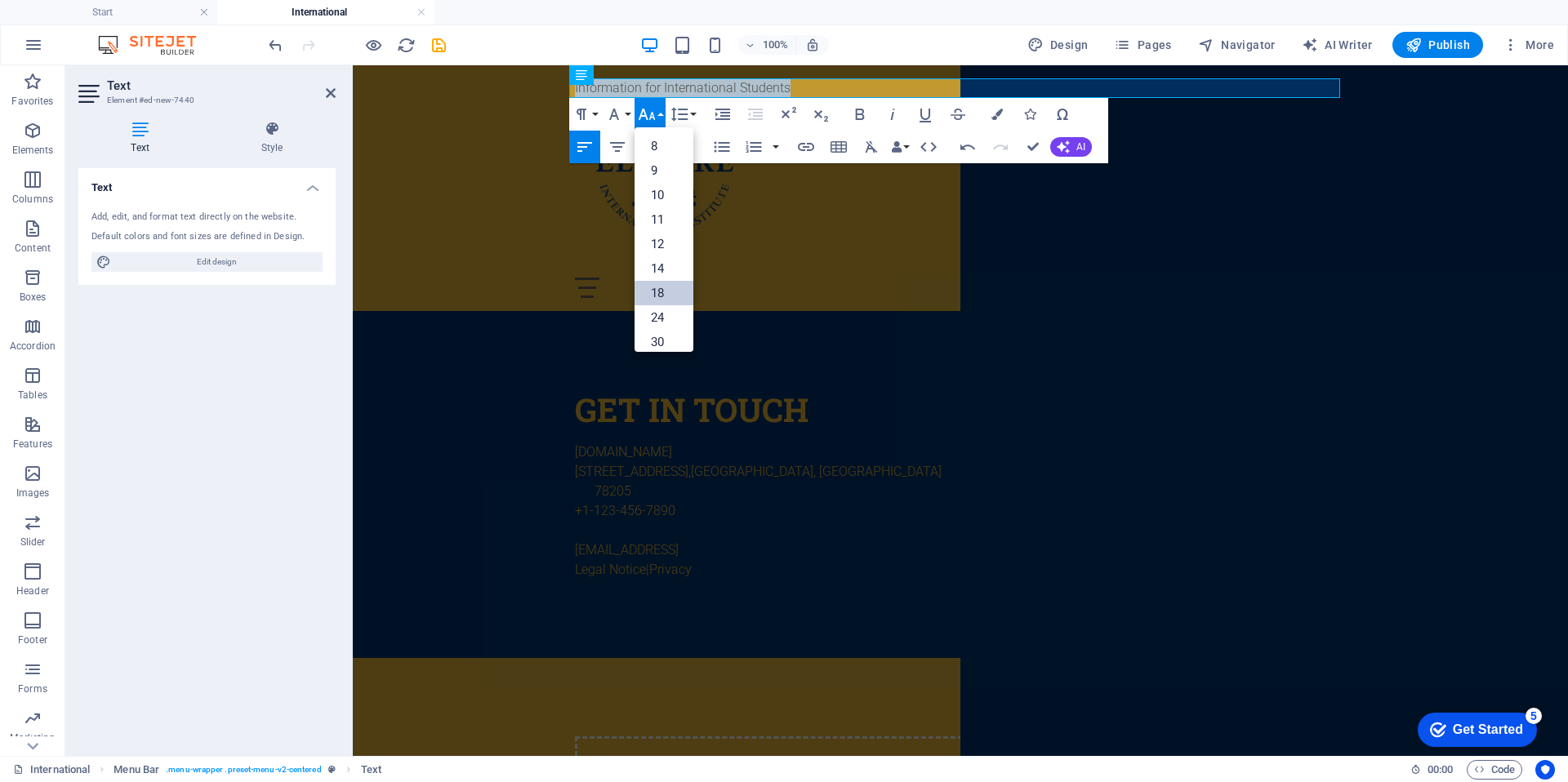
click at [672, 288] on link "18" at bounding box center [663, 294] width 59 height 25
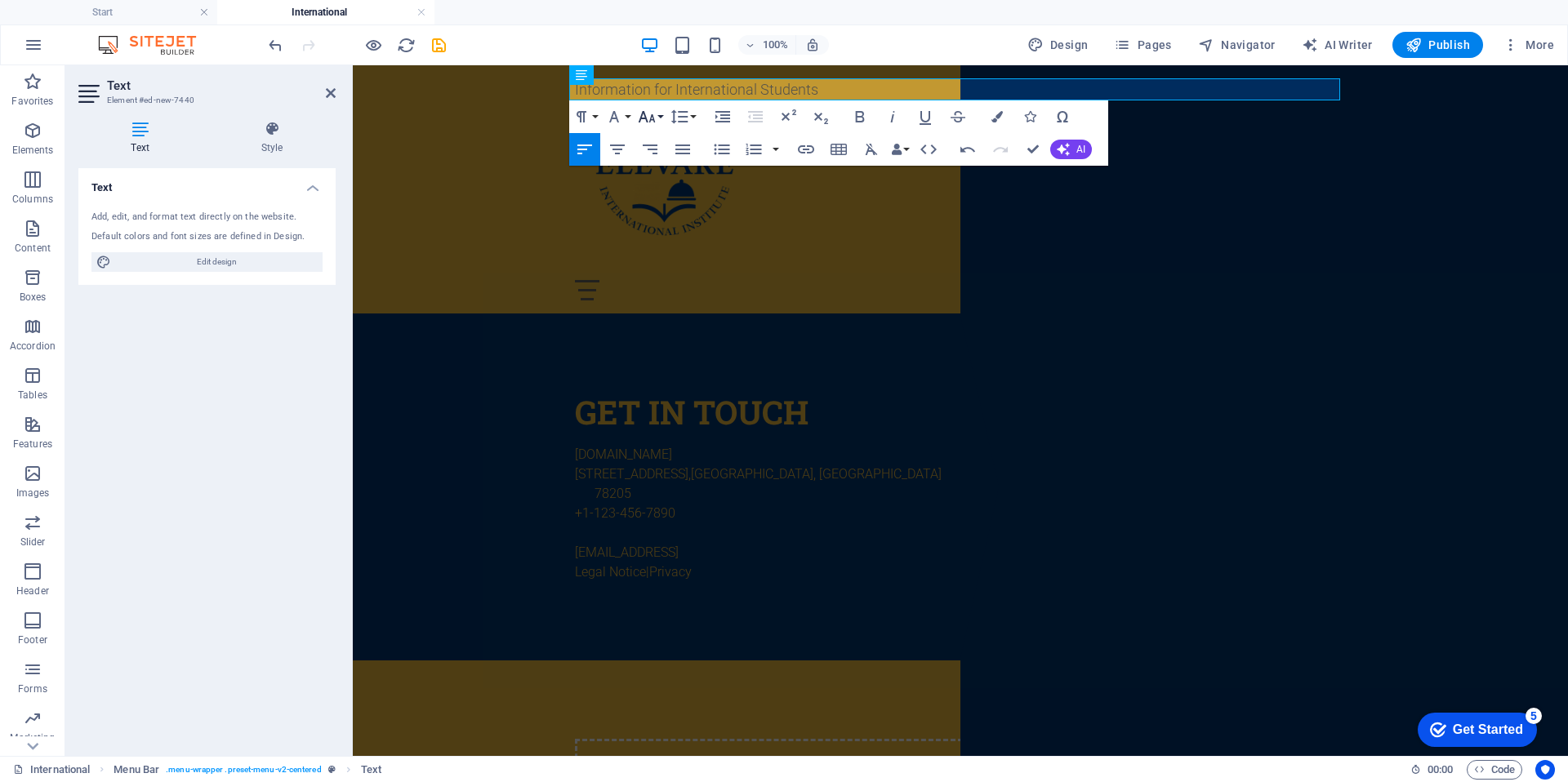
click at [656, 113] on button "Font Size" at bounding box center [650, 117] width 31 height 33
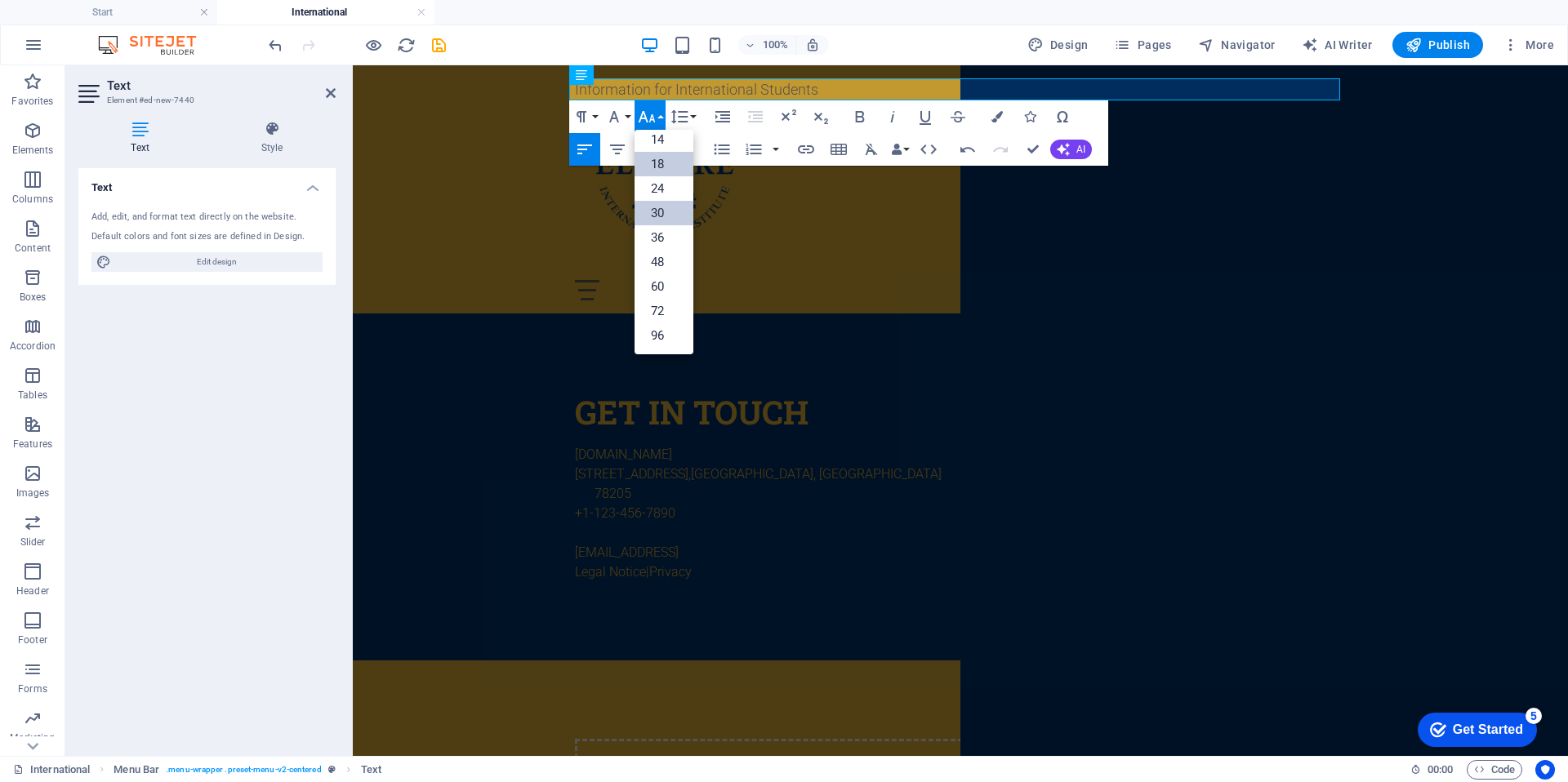
scroll to position [131, 0]
click at [673, 307] on link "72" at bounding box center [663, 312] width 59 height 25
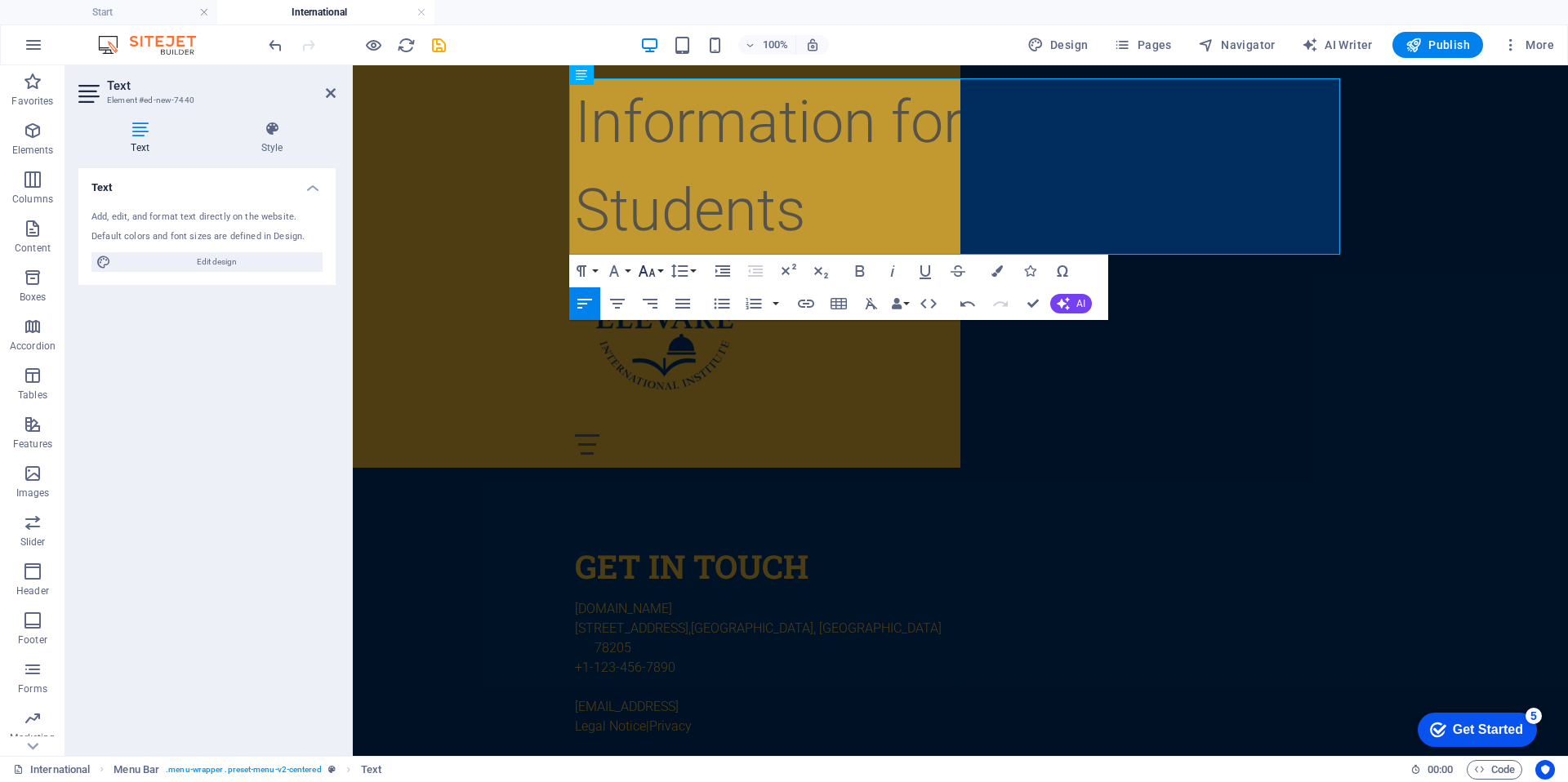
click at [651, 272] on icon "button" at bounding box center [647, 271] width 19 height 19
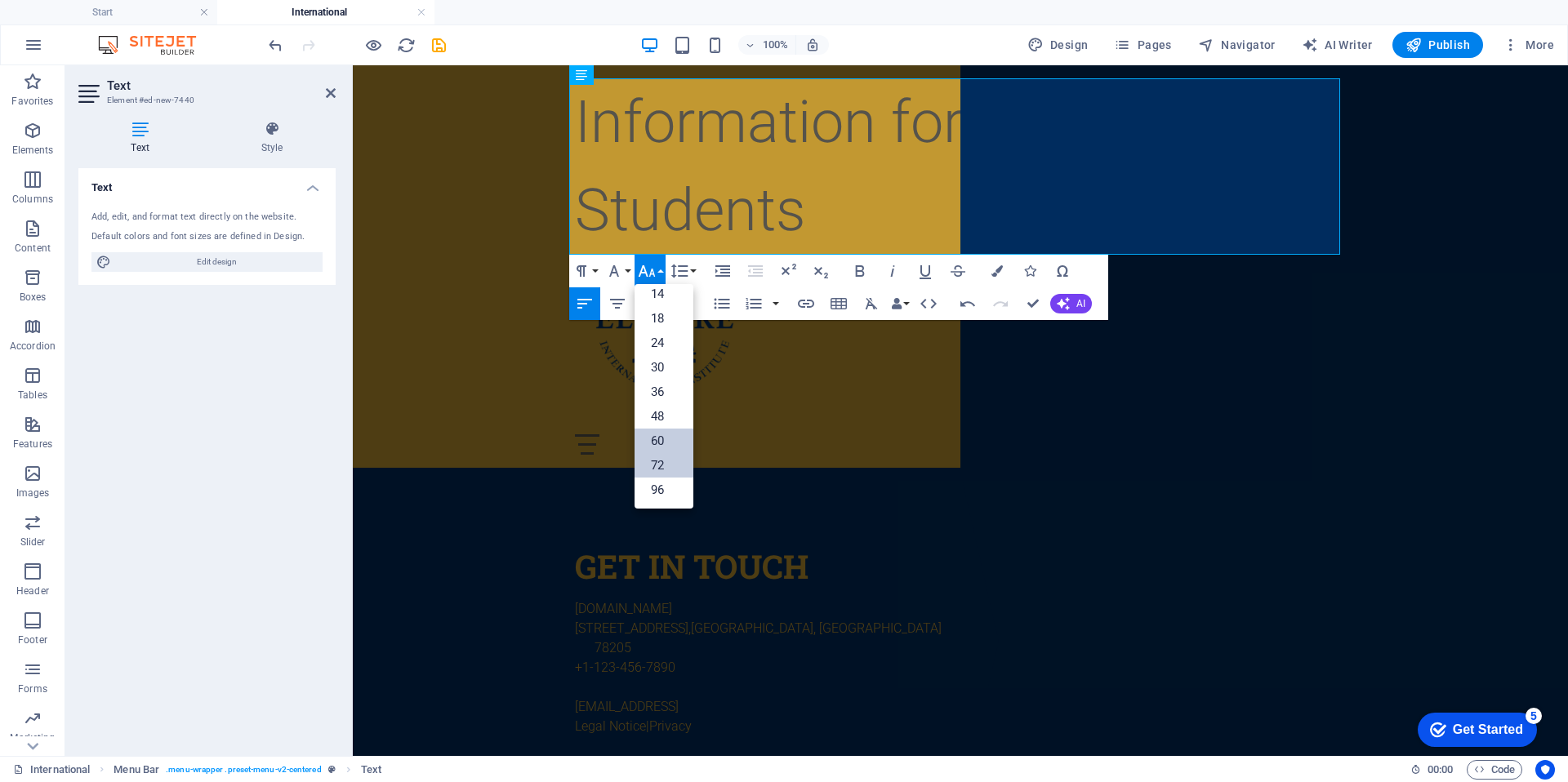
click at [668, 434] on link "60" at bounding box center [663, 441] width 59 height 25
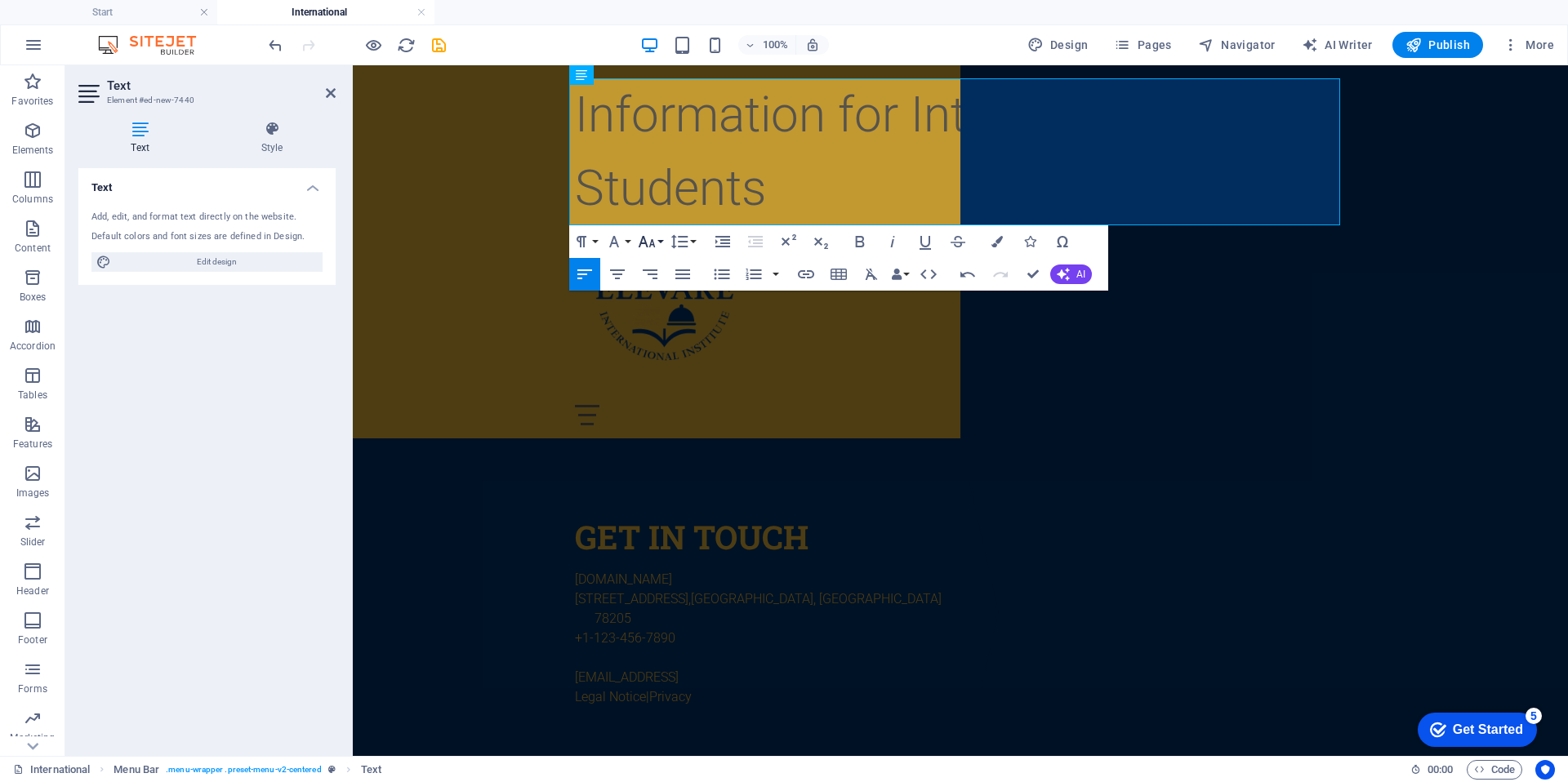
click at [651, 244] on icon "button" at bounding box center [647, 242] width 19 height 19
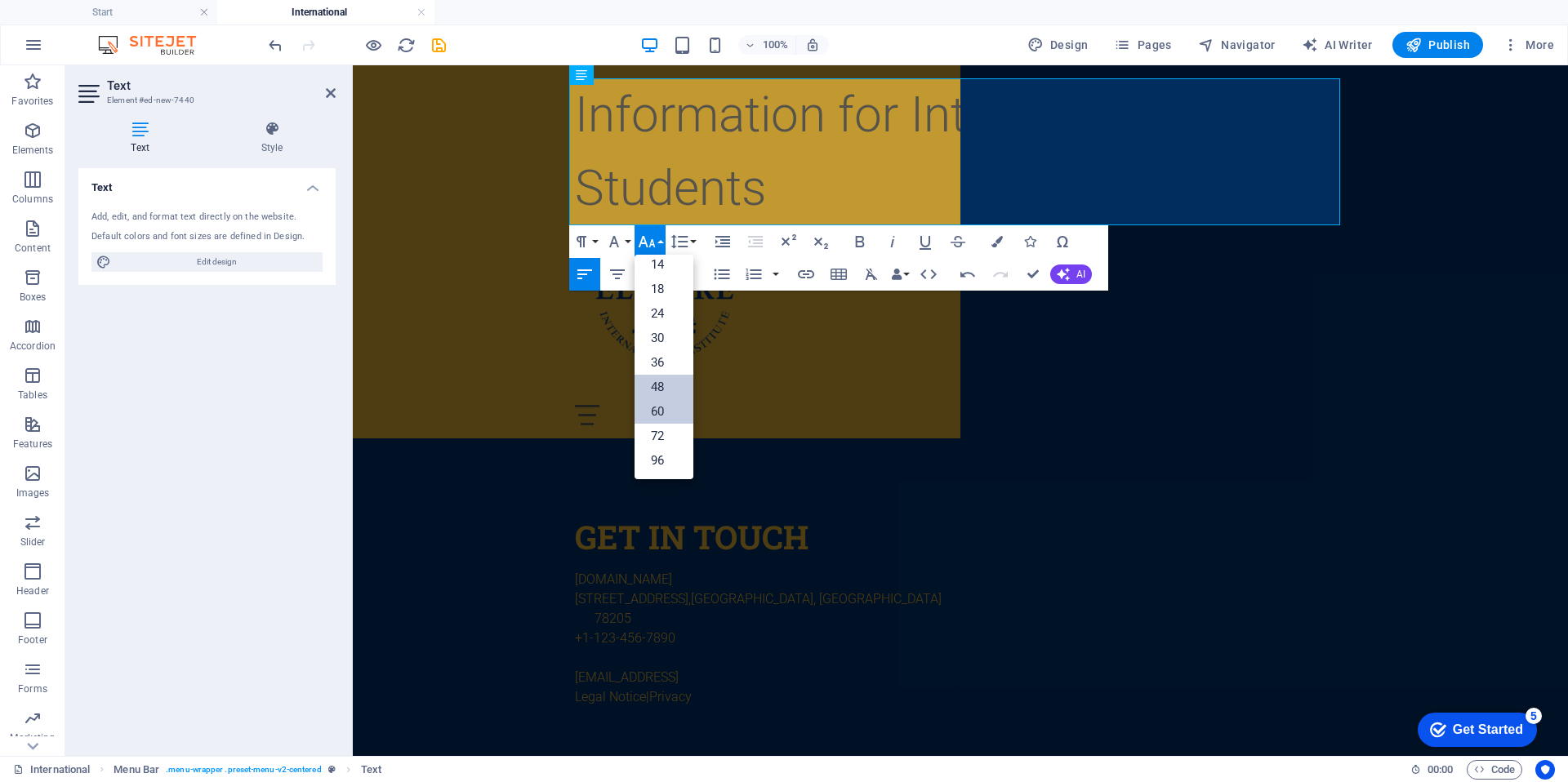
click at [674, 391] on link "48" at bounding box center [663, 388] width 59 height 25
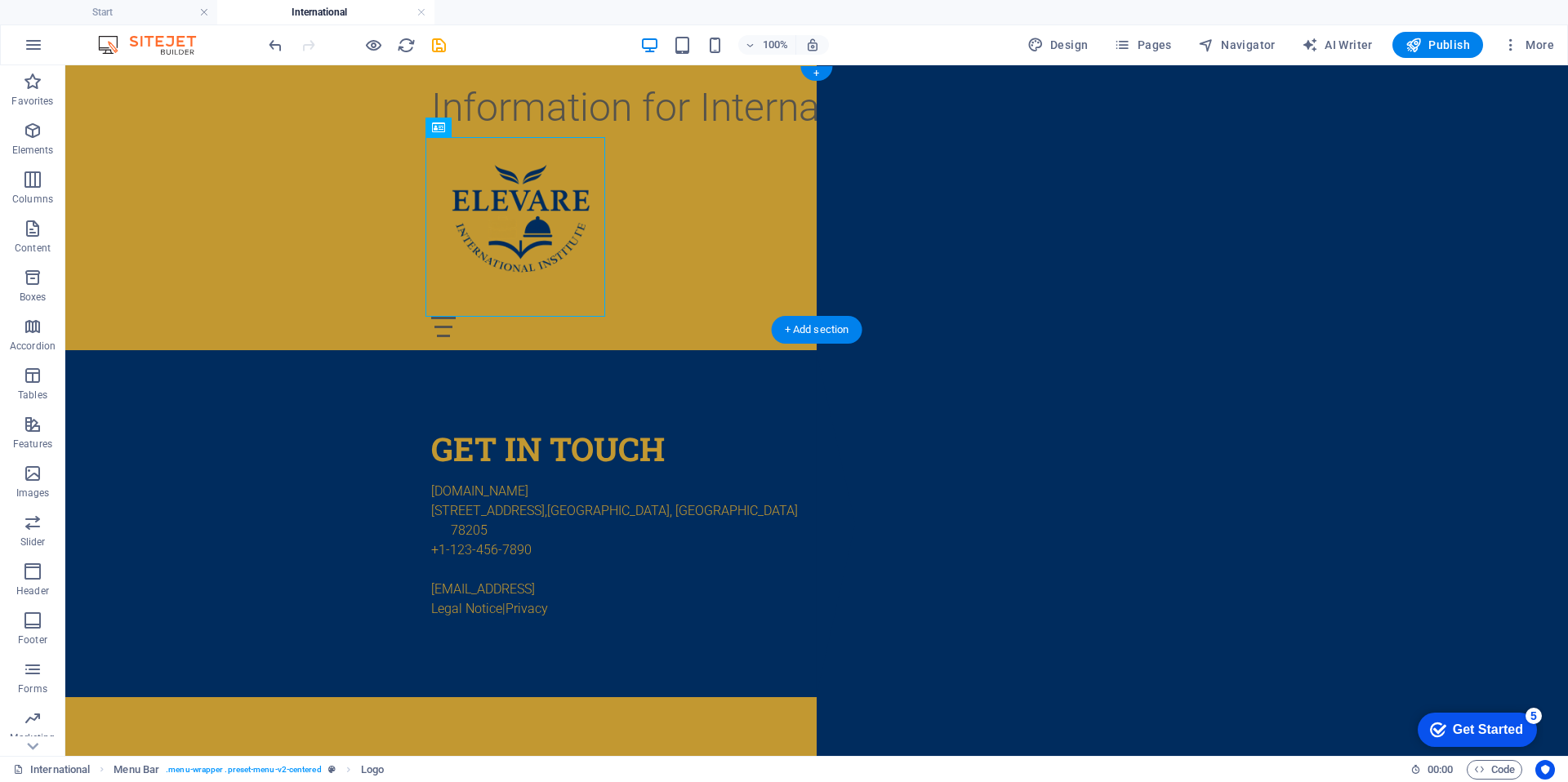
drag, startPoint x: 388, startPoint y: 227, endPoint x: 562, endPoint y: 154, distance: 188.7
click at [562, 154] on div at bounding box center [817, 226] width 772 height 179
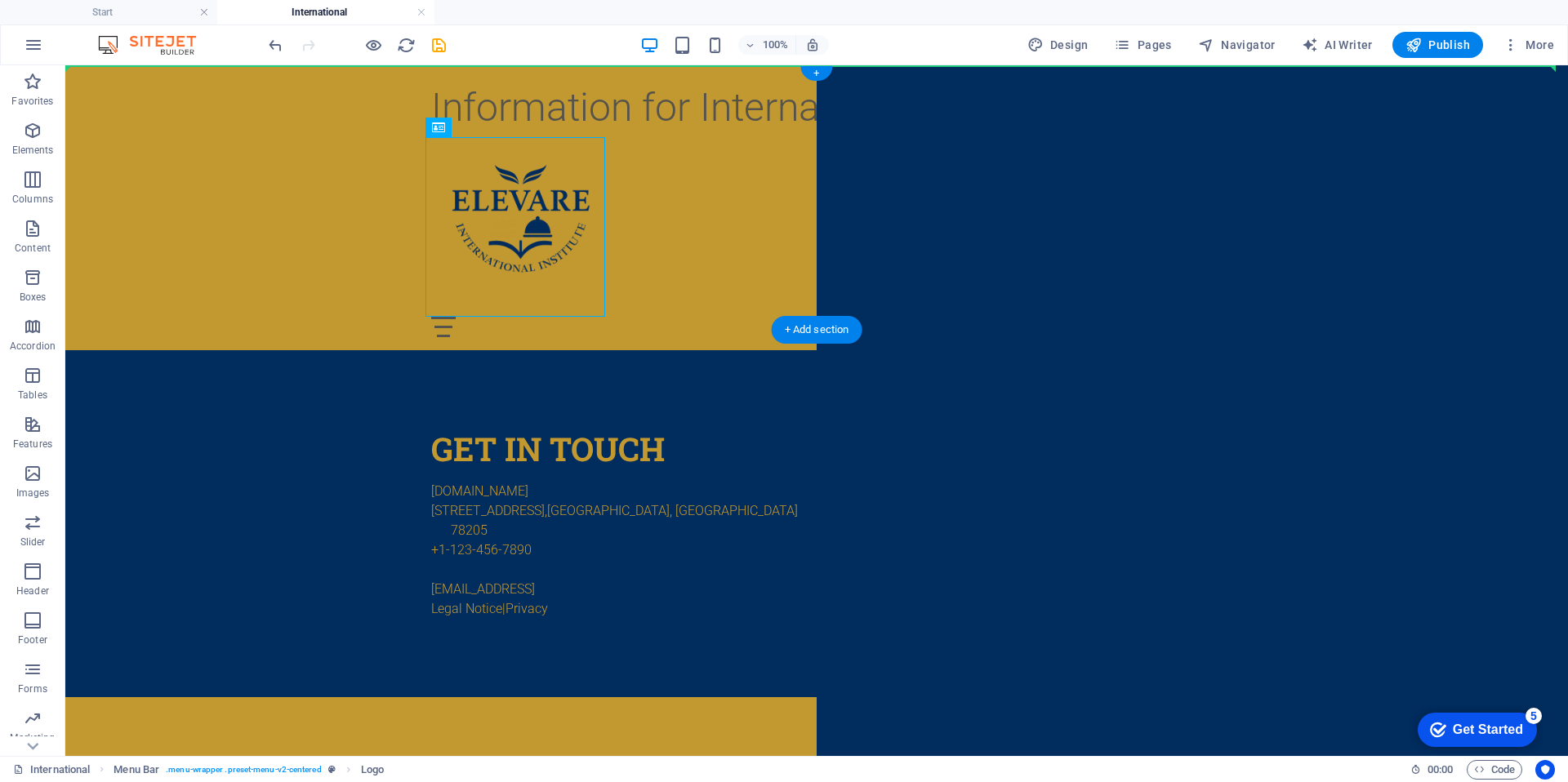
drag, startPoint x: 552, startPoint y: 205, endPoint x: 337, endPoint y: 169, distance: 218.0
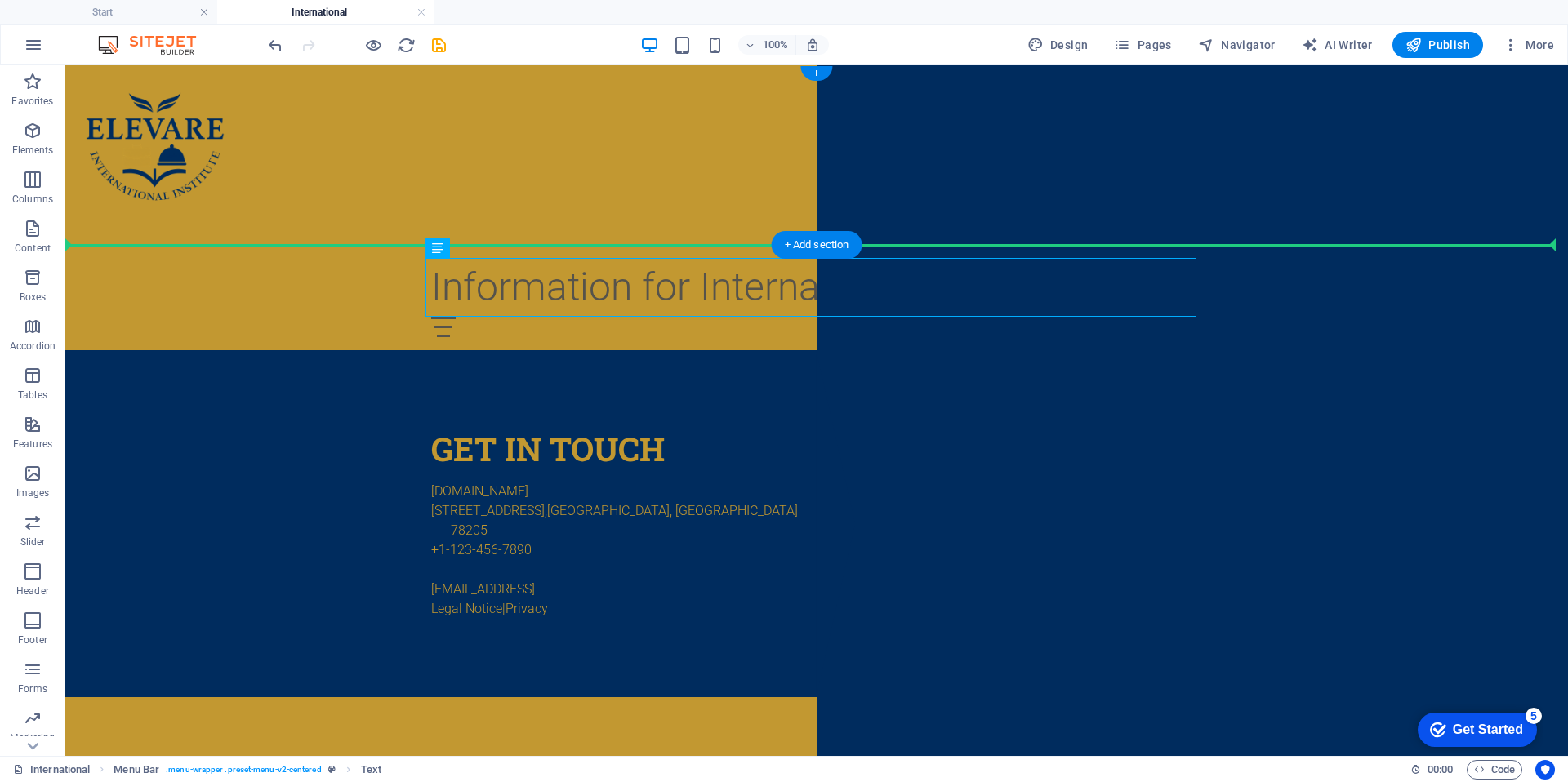
drag, startPoint x: 519, startPoint y: 289, endPoint x: 502, endPoint y: 173, distance: 117.2
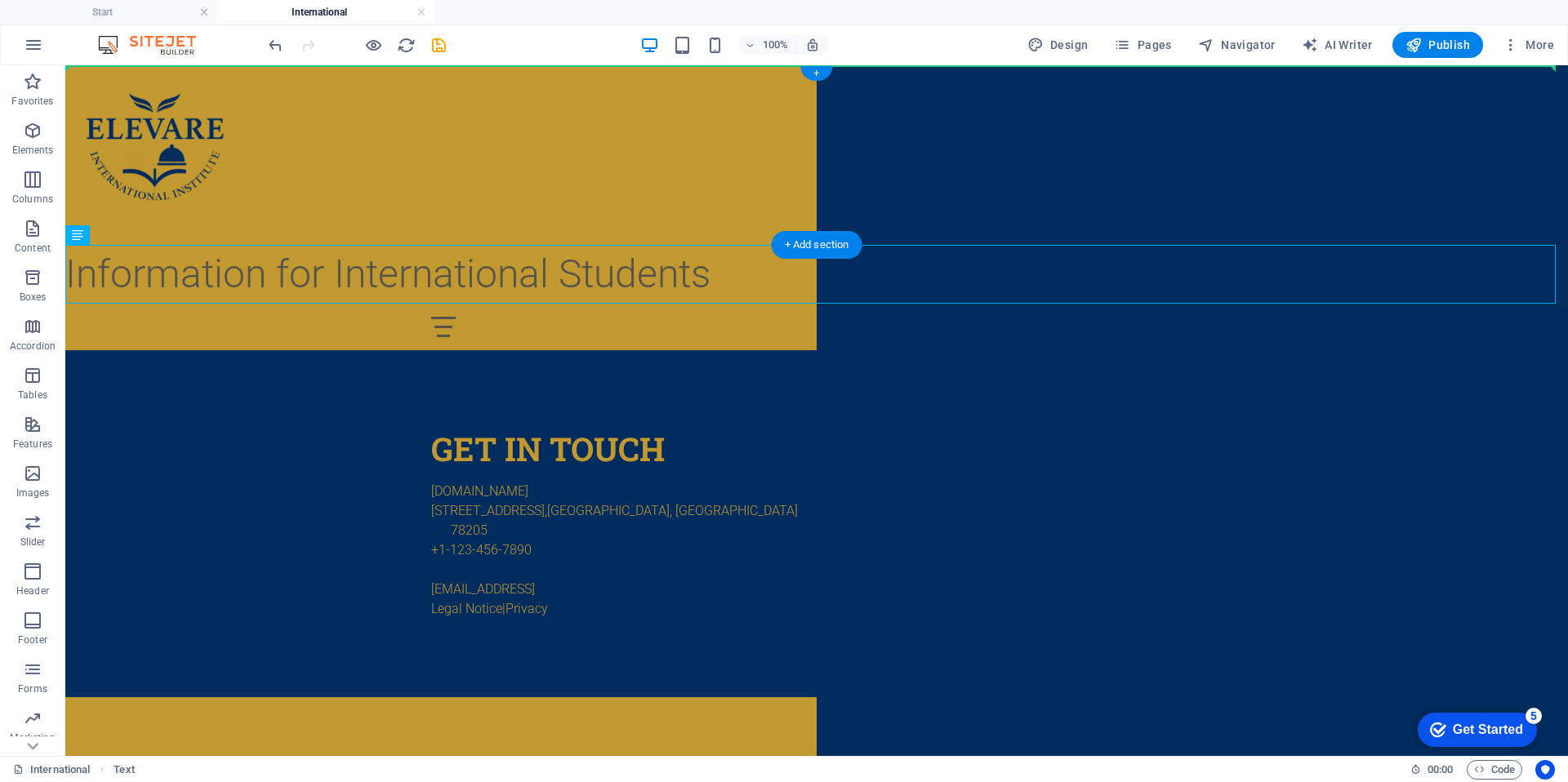
drag, startPoint x: 476, startPoint y: 277, endPoint x: 618, endPoint y: 139, distance: 198.0
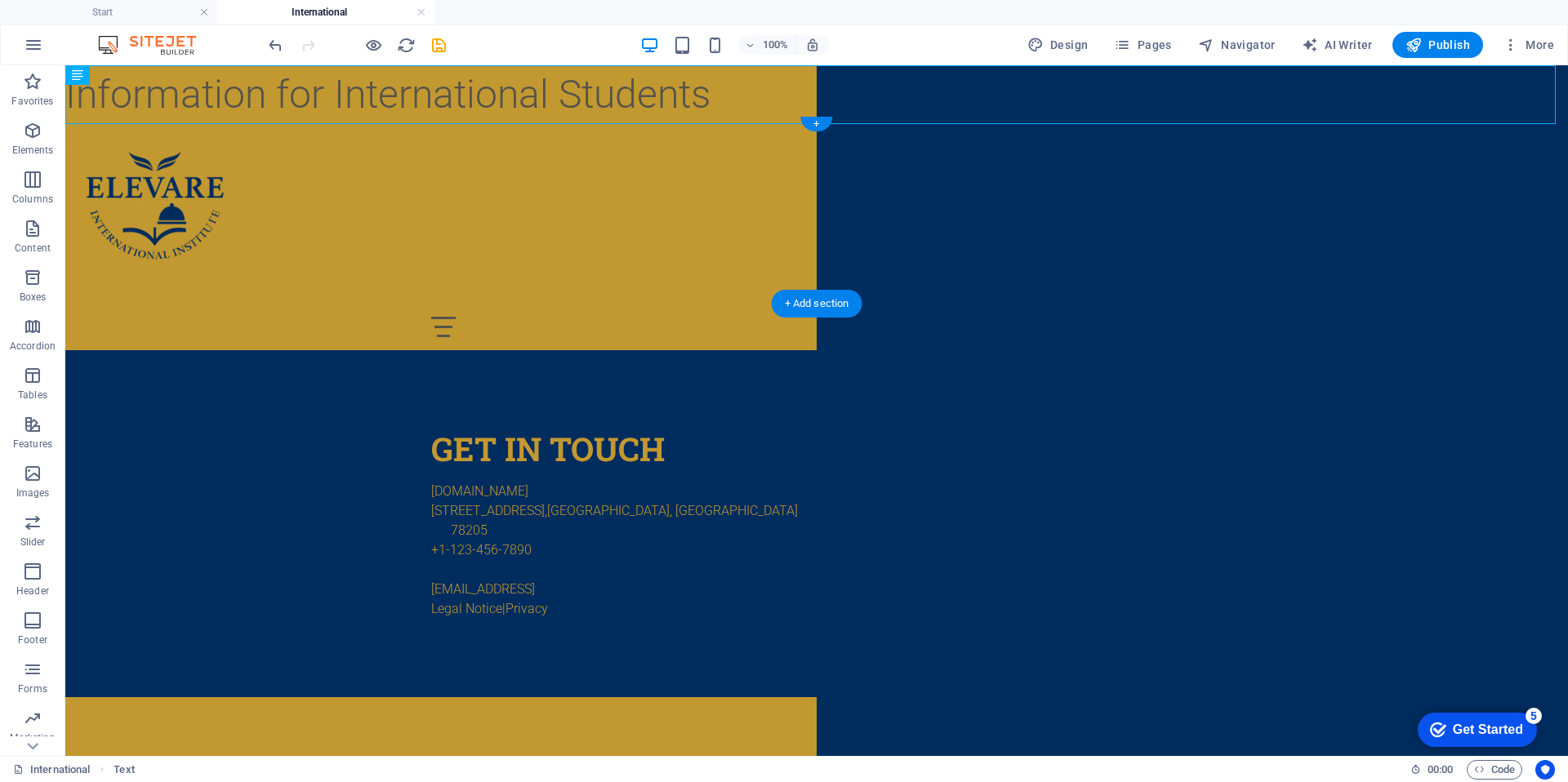
click at [275, 194] on div at bounding box center [817, 213] width 1503 height 179
click at [466, 85] on div "Information for International Students" at bounding box center [817, 94] width 1503 height 59
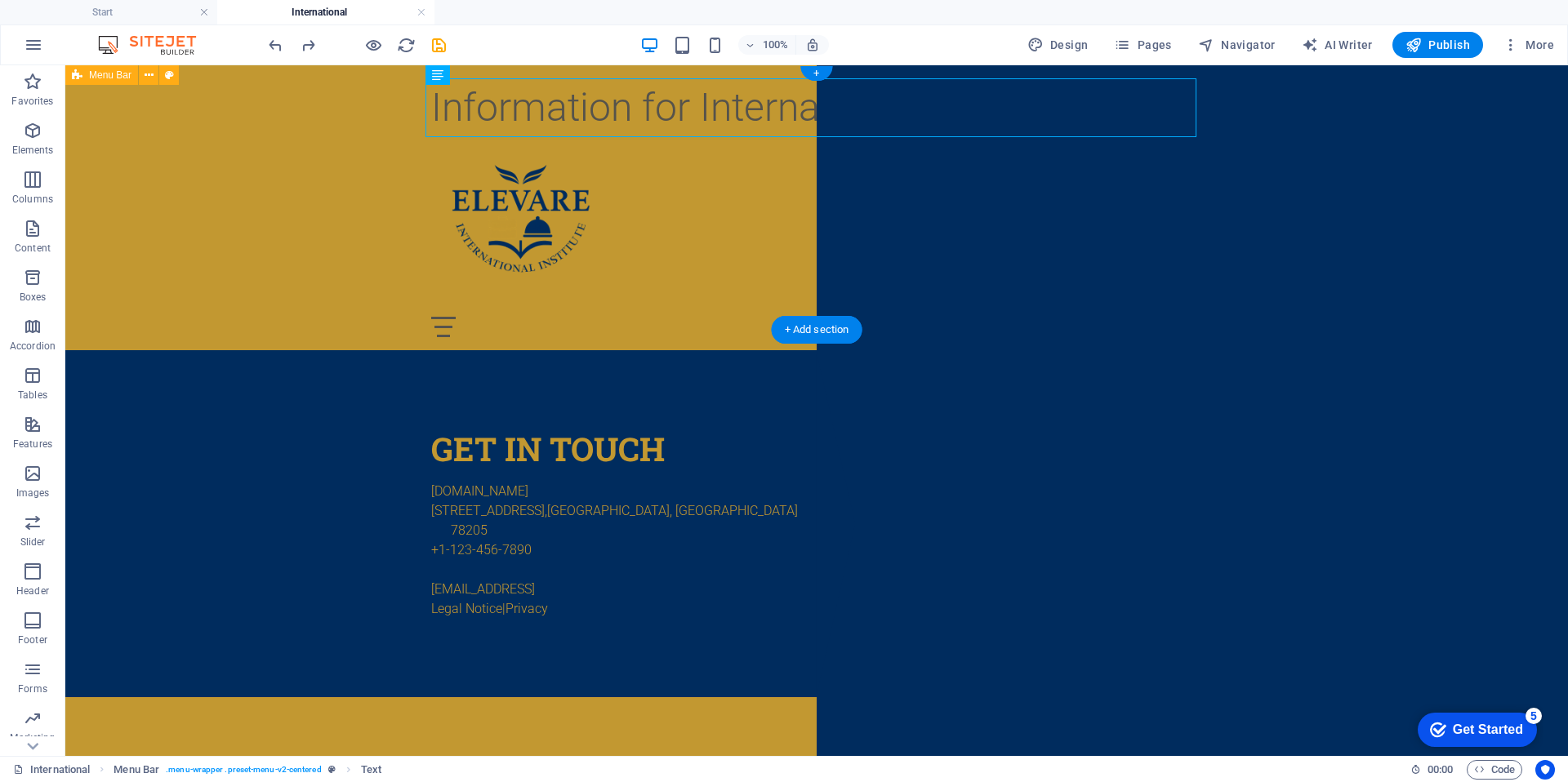
click at [240, 162] on div "Information for International Students Menu Home About Service Contact" at bounding box center [817, 207] width 1503 height 285
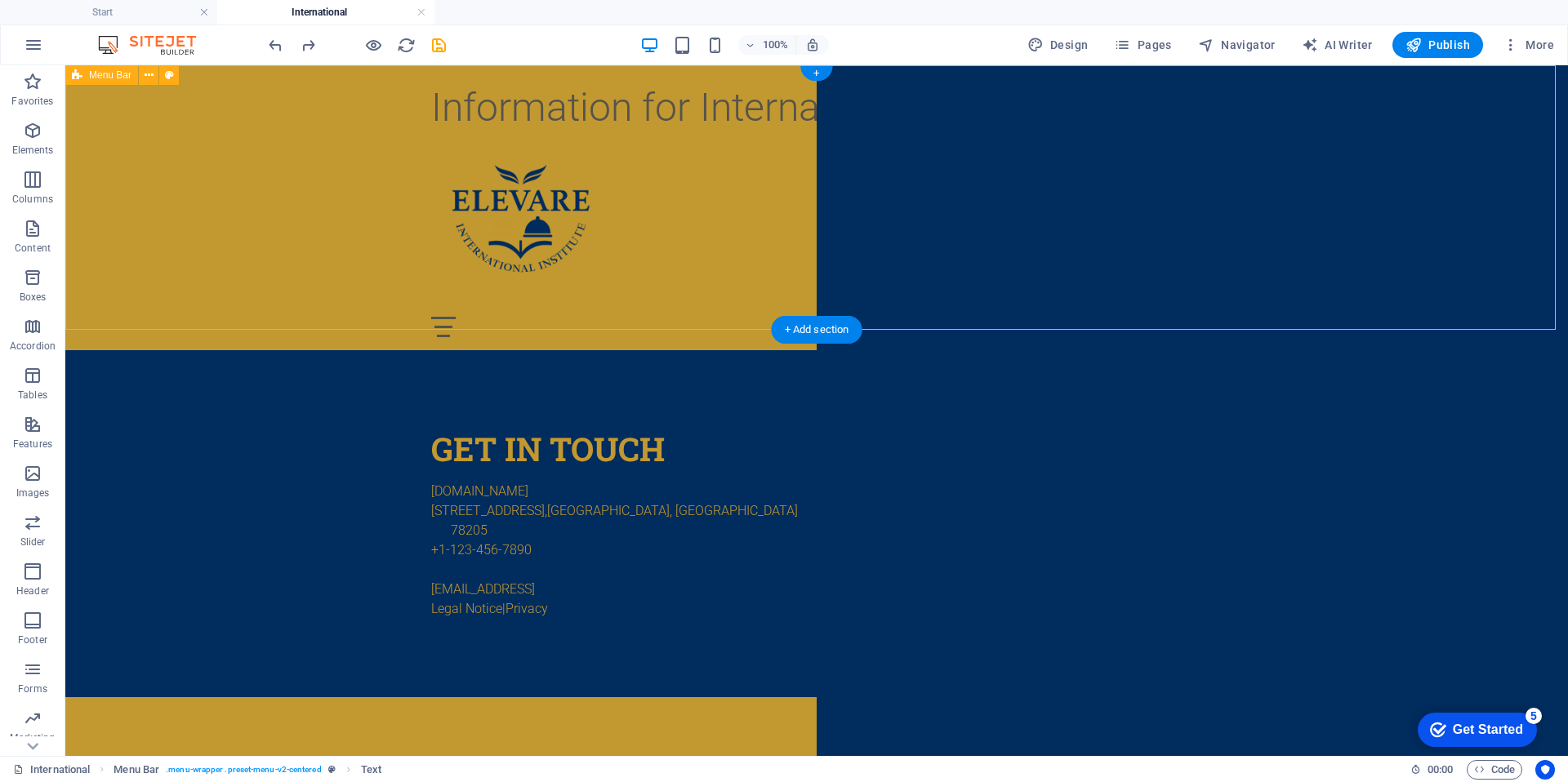
click at [240, 162] on div "Information for International Students Menu Home About Service Contact" at bounding box center [817, 207] width 1503 height 285
select select "rem"
select select "preset-menu-v2-centered"
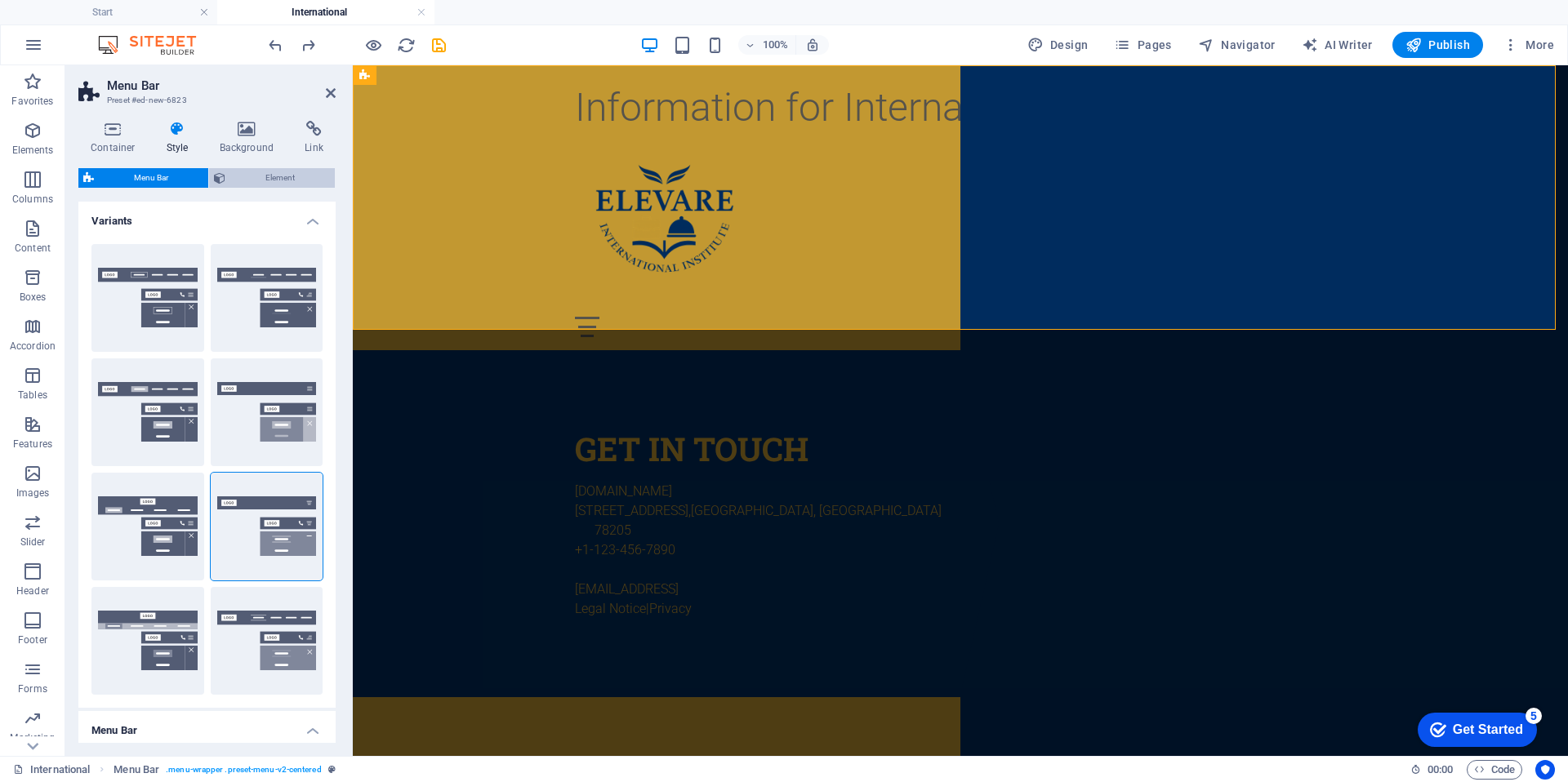
click at [257, 178] on span "Element" at bounding box center [280, 178] width 100 height 19
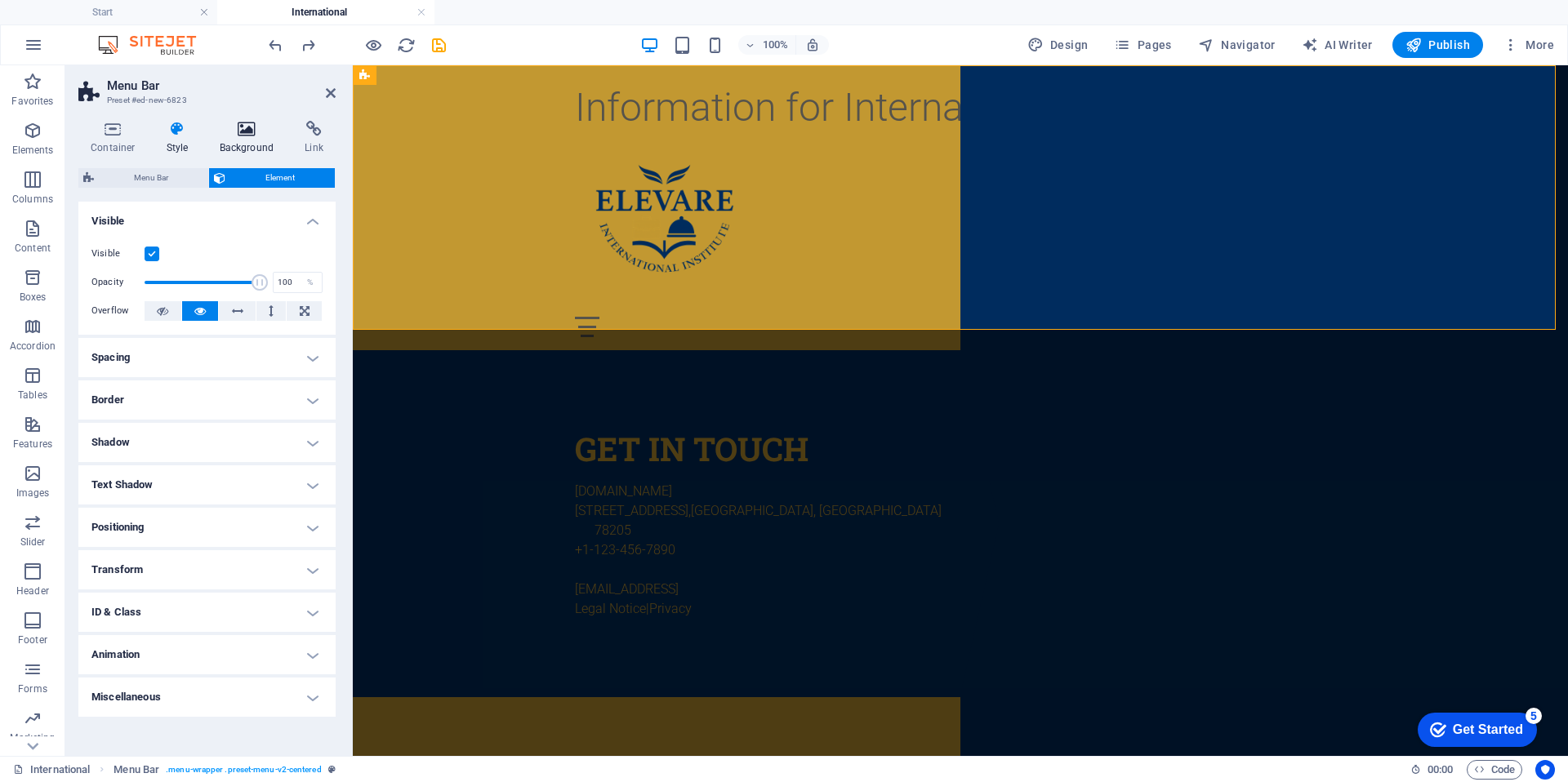
click at [248, 130] on icon at bounding box center [247, 129] width 80 height 16
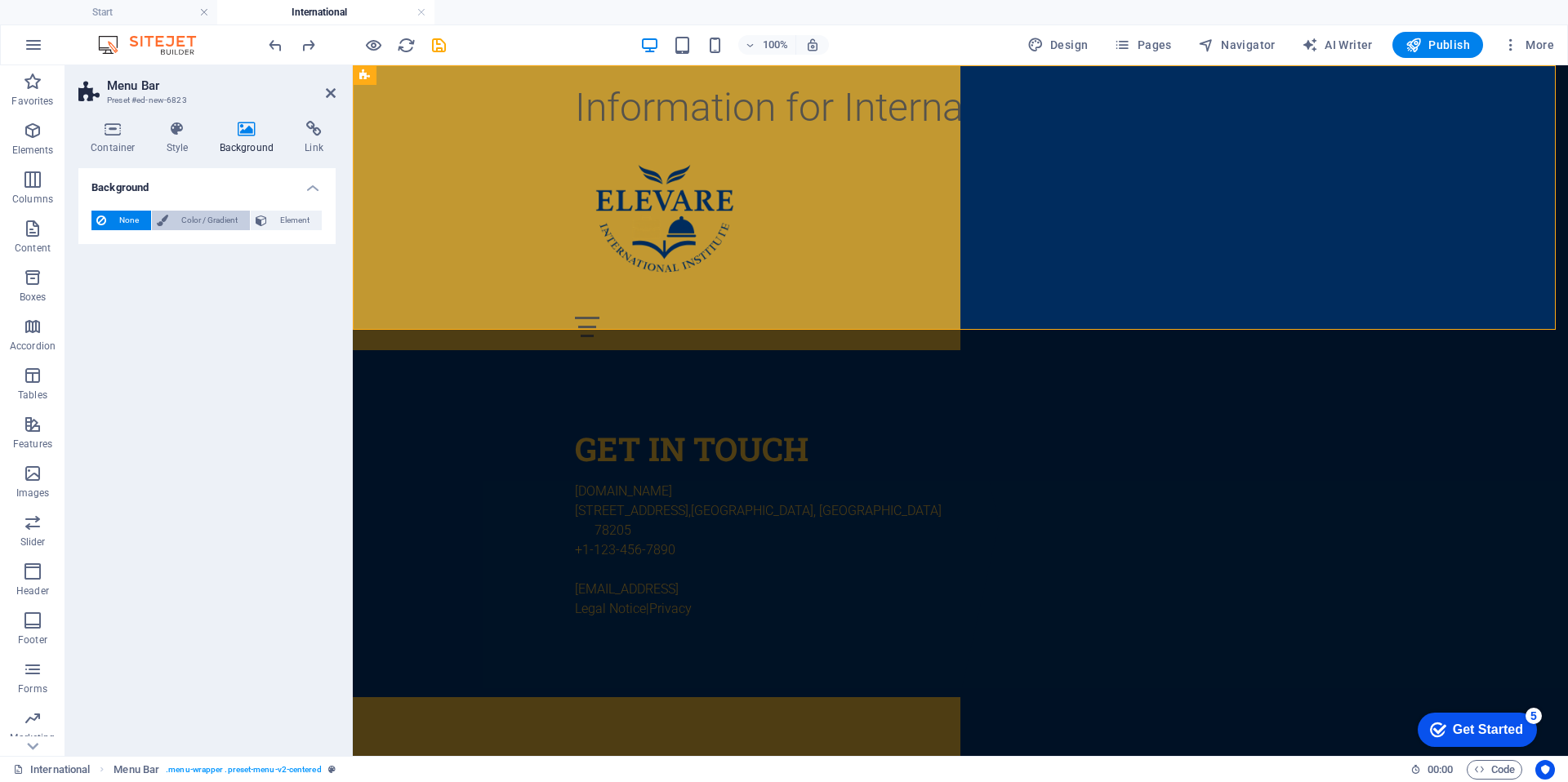
click at [199, 218] on span "Color / Gradient" at bounding box center [208, 221] width 72 height 19
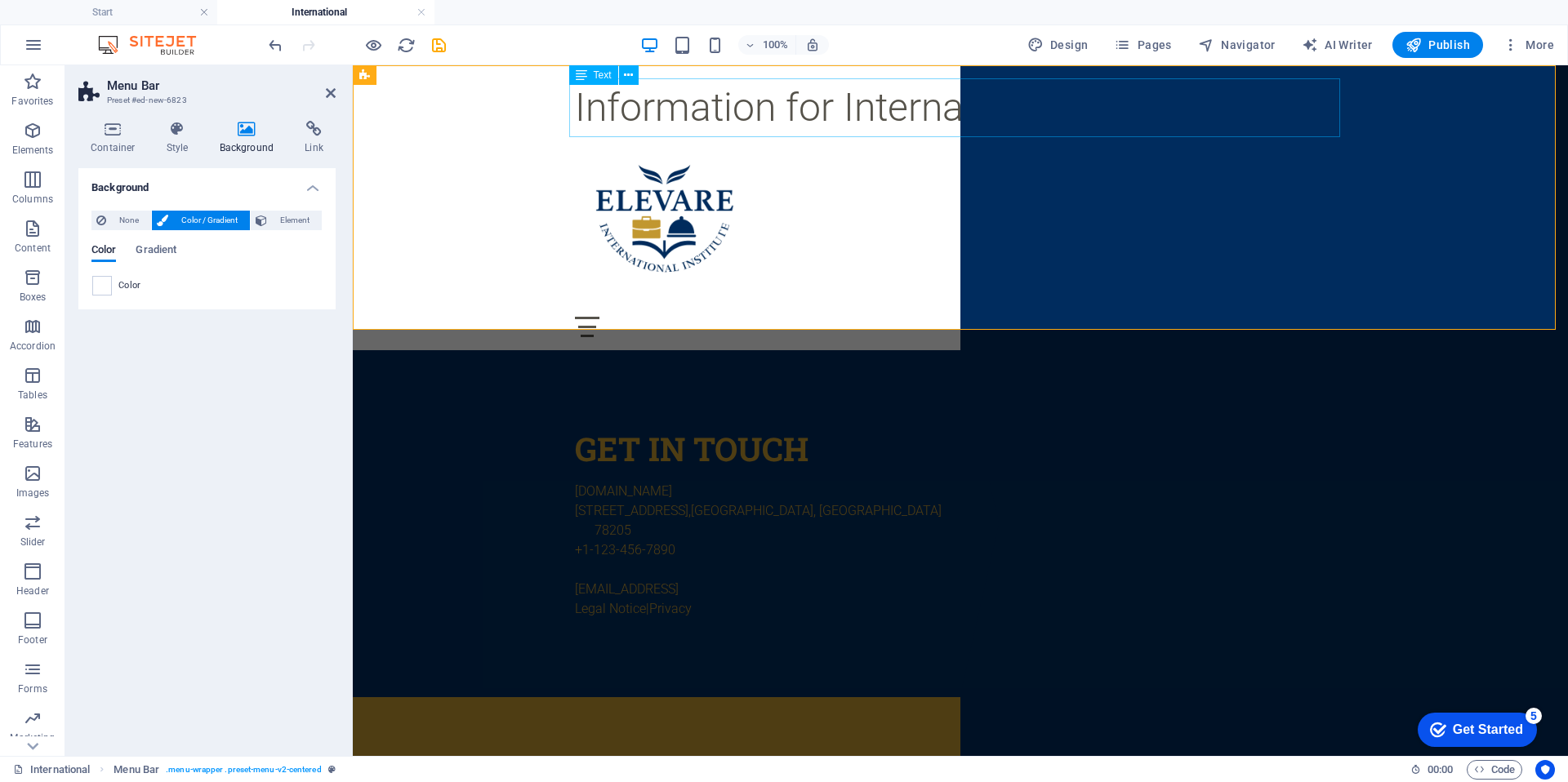
click at [1005, 102] on div "Information for International Students" at bounding box center [961, 107] width 772 height 59
click at [1339, 121] on div "Information for International Students" at bounding box center [961, 107] width 772 height 59
click at [724, 107] on div "Information for International Students" at bounding box center [961, 107] width 772 height 59
click at [724, 106] on div "Information for International Students" at bounding box center [961, 107] width 772 height 59
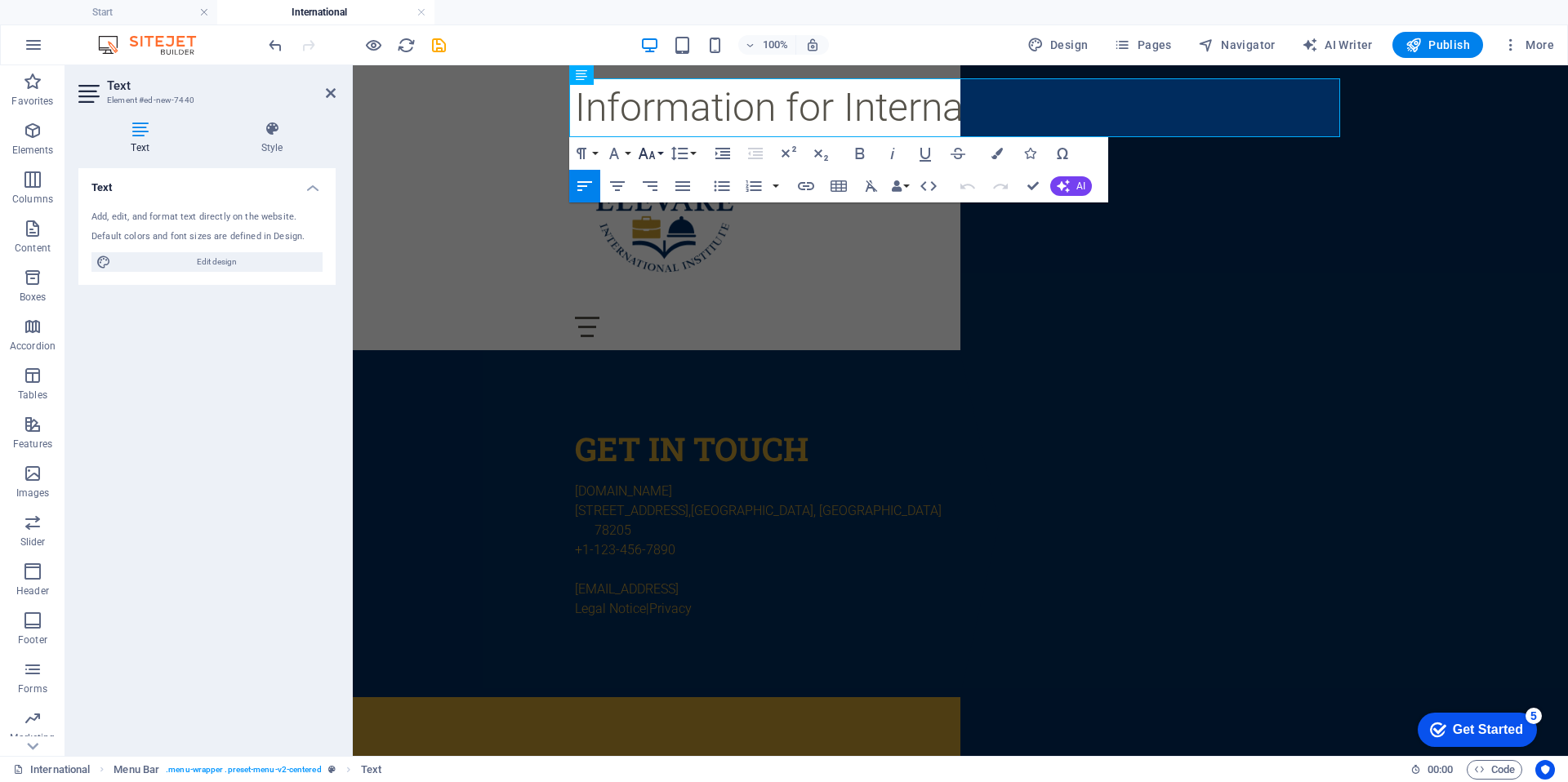
click at [651, 151] on icon "button" at bounding box center [647, 154] width 19 height 19
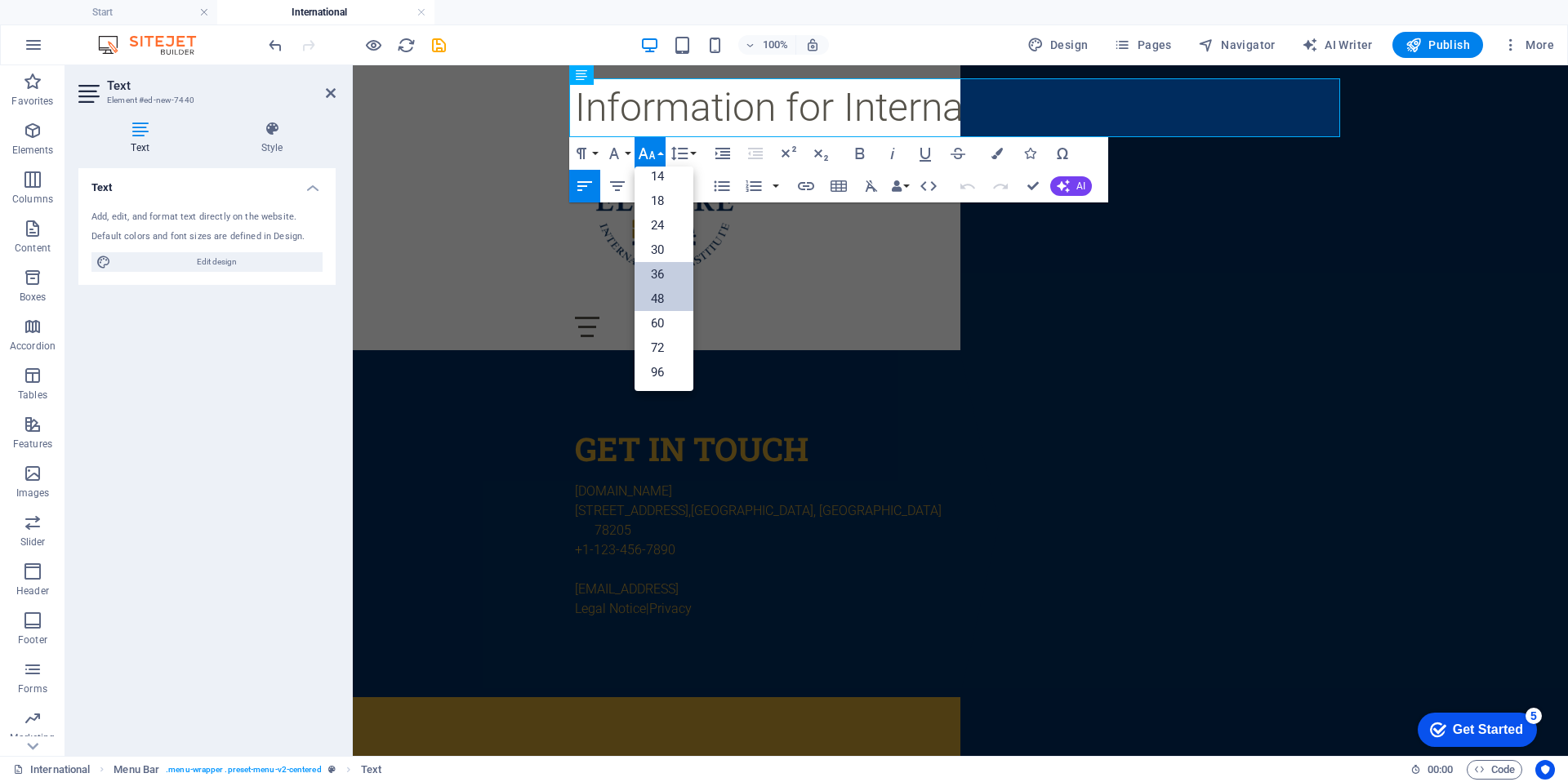
click at [661, 273] on link "36" at bounding box center [663, 274] width 59 height 25
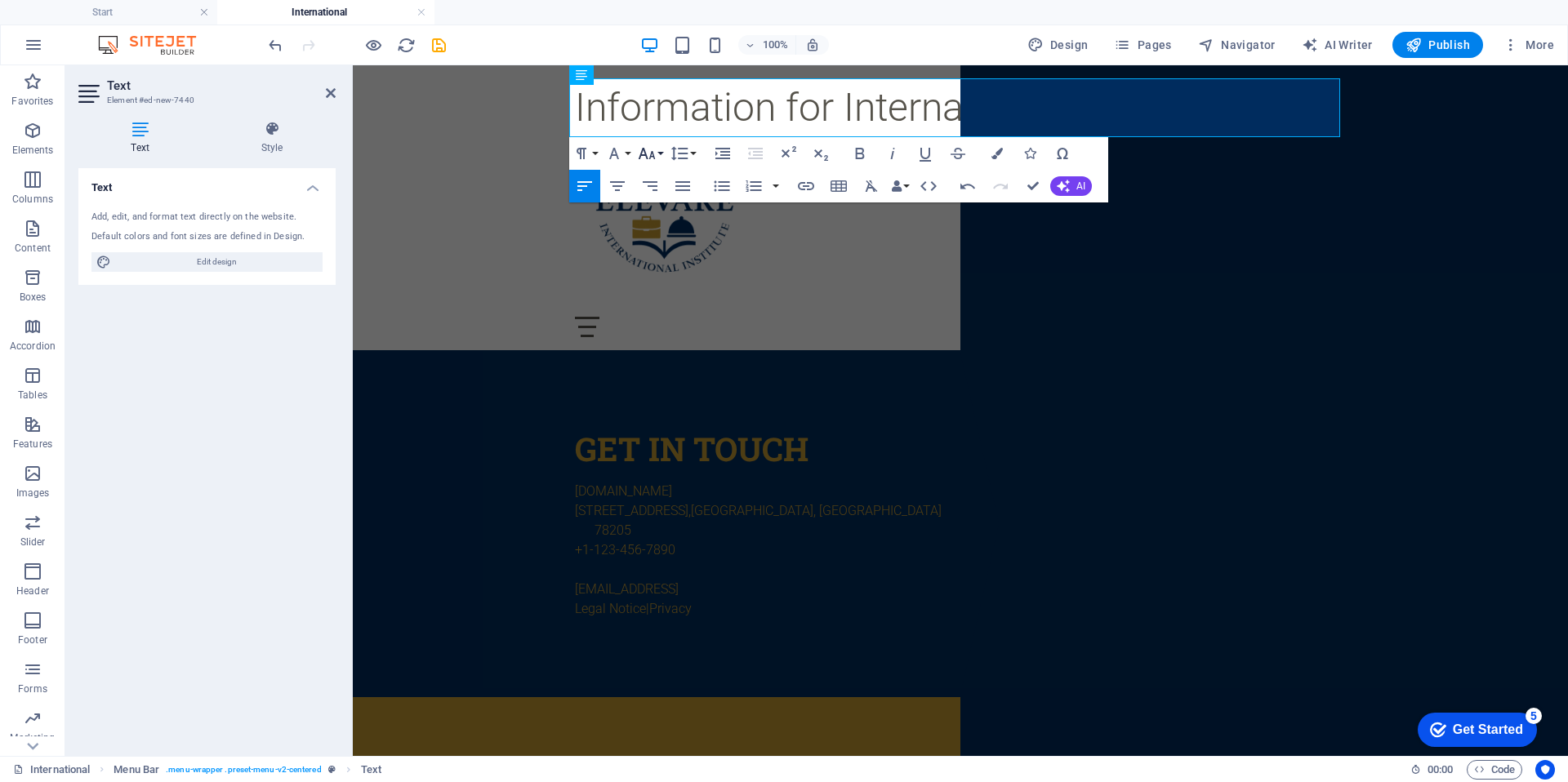
click at [653, 150] on icon "button" at bounding box center [647, 154] width 19 height 19
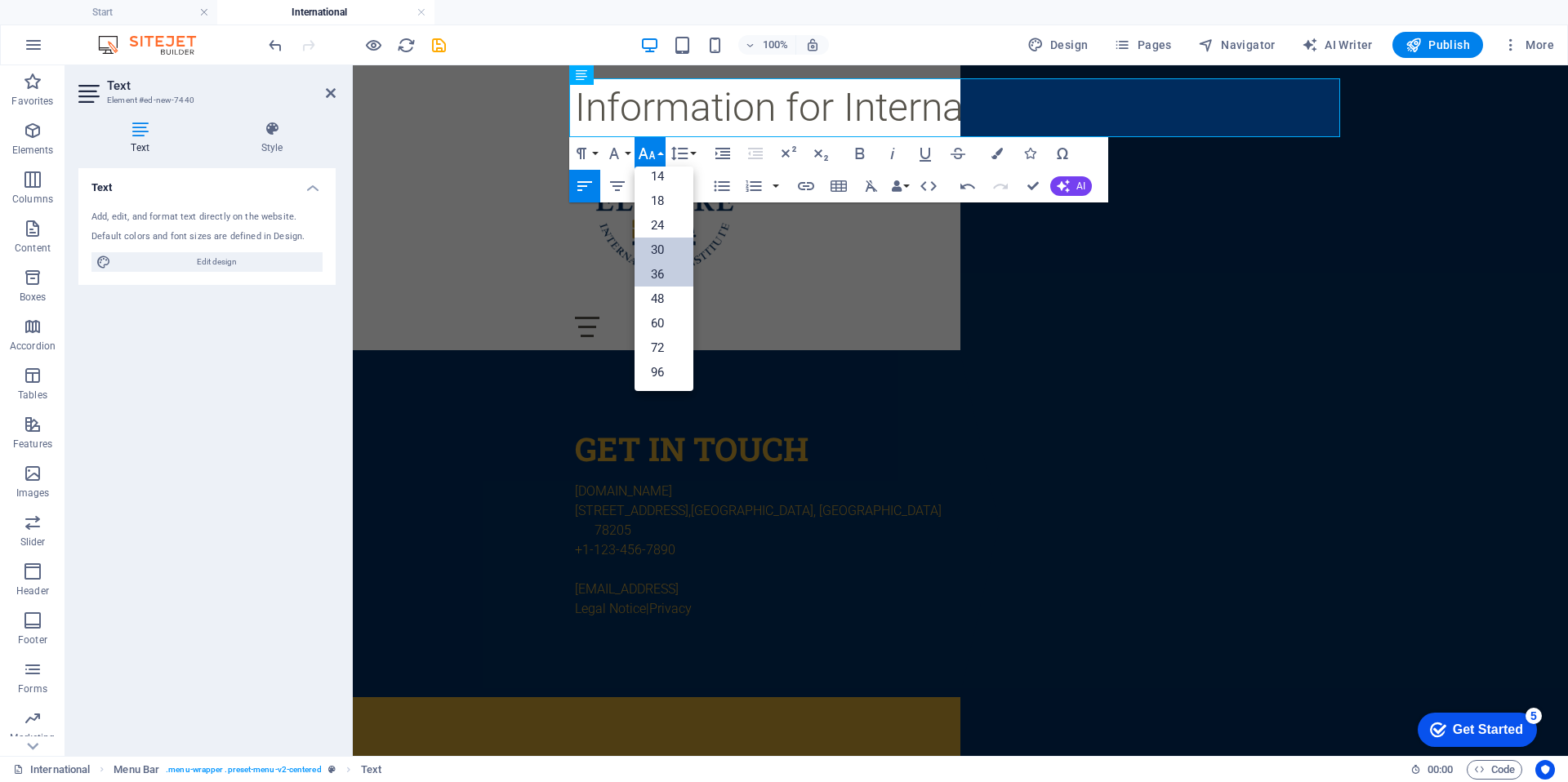
click at [664, 248] on link "30" at bounding box center [663, 250] width 59 height 25
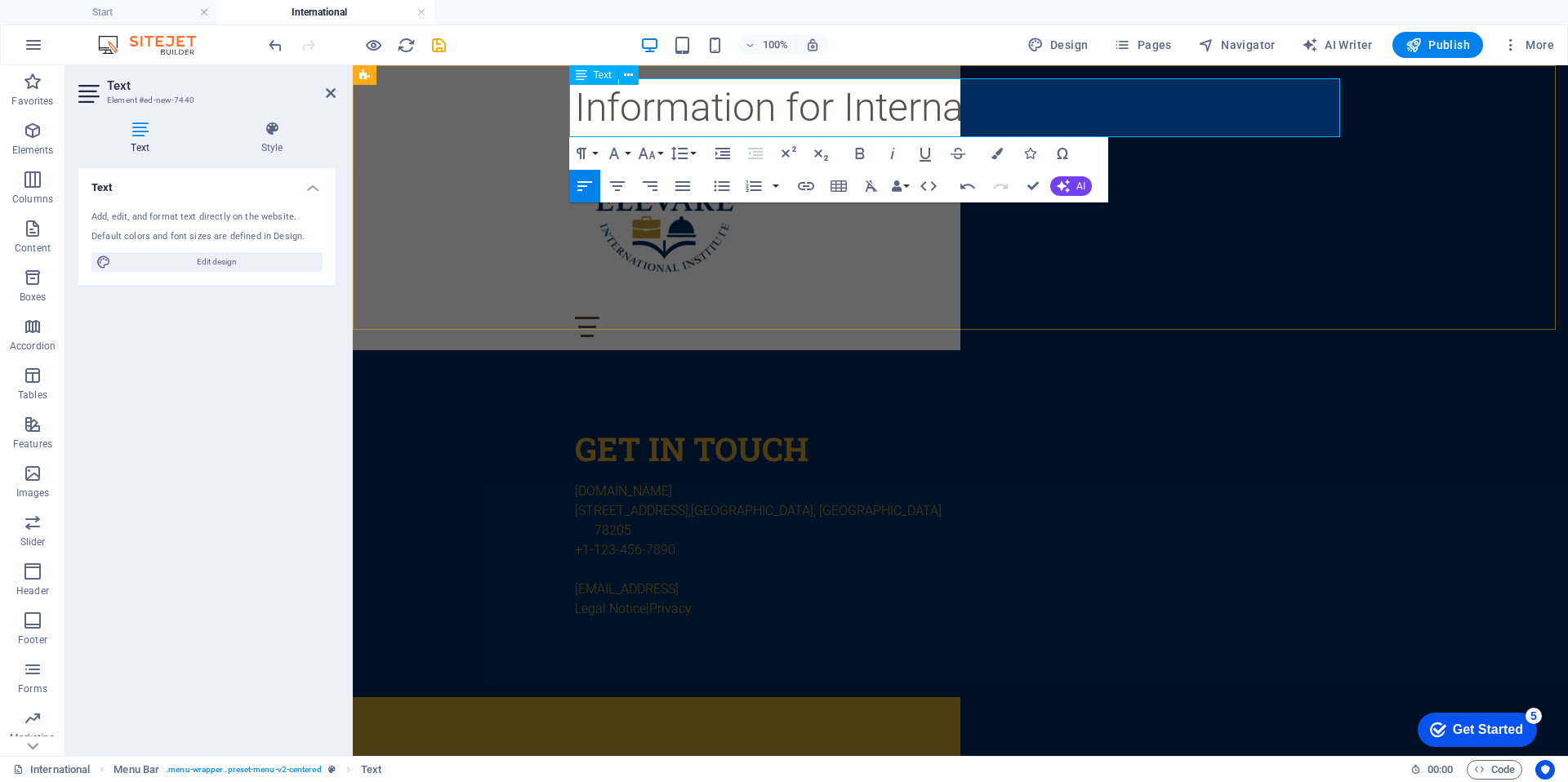
click at [661, 107] on span "Information for International Students" at bounding box center [897, 107] width 645 height 47
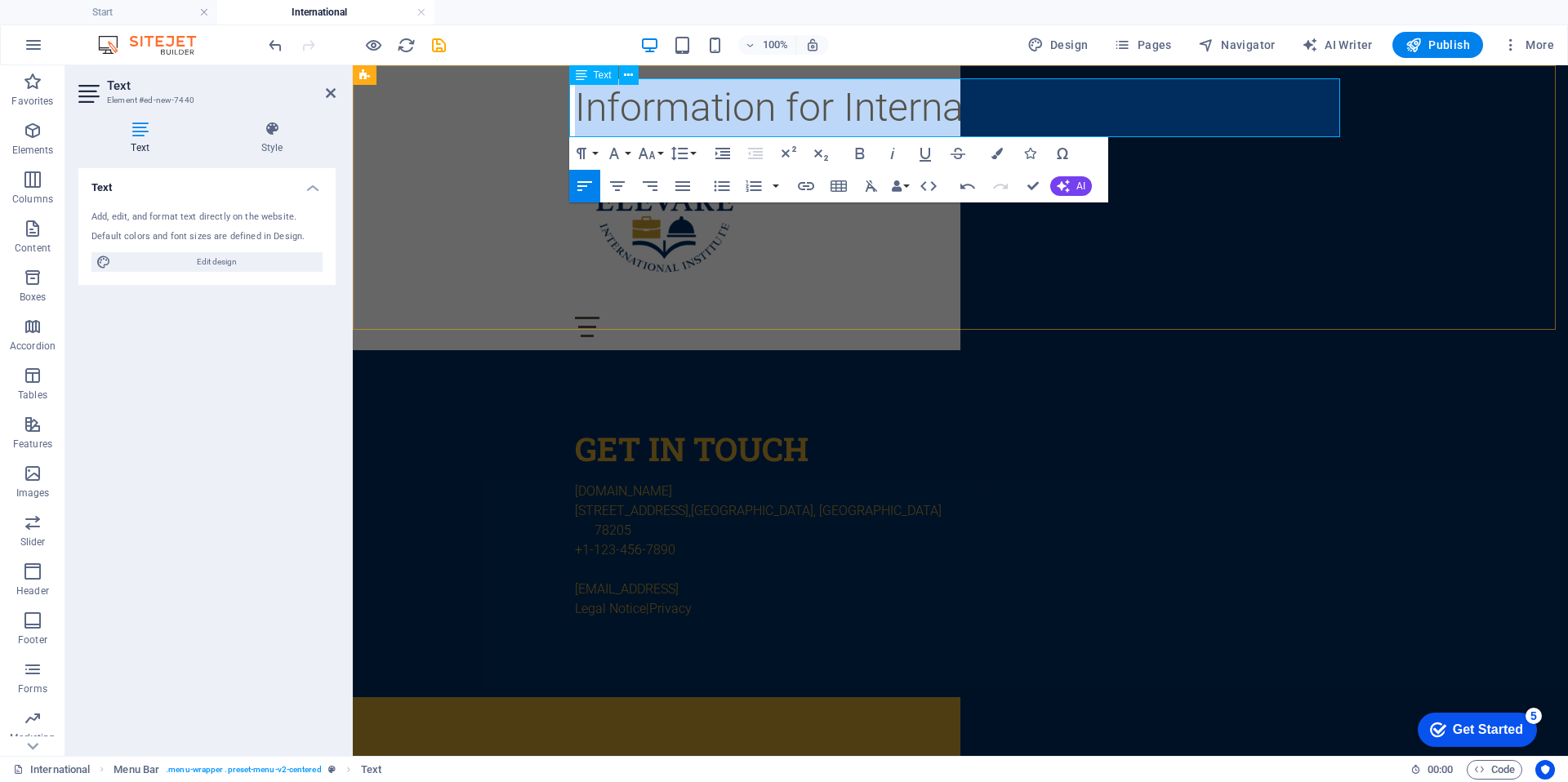
drag, startPoint x: 572, startPoint y: 107, endPoint x: 1298, endPoint y: 133, distance: 726.5
click at [1298, 133] on p "​ Information for International Students" at bounding box center [961, 107] width 772 height 59
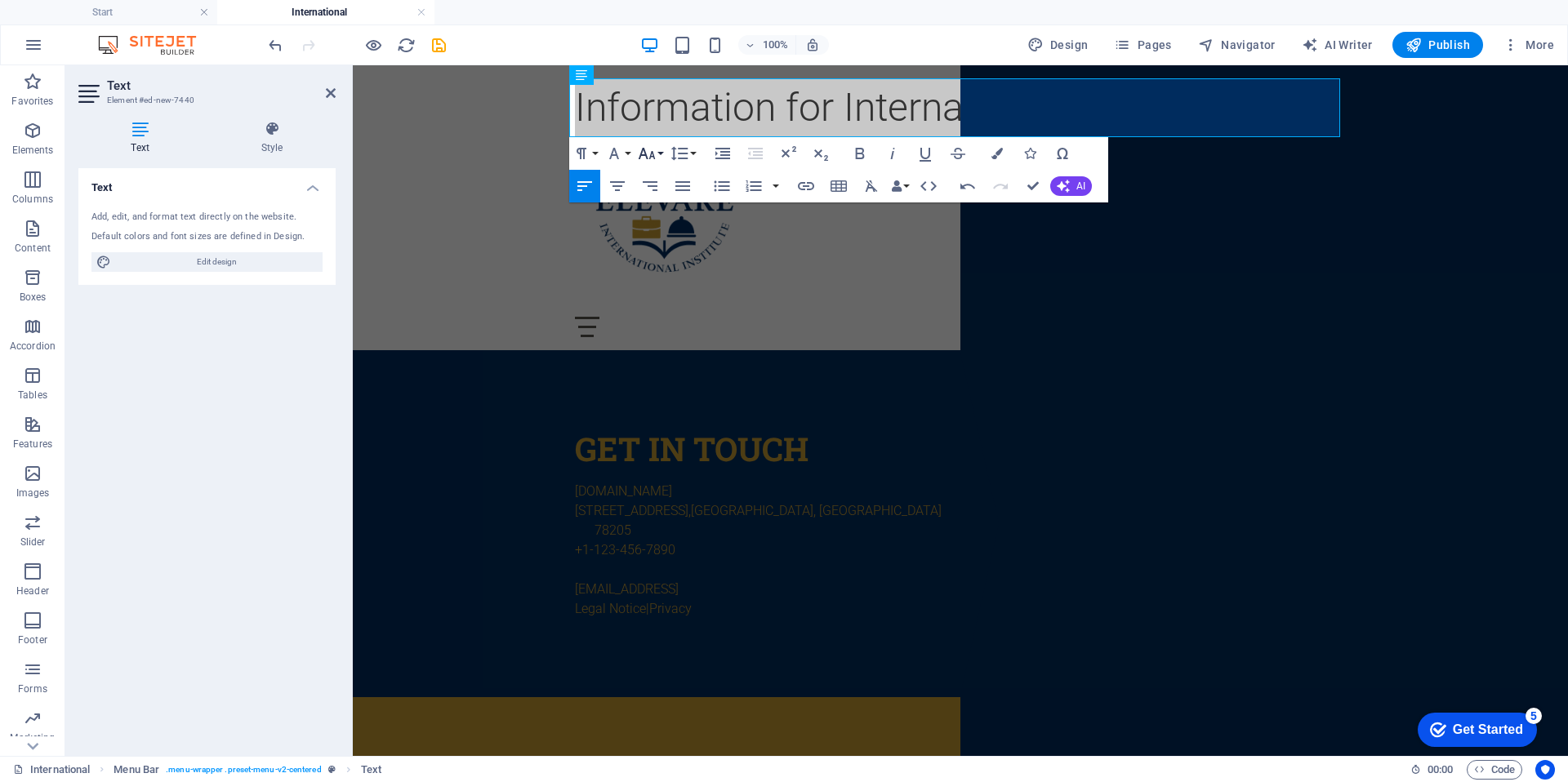
click at [656, 151] on icon "button" at bounding box center [647, 154] width 19 height 19
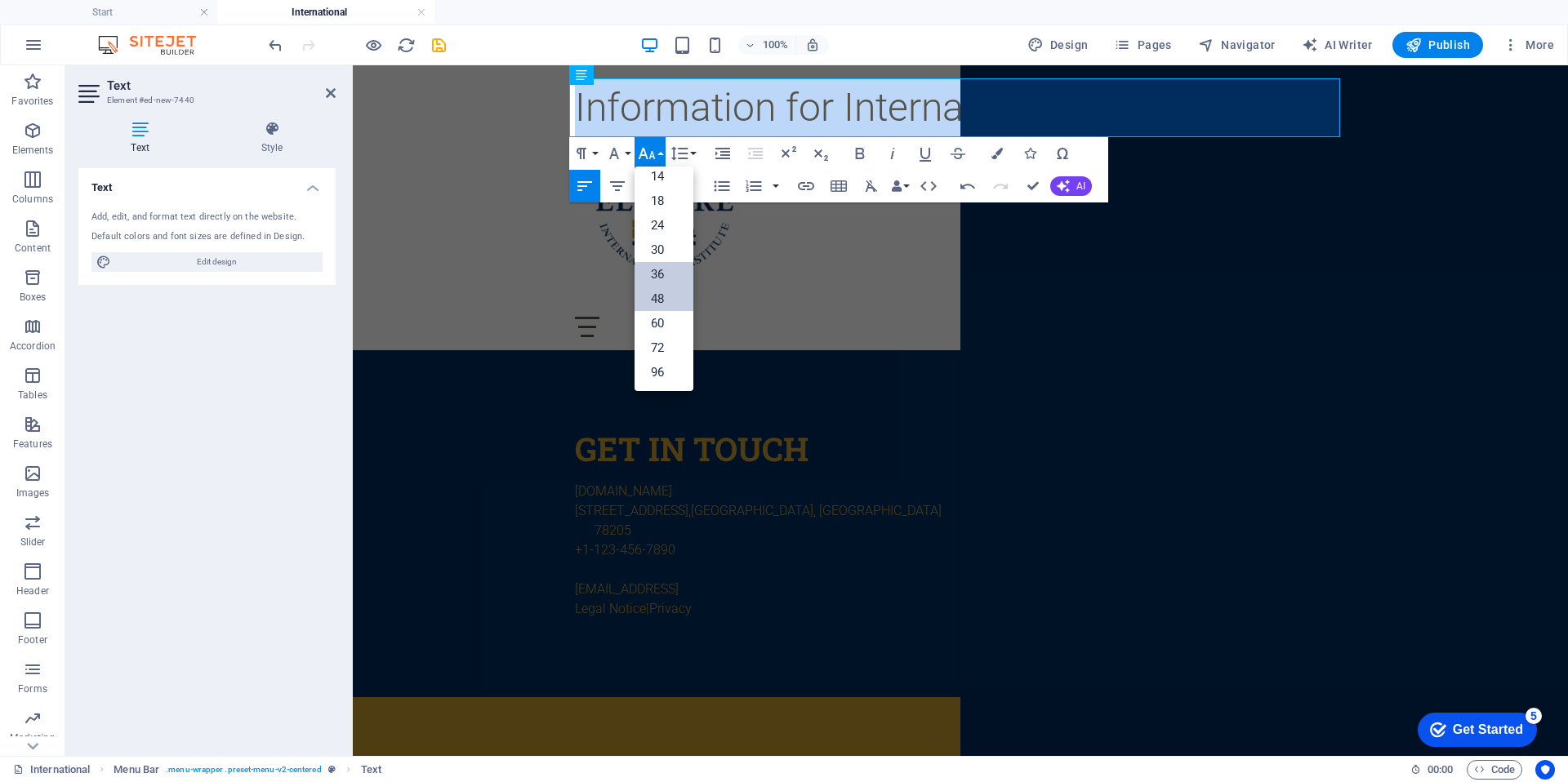
click at [667, 267] on link "36" at bounding box center [663, 274] width 59 height 25
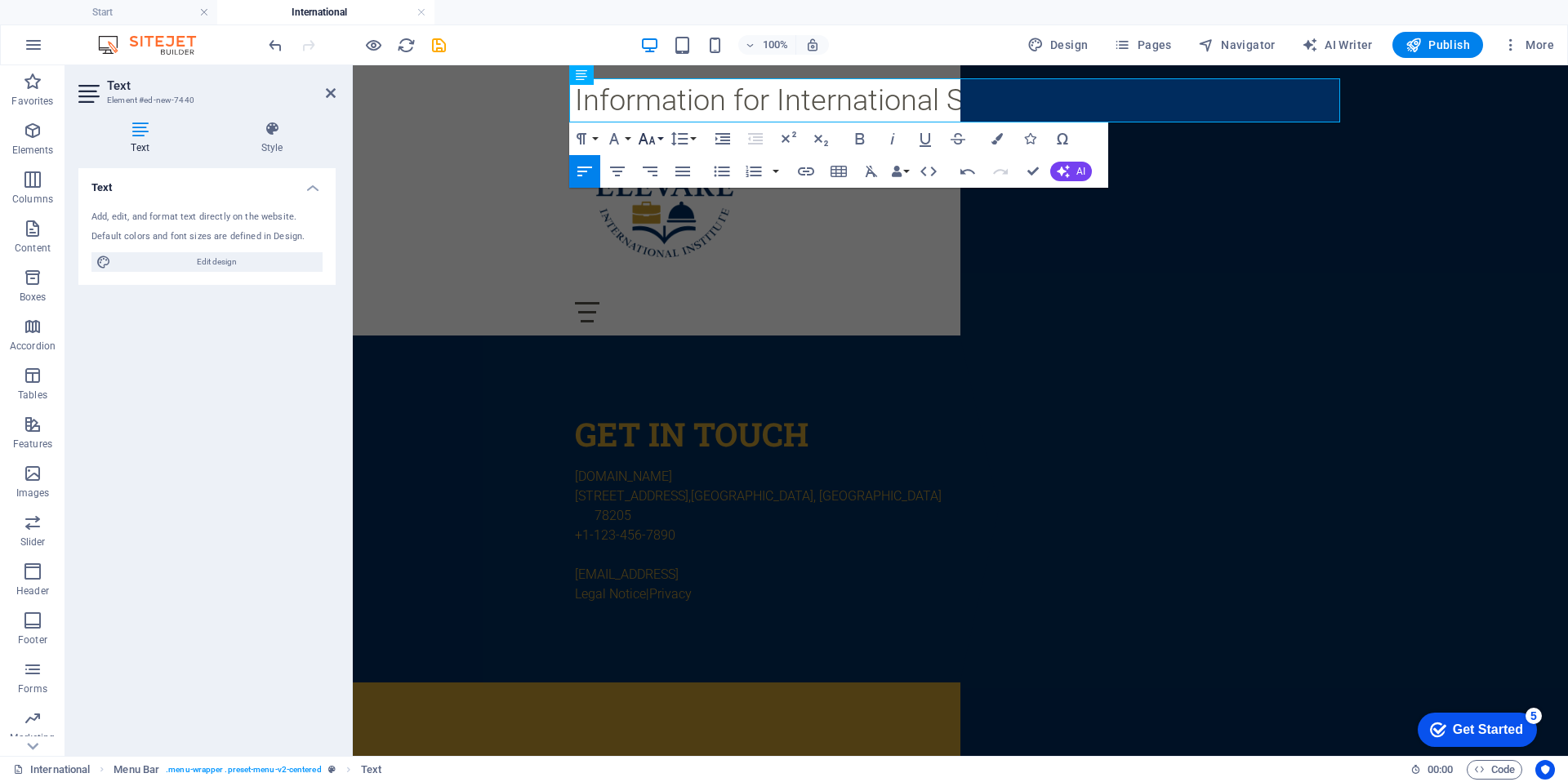
click at [654, 137] on icon "button" at bounding box center [647, 138] width 19 height 19
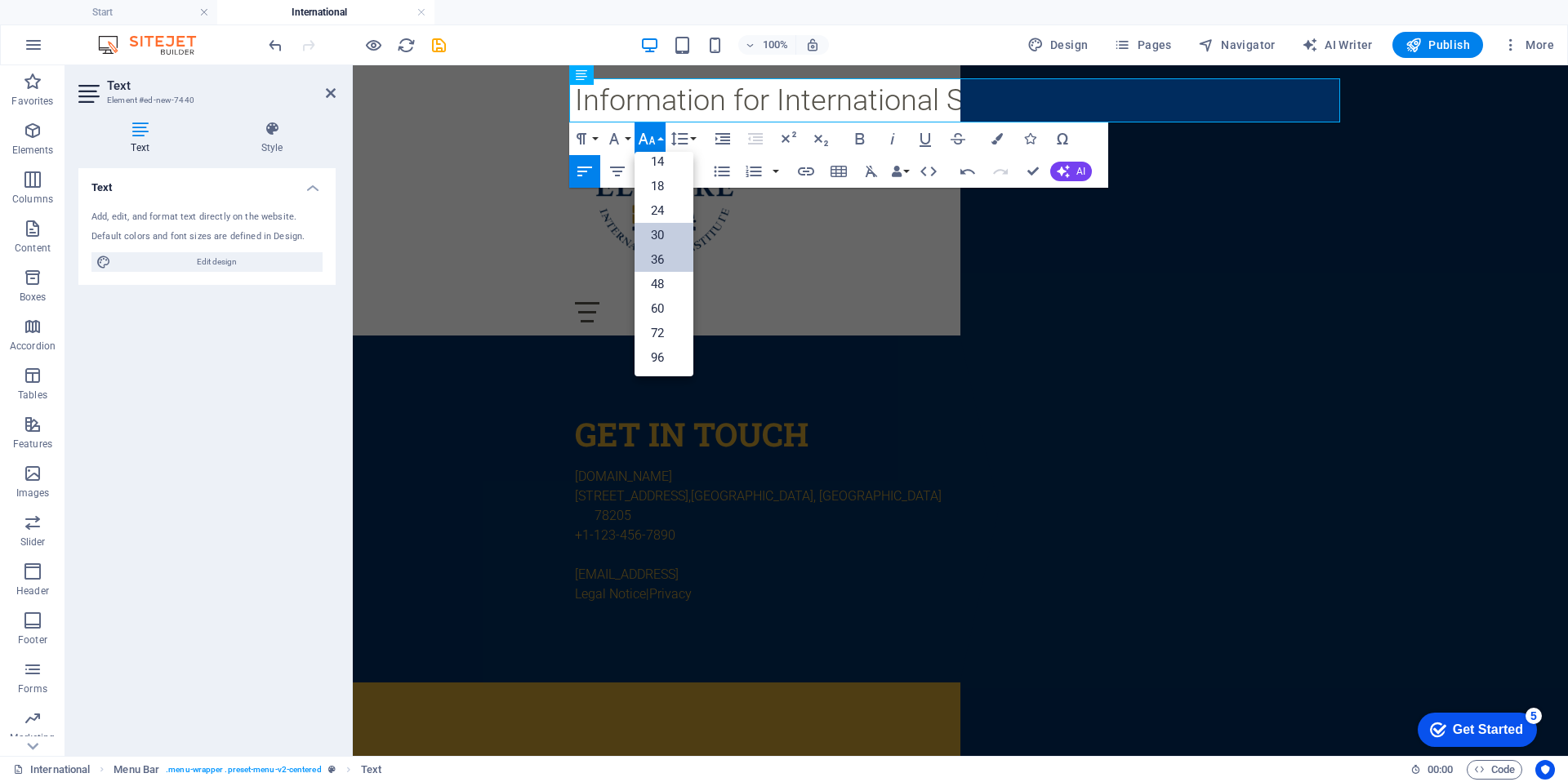
click at [671, 230] on link "30" at bounding box center [663, 235] width 59 height 25
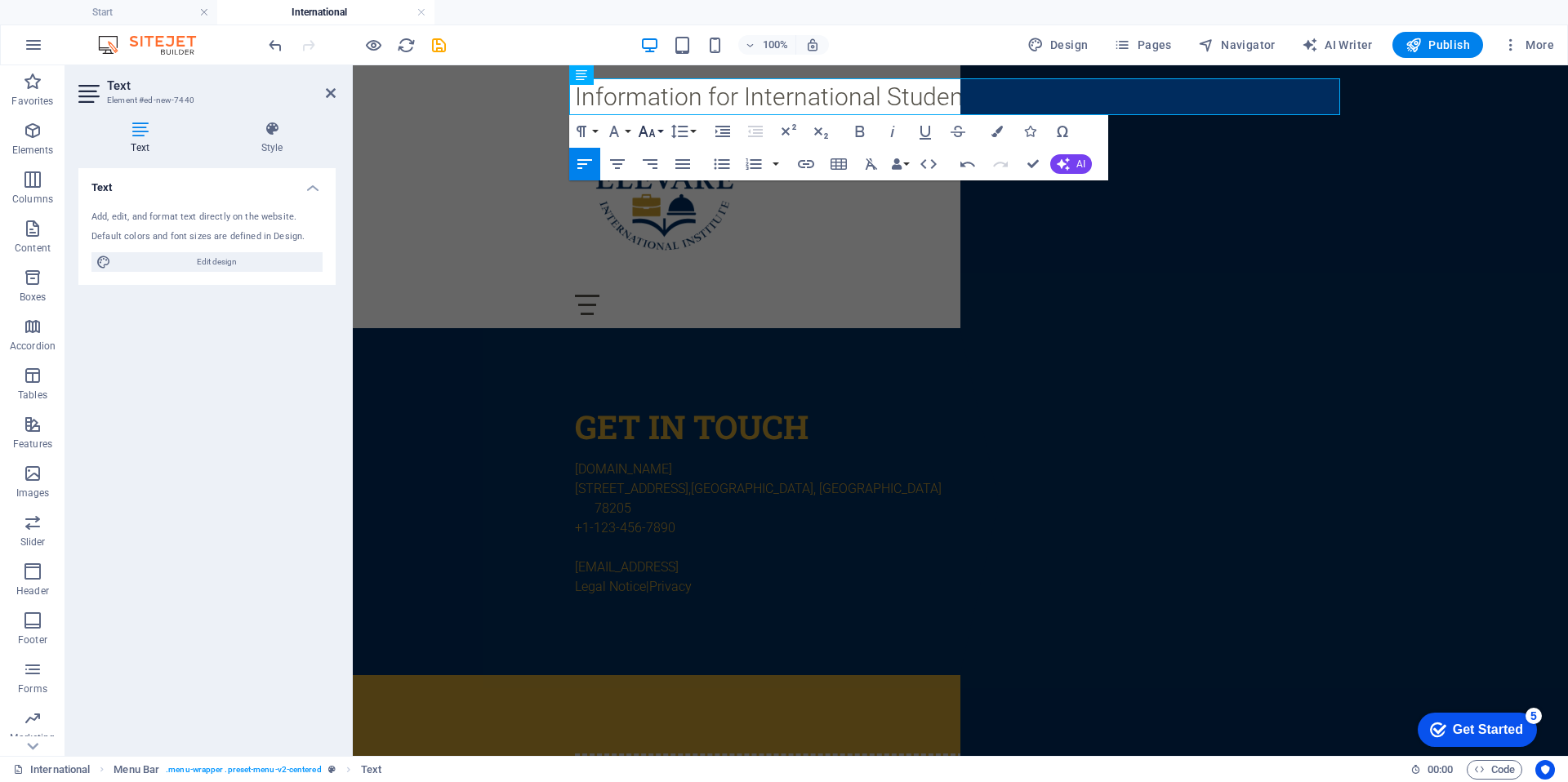
click at [645, 124] on icon "button" at bounding box center [647, 131] width 19 height 19
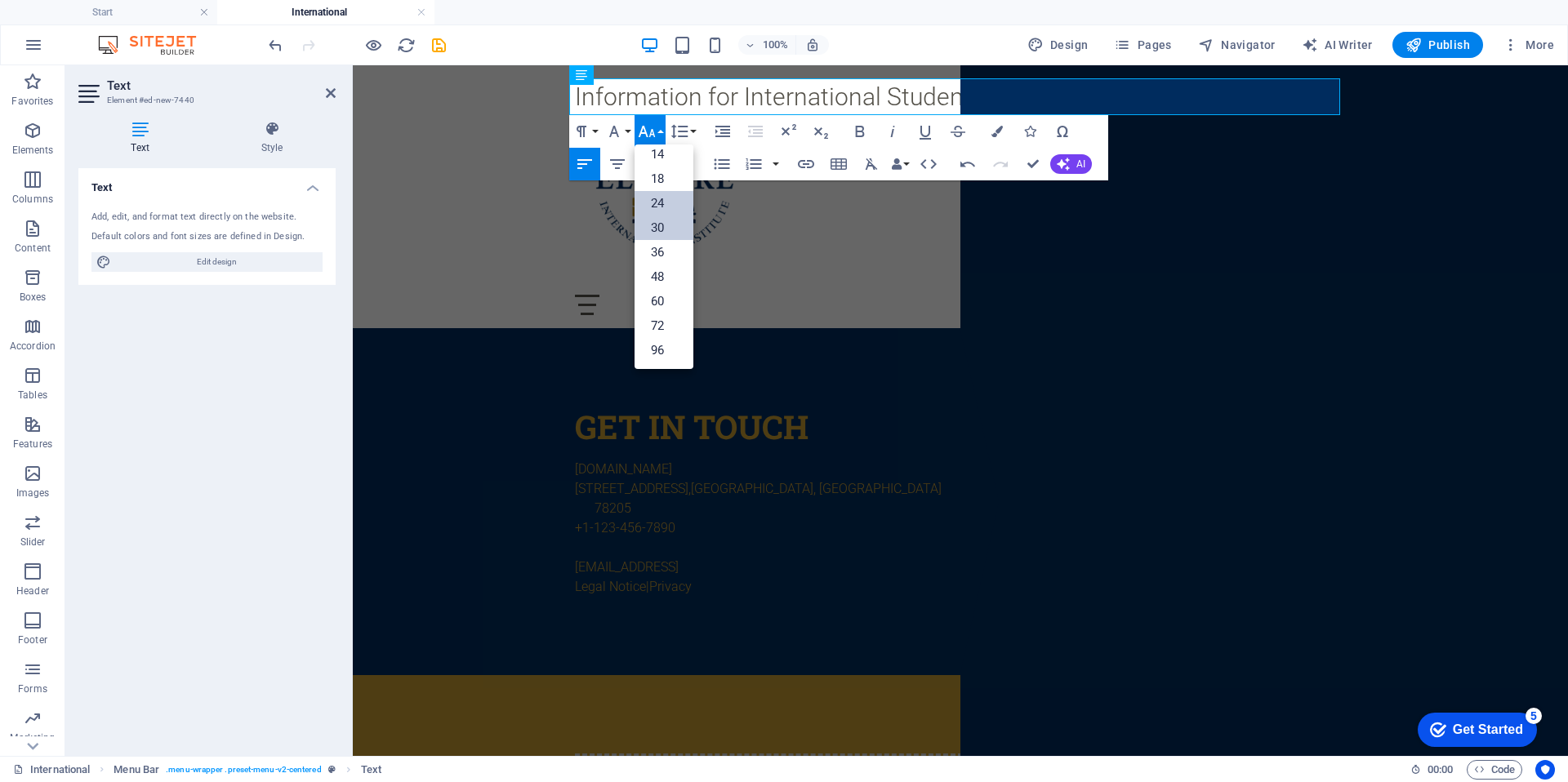
click at [670, 211] on link "24" at bounding box center [663, 203] width 59 height 25
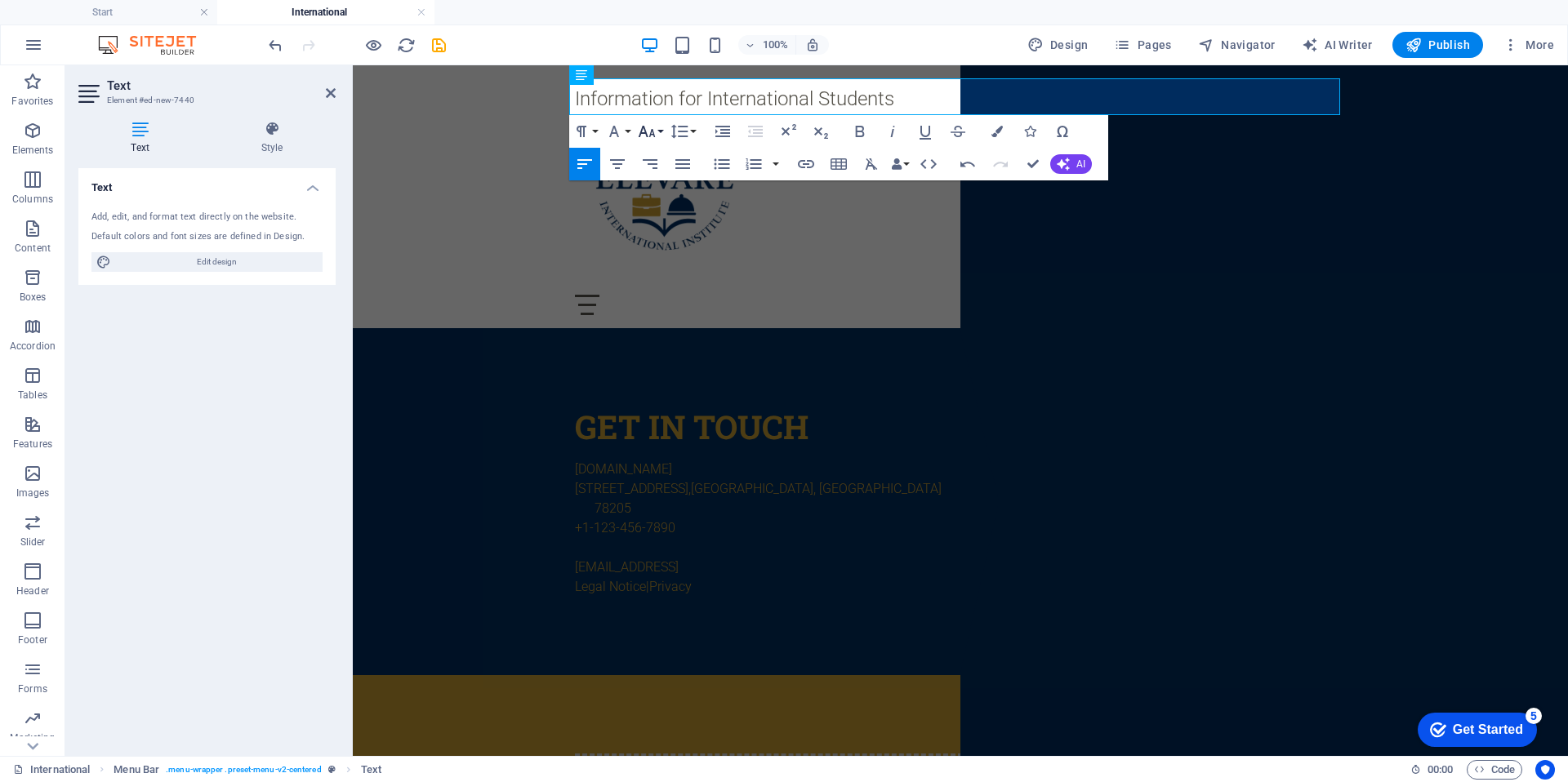
click at [650, 124] on icon "button" at bounding box center [647, 131] width 19 height 19
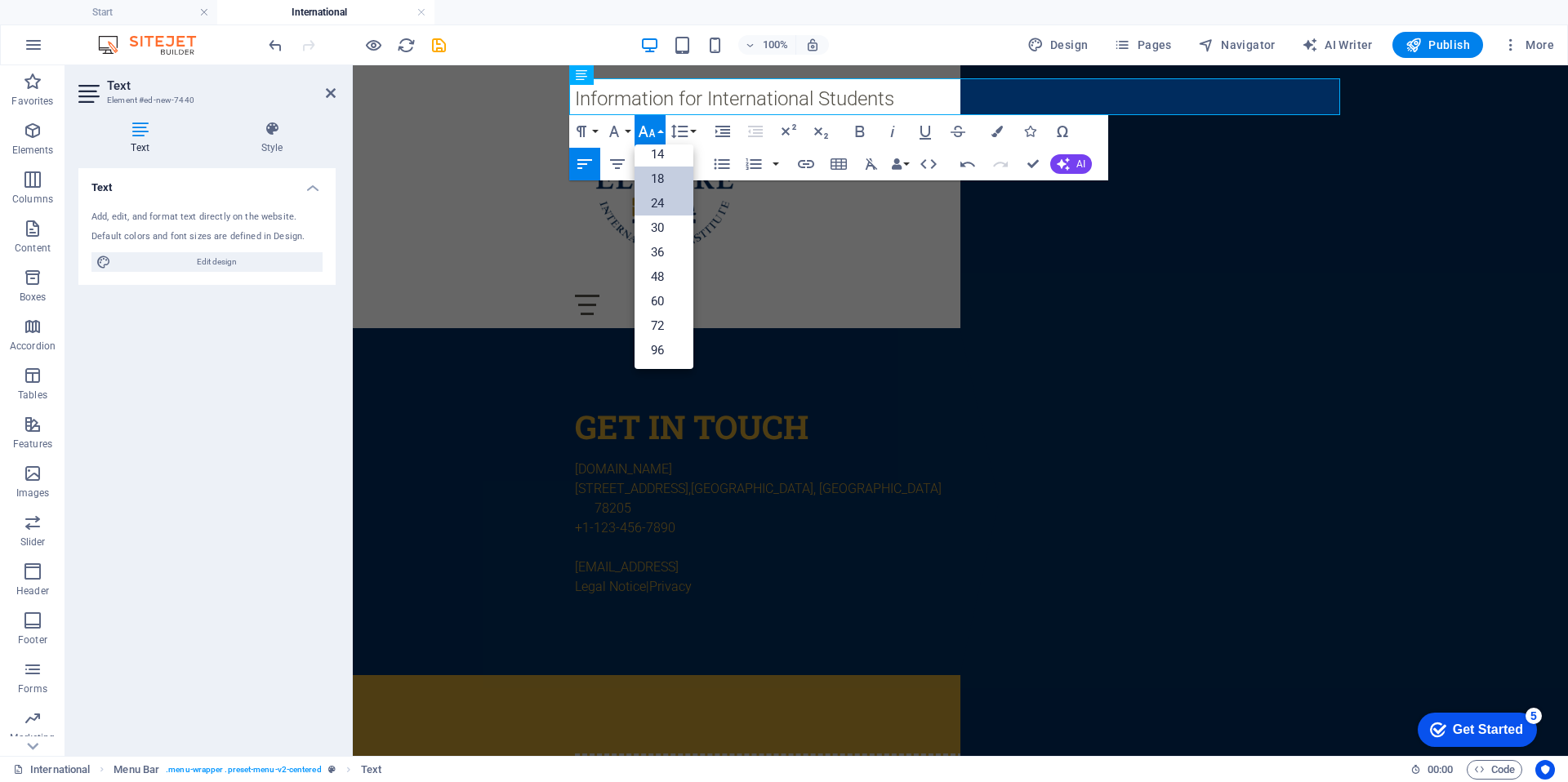
click at [664, 177] on link "18" at bounding box center [663, 179] width 59 height 25
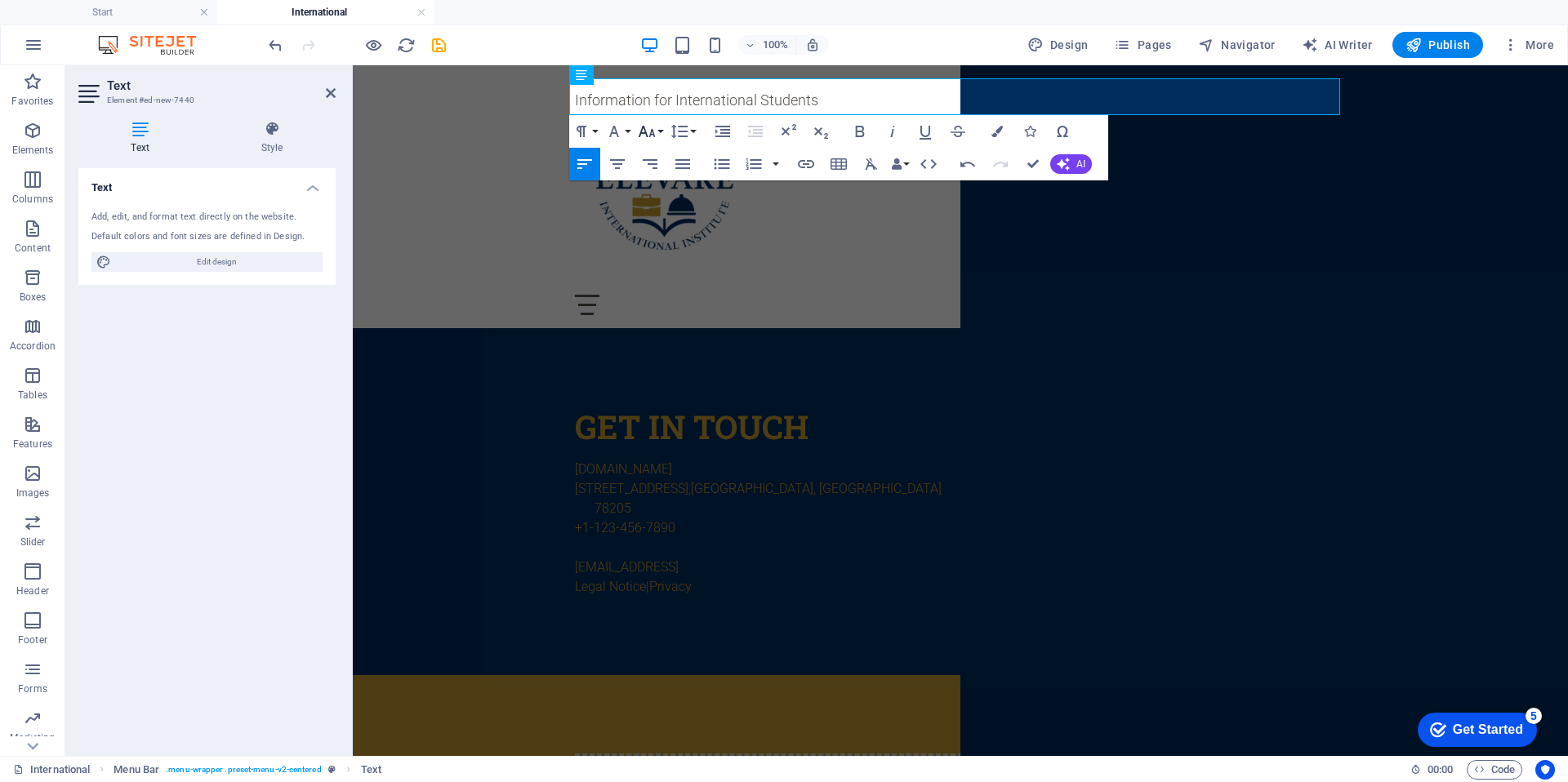
click at [654, 132] on icon "button" at bounding box center [647, 131] width 19 height 19
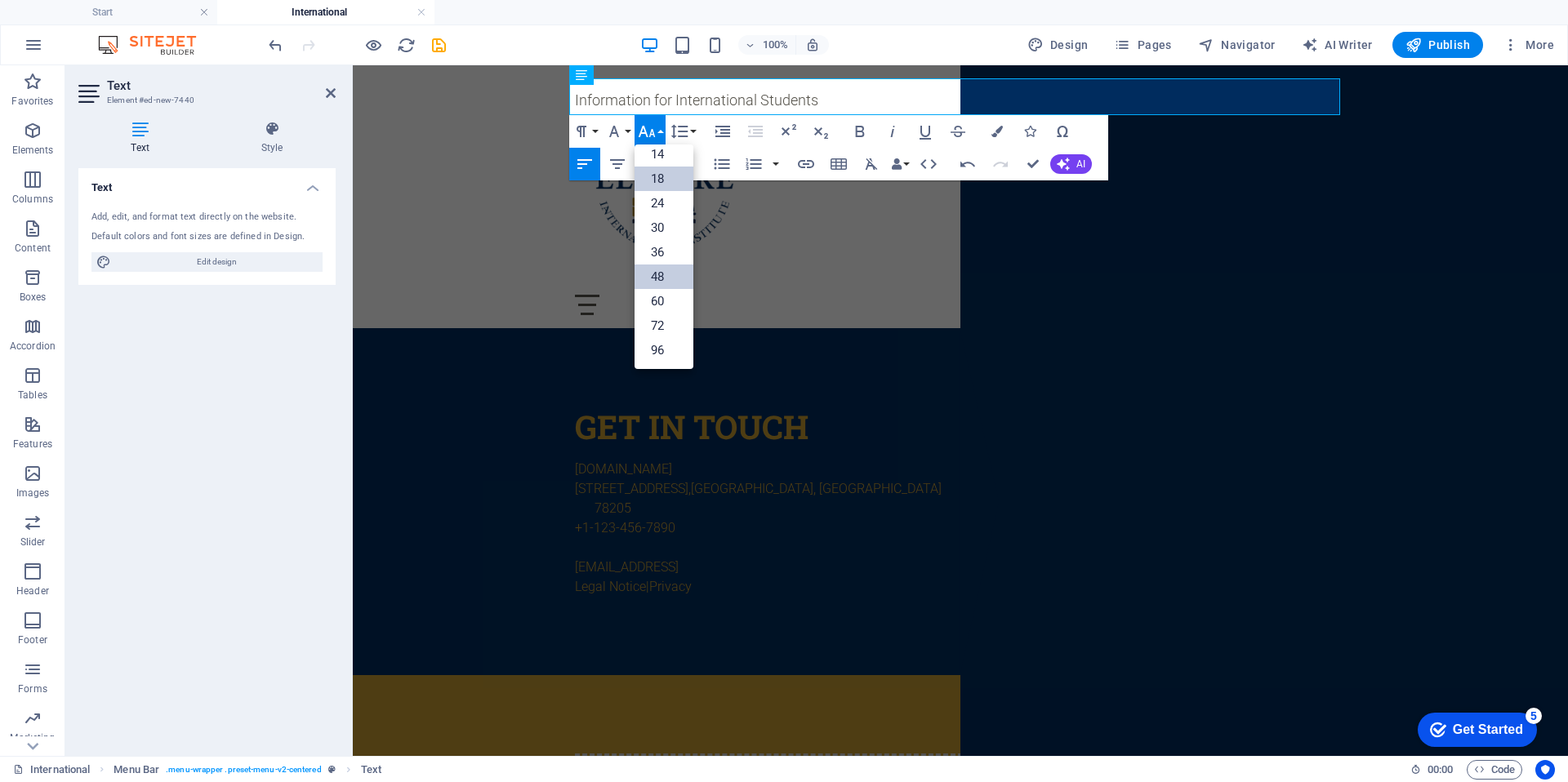
click at [659, 271] on link "48" at bounding box center [663, 277] width 59 height 25
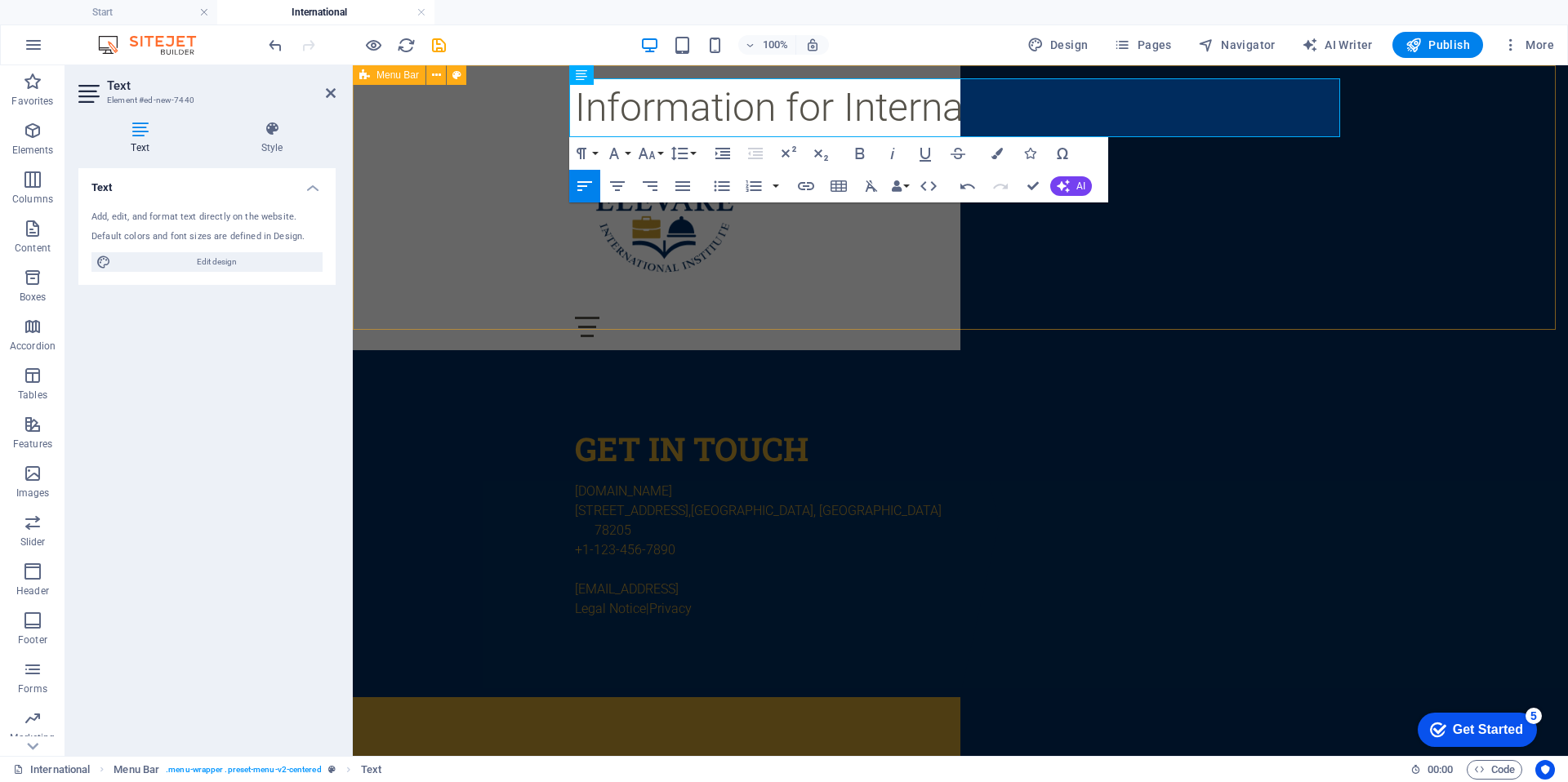
click at [858, 277] on div "​ Information for International Students Menu Home About Service Contact" at bounding box center [961, 207] width 1216 height 285
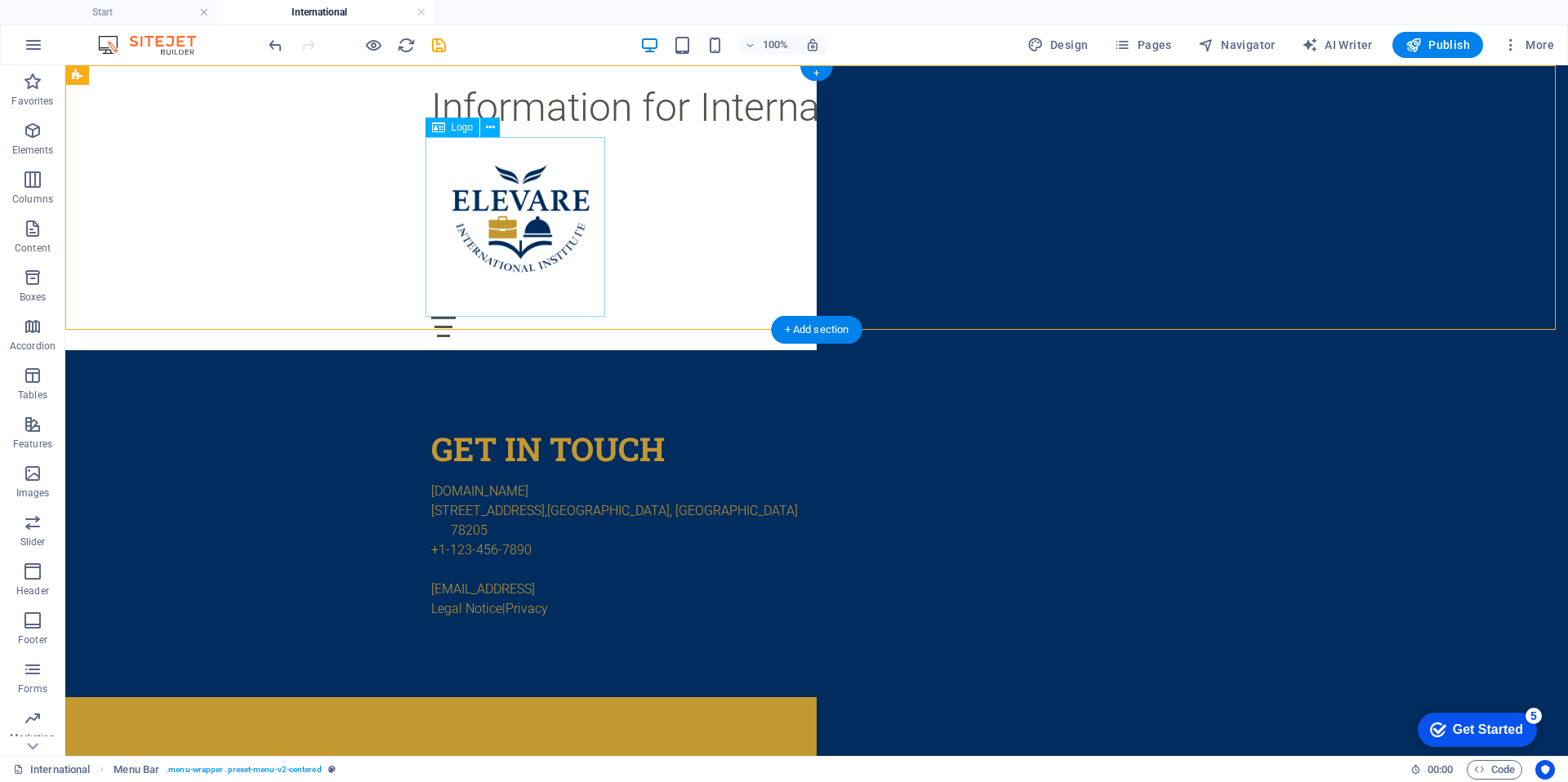
click at [528, 217] on div at bounding box center [817, 226] width 772 height 179
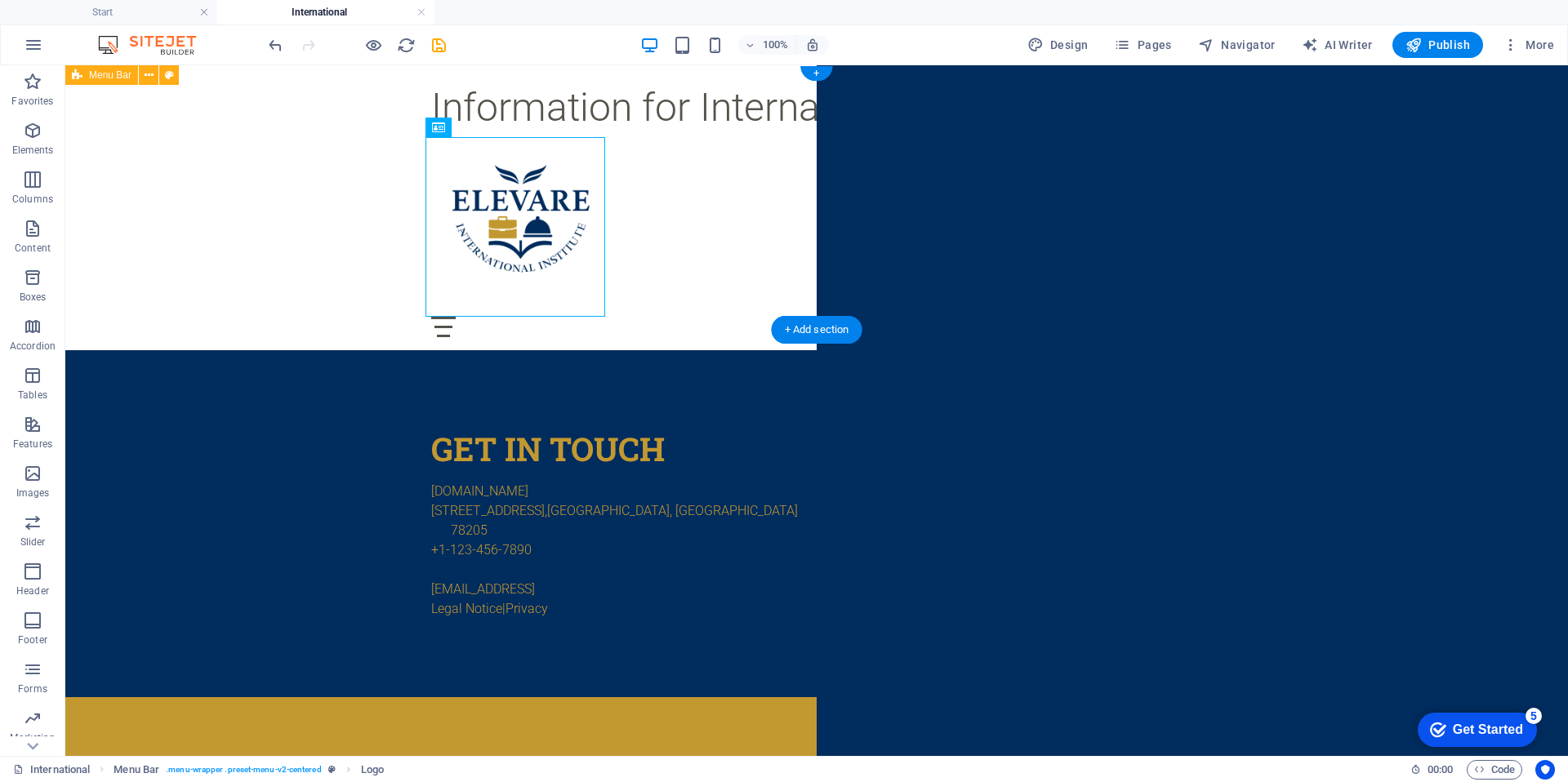
click at [155, 184] on div "Information for International Students Menu Home About Service Contact" at bounding box center [817, 207] width 1503 height 285
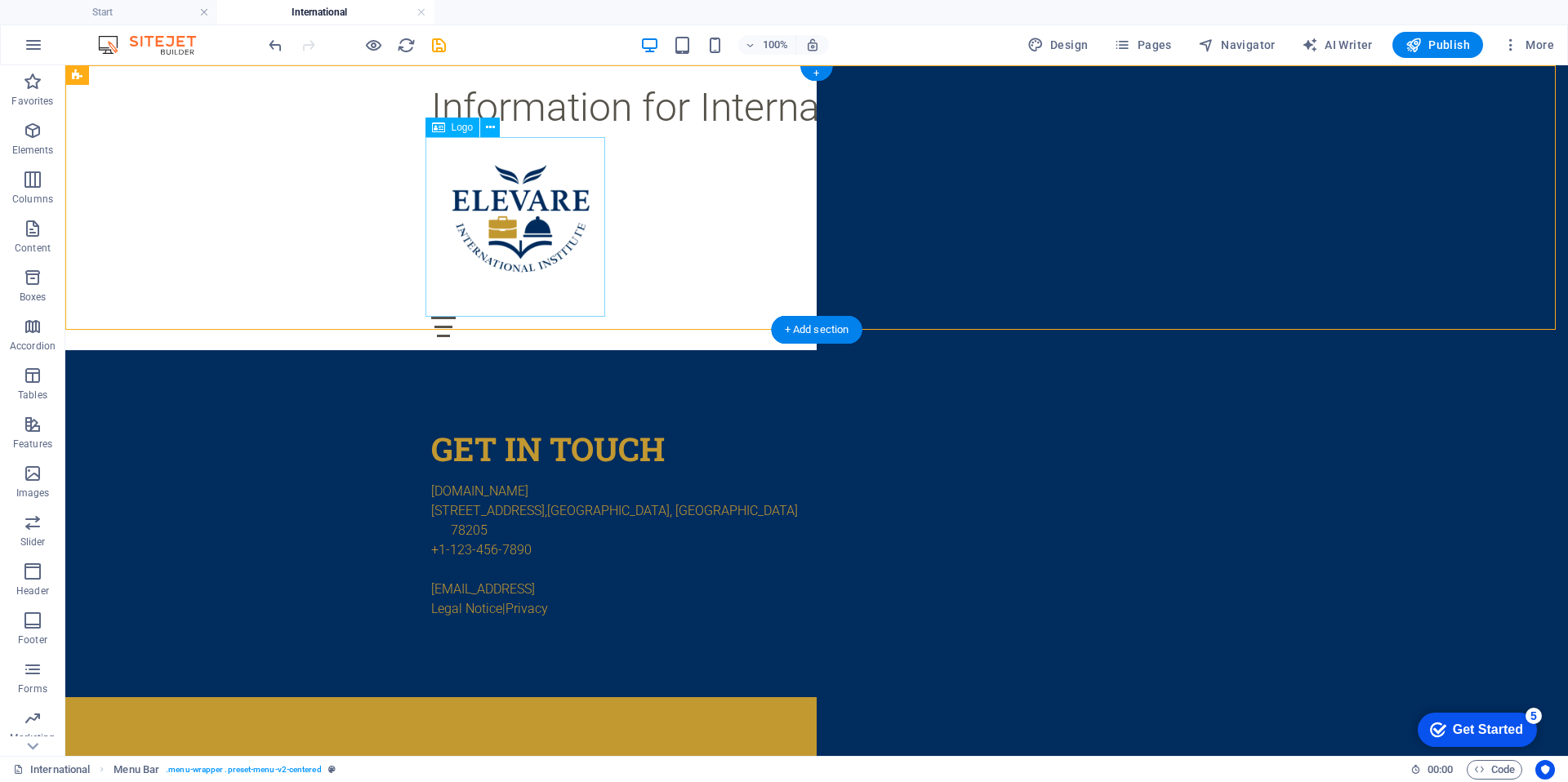
click at [532, 227] on div at bounding box center [817, 226] width 772 height 179
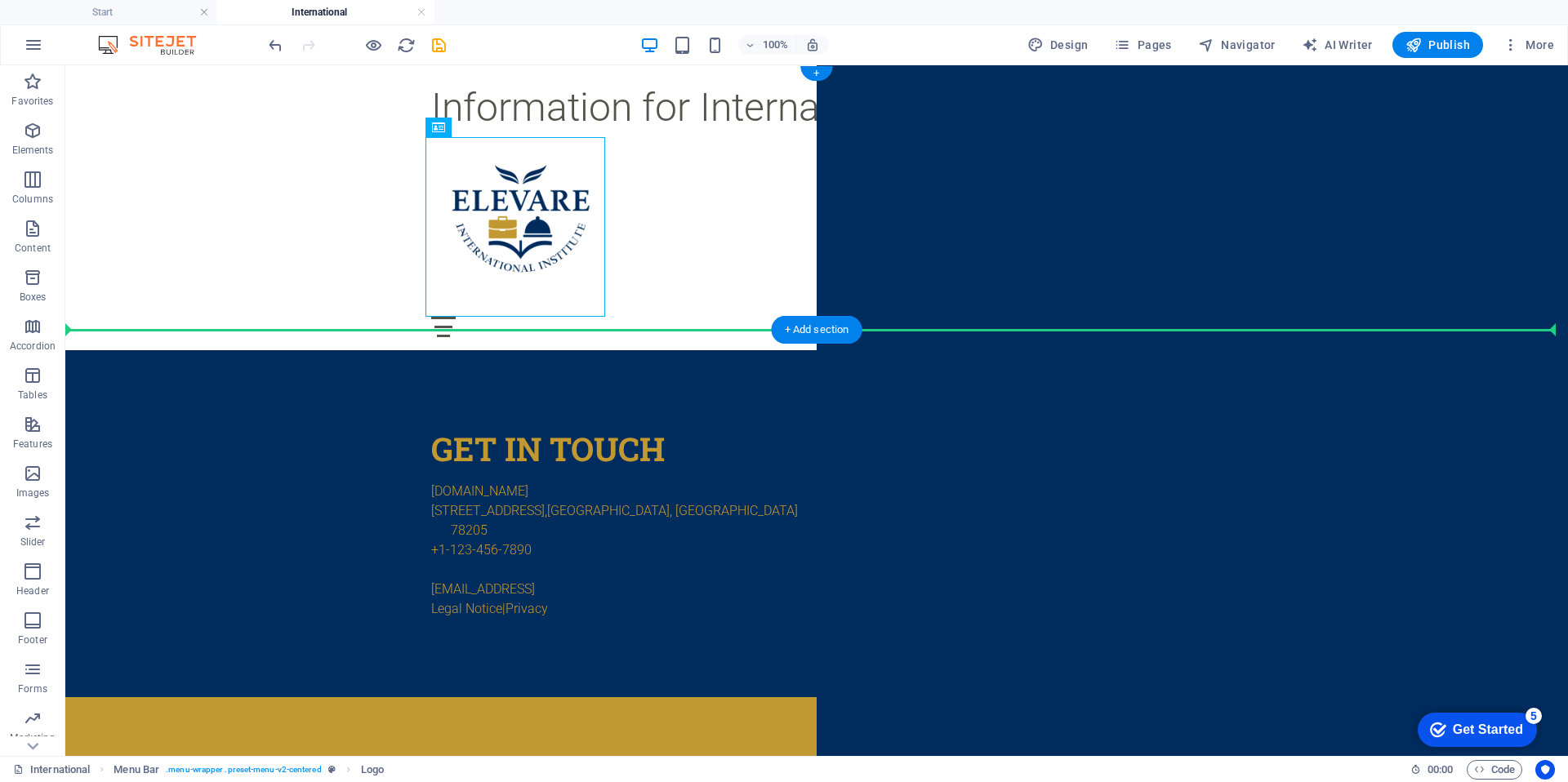
drag, startPoint x: 533, startPoint y: 227, endPoint x: 183, endPoint y: 226, distance: 350.0
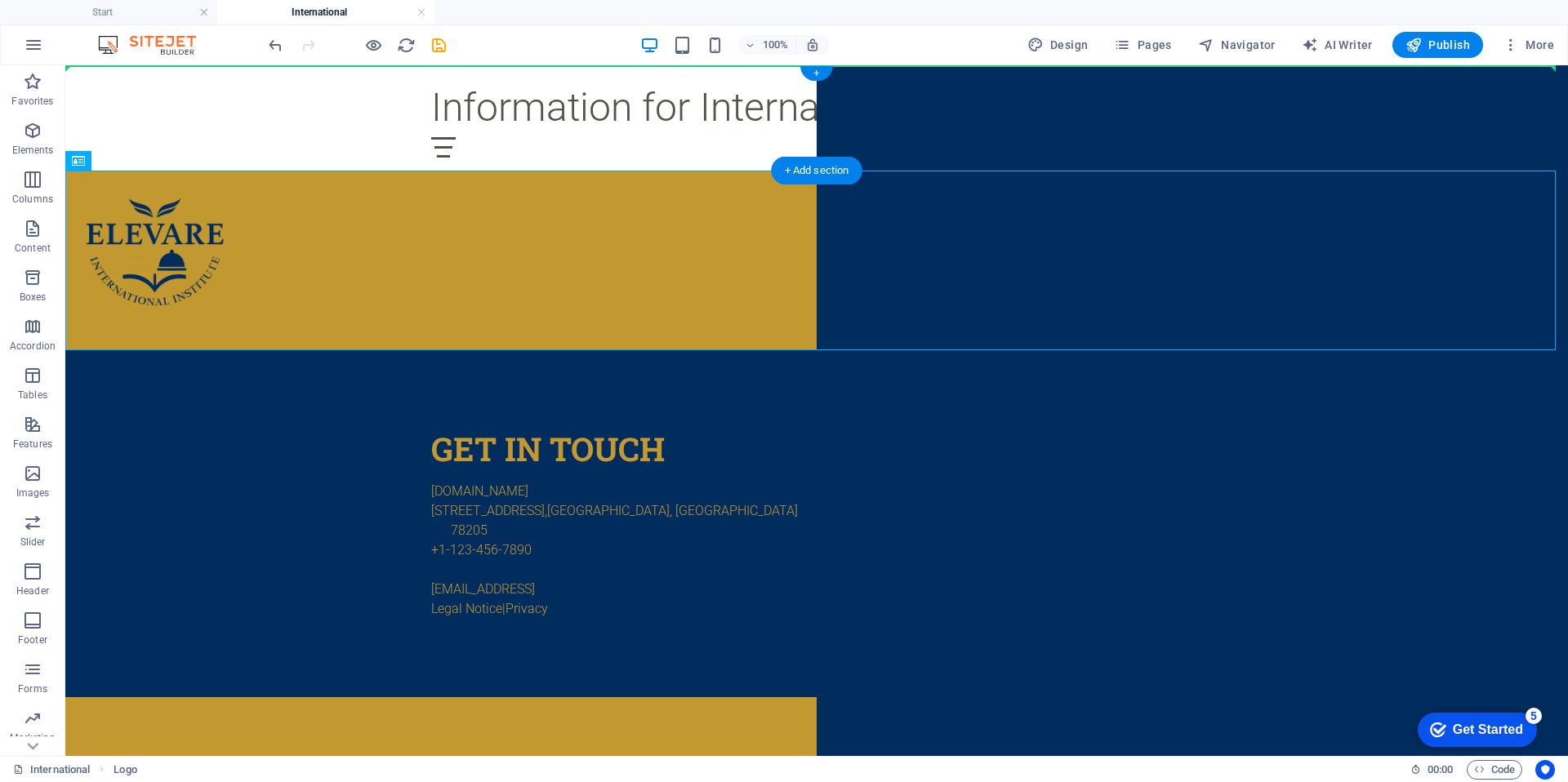
drag, startPoint x: 158, startPoint y: 233, endPoint x: 189, endPoint y: 116, distance: 121.0
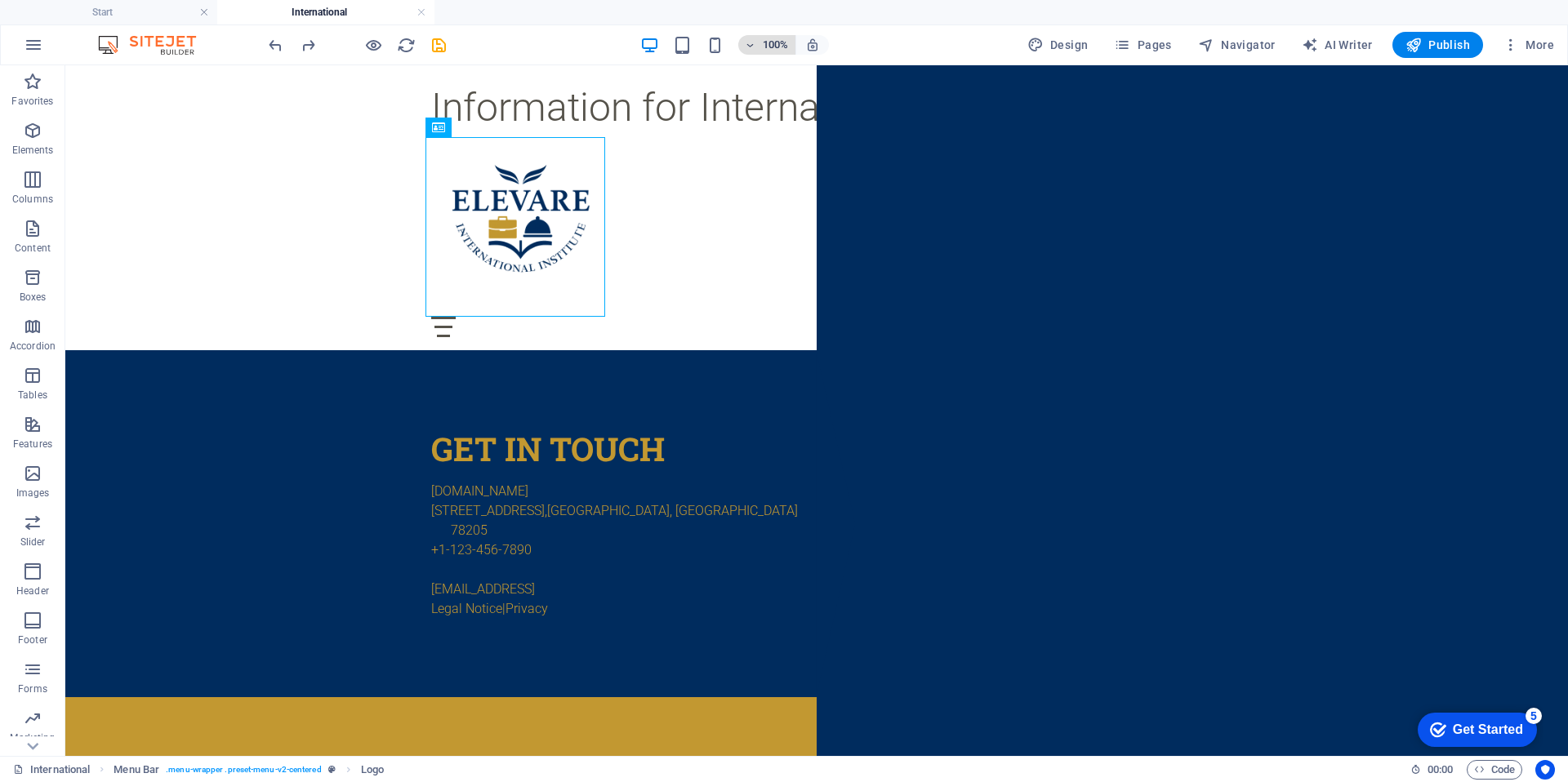
click at [755, 42] on icon "button" at bounding box center [750, 45] width 12 height 11
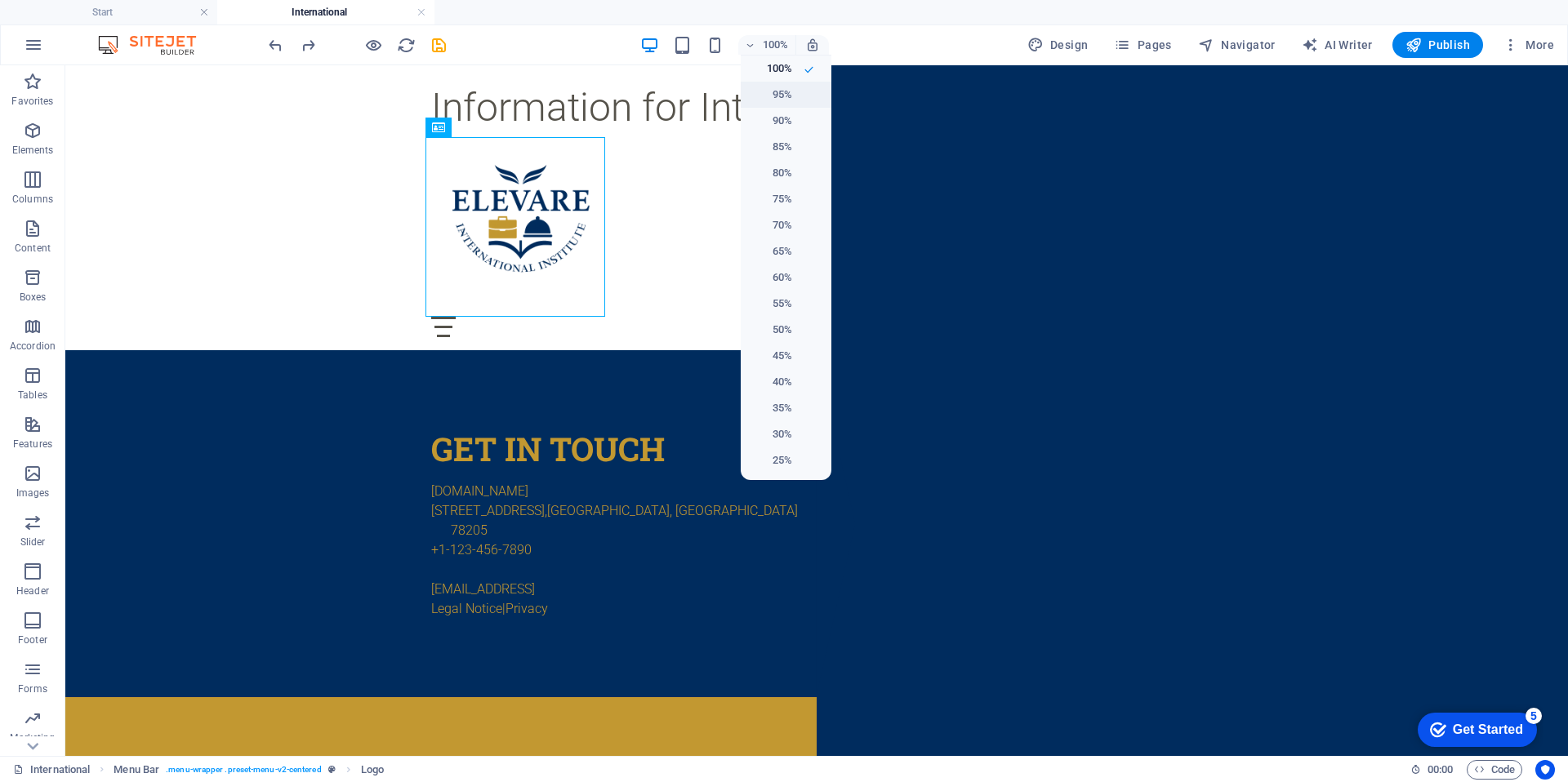
click at [773, 87] on h6 "95%" at bounding box center [771, 95] width 41 height 19
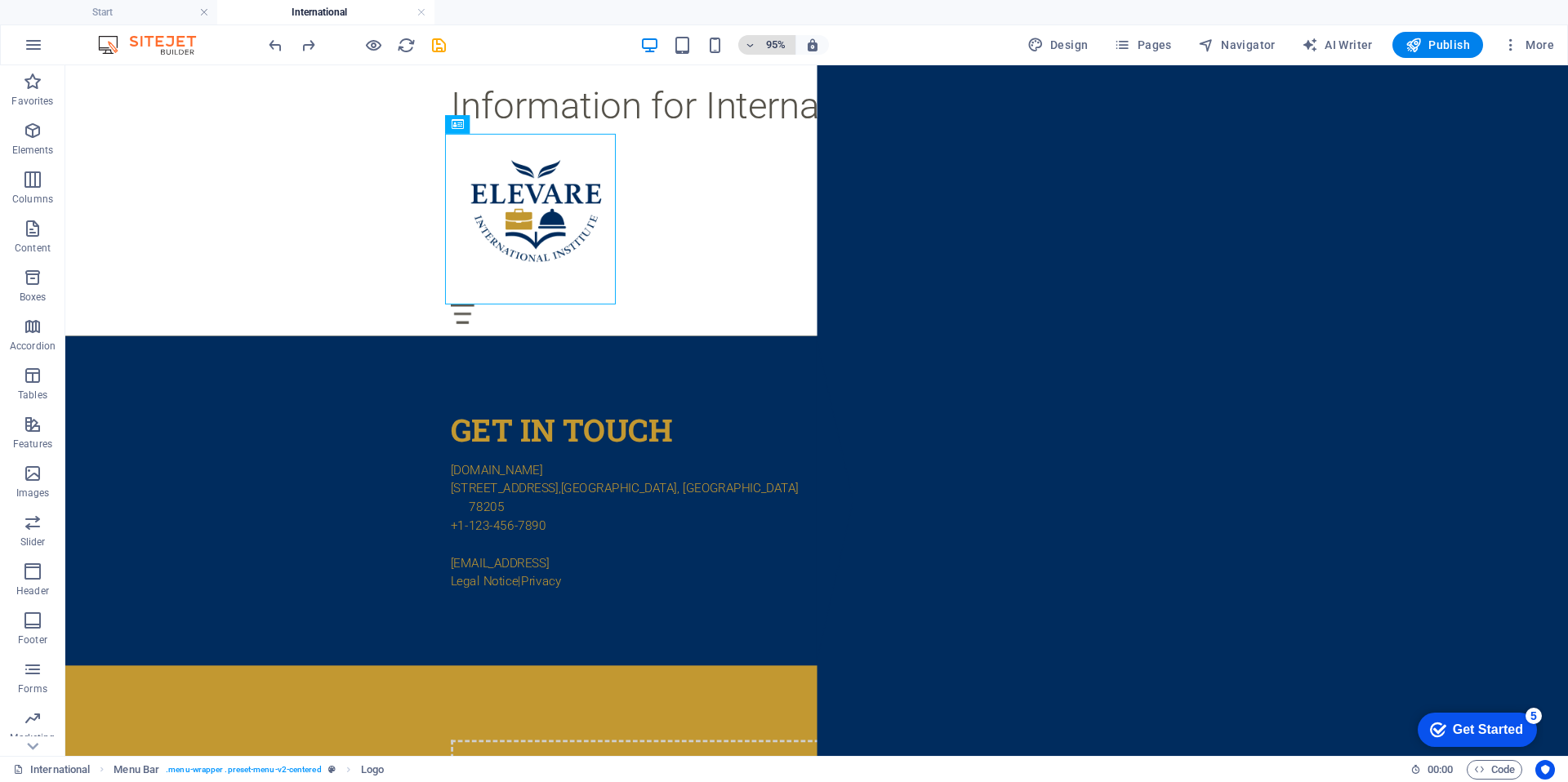
click at [763, 43] on span "95%" at bounding box center [767, 45] width 44 height 19
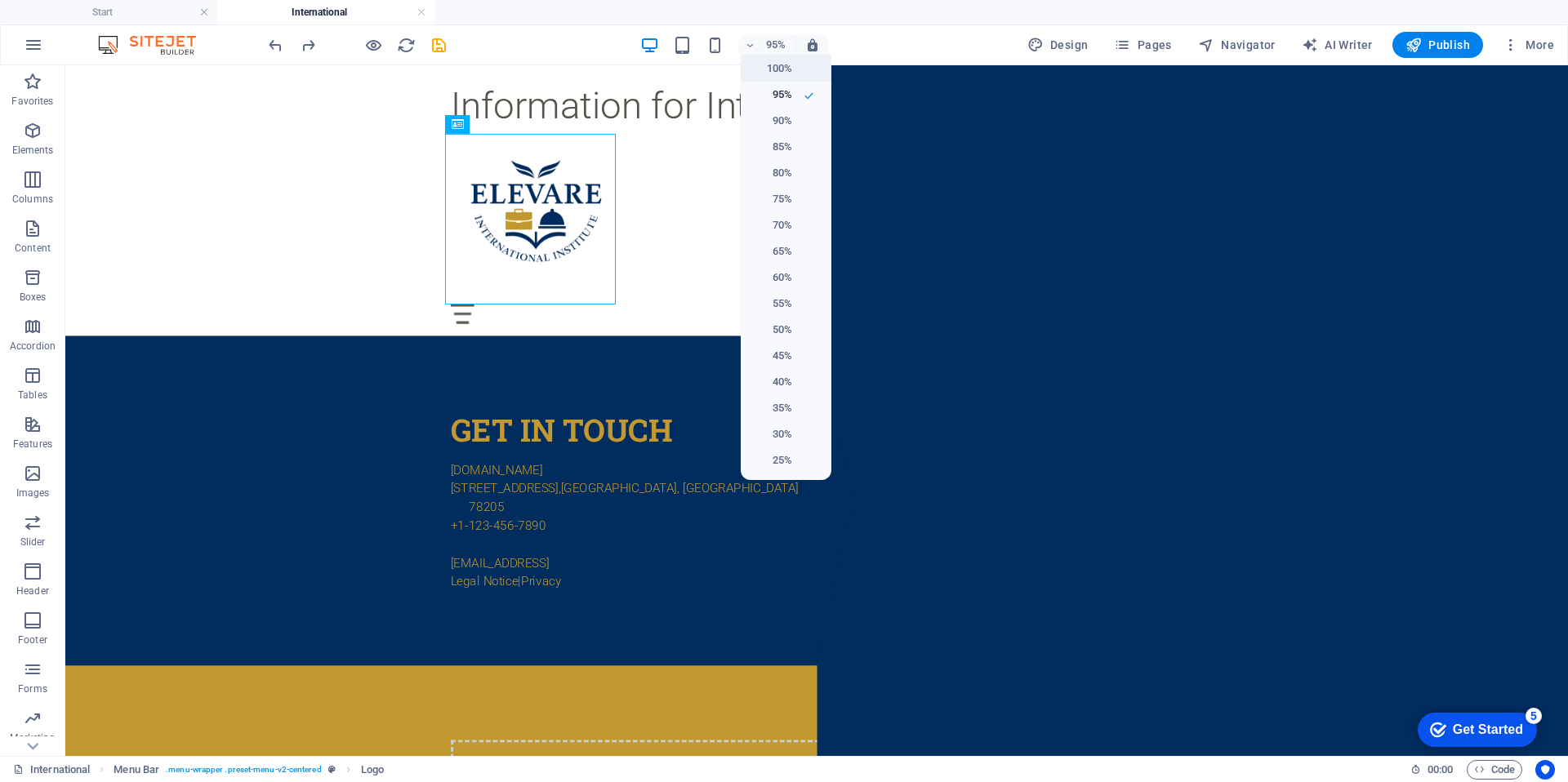
click at [772, 68] on h6 "100%" at bounding box center [771, 68] width 41 height 19
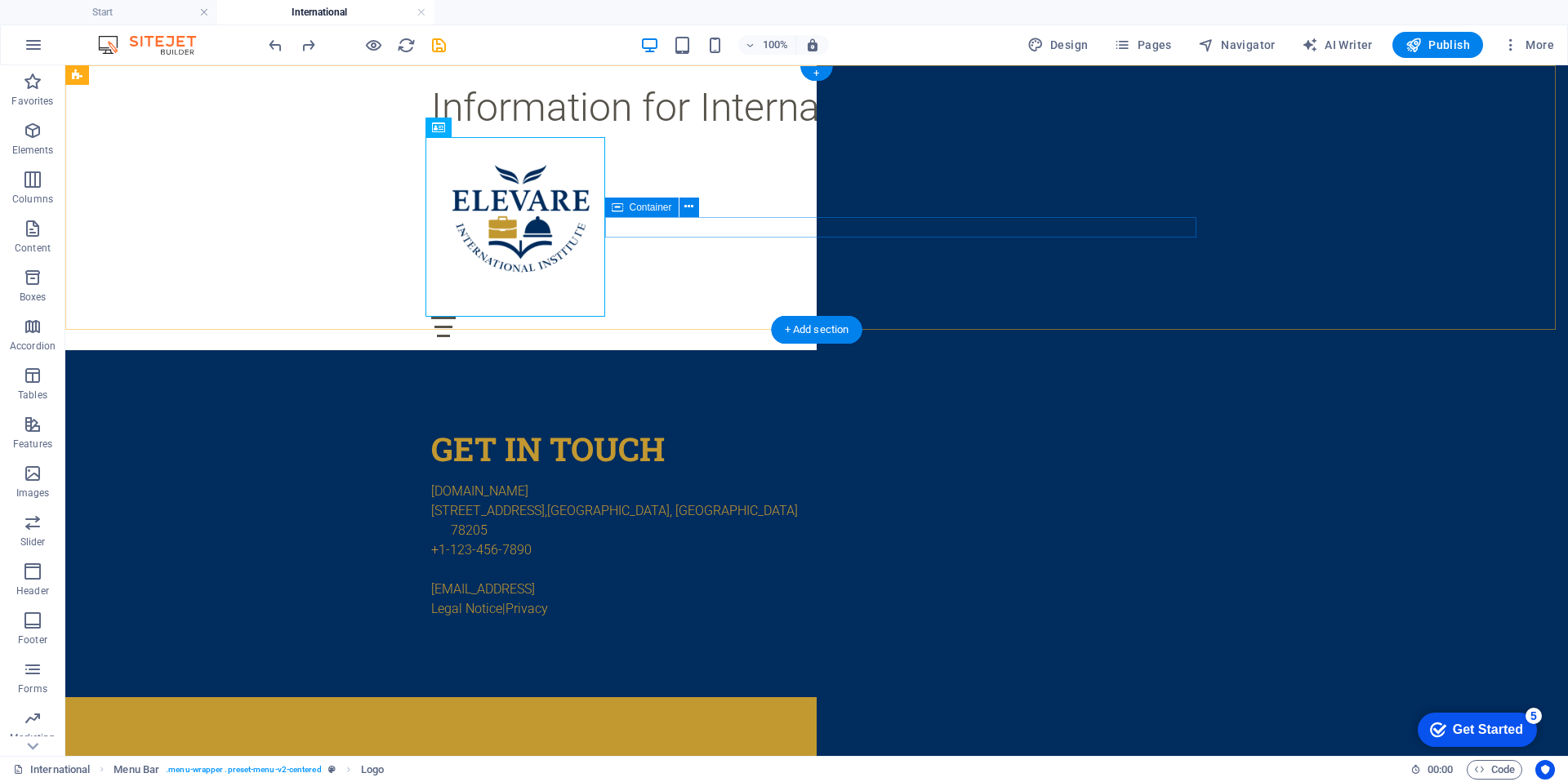
click at [653, 317] on div "Menu" at bounding box center [817, 326] width 772 height 20
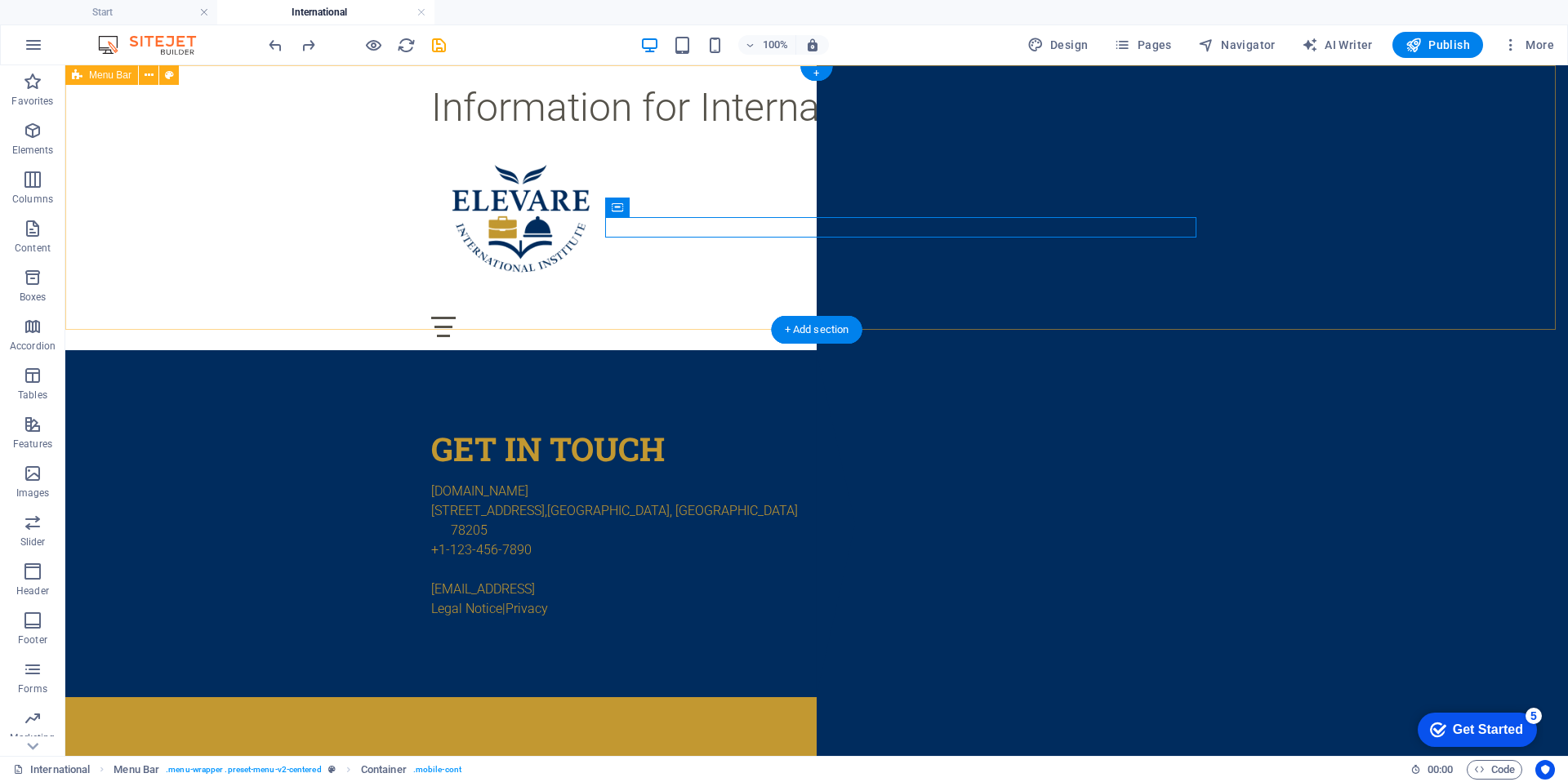
click at [1359, 240] on div "Information for International Students Menu Home About Service Contact" at bounding box center [817, 207] width 1503 height 285
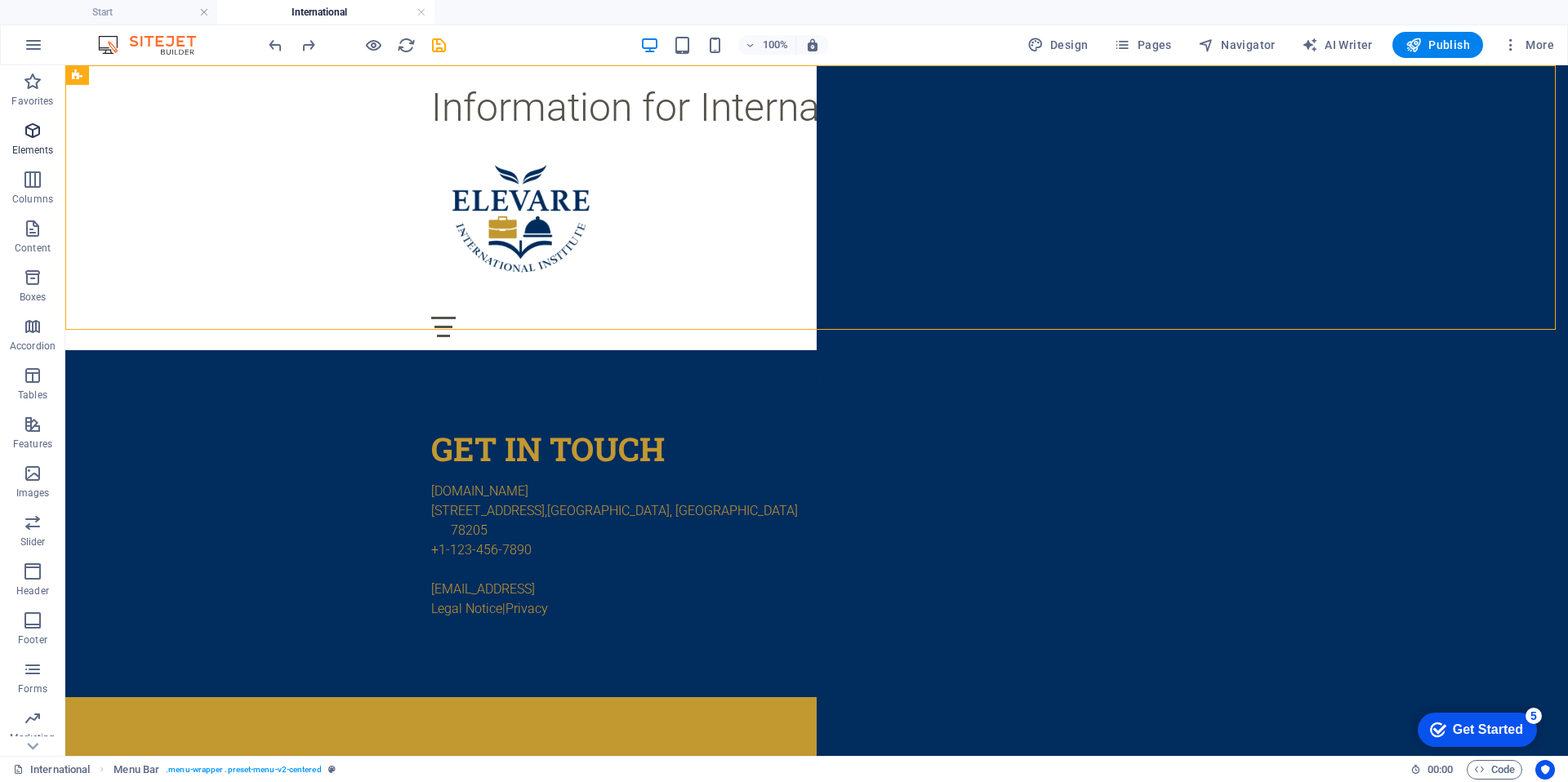
click at [36, 137] on icon "button" at bounding box center [33, 130] width 19 height 19
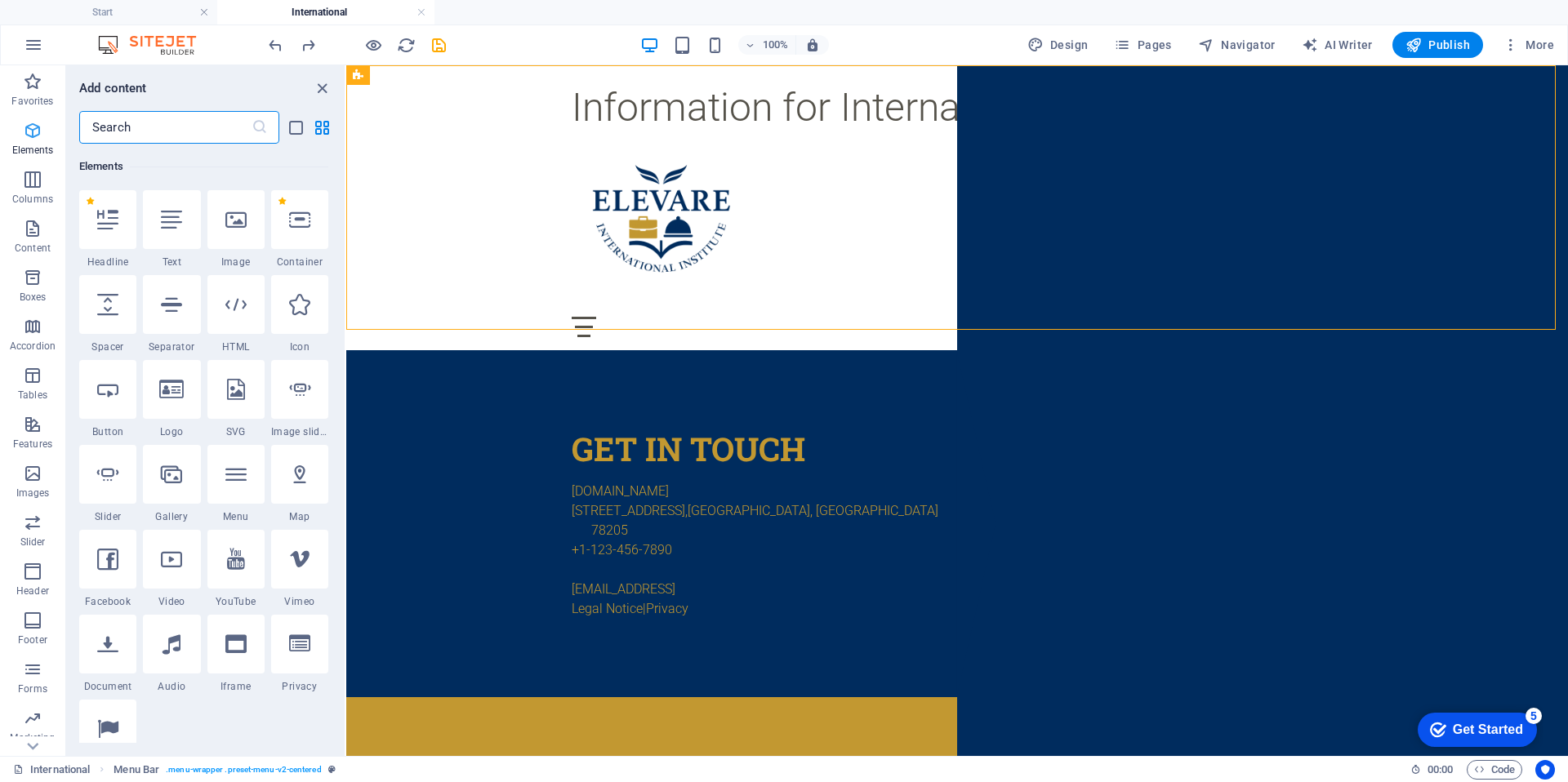
scroll to position [174, 0]
click at [234, 220] on icon at bounding box center [236, 220] width 21 height 21
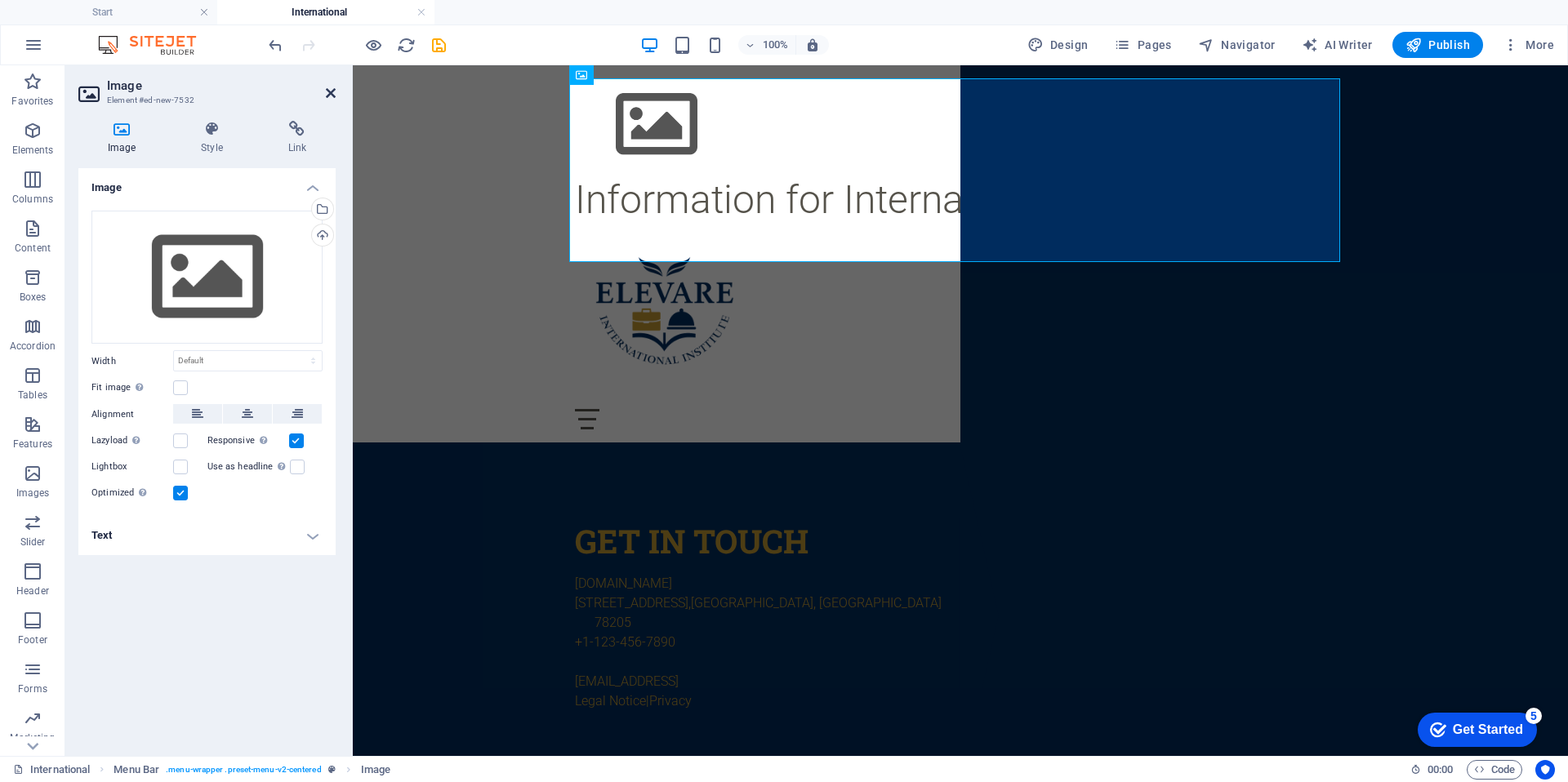
click at [326, 93] on icon at bounding box center [331, 93] width 10 height 13
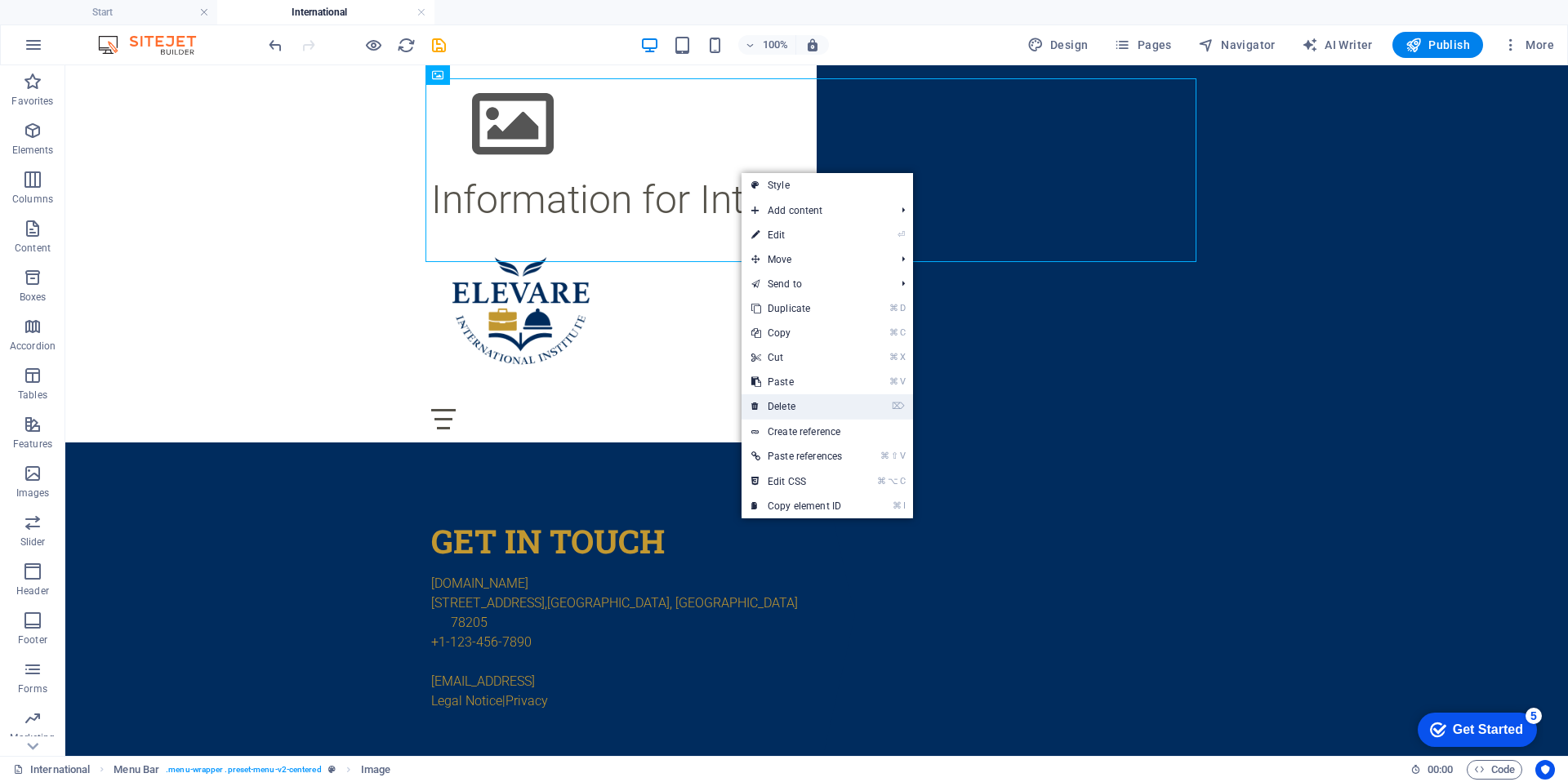
click at [842, 404] on link "⌦ Delete" at bounding box center [796, 407] width 110 height 25
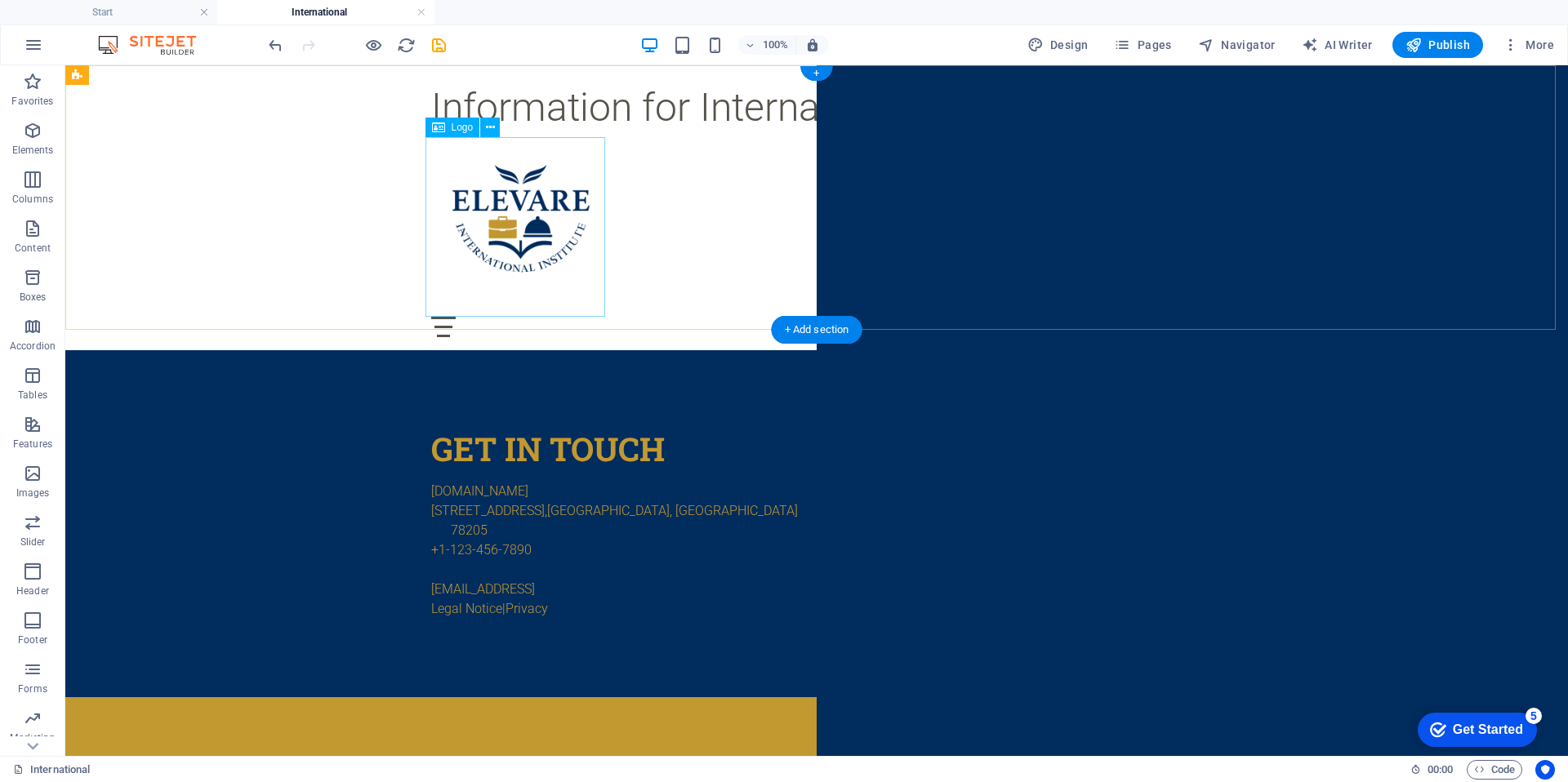
click at [491, 227] on div at bounding box center [817, 226] width 772 height 179
click at [526, 232] on div at bounding box center [817, 226] width 772 height 179
select select "px"
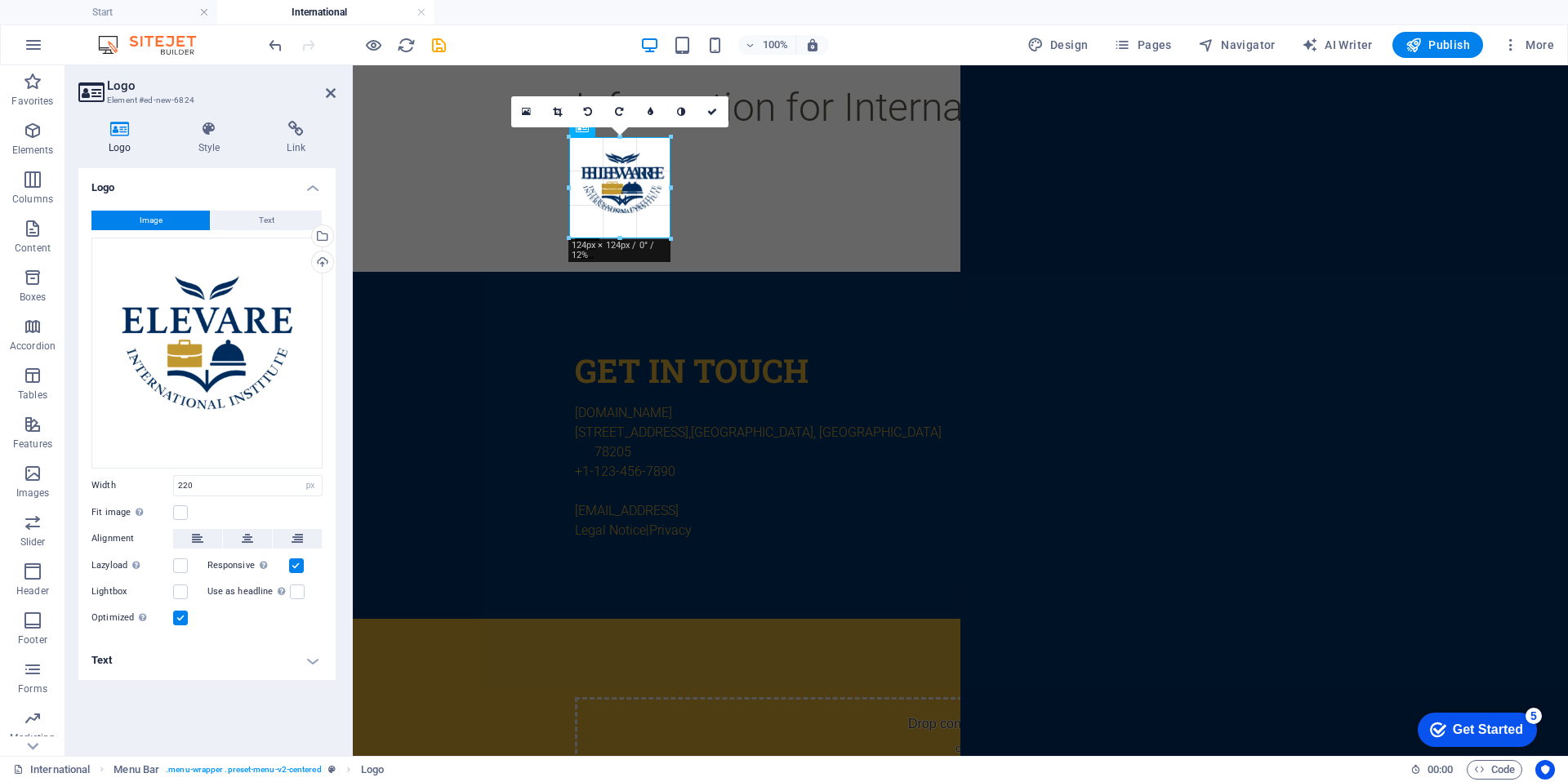
drag, startPoint x: 745, startPoint y: 314, endPoint x: 617, endPoint y: 233, distance: 151.5
type input "124"
click at [760, 223] on div "Information for International Students Menu Home About Service Contact" at bounding box center [961, 168] width 1216 height 206
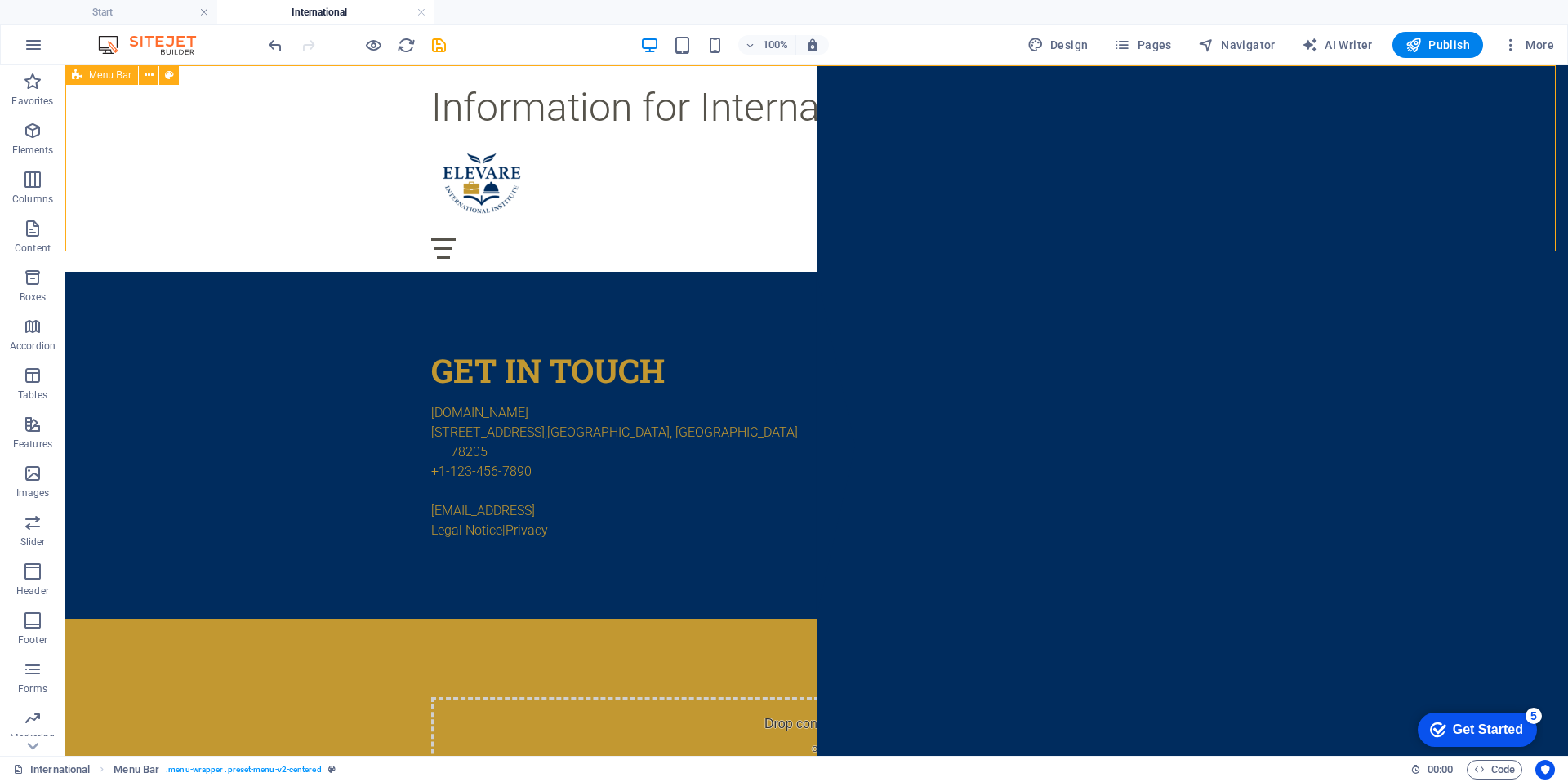
click at [760, 223] on div "Information for International Students Menu Home About Service Contact" at bounding box center [817, 168] width 1503 height 206
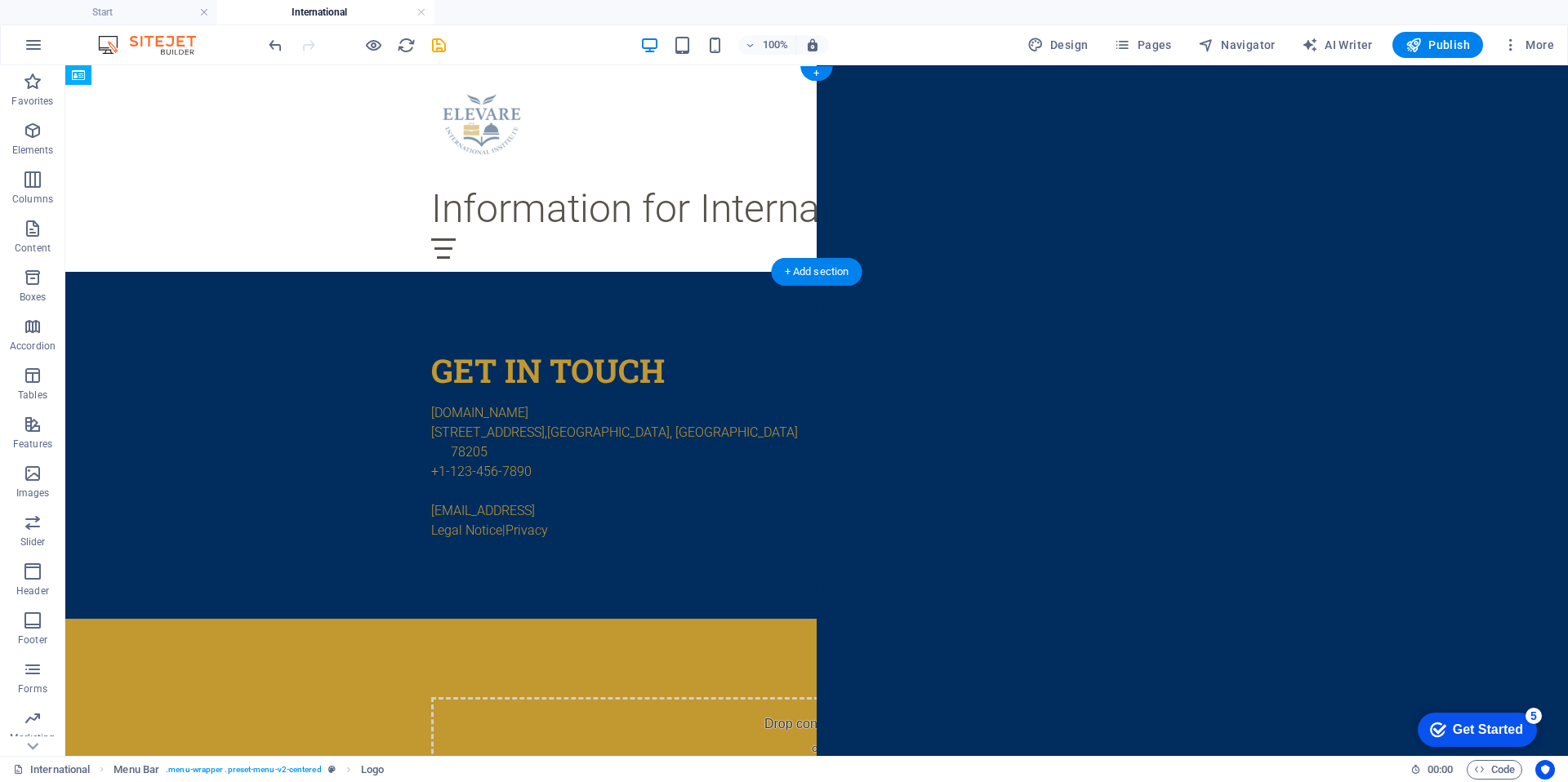
drag, startPoint x: 339, startPoint y: 174, endPoint x: 535, endPoint y: 135, distance: 199.8
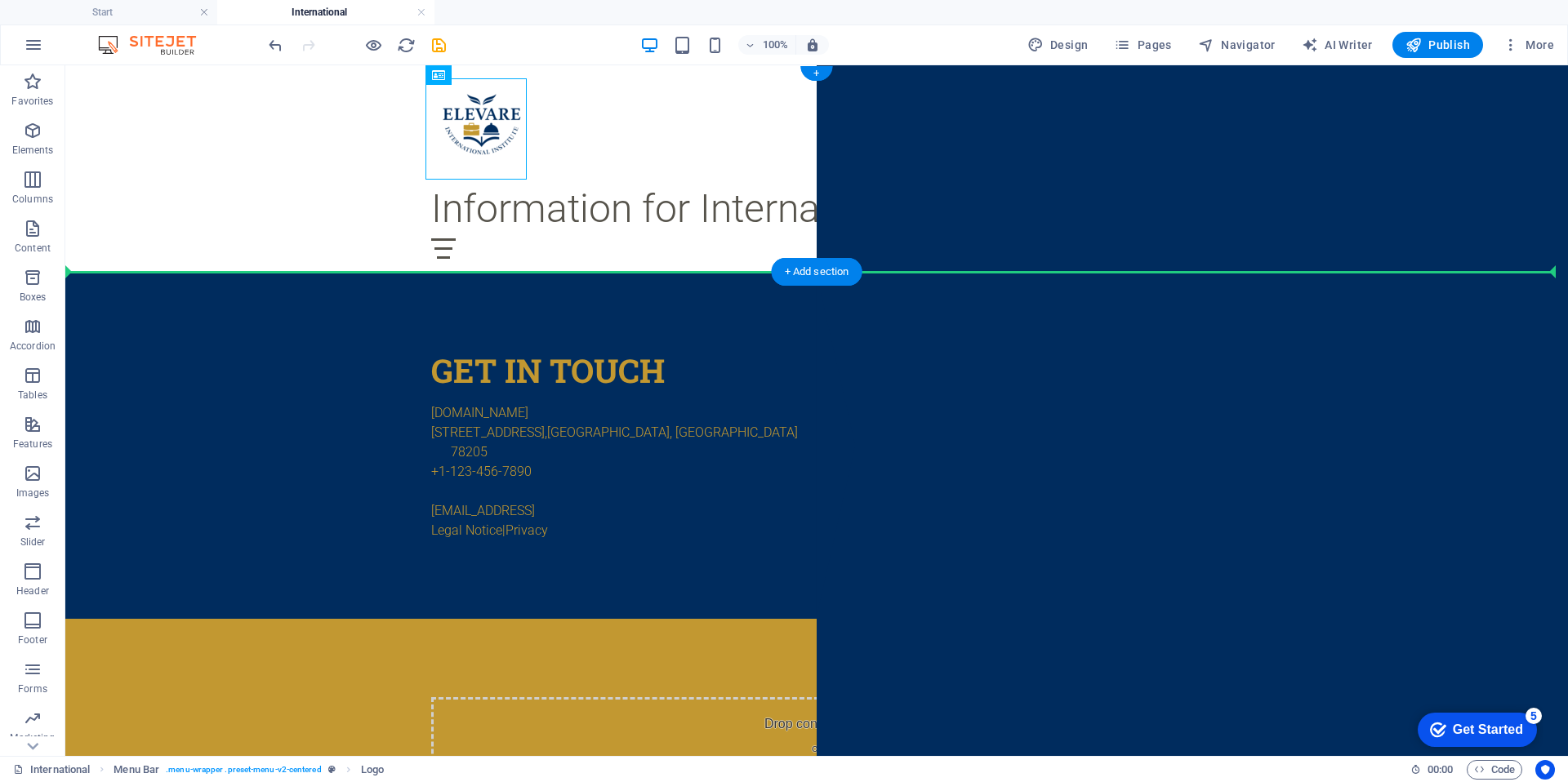
drag, startPoint x: 485, startPoint y: 117, endPoint x: 223, endPoint y: 206, distance: 276.7
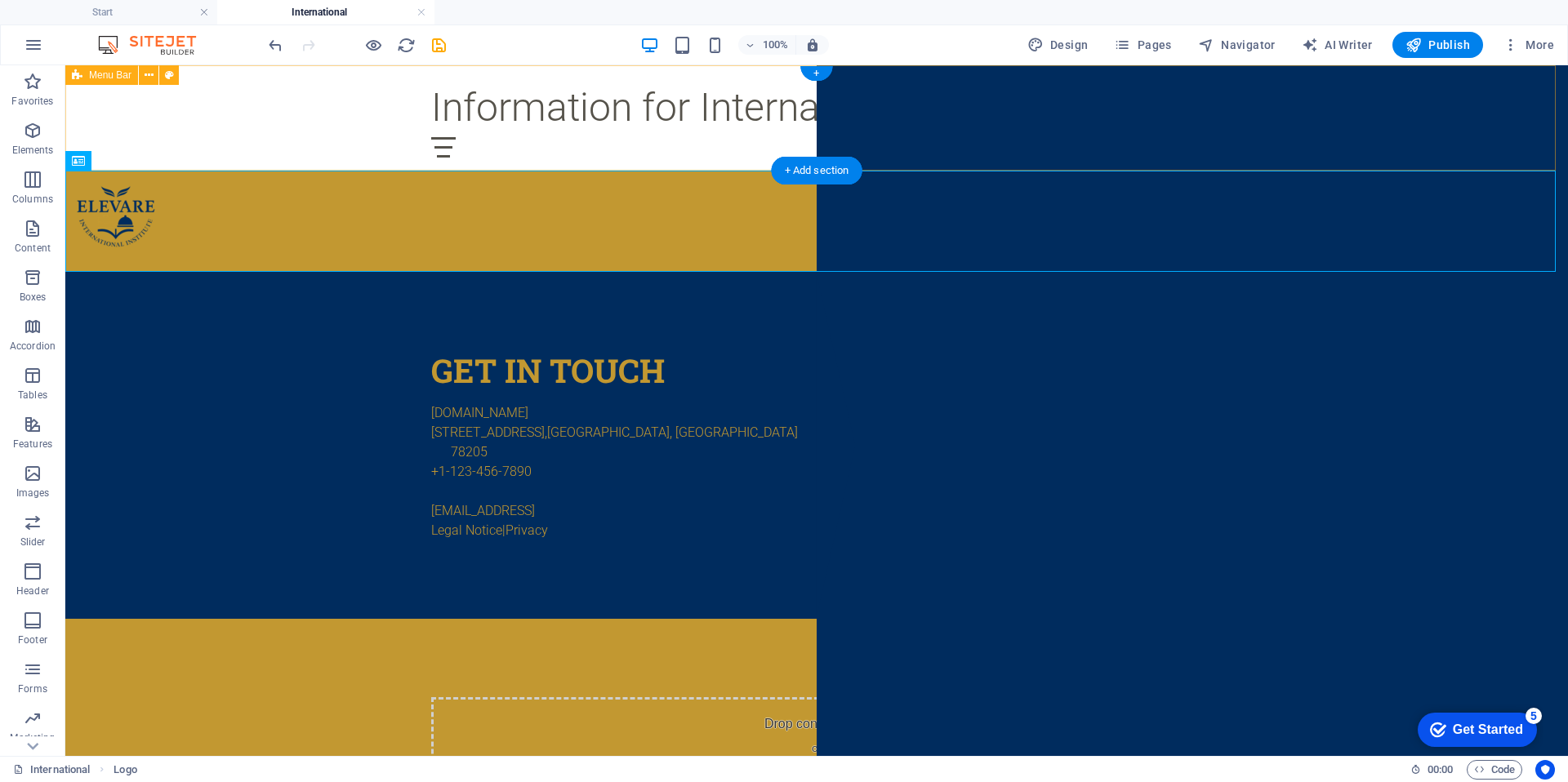
click at [1202, 146] on div "Information for International Students Menu Home About Service Contact" at bounding box center [817, 118] width 1503 height 106
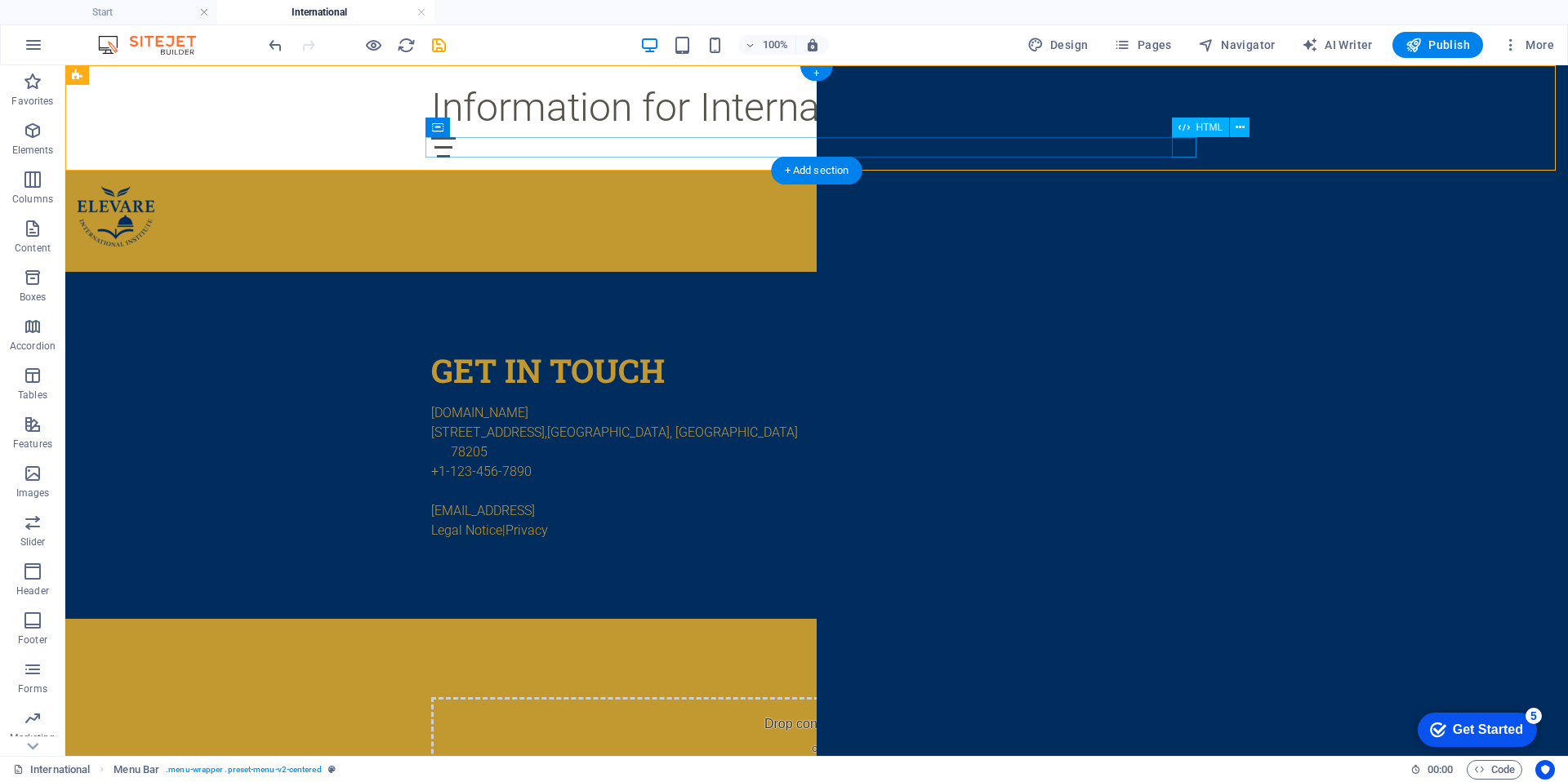
click at [1184, 147] on div "Menu" at bounding box center [817, 147] width 772 height 20
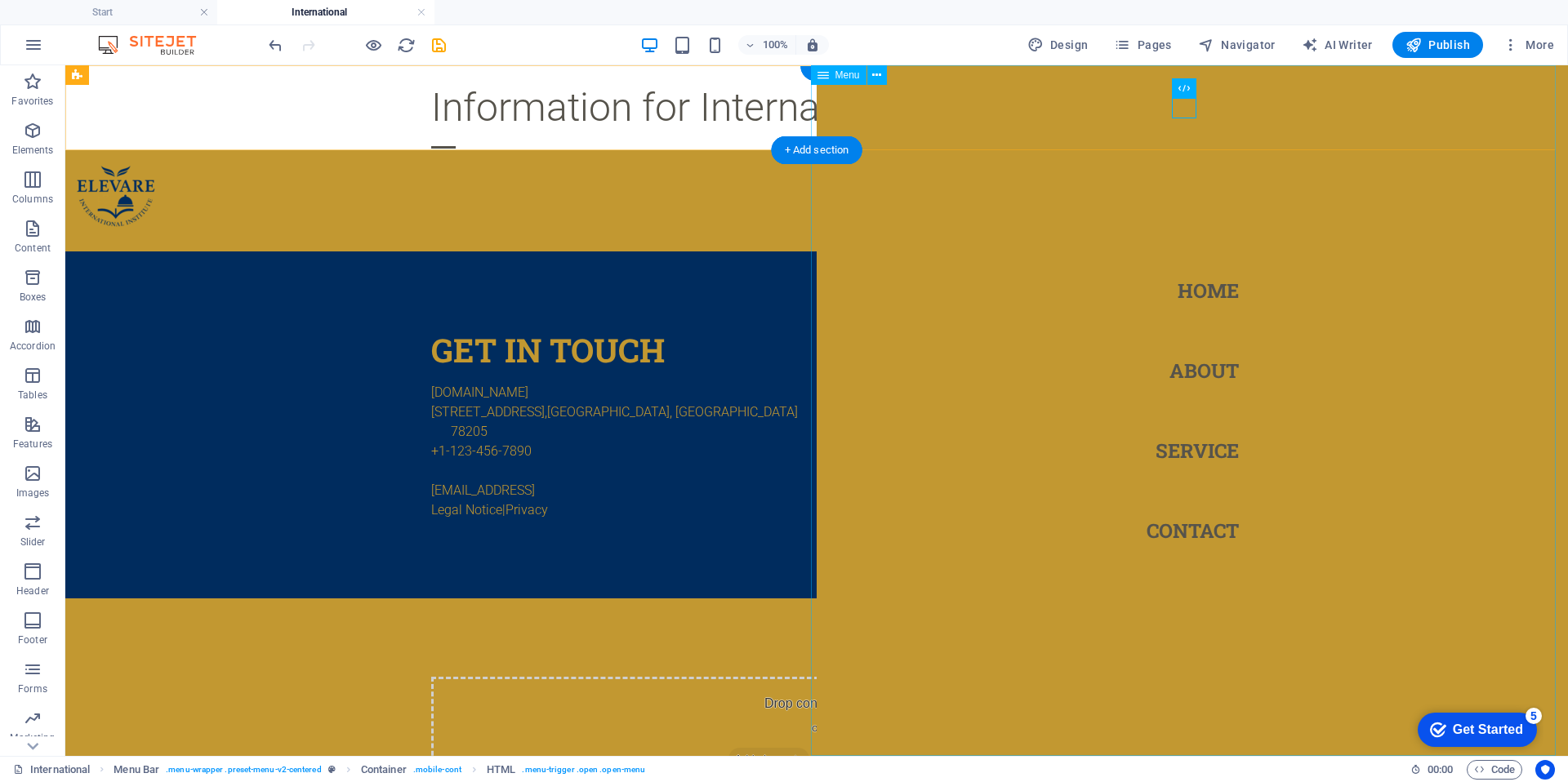
click at [1172, 90] on nav "Home About Service Contact" at bounding box center [1192, 411] width 751 height 691
click at [533, 126] on div "Information for International Students" at bounding box center [817, 107] width 772 height 59
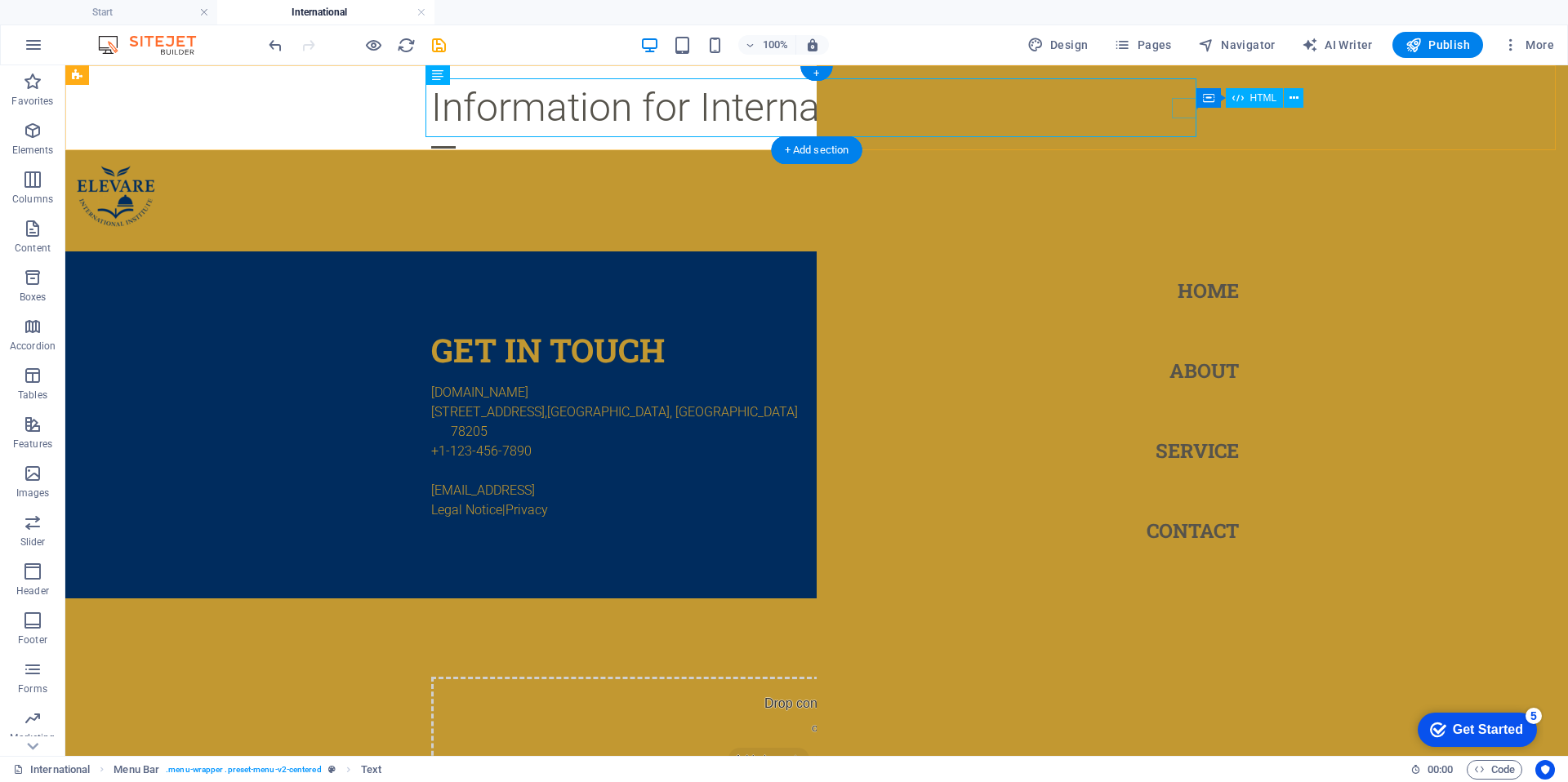
click at [456, 137] on div "Menu" at bounding box center [443, 147] width 25 height 20
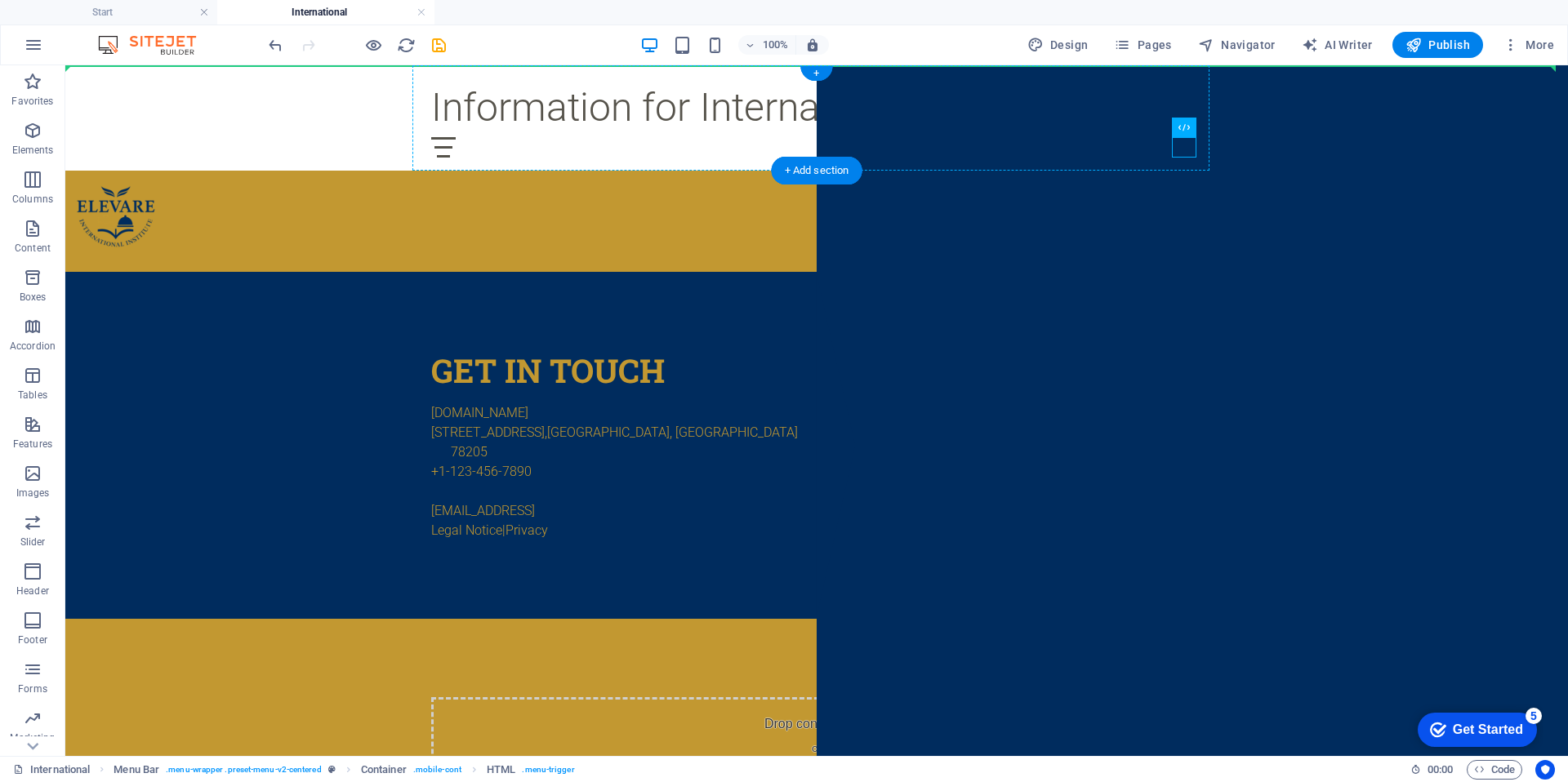
drag, startPoint x: 1183, startPoint y: 146, endPoint x: 1173, endPoint y: 108, distance: 39.3
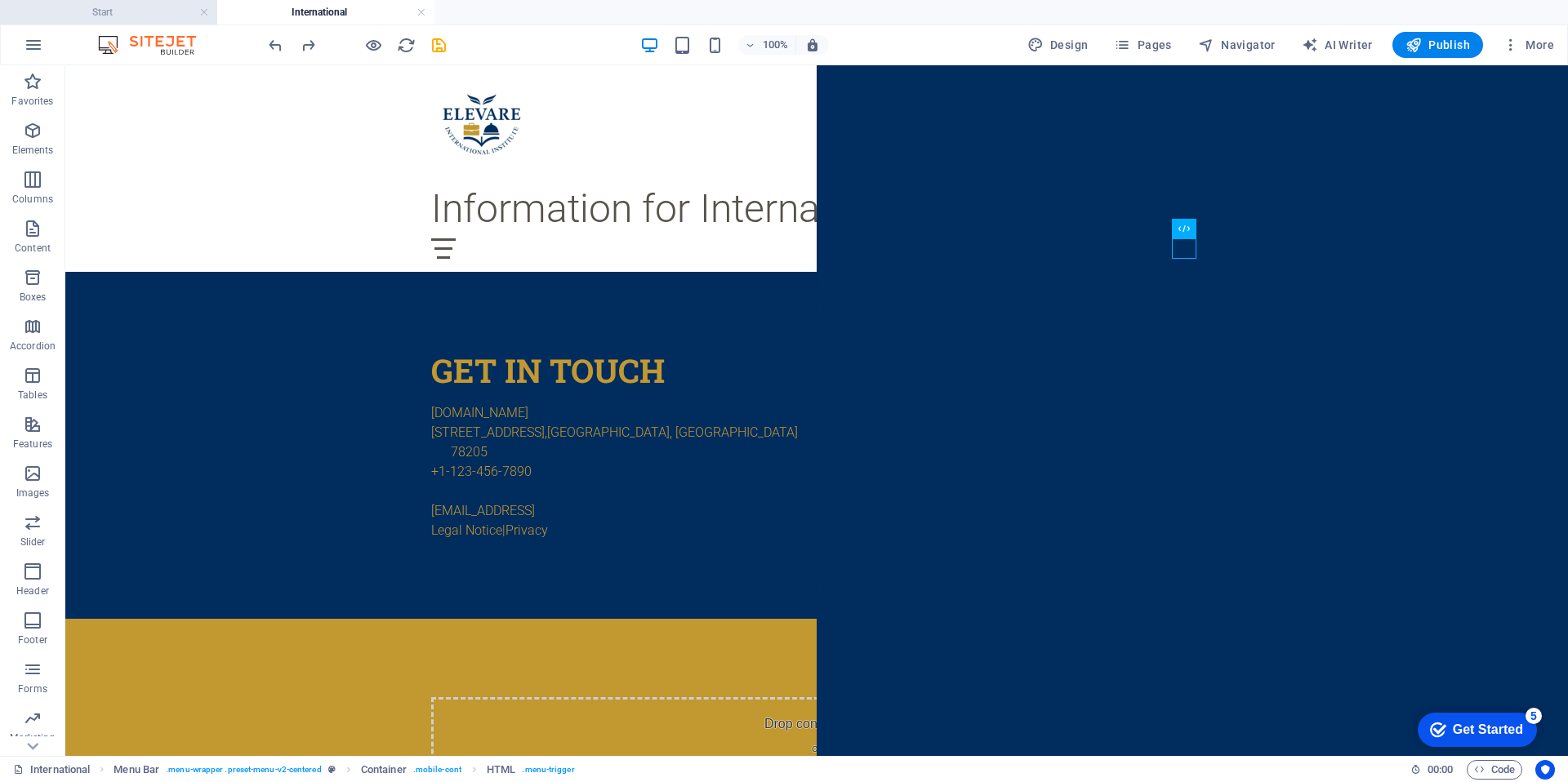
click at [109, 12] on h4 "Start" at bounding box center [108, 12] width 217 height 18
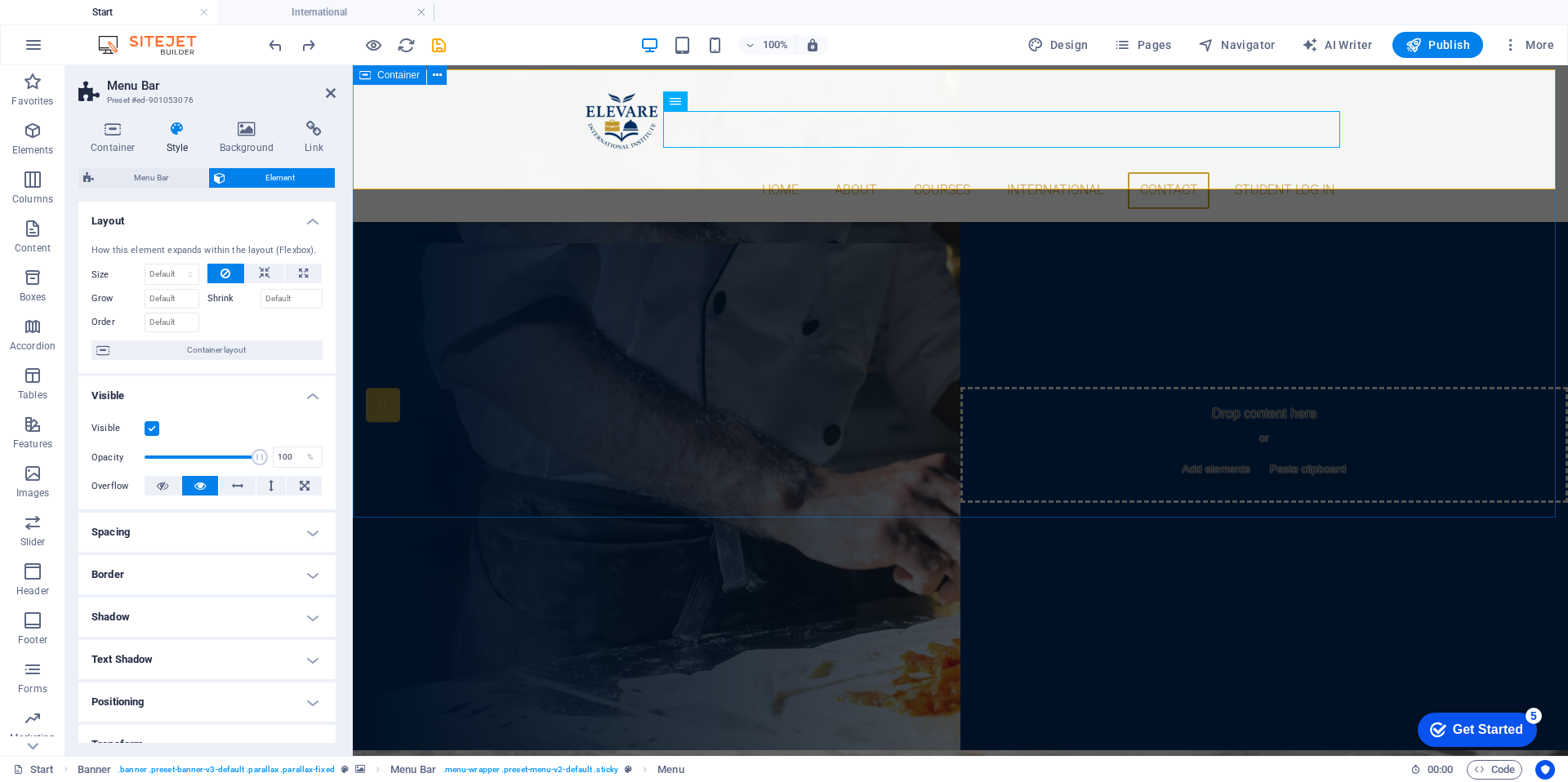
scroll to position [0, 0]
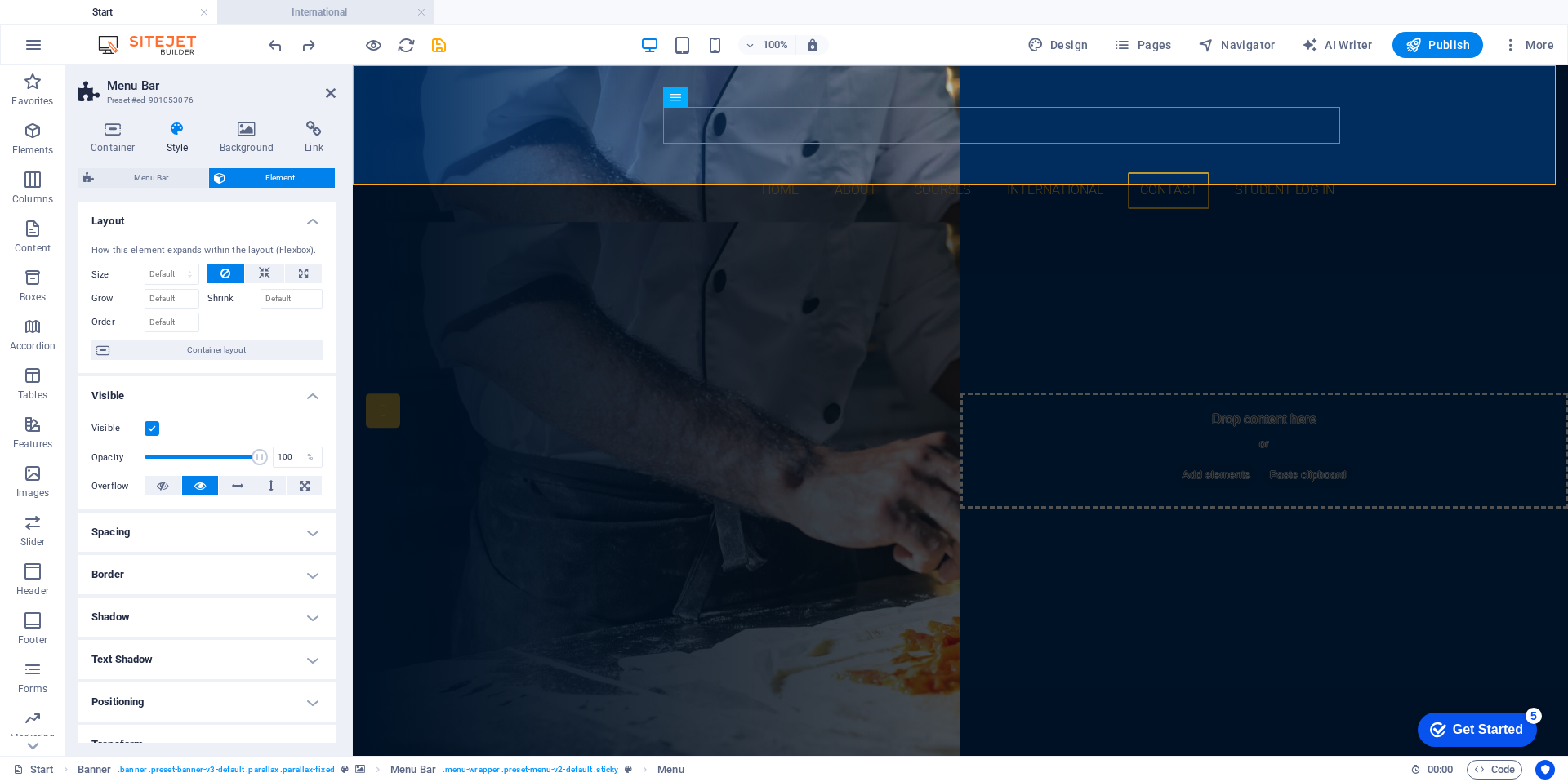
click at [316, 16] on h4 "International" at bounding box center [325, 12] width 217 height 18
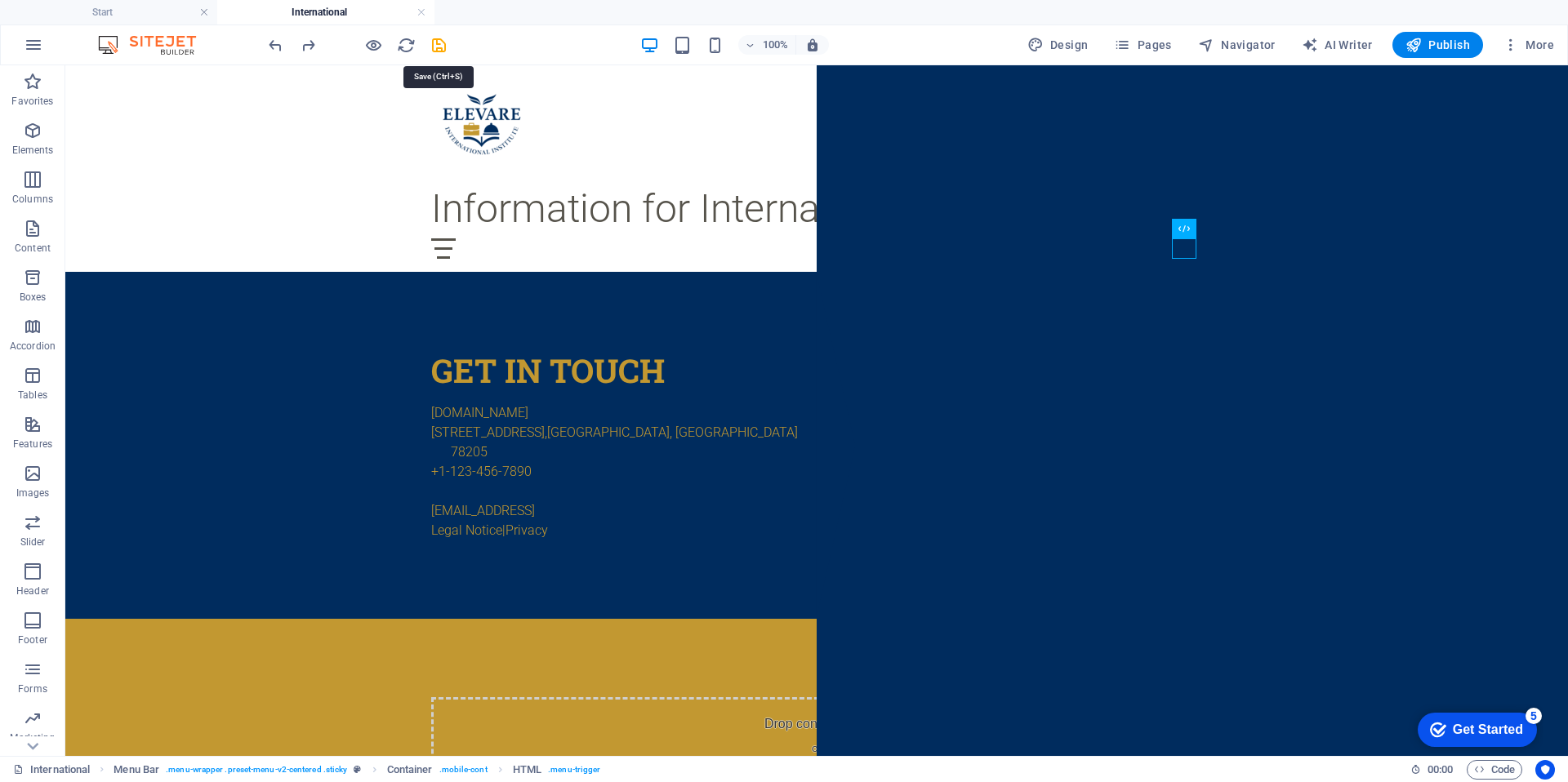
click at [441, 47] on icon "save" at bounding box center [440, 45] width 19 height 19
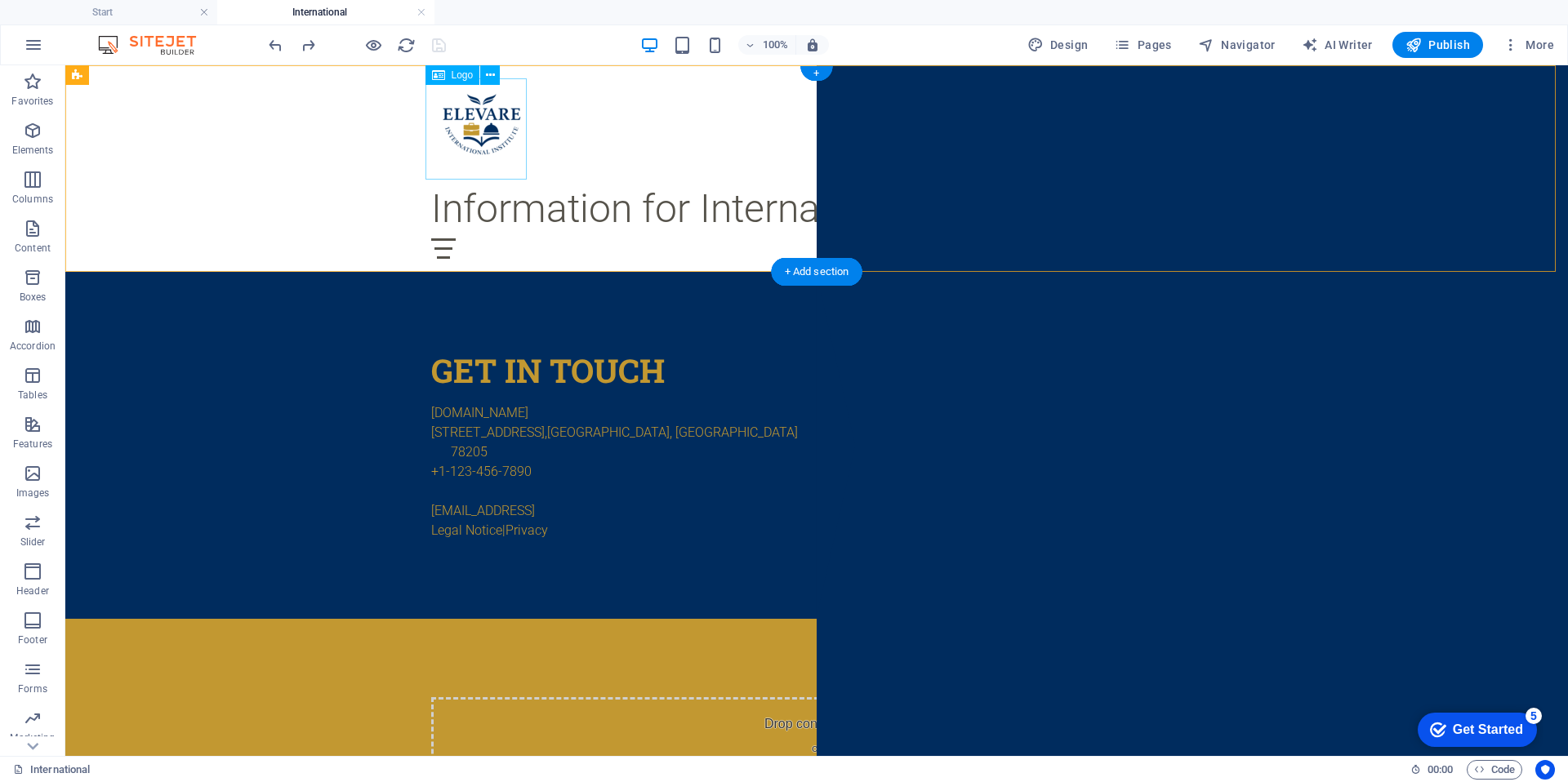
click at [433, 116] on div at bounding box center [817, 130] width 772 height 102
click at [1177, 249] on div "Menu" at bounding box center [817, 249] width 772 height 20
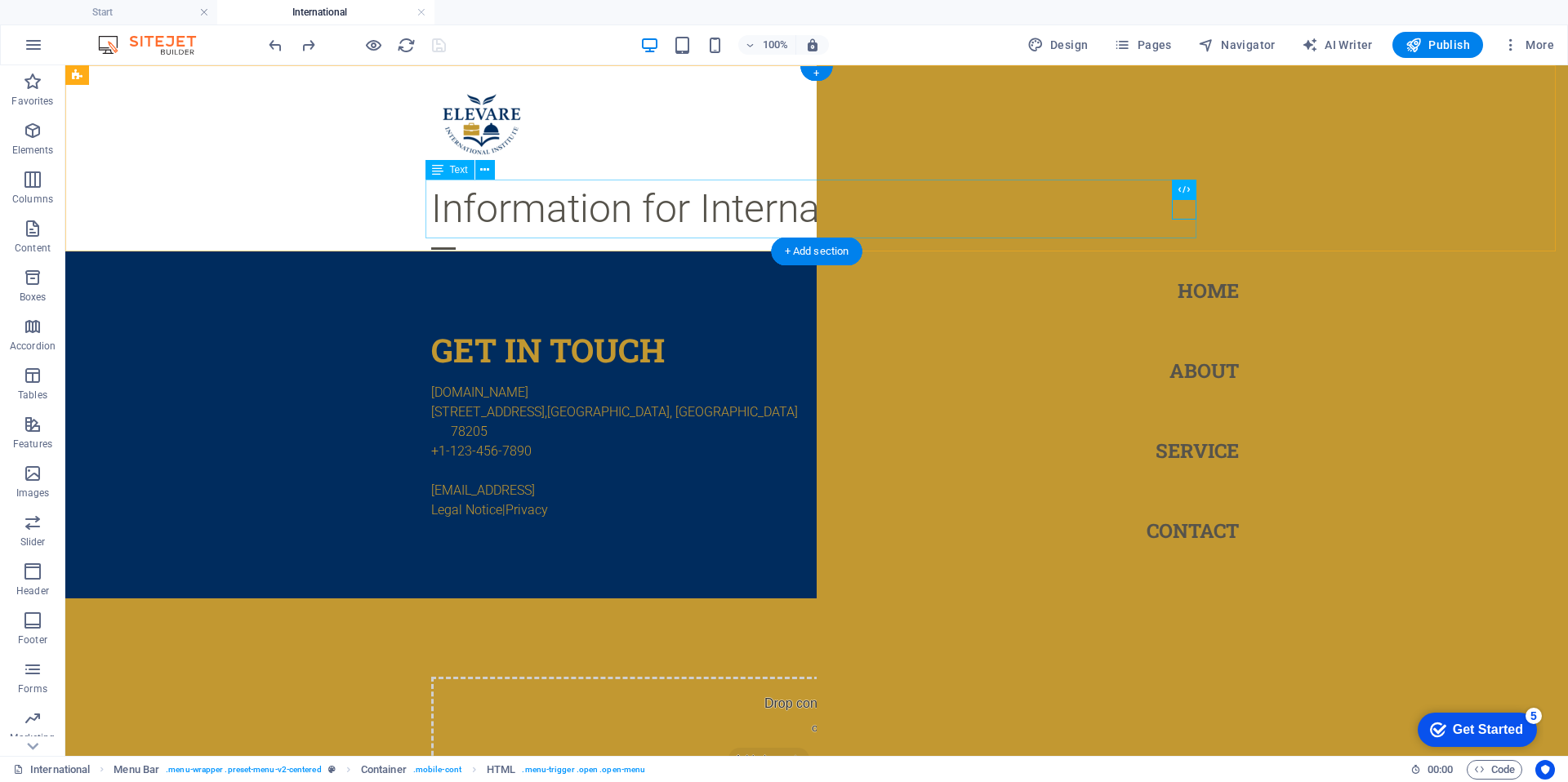
click at [673, 216] on div "Information for International Students" at bounding box center [817, 208] width 772 height 59
click at [1245, 128] on nav "Home About Service Contact" at bounding box center [1192, 411] width 751 height 691
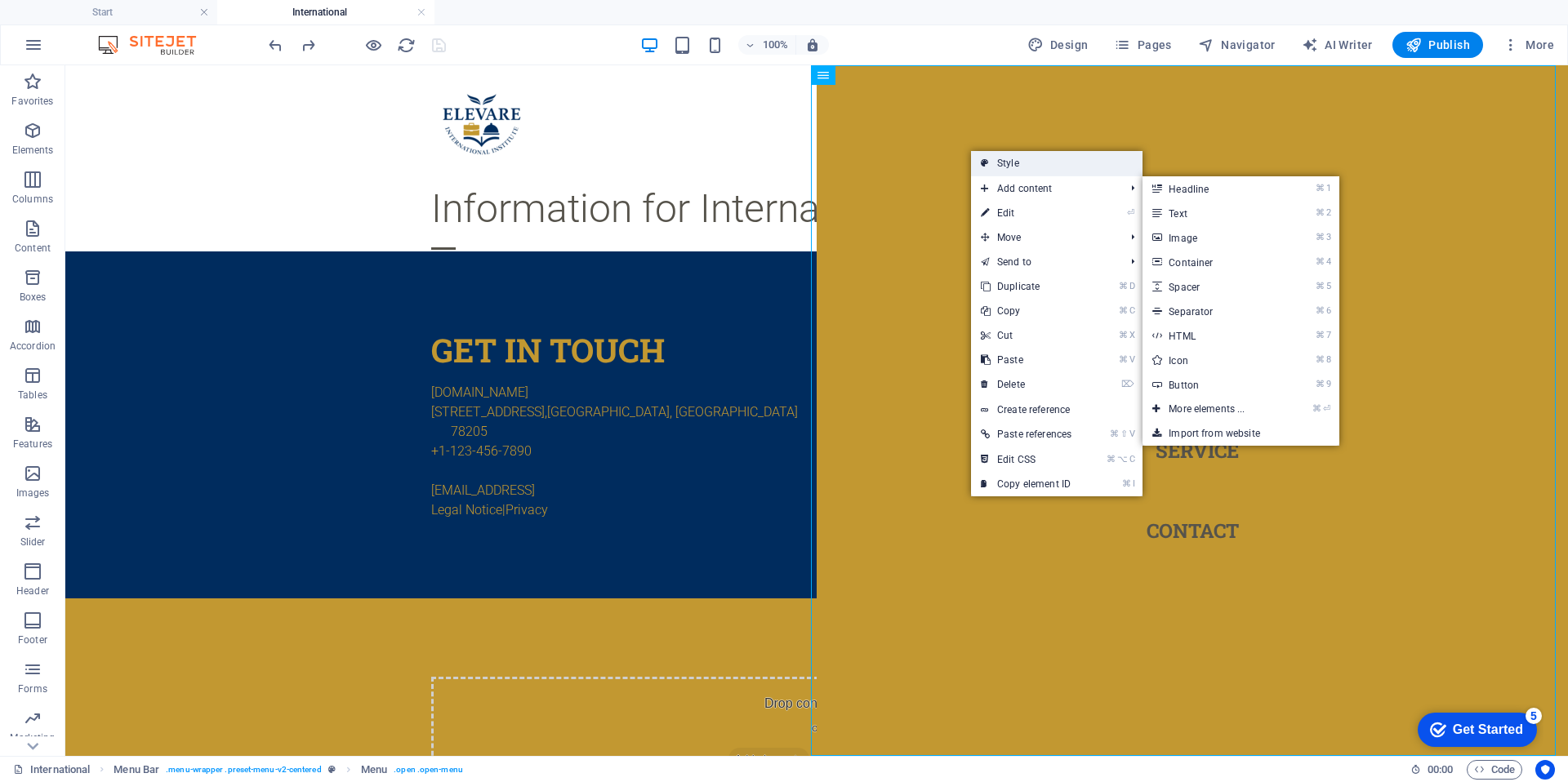
click at [1041, 158] on link "Style" at bounding box center [1057, 163] width 172 height 25
select select "rem"
select select "preset-menu-v2-centered"
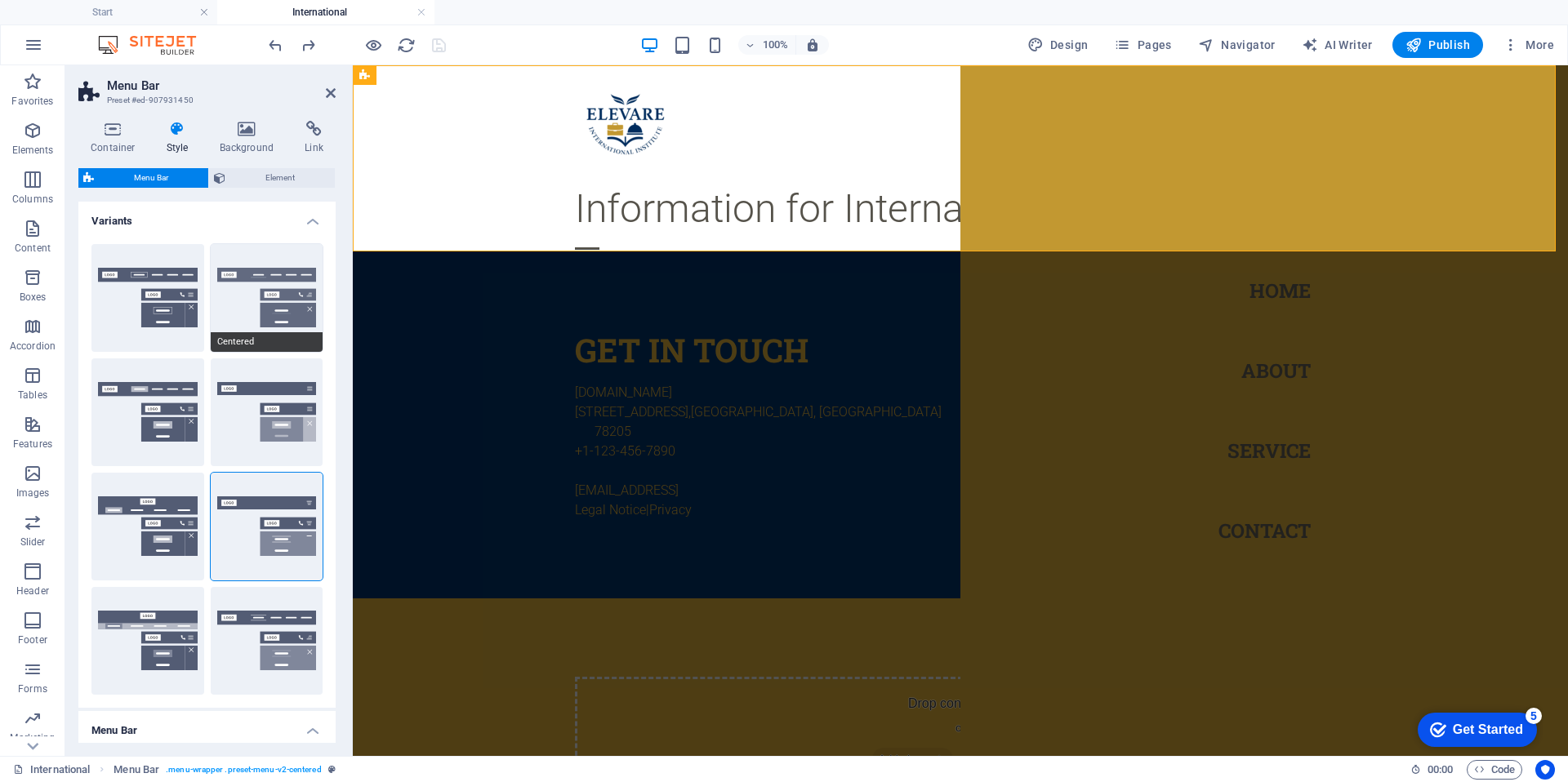
click at [238, 297] on button "Centered" at bounding box center [267, 298] width 112 height 107
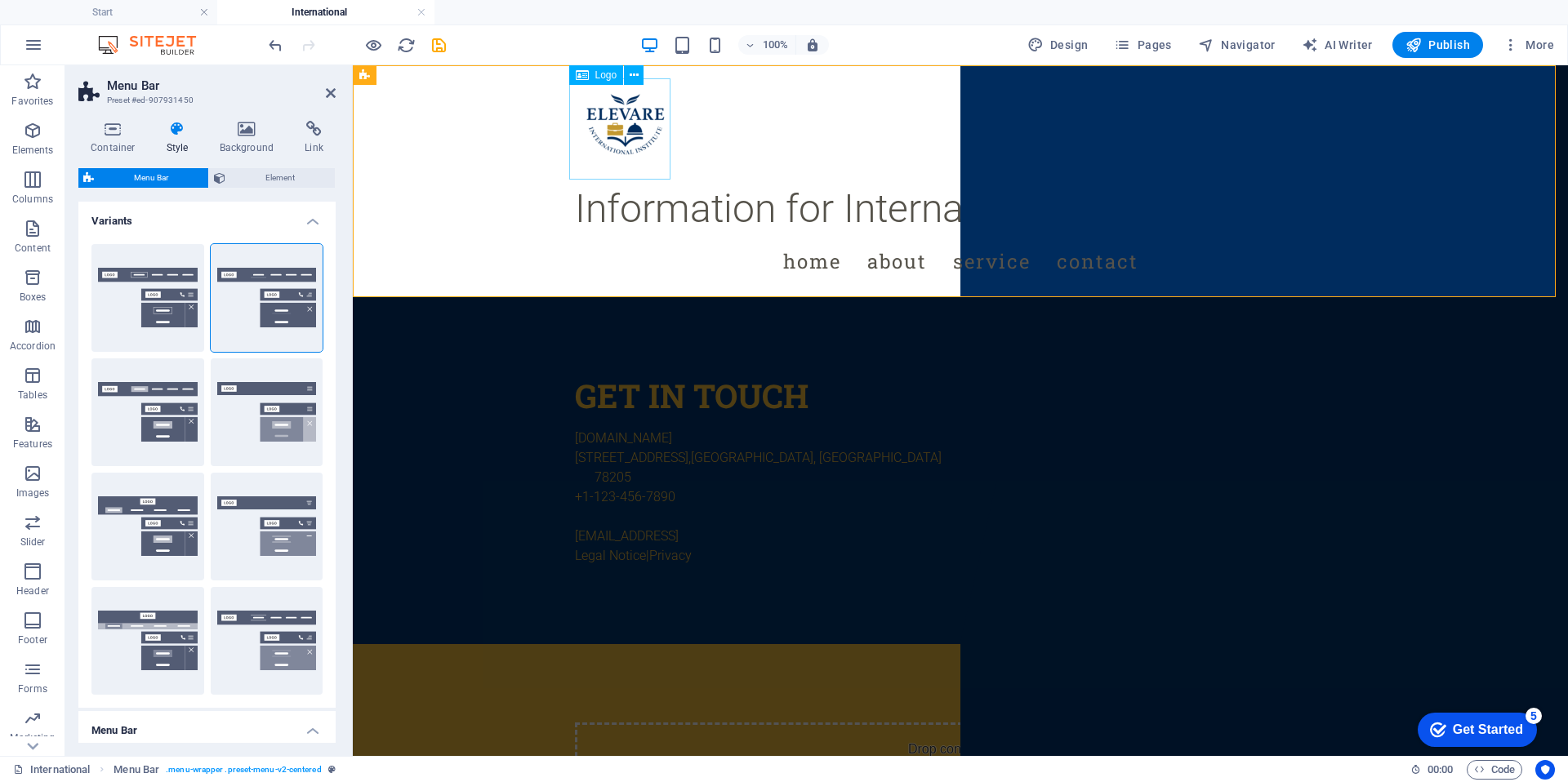
click at [612, 129] on div at bounding box center [961, 130] width 772 height 102
click at [644, 144] on div at bounding box center [961, 130] width 772 height 102
click at [637, 131] on div at bounding box center [961, 130] width 772 height 102
select select "px"
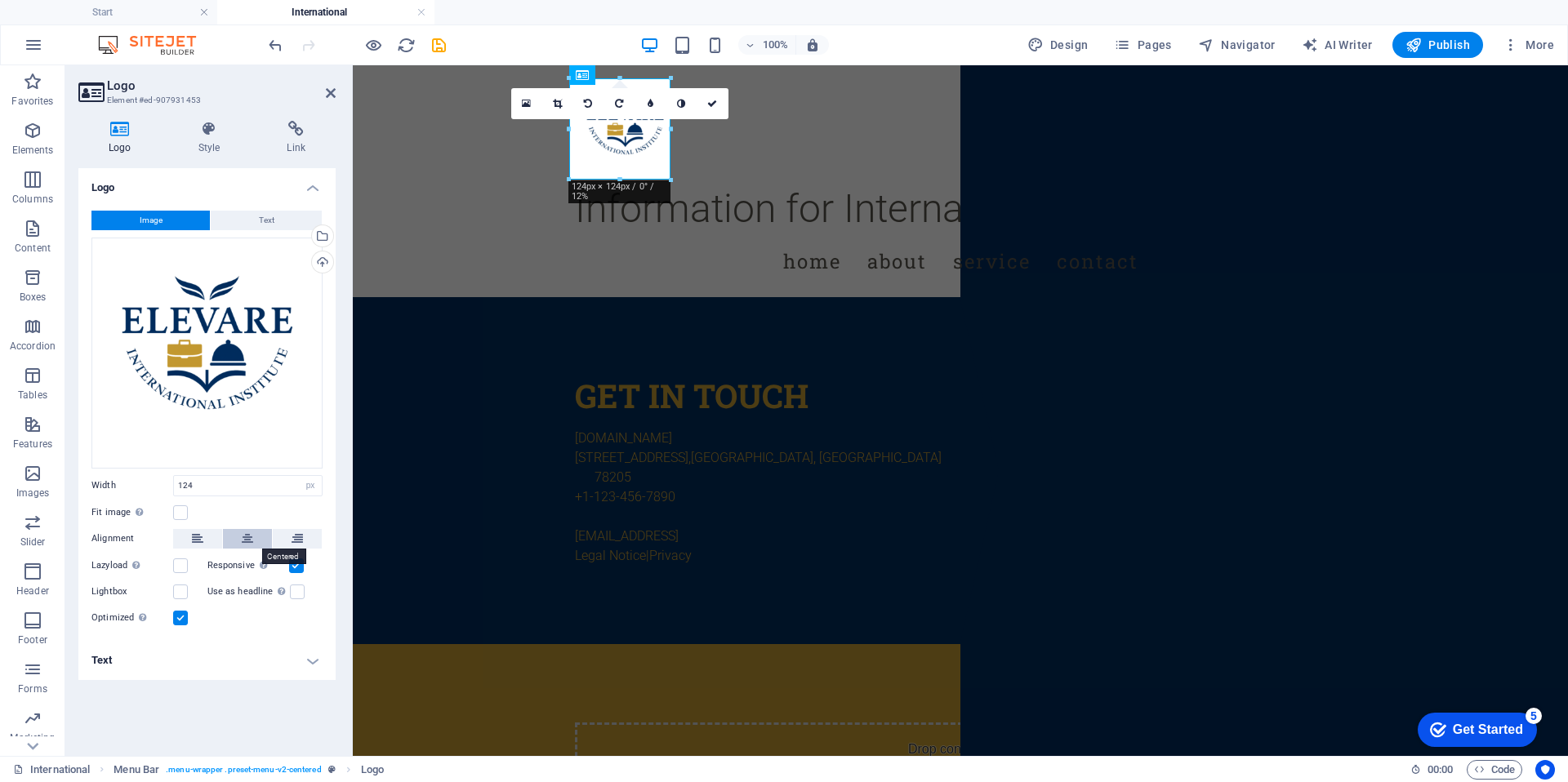
click at [243, 539] on icon at bounding box center [248, 539] width 12 height 19
click at [195, 540] on icon at bounding box center [198, 539] width 12 height 19
click at [270, 225] on span "Text" at bounding box center [267, 221] width 15 height 19
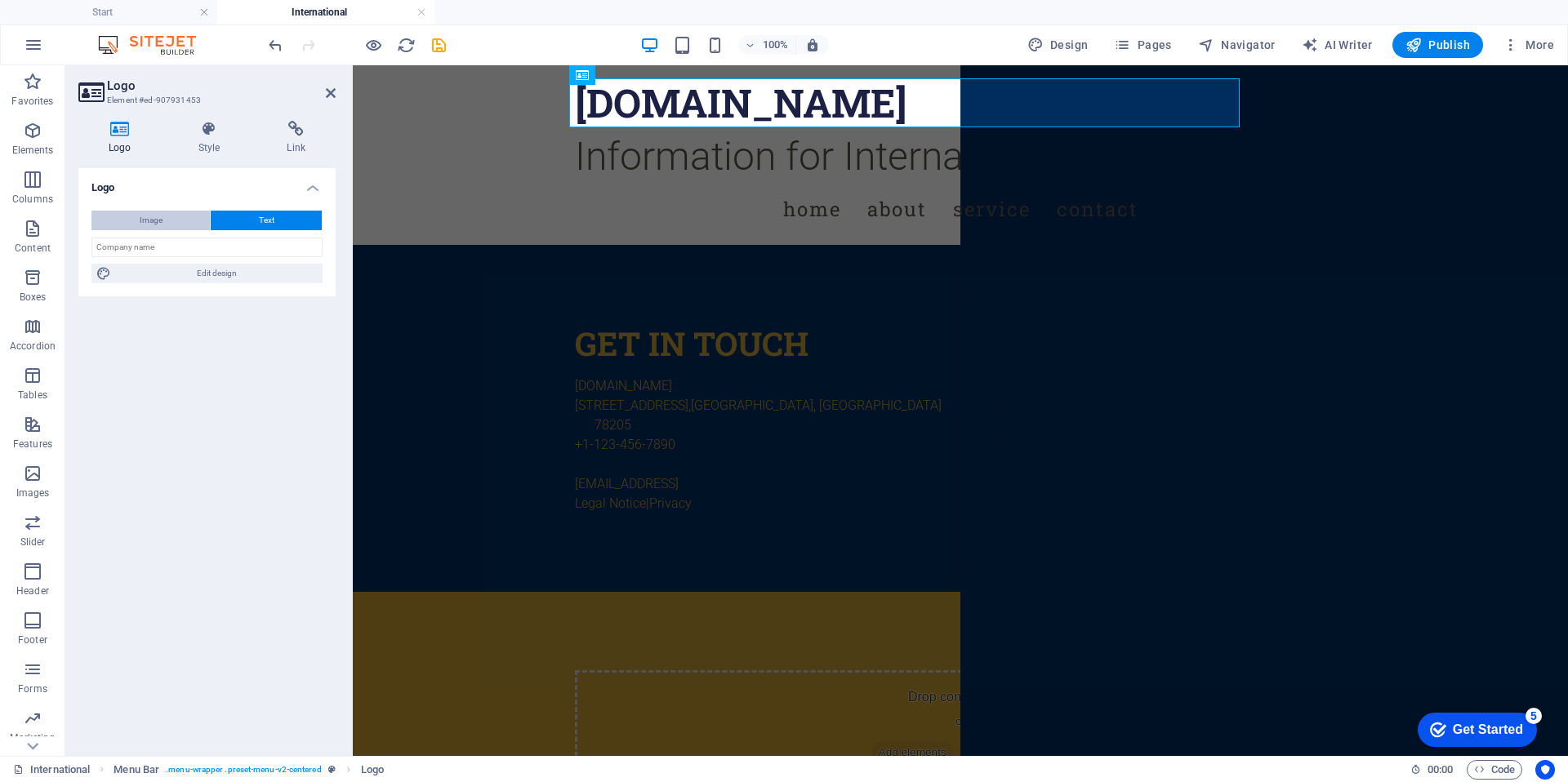
click at [163, 224] on button "Image" at bounding box center [150, 221] width 118 height 19
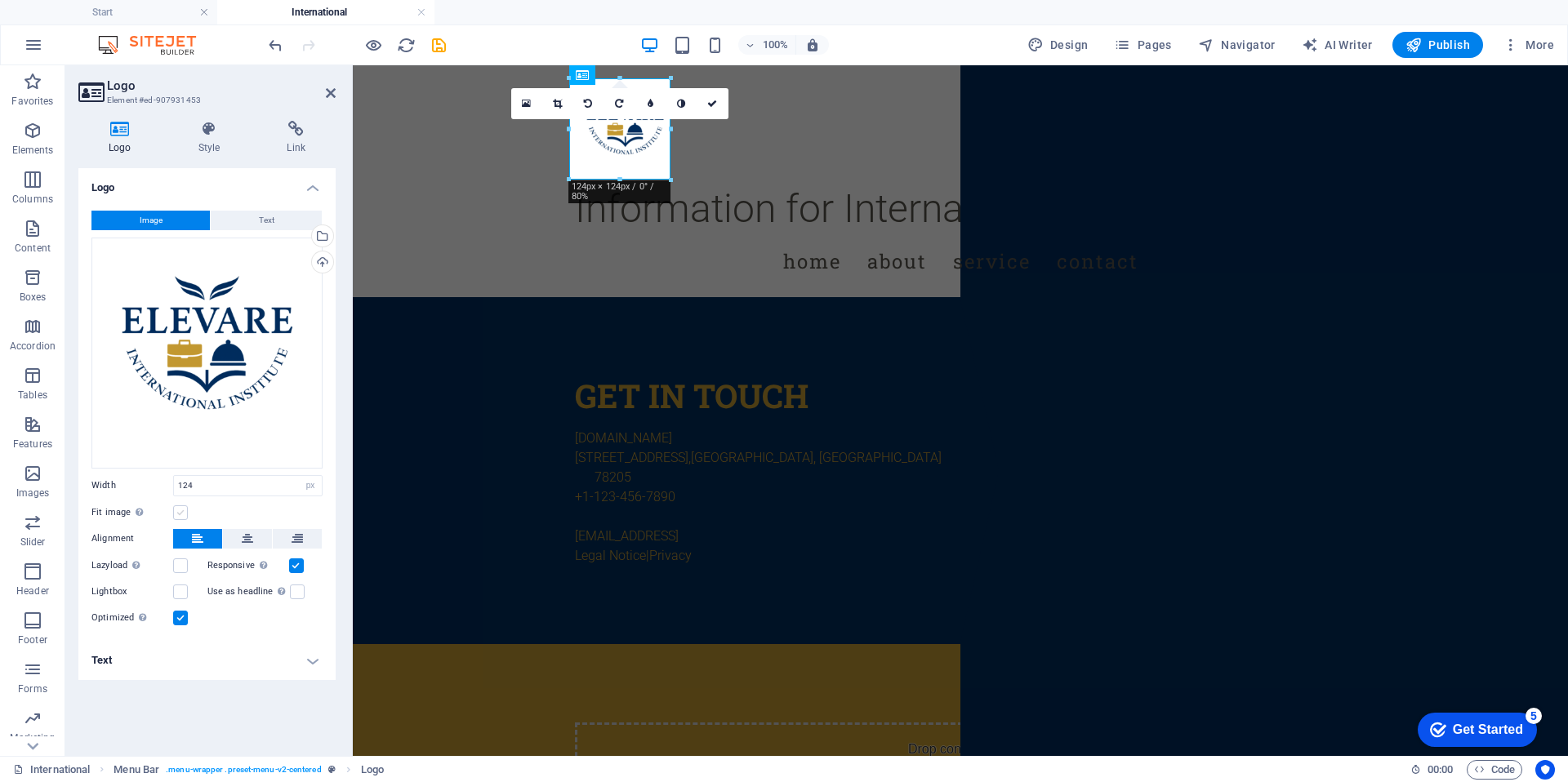
click at [184, 510] on label at bounding box center [179, 512] width 14 height 14
click at [0, 0] on input "Fit image Automatically fit image to a fixed width and height" at bounding box center [0, 0] width 0 height 0
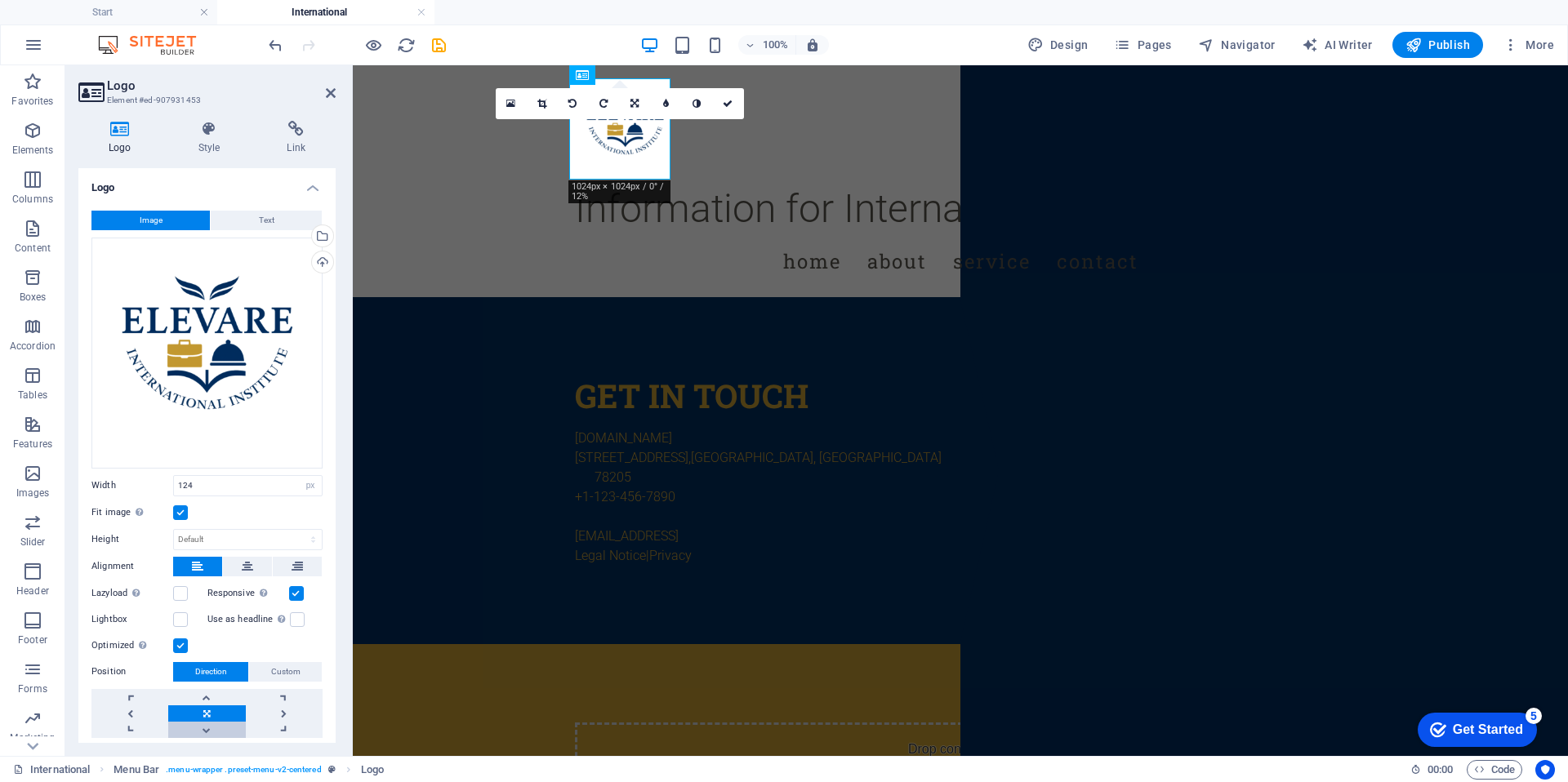
click at [209, 723] on link at bounding box center [206, 729] width 77 height 16
click at [201, 693] on link at bounding box center [206, 697] width 77 height 16
click at [133, 711] on link at bounding box center [130, 713] width 77 height 16
click at [281, 672] on span "Custom" at bounding box center [286, 672] width 30 height 19
click at [175, 700] on input "50" at bounding box center [178, 704] width 50 height 19
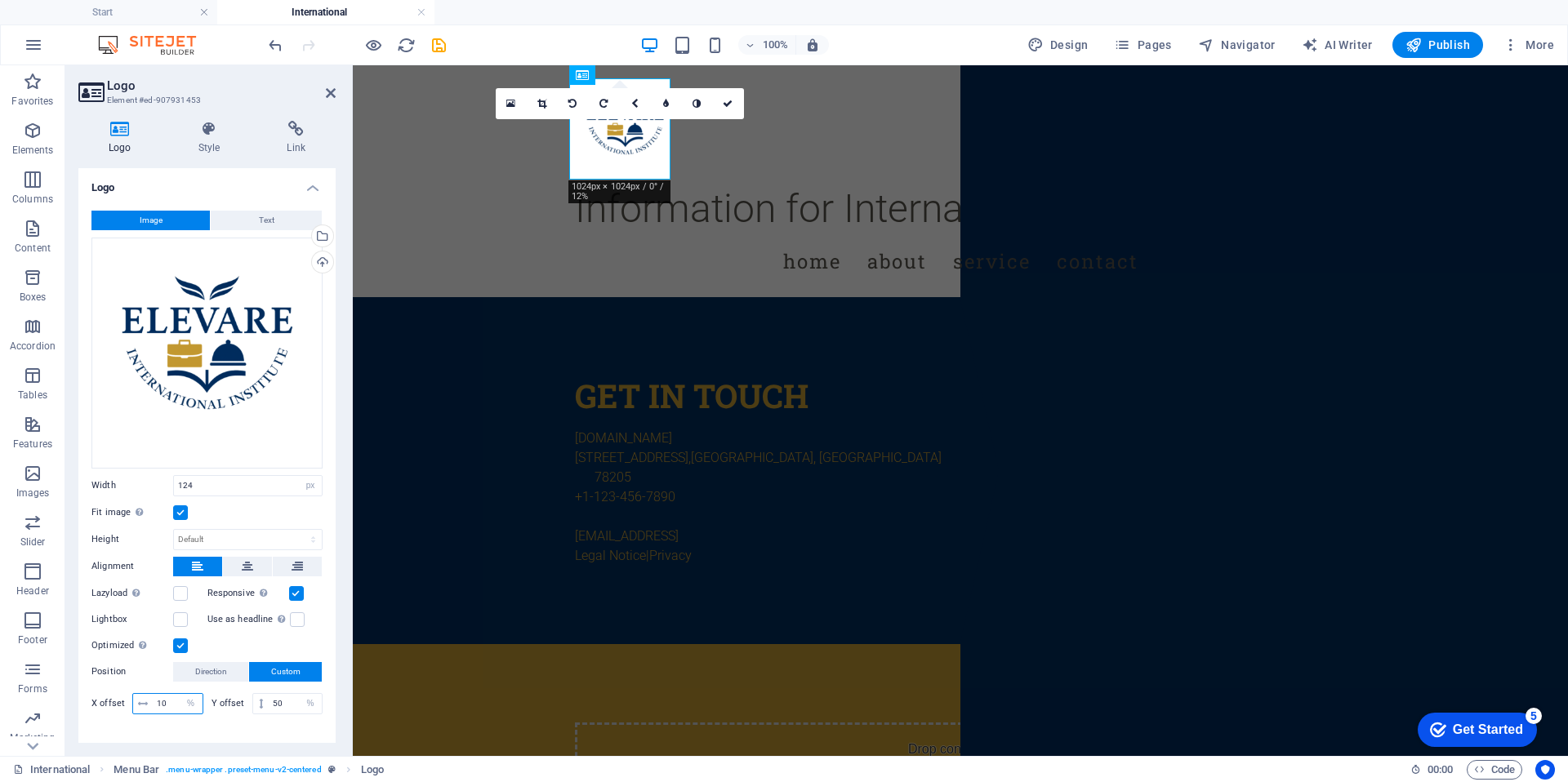
type input "1"
type input "25"
click at [186, 737] on h4 "Text" at bounding box center [207, 751] width 257 height 39
click at [480, 167] on div "Information for International Students Menu Home About Service Contact" at bounding box center [961, 181] width 1216 height 232
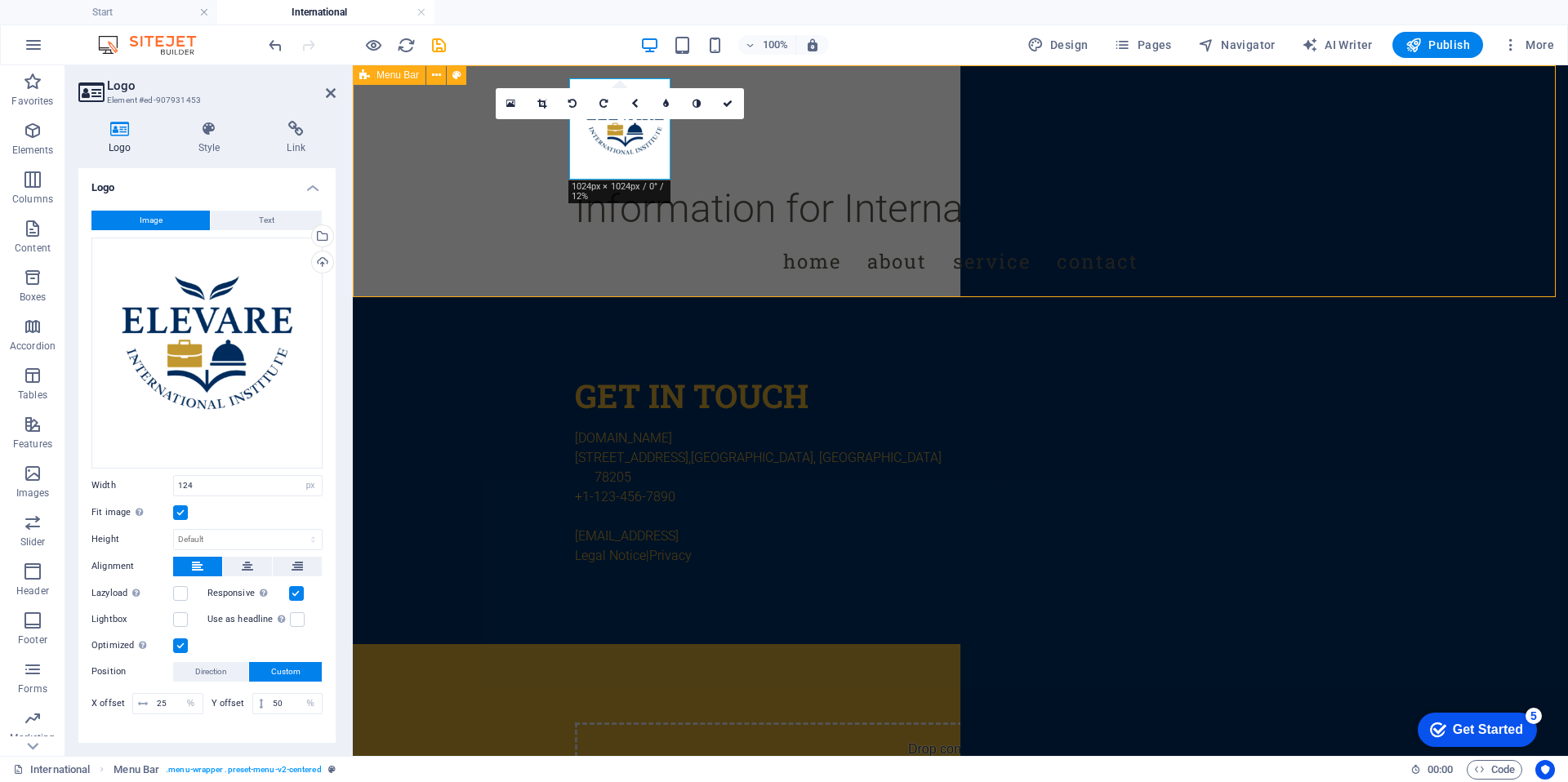
click at [766, 168] on div at bounding box center [961, 130] width 772 height 102
select select "px"
select select "%"
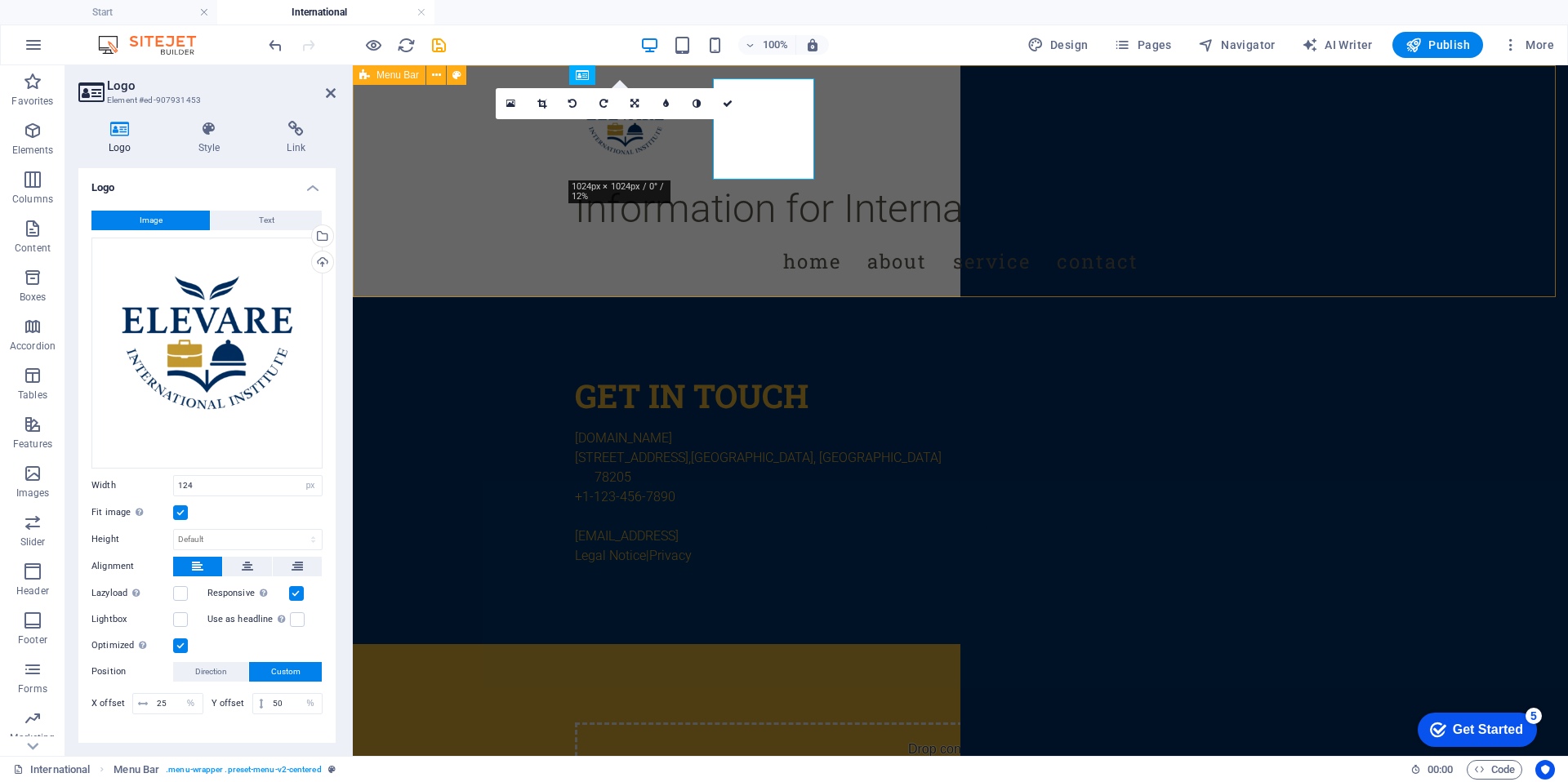
click at [479, 168] on div "Information for International Students Menu Home About Service Contact" at bounding box center [961, 181] width 1216 height 232
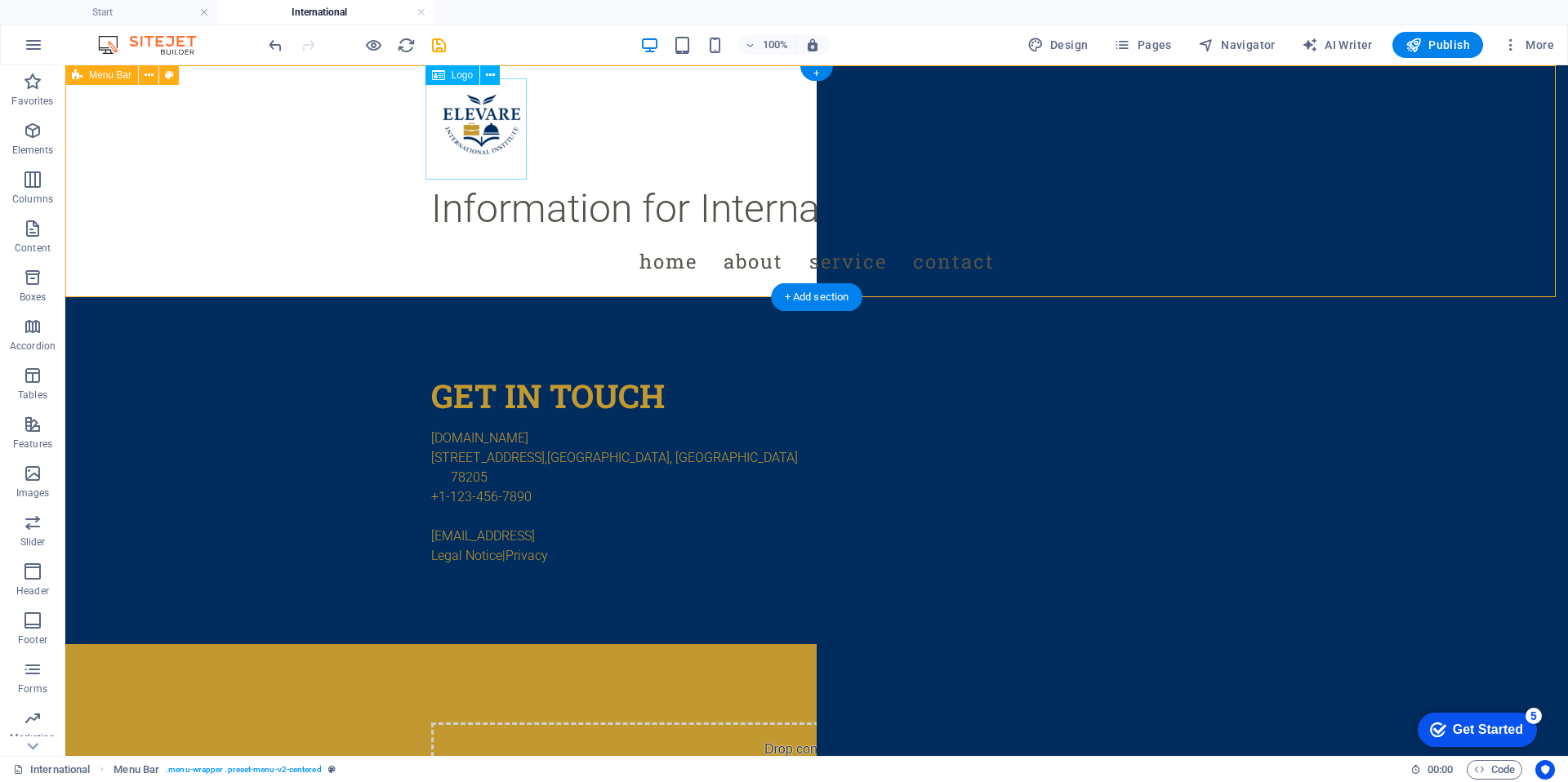
click at [479, 168] on div at bounding box center [817, 130] width 772 height 102
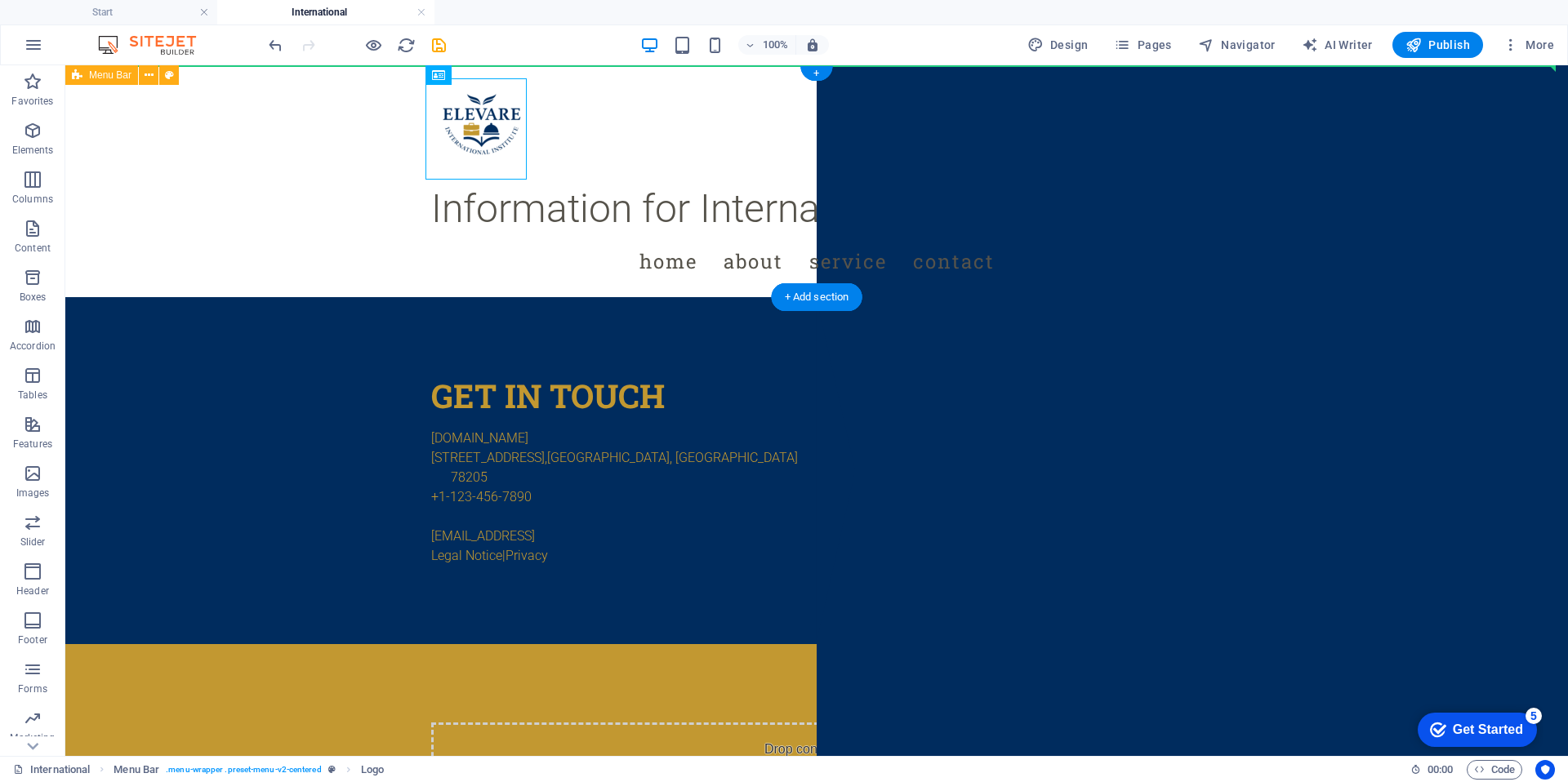
drag, startPoint x: 482, startPoint y: 122, endPoint x: 261, endPoint y: 123, distance: 221.0
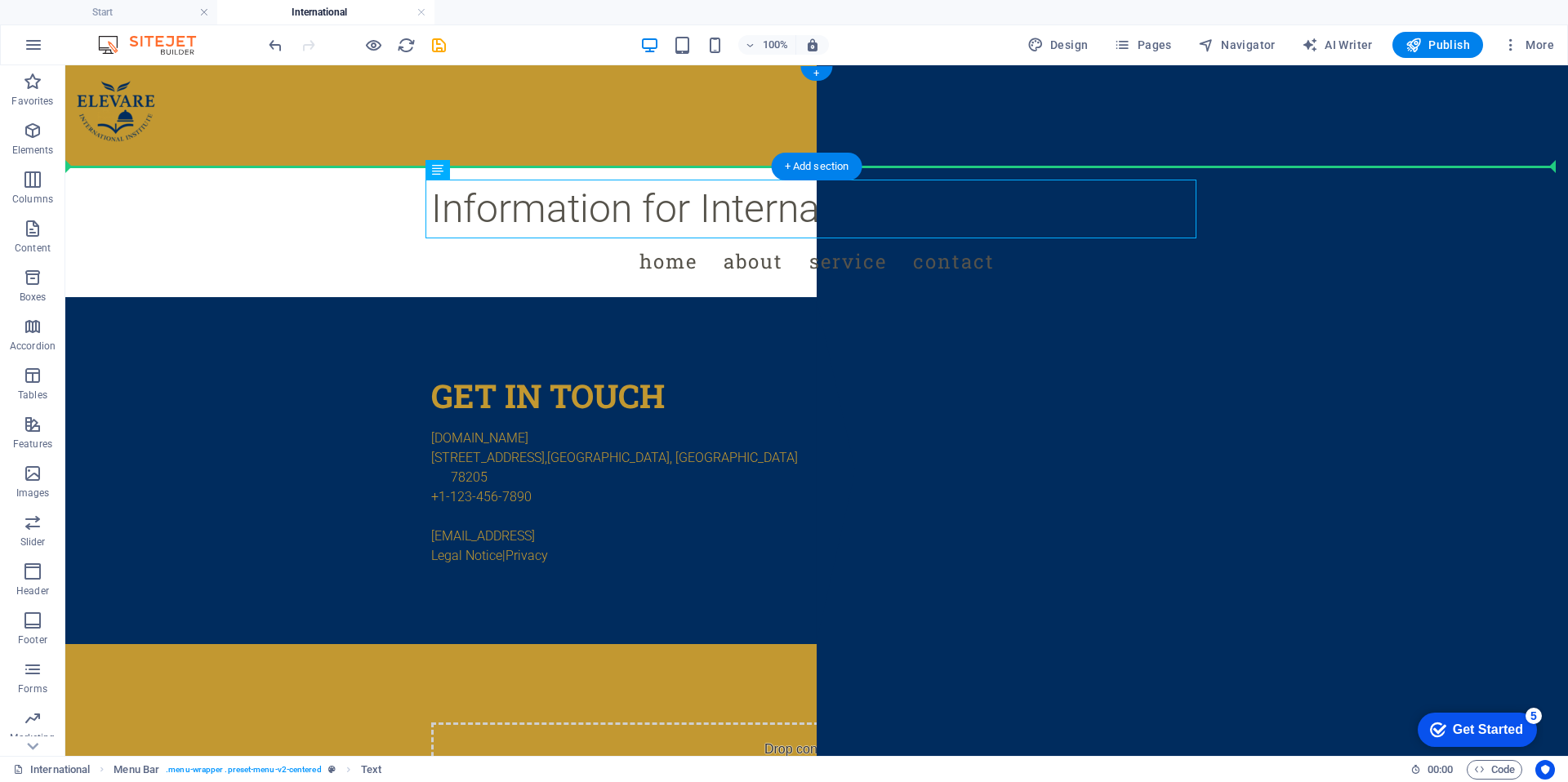
drag, startPoint x: 485, startPoint y: 201, endPoint x: 491, endPoint y: 145, distance: 56.3
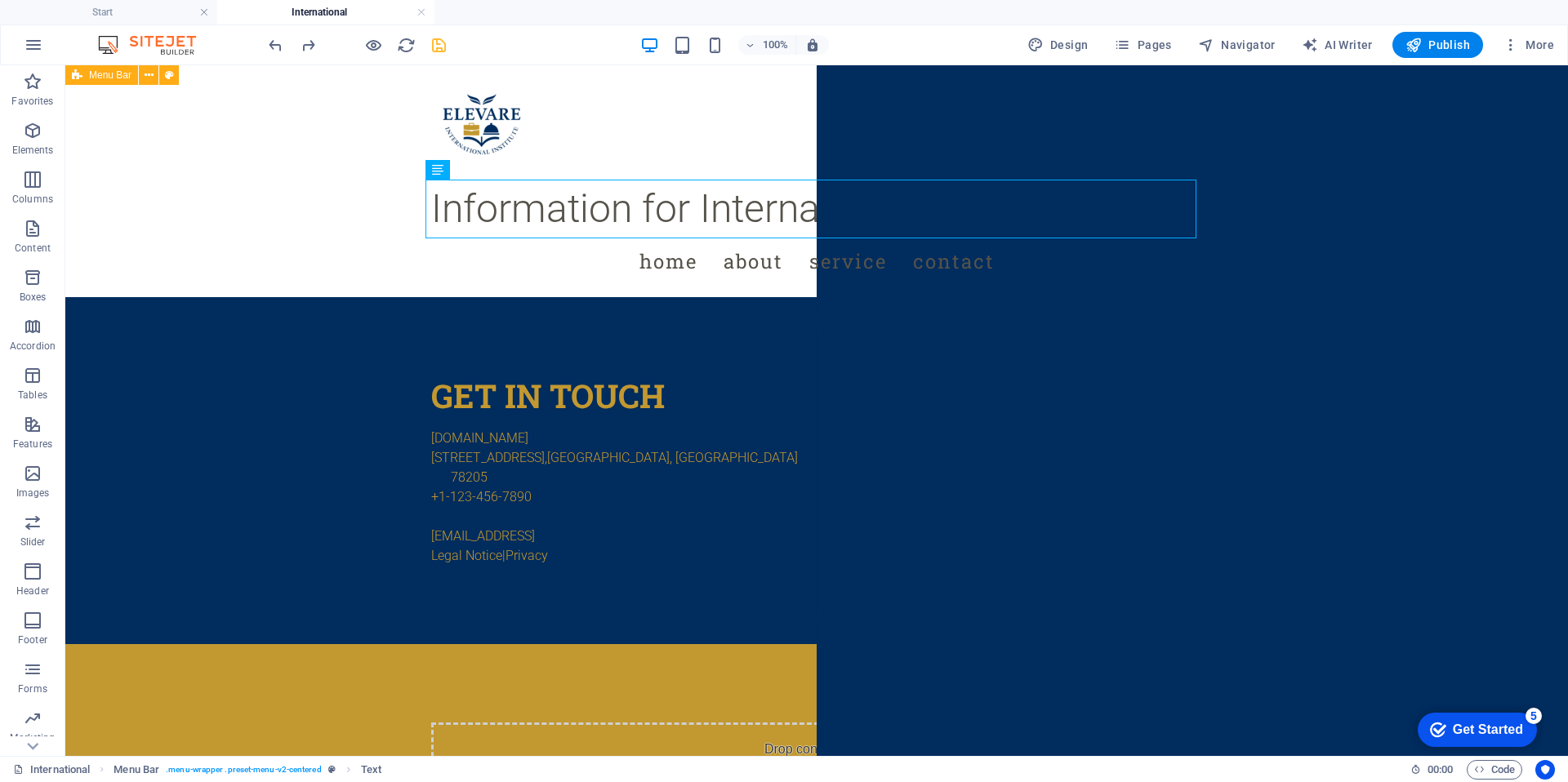
click at [444, 48] on icon "save" at bounding box center [440, 45] width 19 height 19
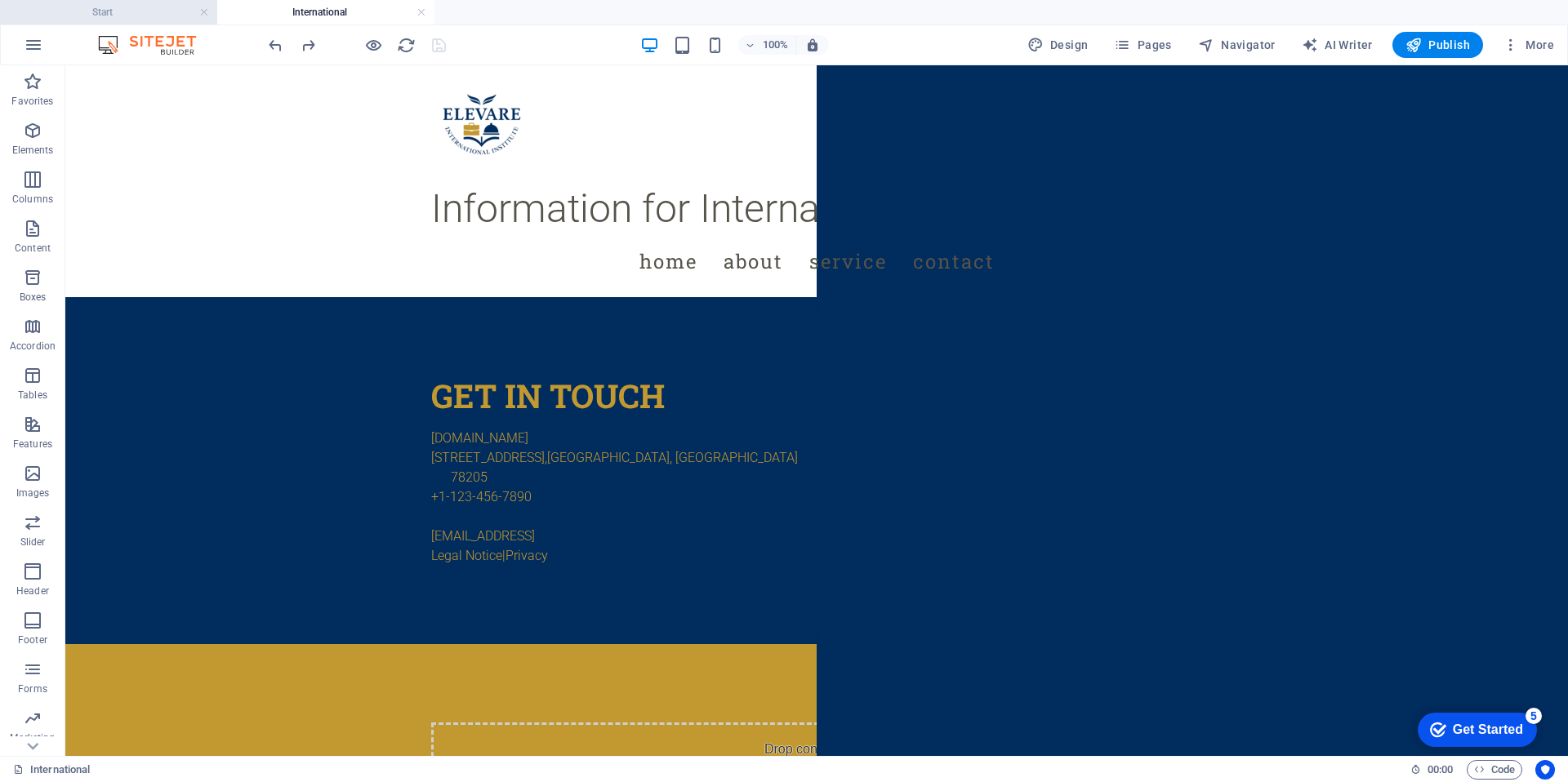
click at [96, 10] on h4 "Start" at bounding box center [108, 12] width 217 height 18
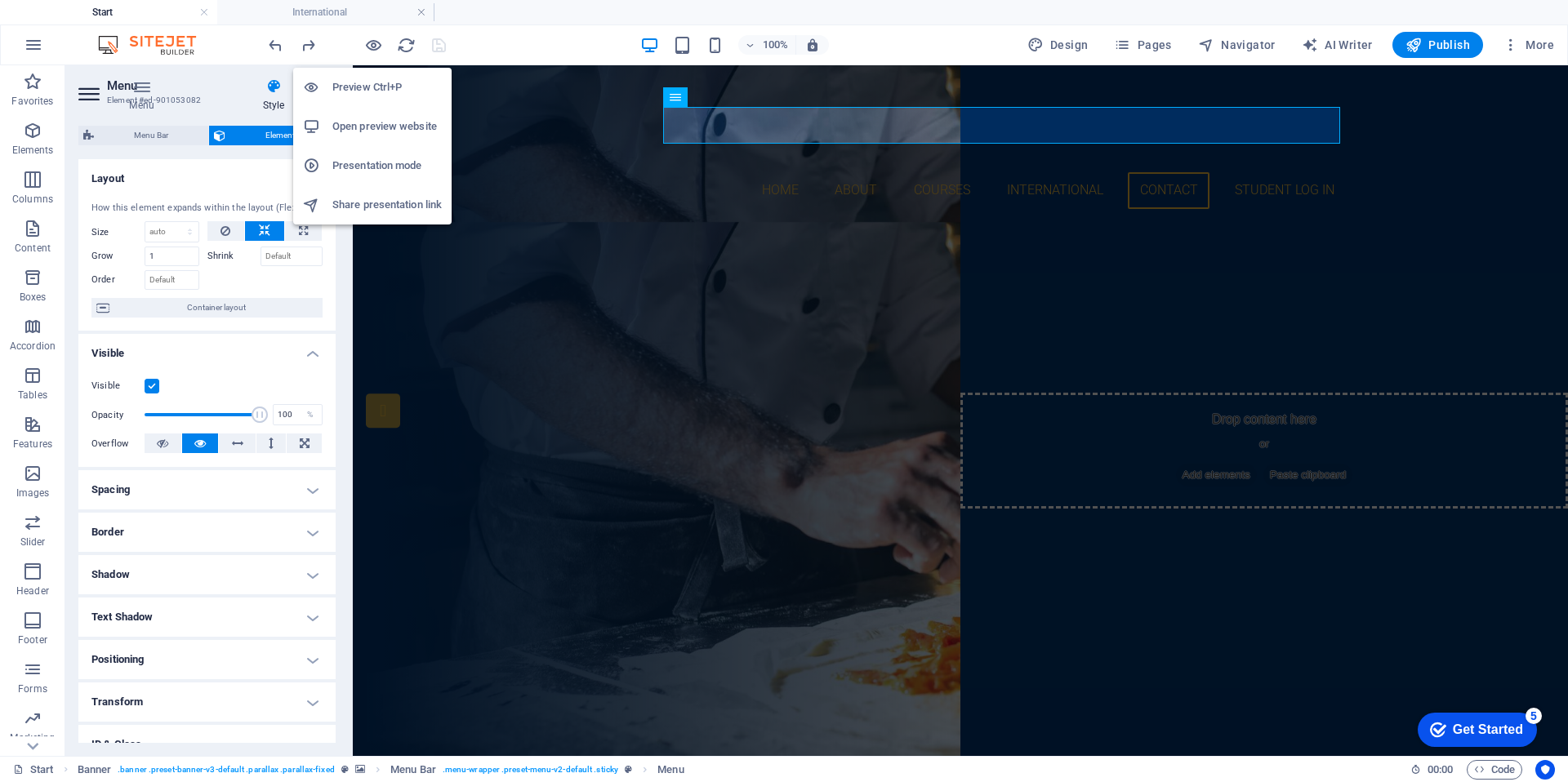
click at [371, 129] on h6 "Open preview website" at bounding box center [387, 127] width 109 height 19
